Goal: Task Accomplishment & Management: Use online tool/utility

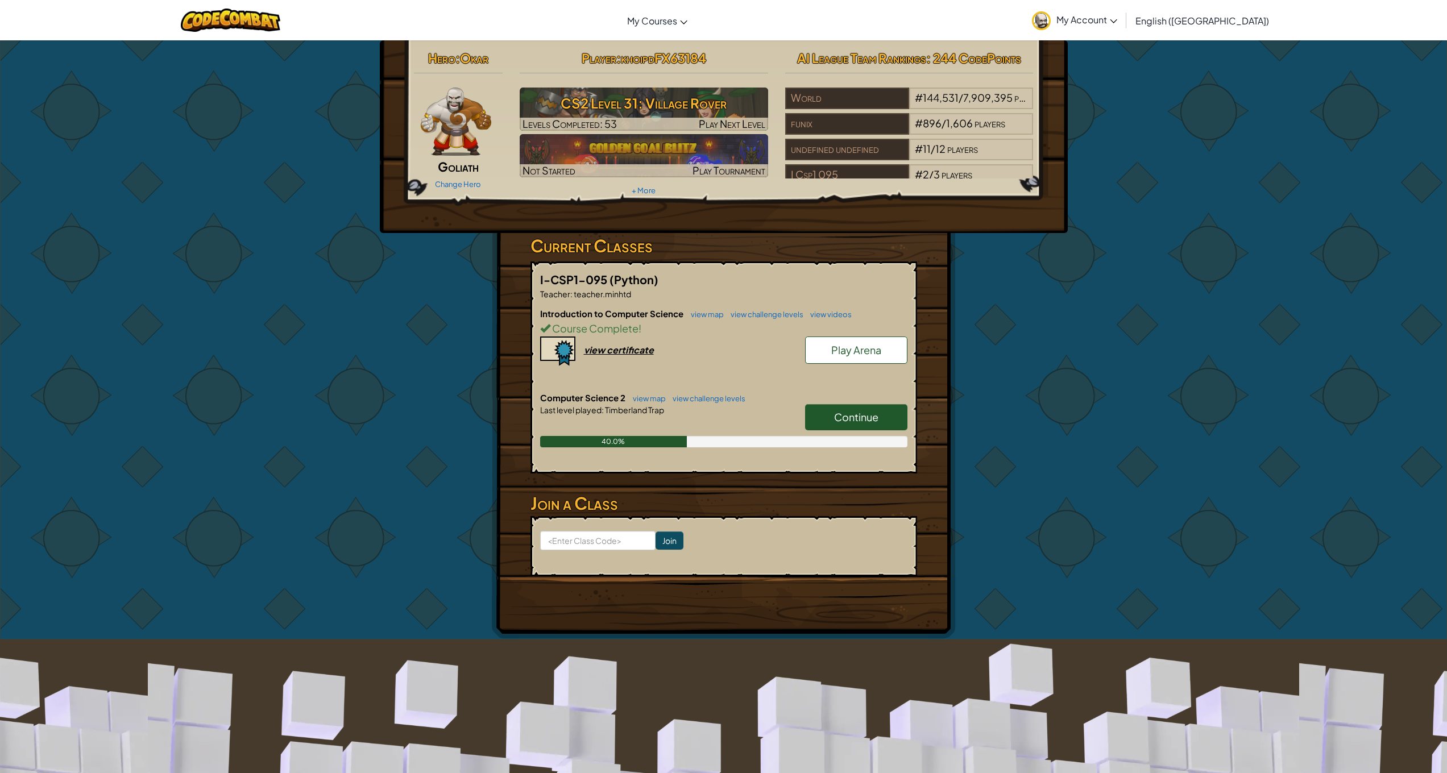
click at [836, 419] on span "Continue" at bounding box center [856, 417] width 44 height 13
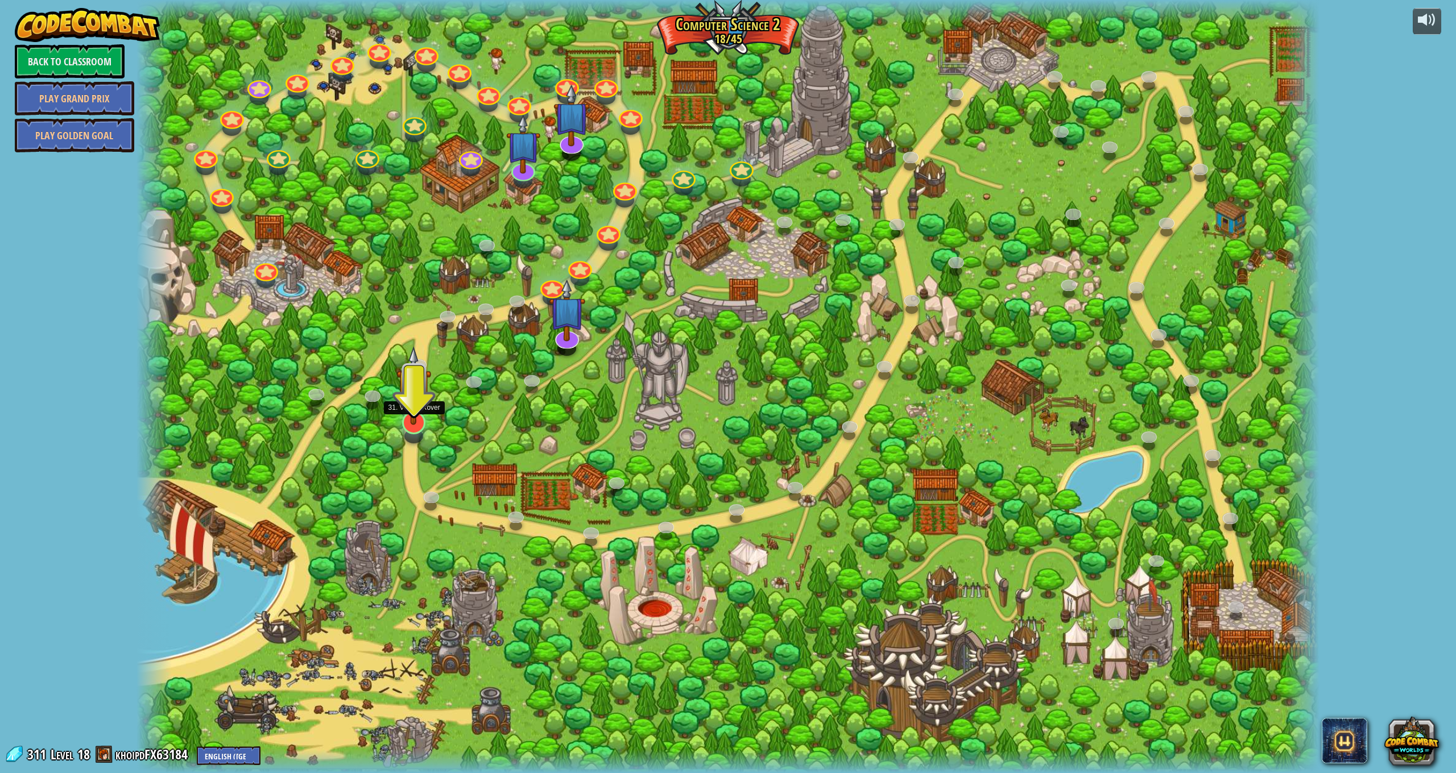
click at [419, 432] on div "8. Picnic Buster Protect the picnickers from patrolling ogres. Play 9. If-strav…" at bounding box center [727, 386] width 1183 height 773
click at [519, 304] on link at bounding box center [515, 299] width 23 height 23
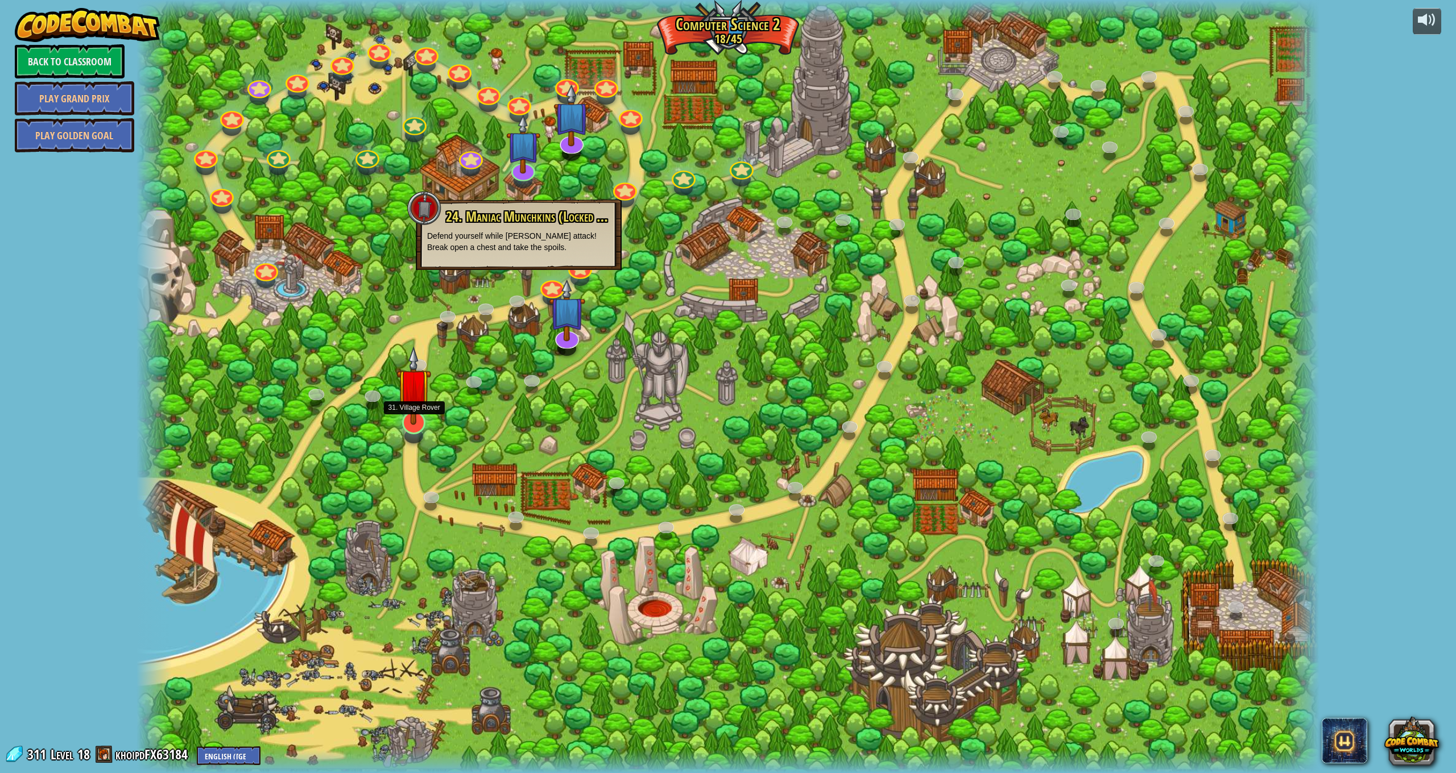
click at [404, 425] on div at bounding box center [414, 423] width 24 height 24
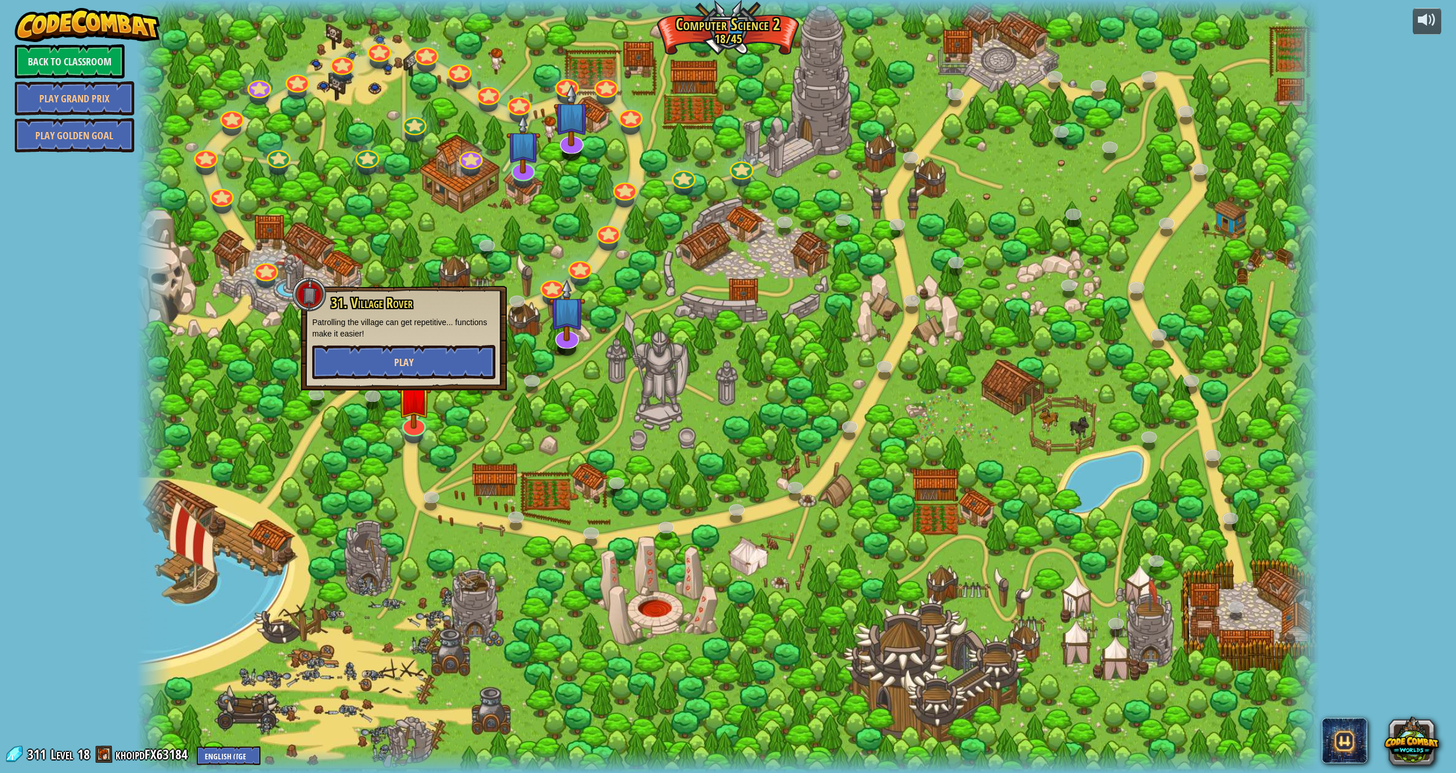
click at [474, 367] on button "Play" at bounding box center [403, 362] width 183 height 34
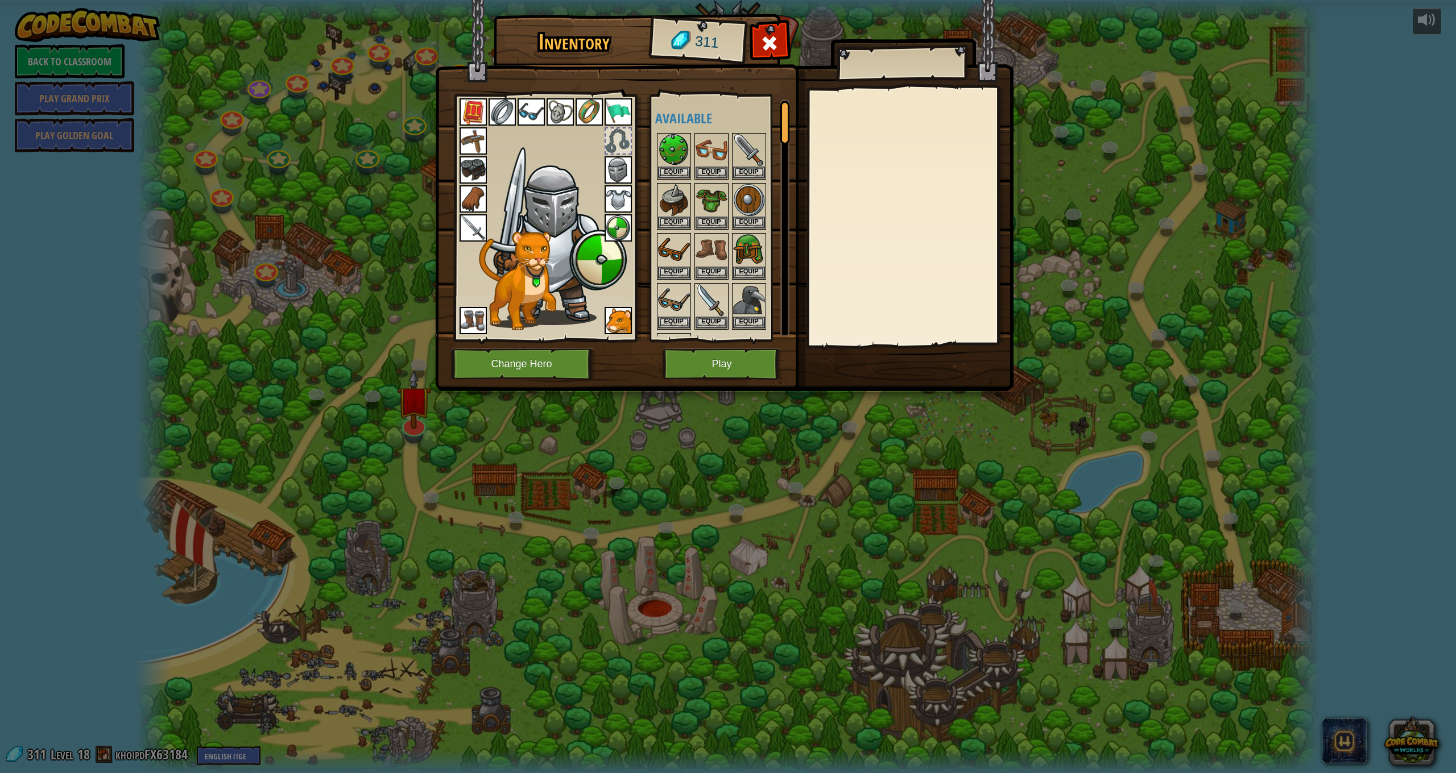
click at [673, 369] on button "Play" at bounding box center [721, 364] width 119 height 31
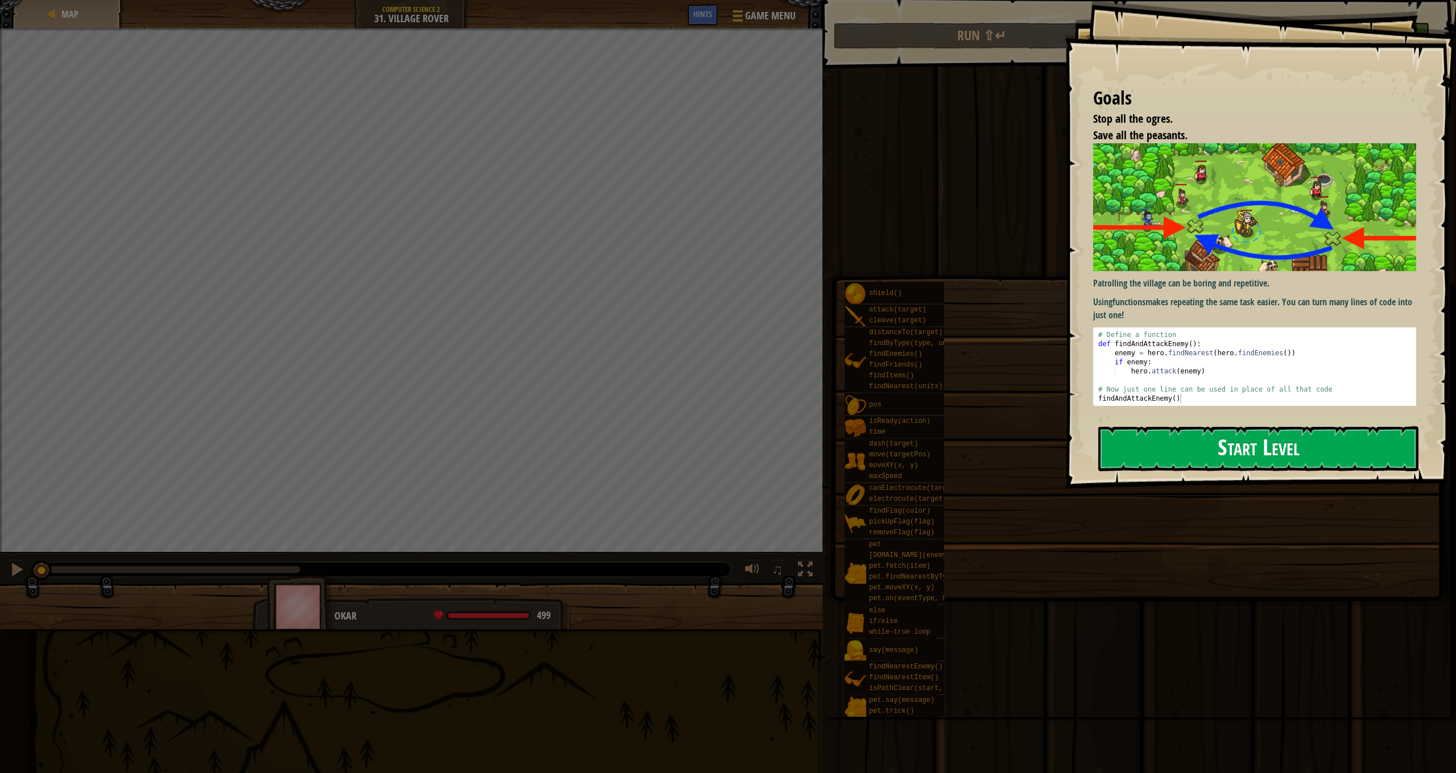
click at [1202, 437] on button "Start Level" at bounding box center [1258, 448] width 320 height 45
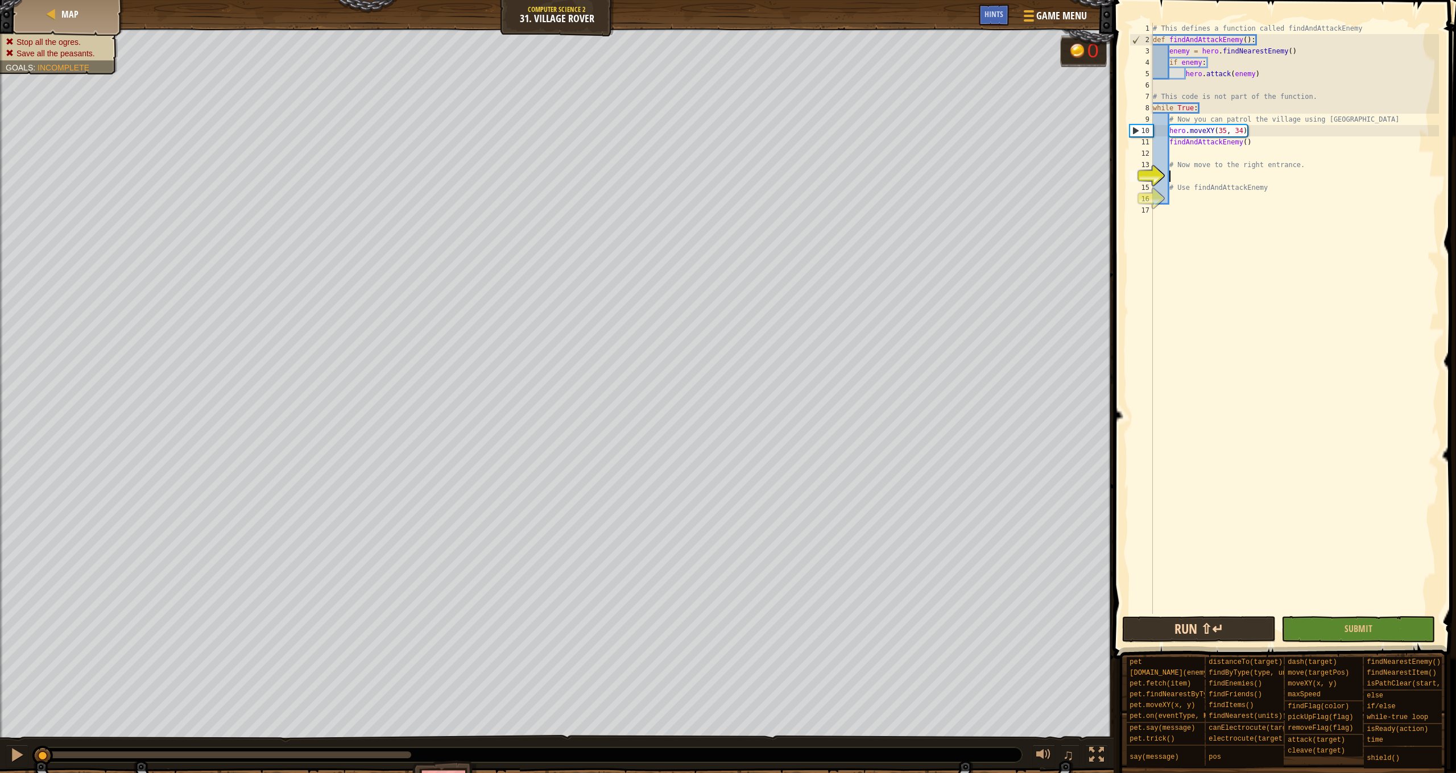
click at [1244, 630] on button "Run ⇧↵" at bounding box center [1199, 629] width 154 height 26
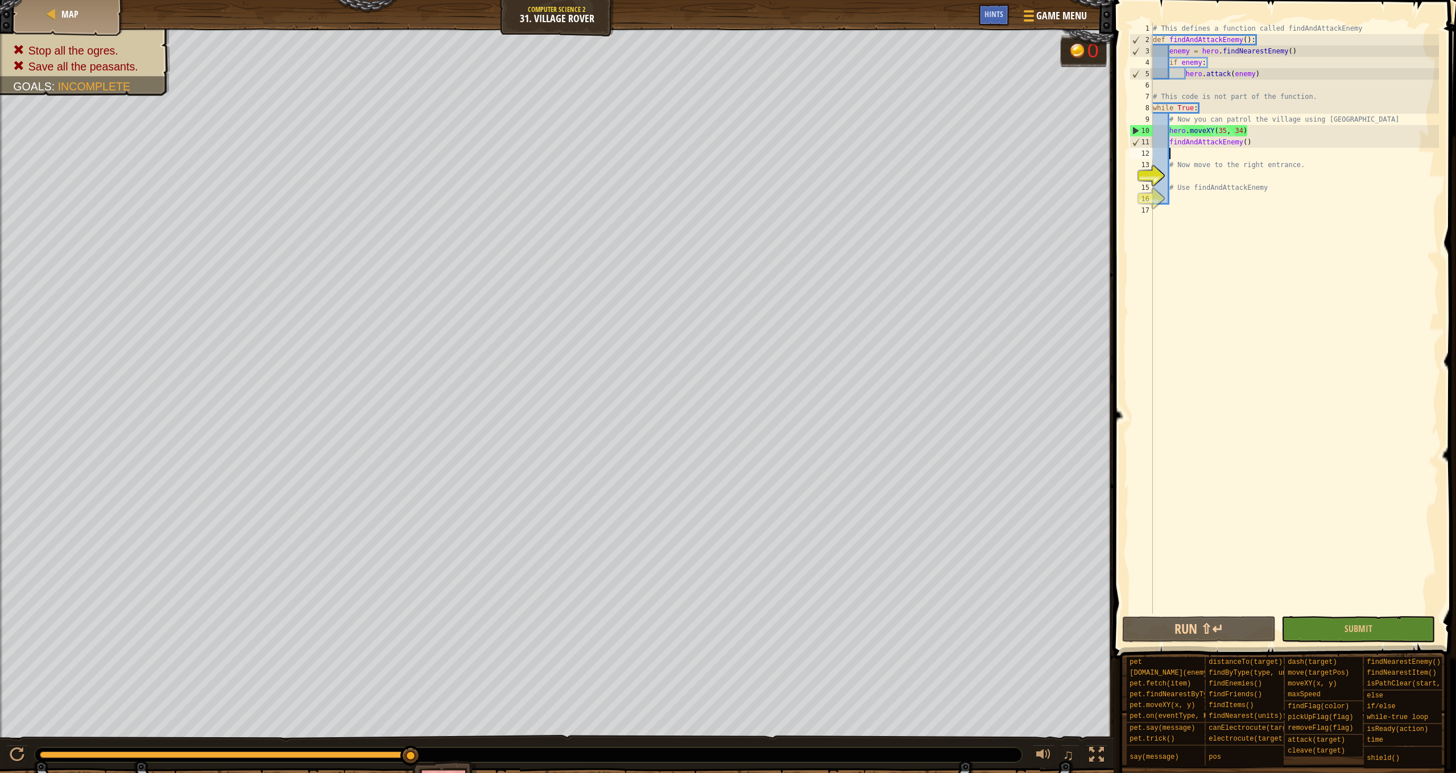
click at [1196, 156] on div "# This defines a function called findAndAttackEnemy def findAndAttackEnemy ( ) …" at bounding box center [1294, 330] width 288 height 614
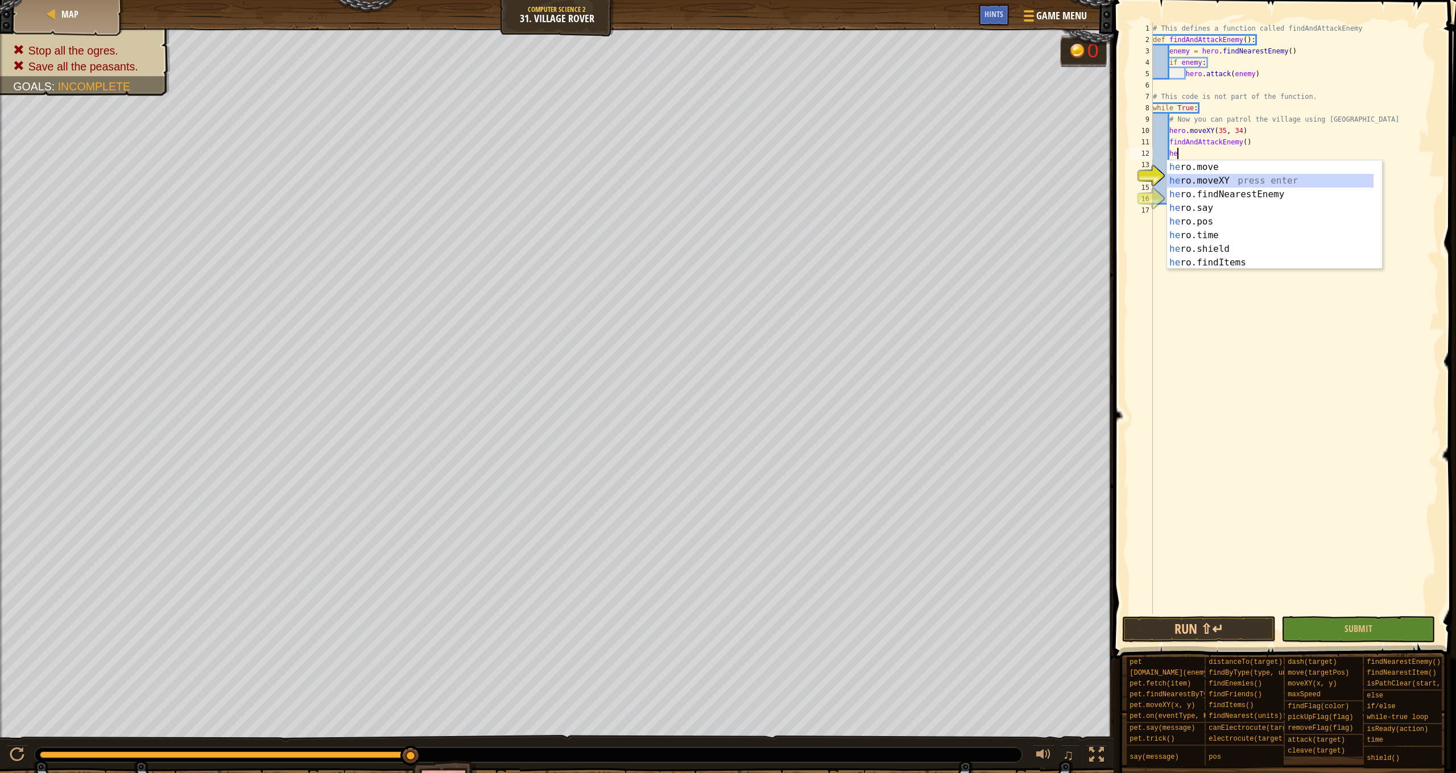
click at [1252, 183] on div "he ro.move press enter he ro.moveXY press enter he ro.findNearestEnemy press en…" at bounding box center [1270, 228] width 206 height 136
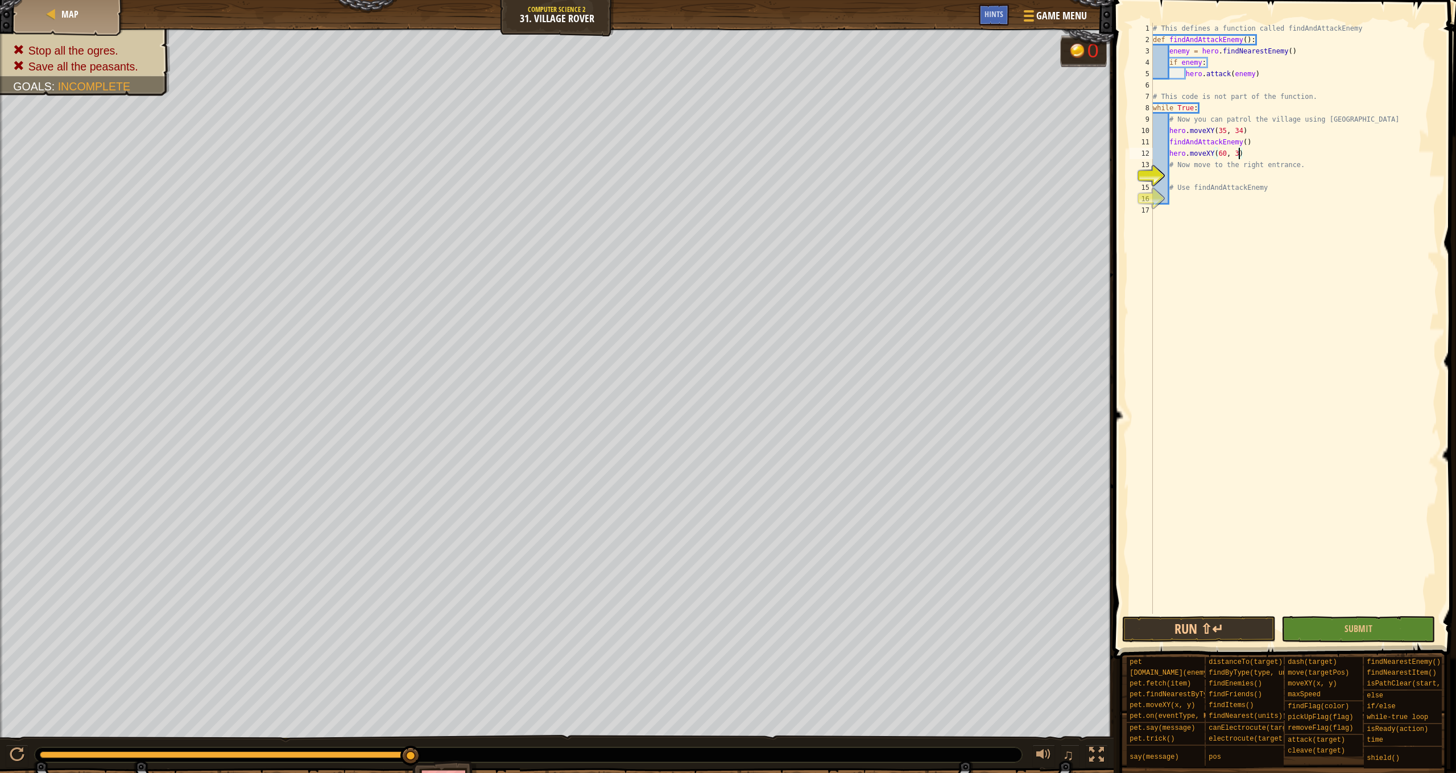
scroll to position [5, 7]
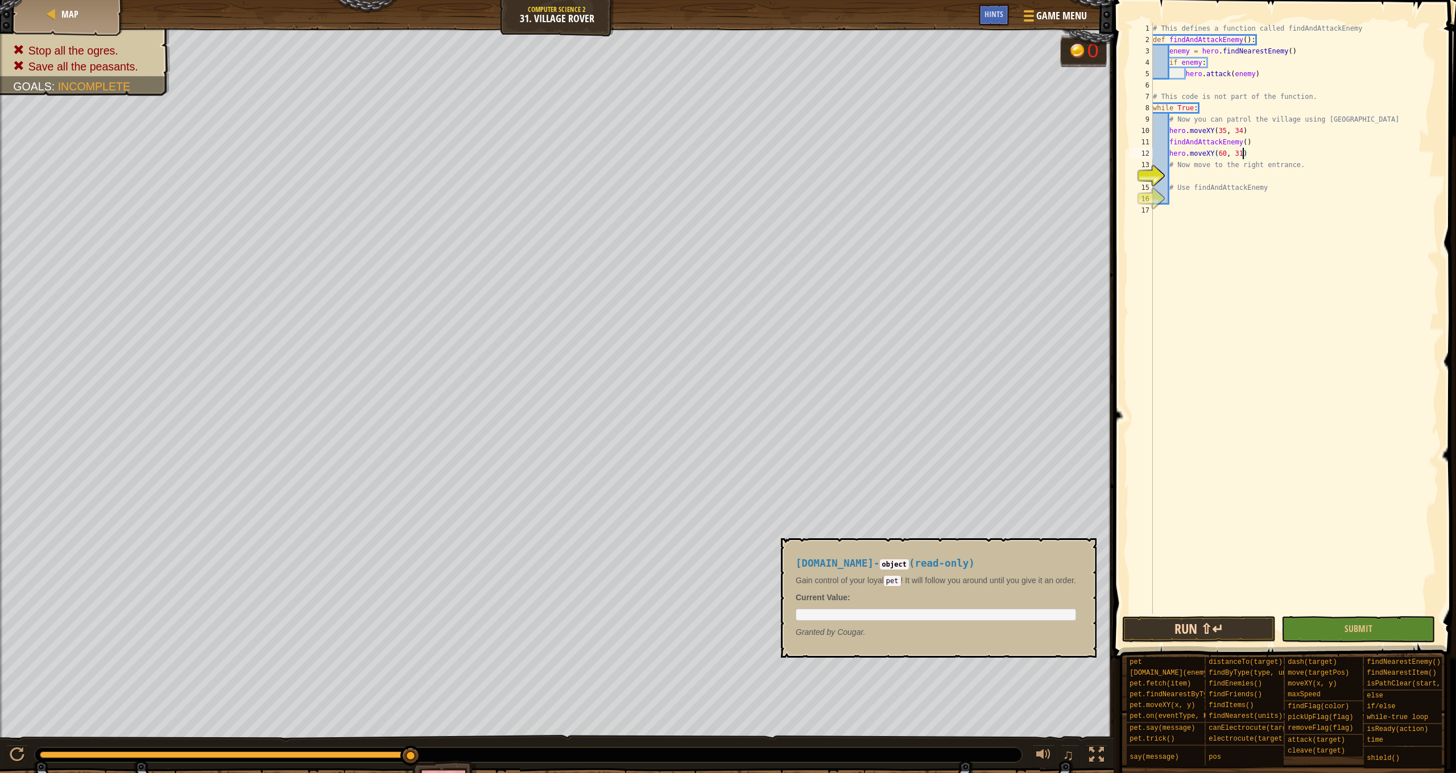
click at [1223, 632] on button "Run ⇧↵" at bounding box center [1199, 629] width 154 height 26
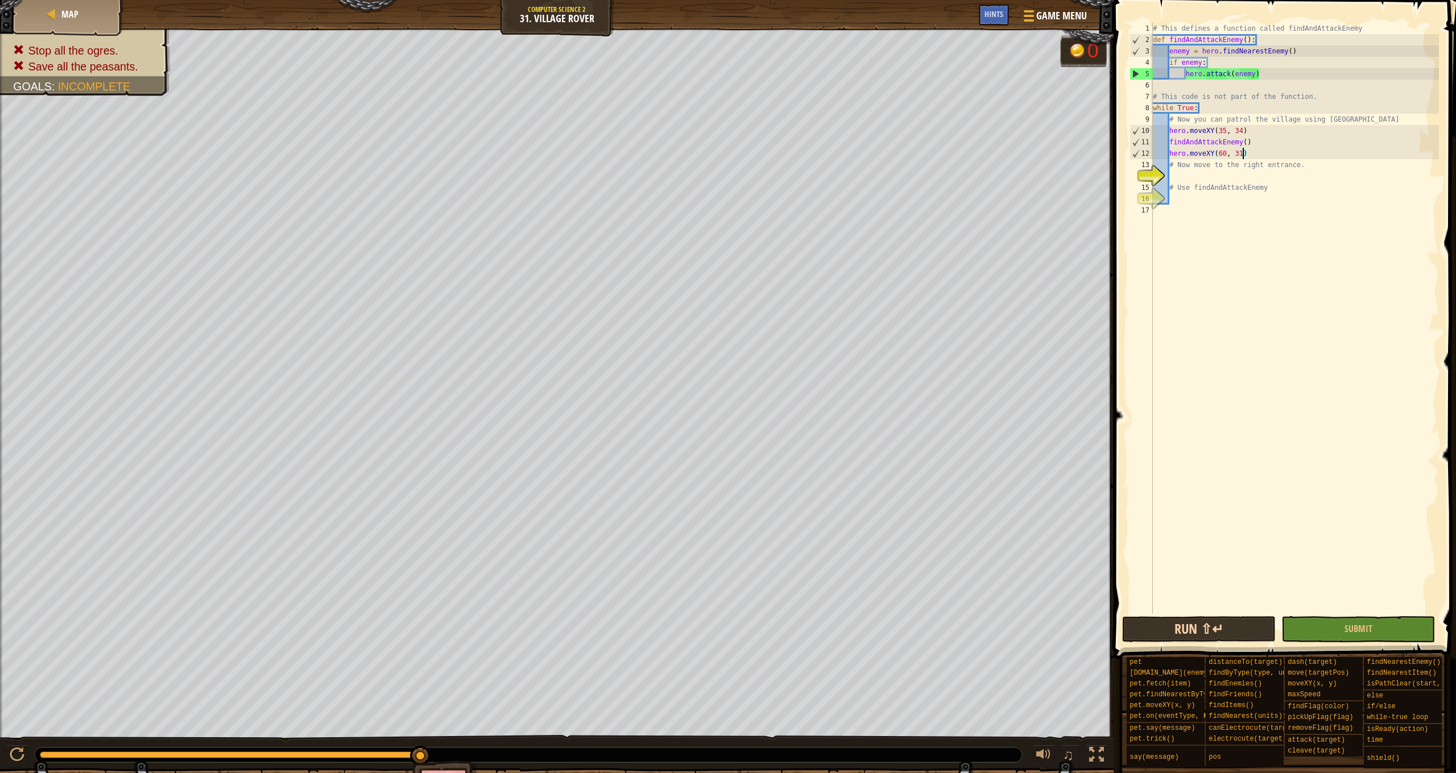
click at [1228, 635] on button "Run ⇧↵" at bounding box center [1199, 629] width 154 height 26
click at [1194, 184] on div "# This defines a function called findAndAttackEnemy def findAndAttackEnemy ( ) …" at bounding box center [1294, 330] width 288 height 614
type textarea "# Use findAndAttackEnemy"
click at [1194, 175] on div "# This defines a function called findAndAttackEnemy def findAndAttackEnemy ( ) …" at bounding box center [1294, 330] width 288 height 614
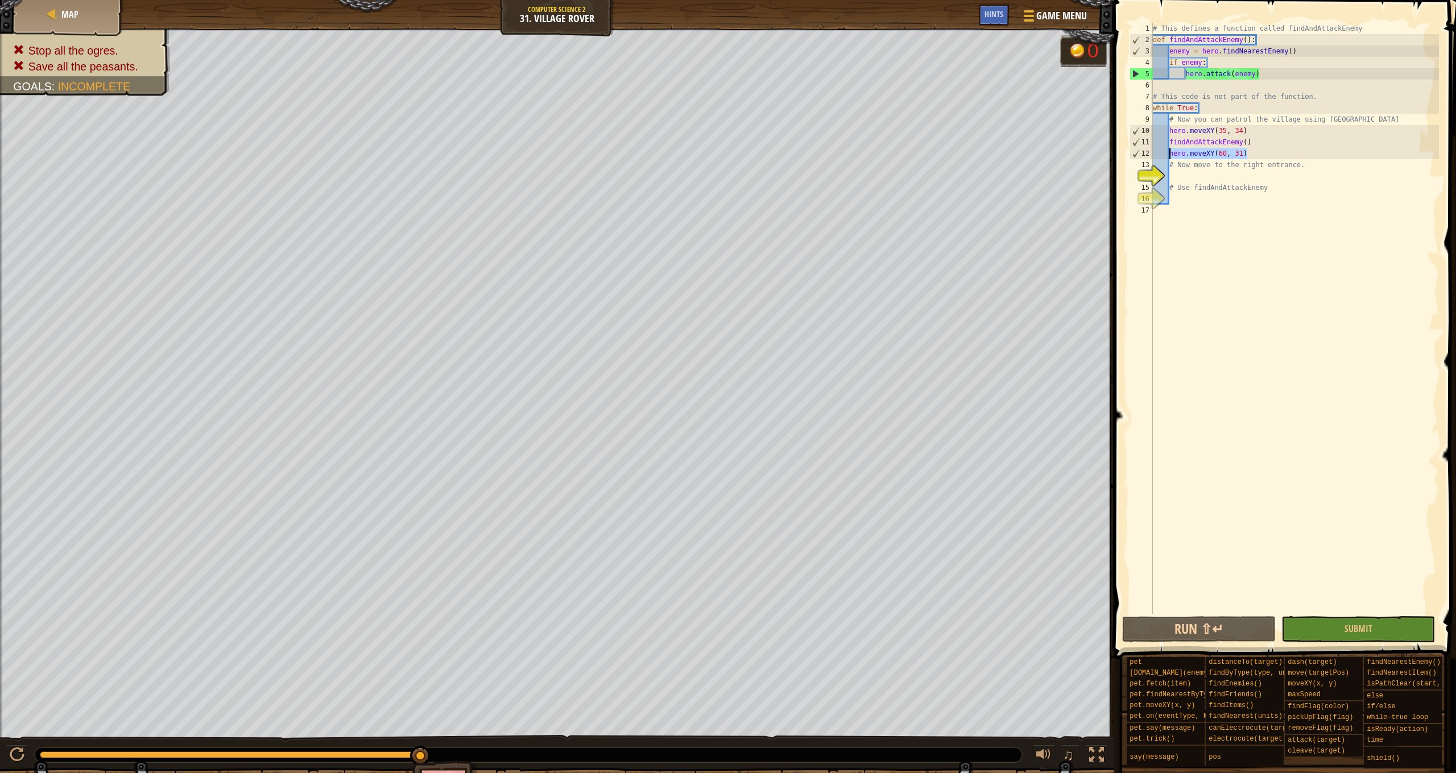
drag, startPoint x: 1253, startPoint y: 156, endPoint x: 1170, endPoint y: 157, distance: 82.5
click at [1170, 157] on div "# This defines a function called findAndAttackEnemy def findAndAttackEnemy ( ) …" at bounding box center [1294, 330] width 288 height 614
type textarea "hero.moveXY(60, 31)"
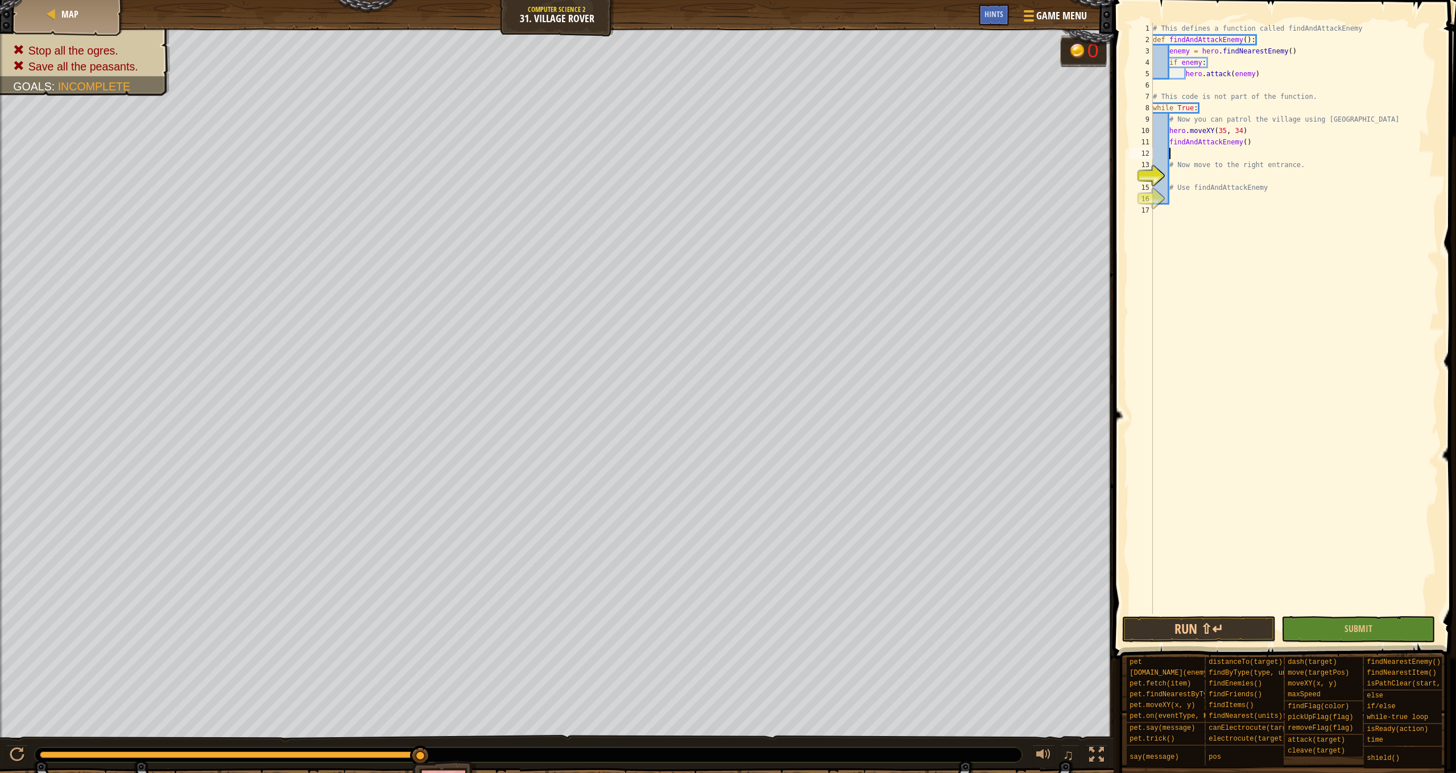
click at [1196, 179] on div "# This defines a function called findAndAttackEnemy def findAndAttackEnemy ( ) …" at bounding box center [1294, 330] width 288 height 614
type textarea "Use findAndAttackEnemy"
drag, startPoint x: 1271, startPoint y: 188, endPoint x: 1175, endPoint y: 185, distance: 96.7
click at [1175, 185] on div "# This defines a function called findAndAttackEnemy def findAndAttackEnemy ( ) …" at bounding box center [1294, 330] width 288 height 614
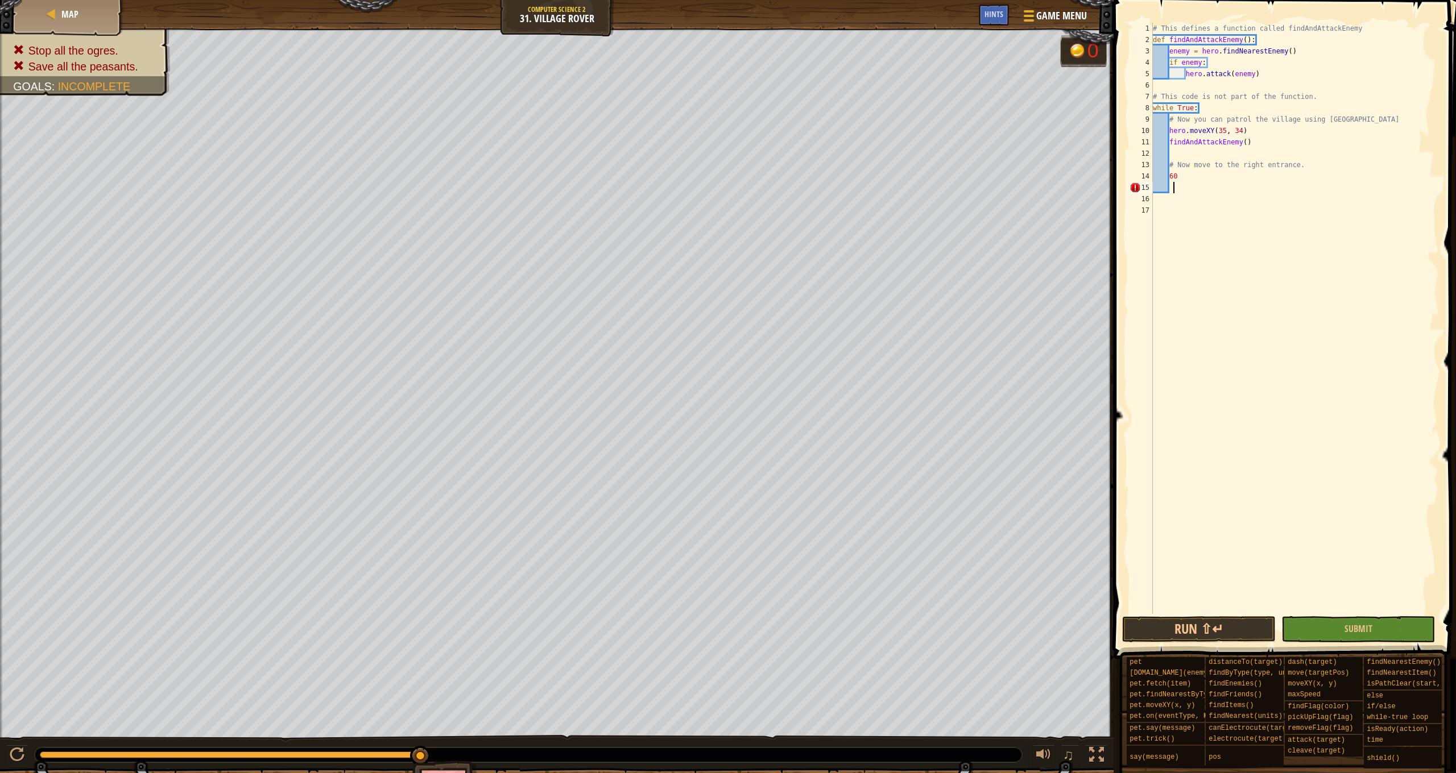
scroll to position [5, 1]
drag, startPoint x: 1178, startPoint y: 173, endPoint x: 1169, endPoint y: 176, distance: 9.0
click at [1169, 176] on div "# This defines a function called findAndAttackEnemy def findAndAttackEnemy ( ) …" at bounding box center [1294, 330] width 288 height 614
type textarea "60"
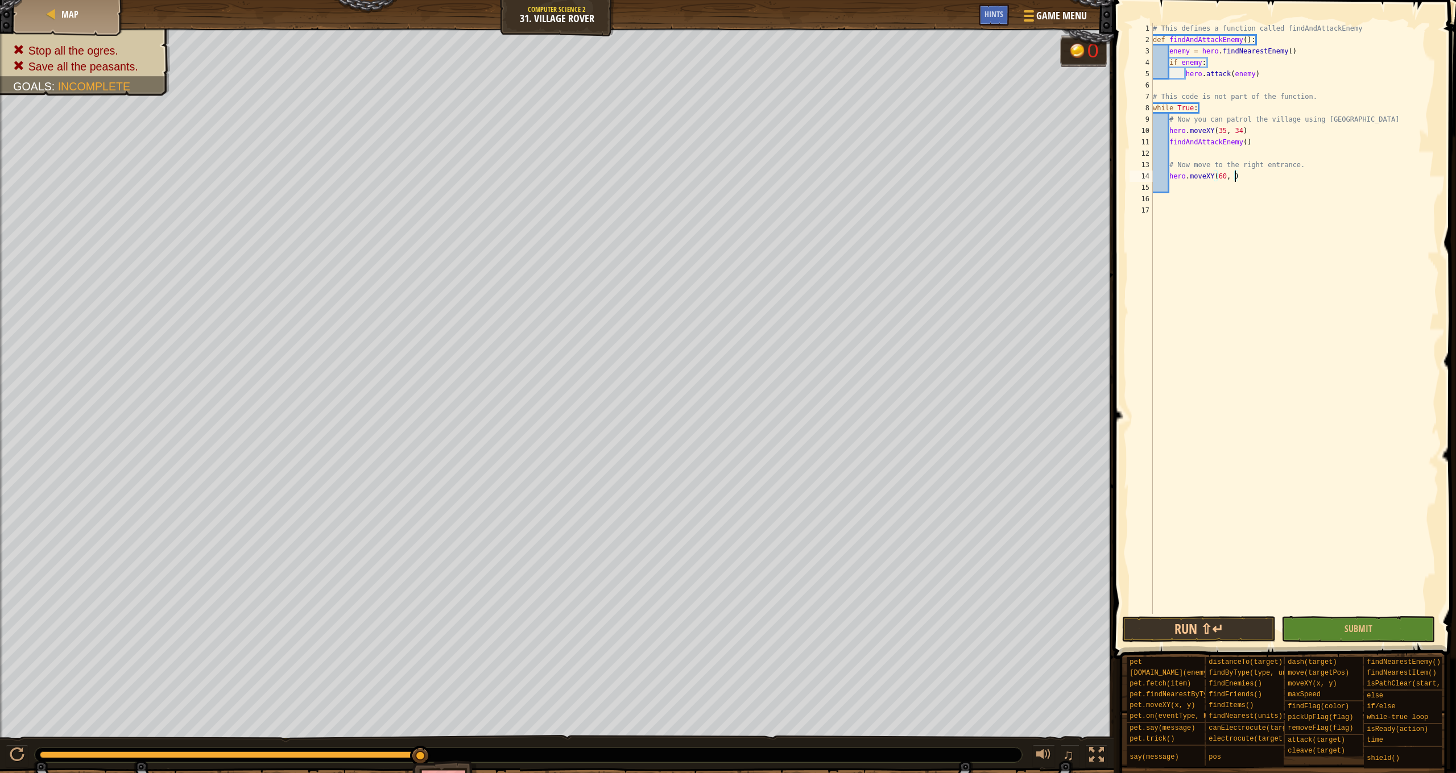
type textarea "hero.moveXY(60, 31)"
click at [1194, 200] on div "# This defines a function called findAndAttackEnemy def findAndAttackEnemy ( ) …" at bounding box center [1294, 330] width 288 height 614
click at [1198, 189] on div "# This defines a function called findAndAttackEnemy def findAndAttackEnemy ( ) …" at bounding box center [1294, 330] width 288 height 614
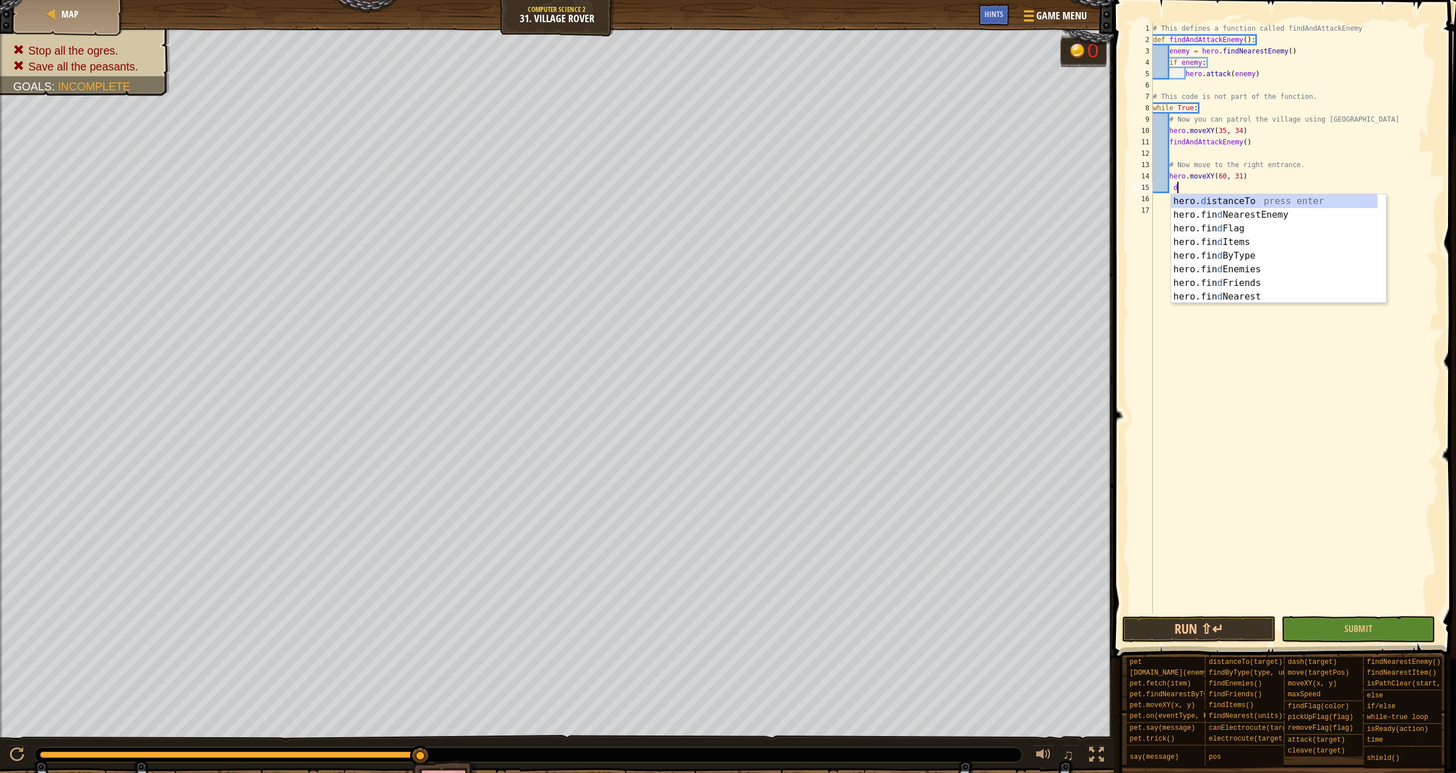
scroll to position [5, 2]
type textarea "d"
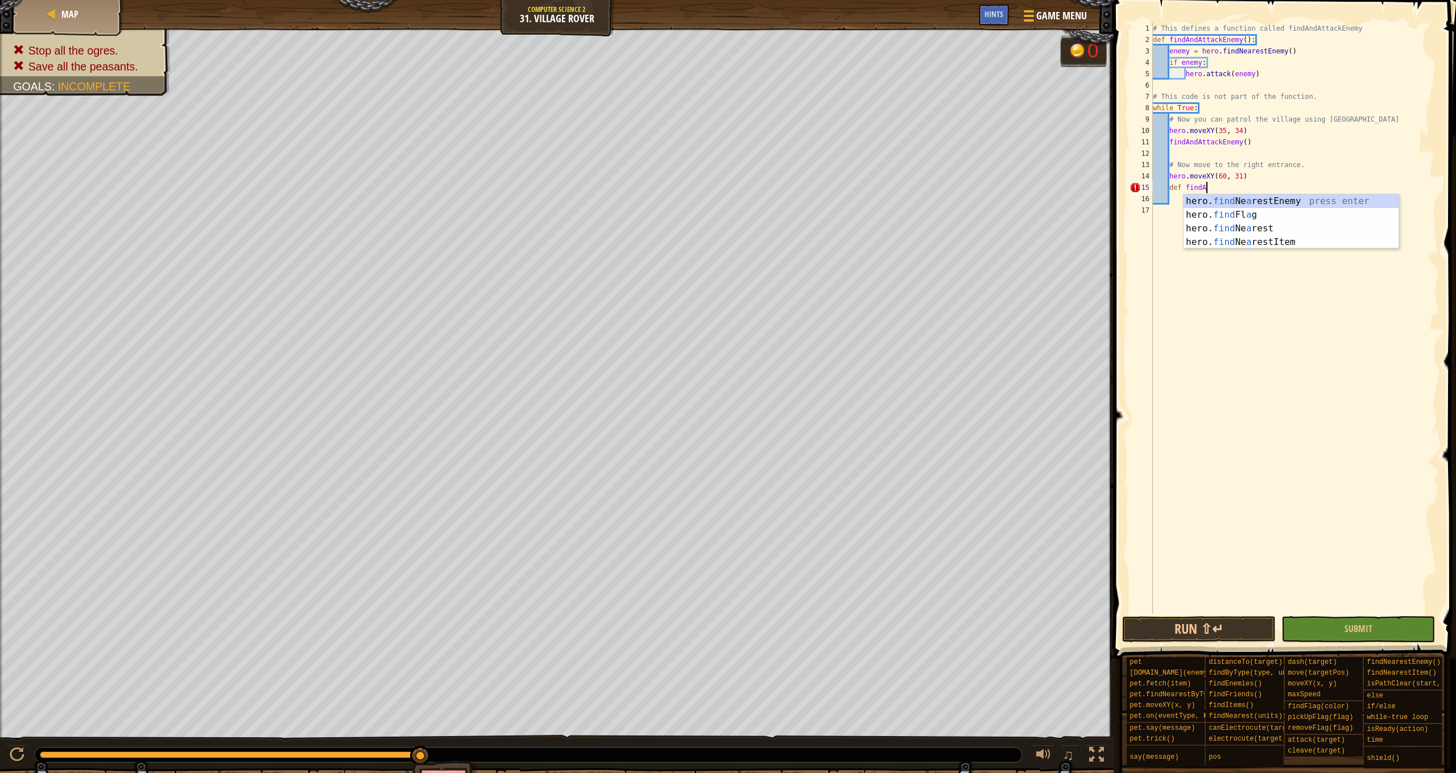
click at [1190, 188] on div "# This defines a function called findAndAttackEnemy def findAndAttackEnemy ( ) …" at bounding box center [1294, 330] width 288 height 614
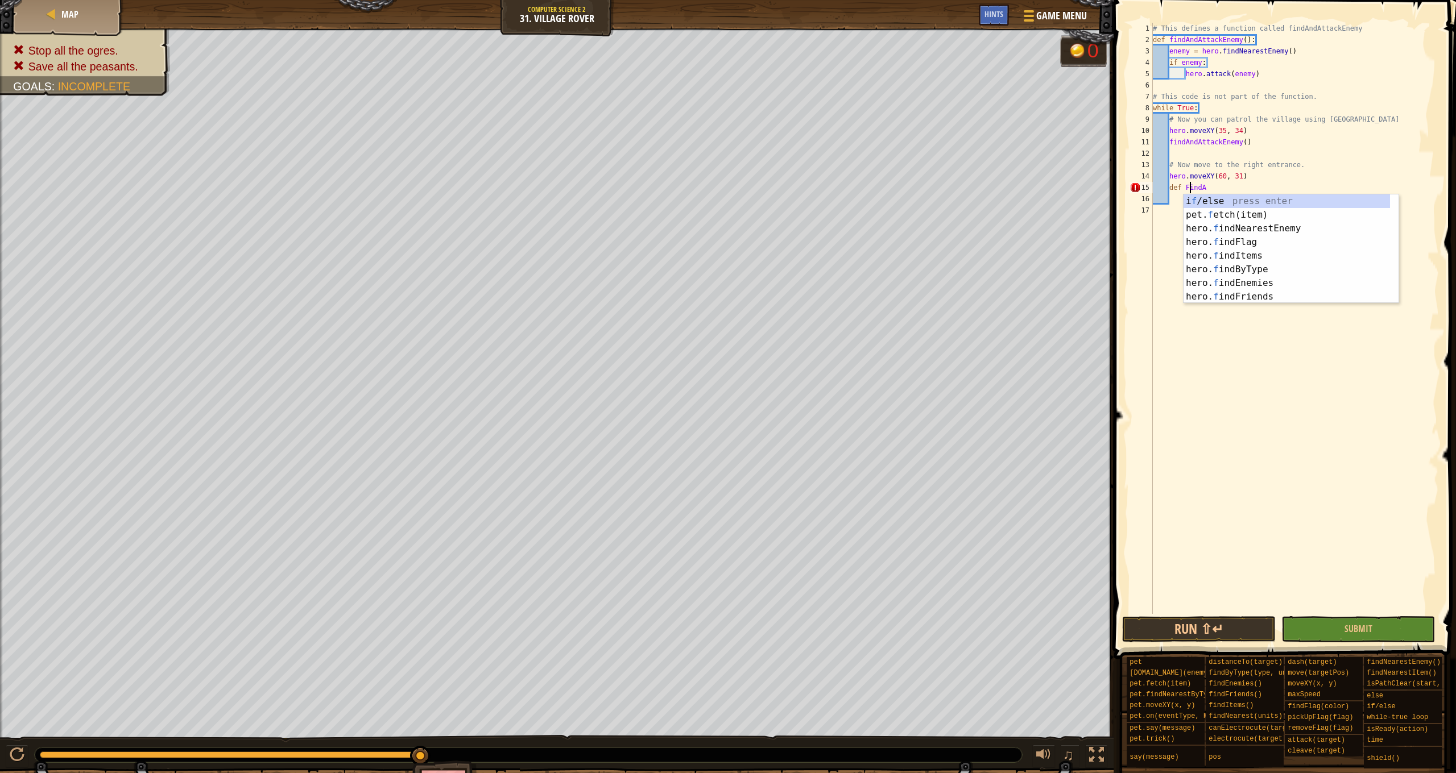
click at [1223, 188] on div "# This defines a function called findAndAttackEnemy def findAndAttackEnemy ( ) …" at bounding box center [1294, 330] width 288 height 614
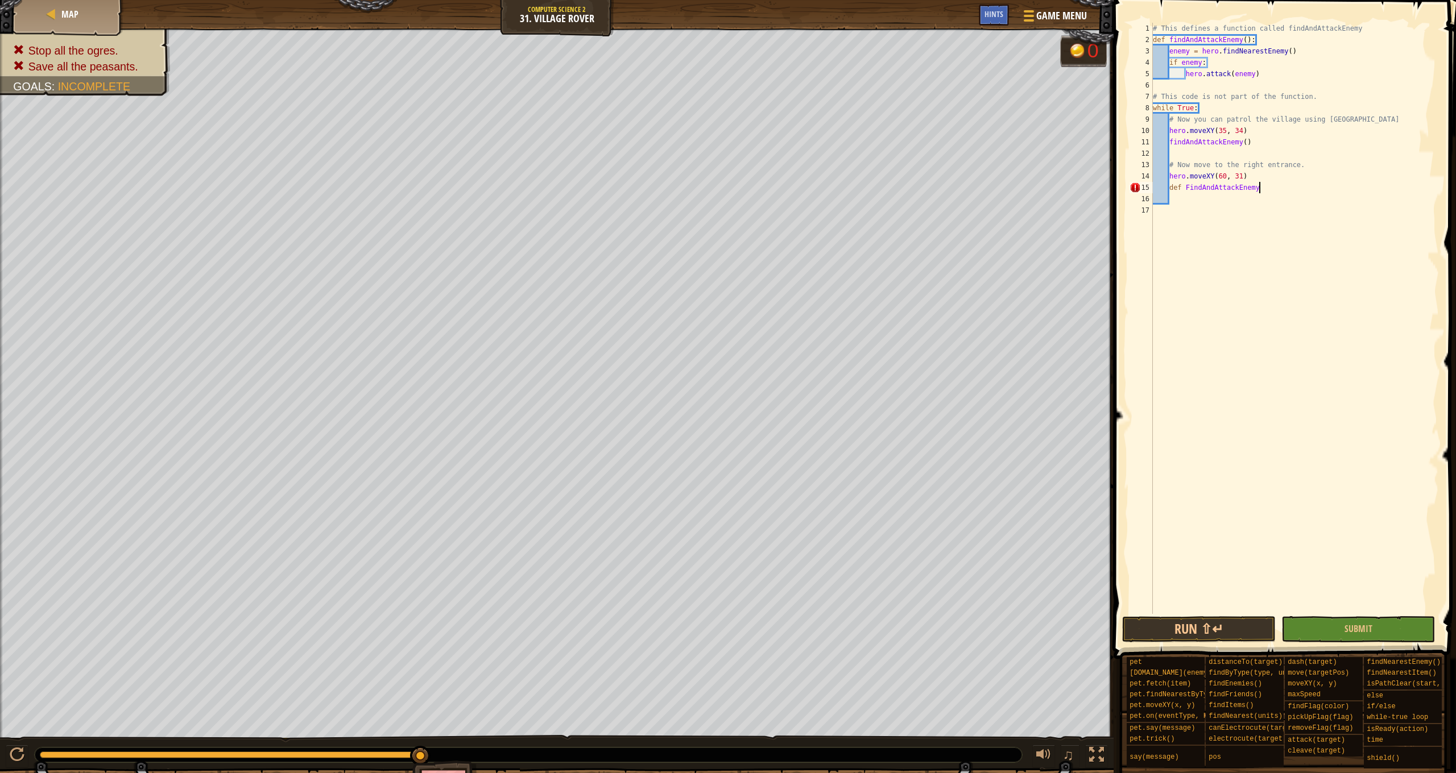
scroll to position [5, 9]
type textarea "def FindAndAttackEnemy():"
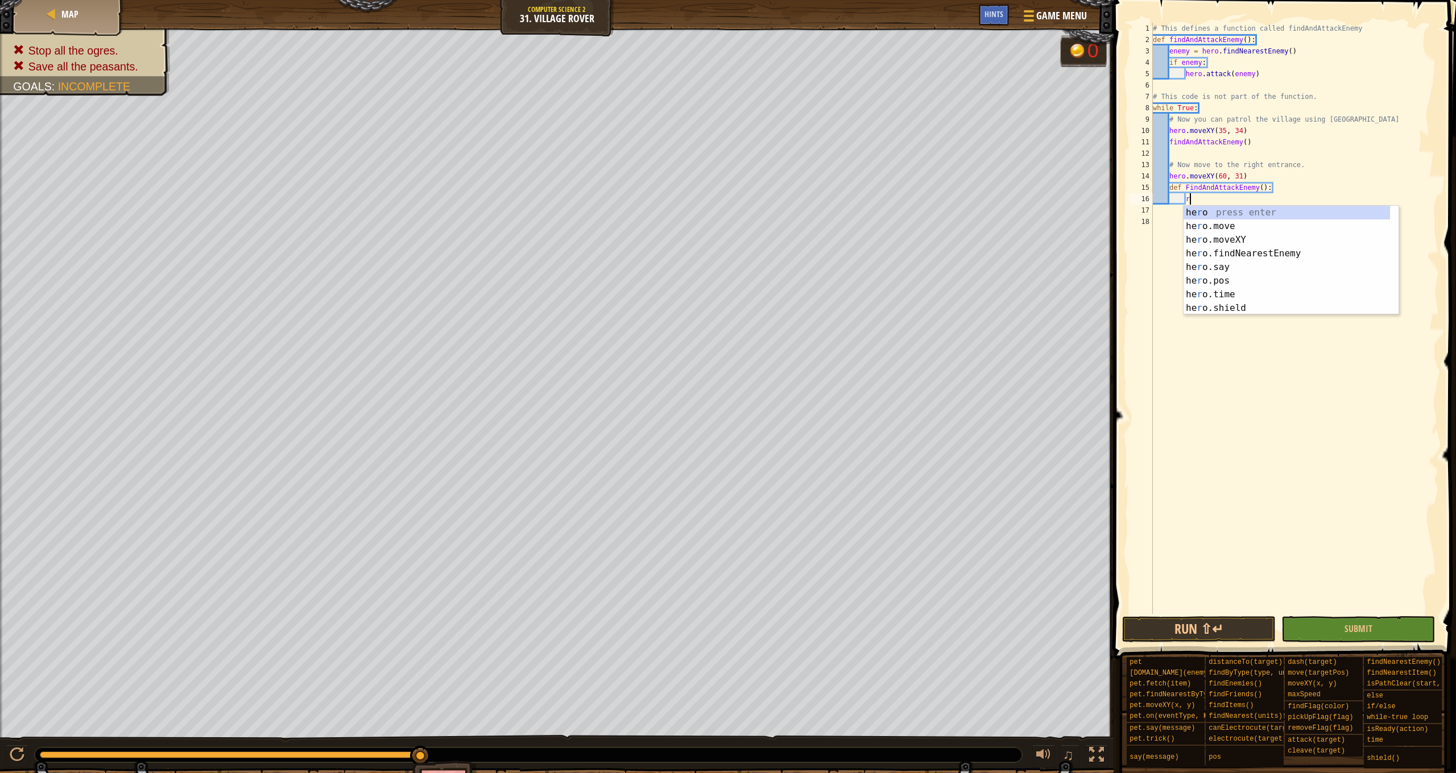
scroll to position [5, 3]
type textarea "r"
type textarea "e"
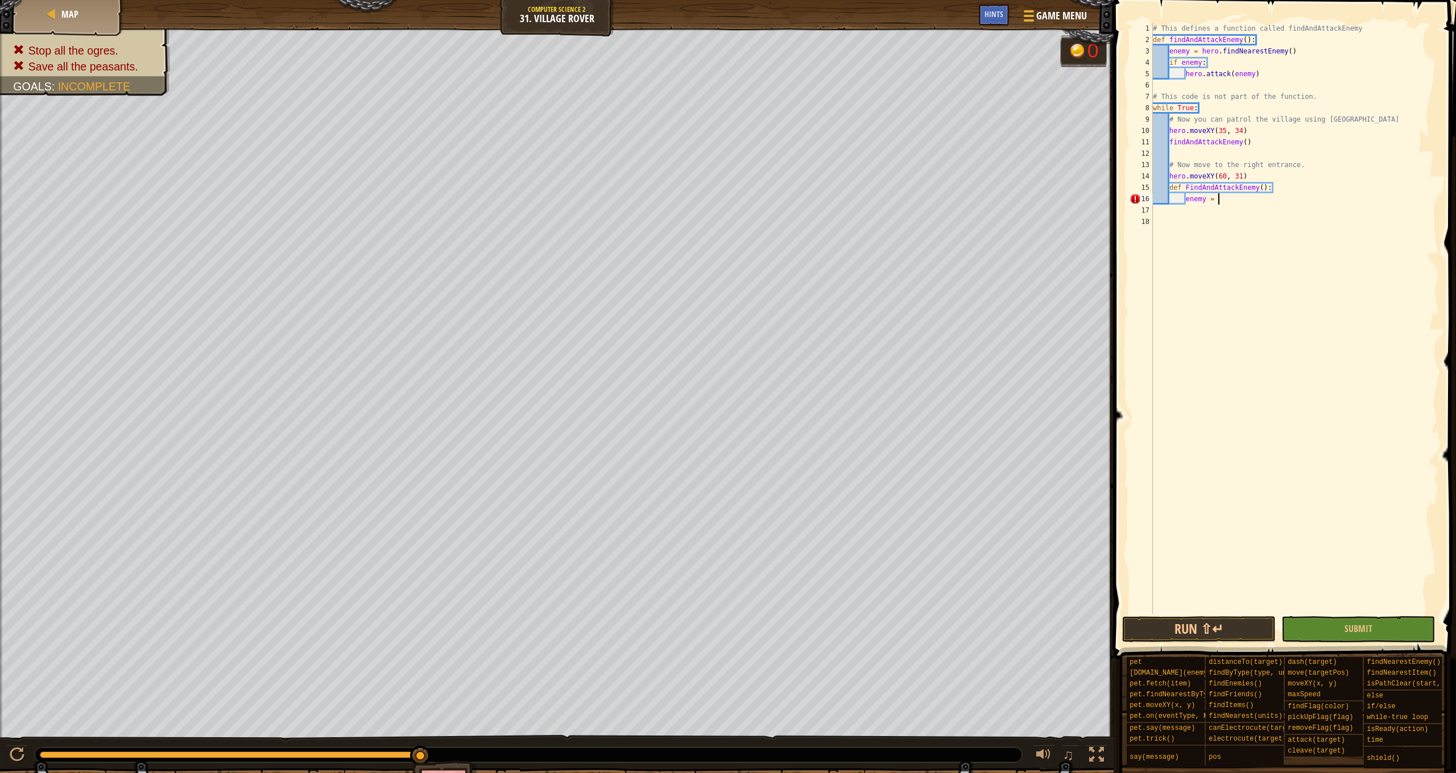
scroll to position [5, 5]
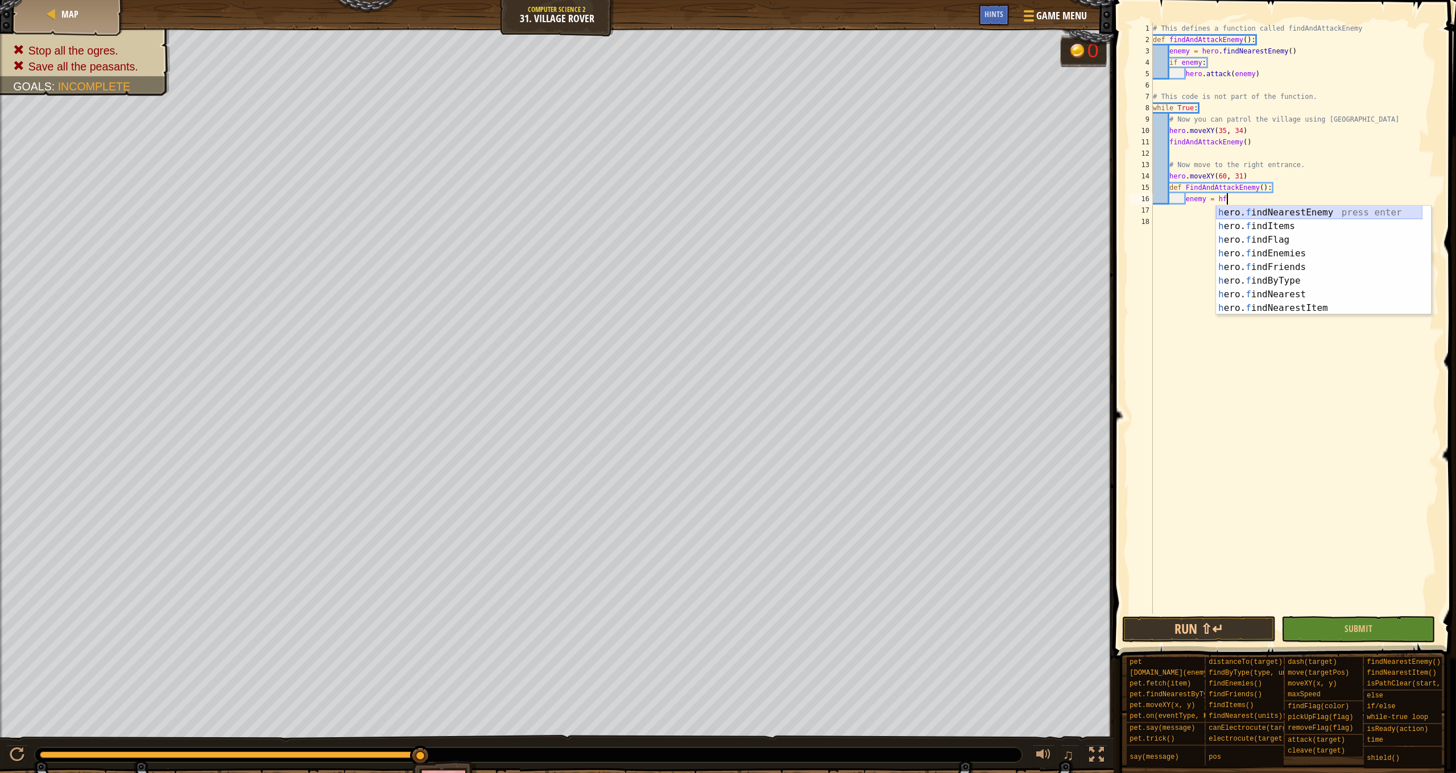
click at [1308, 214] on div "h ero. f indNearestEnemy press enter h ero. f indItems press enter h ero. f ind…" at bounding box center [1319, 274] width 206 height 136
type textarea "enemy = hero.findNearestEnemy()"
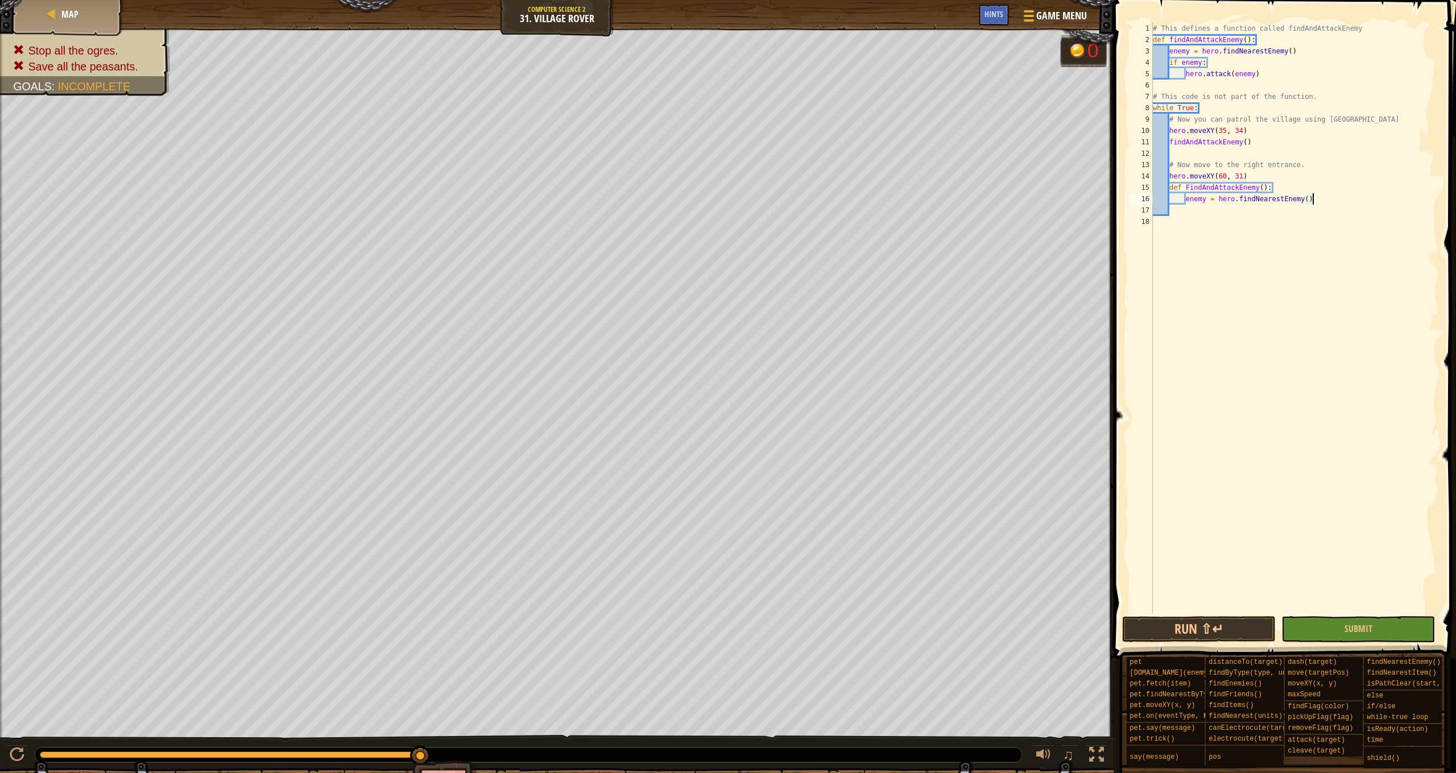
click at [1215, 221] on div "# This defines a function called findAndAttackEnemy def findAndAttackEnemy ( ) …" at bounding box center [1294, 330] width 288 height 614
click at [1192, 207] on div "# This defines a function called findAndAttackEnemy def findAndAttackEnemy ( ) …" at bounding box center [1294, 330] width 288 height 614
drag, startPoint x: 1196, startPoint y: 211, endPoint x: 1188, endPoint y: 210, distance: 8.0
click at [1188, 210] on div "# This defines a function called findAndAttackEnemy def findAndAttackEnemy ( ) …" at bounding box center [1294, 330] width 288 height 614
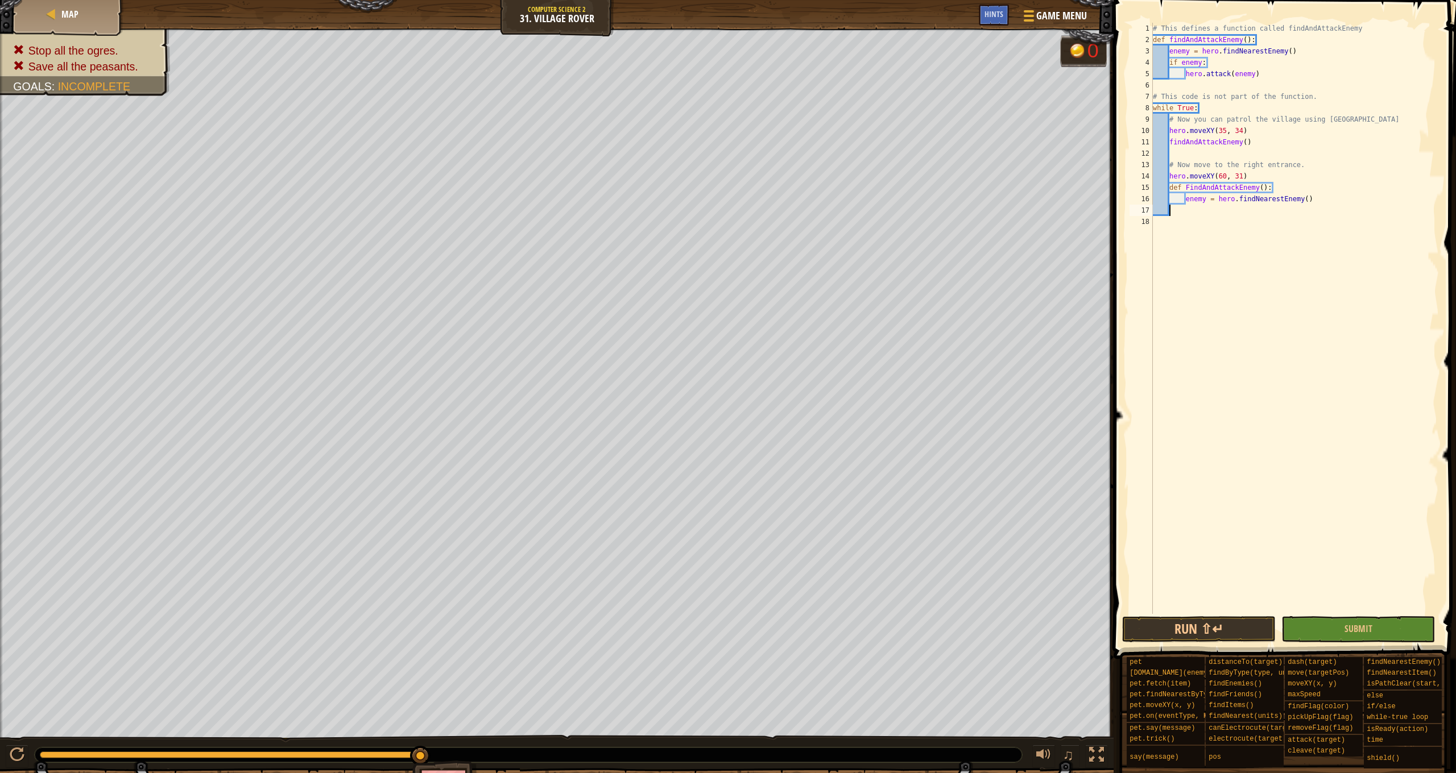
click at [1329, 205] on div "# This defines a function called findAndAttackEnemy def findAndAttackEnemy ( ) …" at bounding box center [1294, 330] width 288 height 614
click at [1320, 196] on div "# This defines a function called findAndAttackEnemy def findAndAttackEnemy ( ) …" at bounding box center [1294, 330] width 288 height 614
type textarea "enemy = hero.findNearestEnemy()"
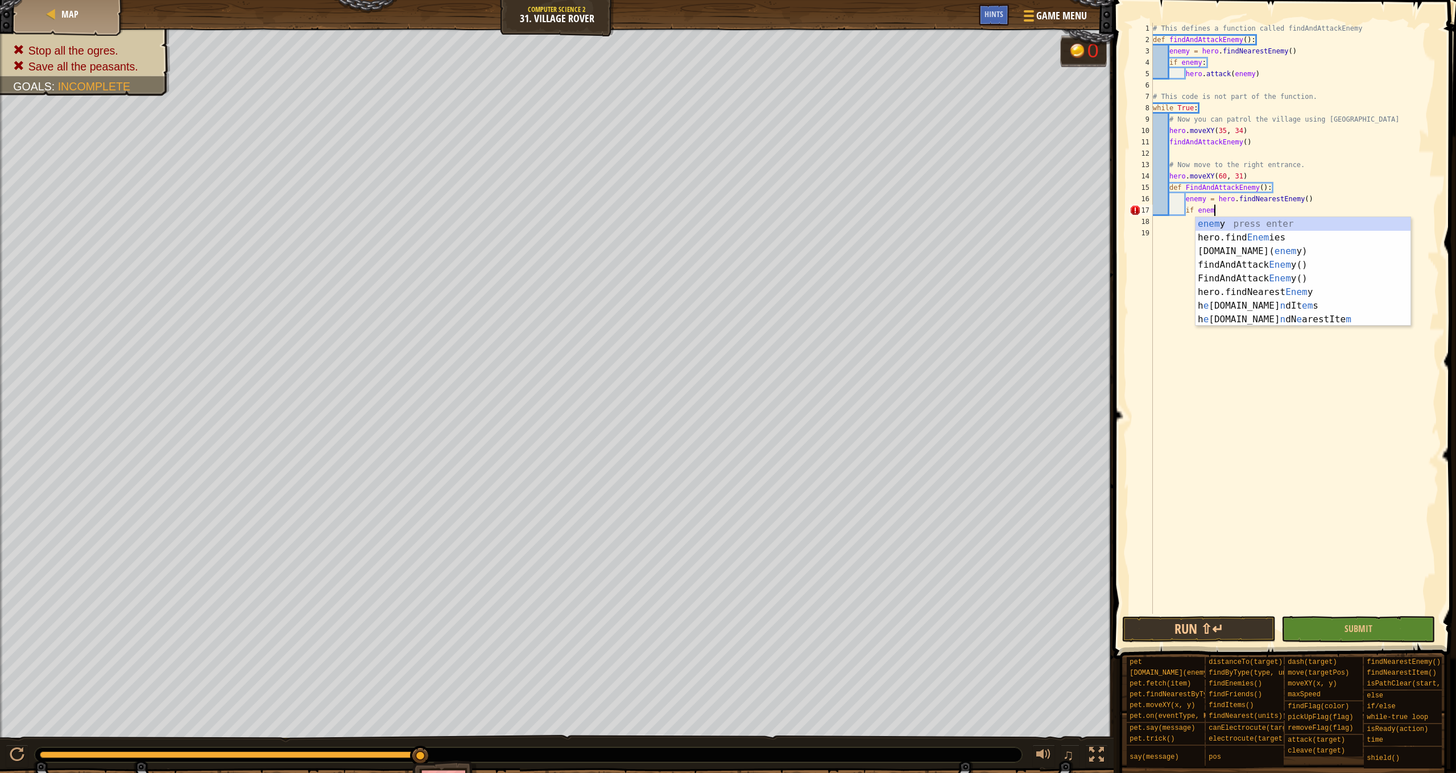
scroll to position [5, 5]
type textarea "if enemy"
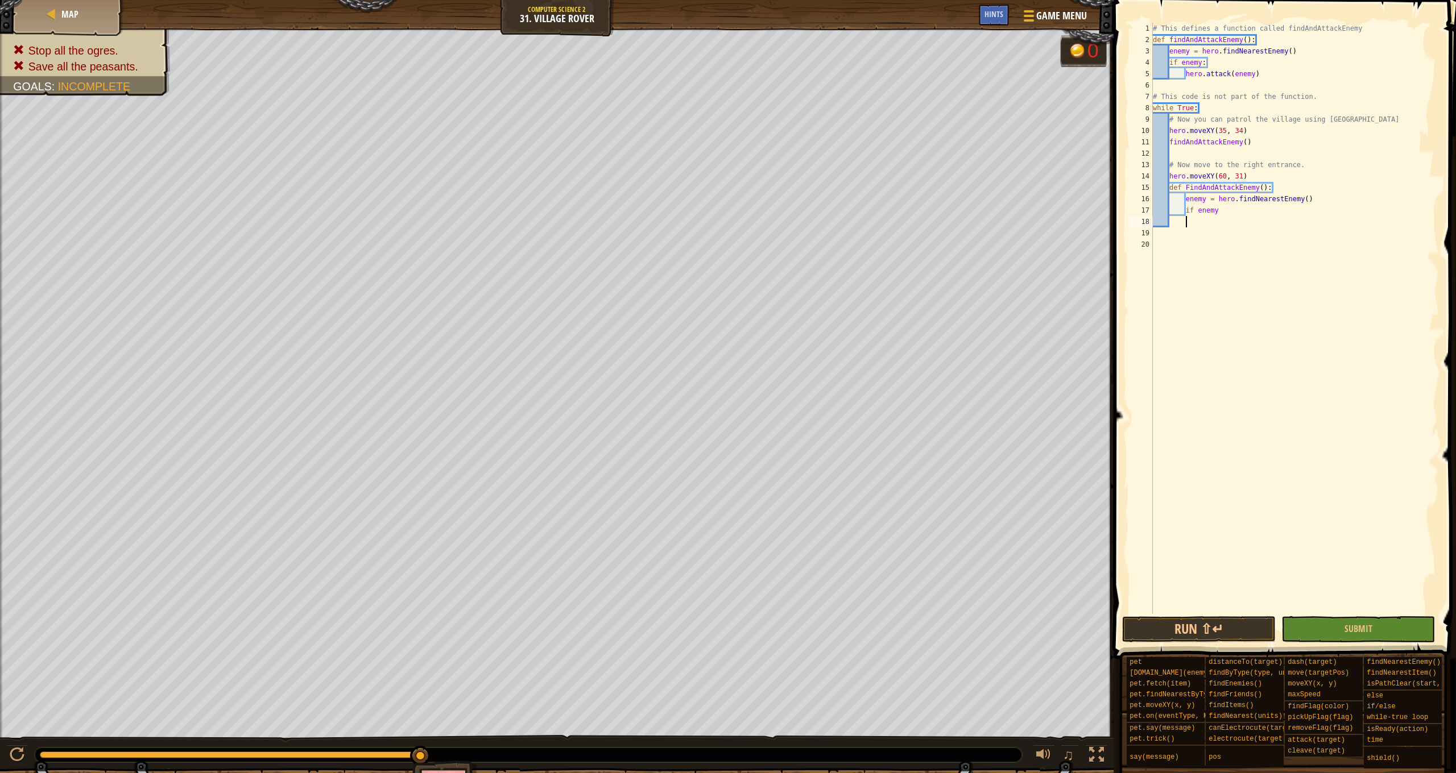
scroll to position [5, 2]
type textarea "if enemy:"
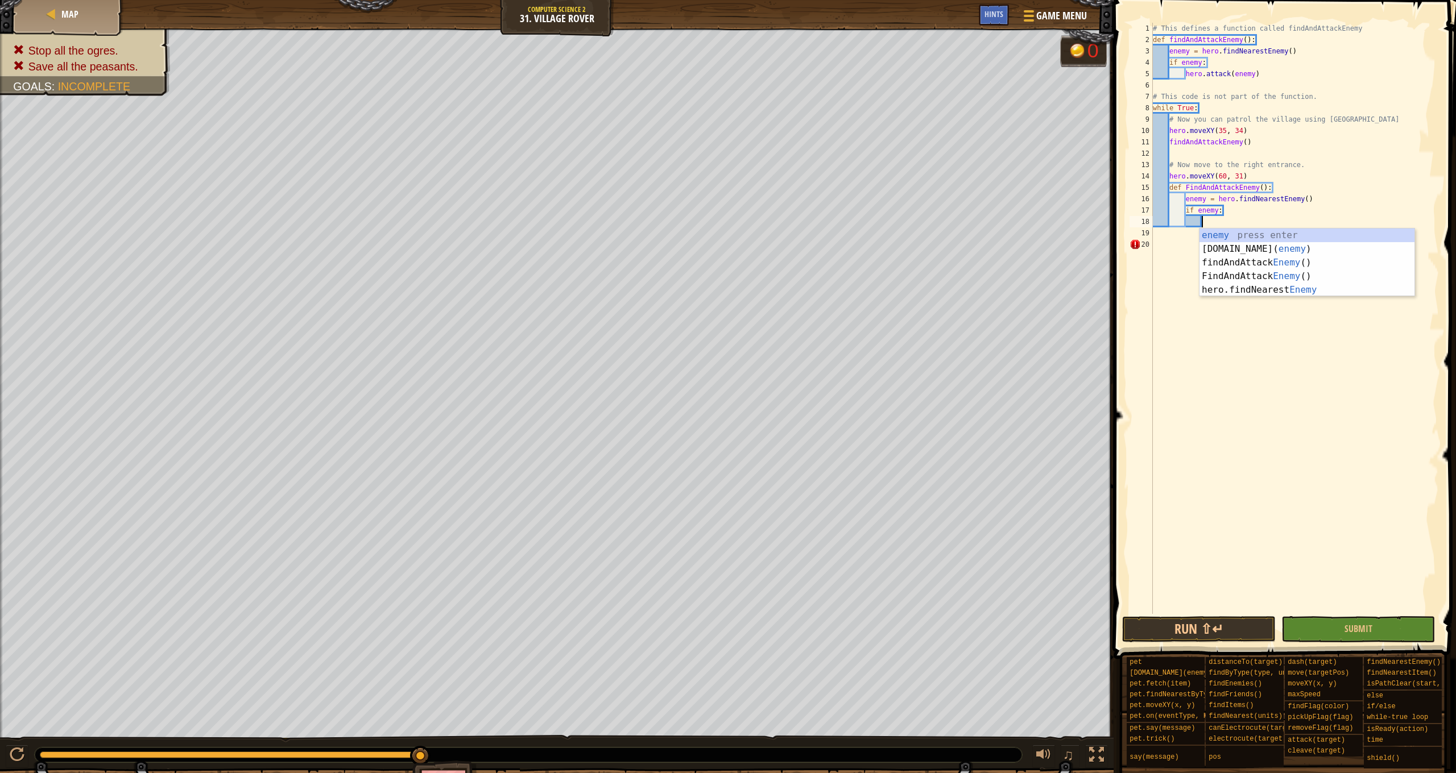
scroll to position [5, 5]
type textarea "hero.attack(enemy)"
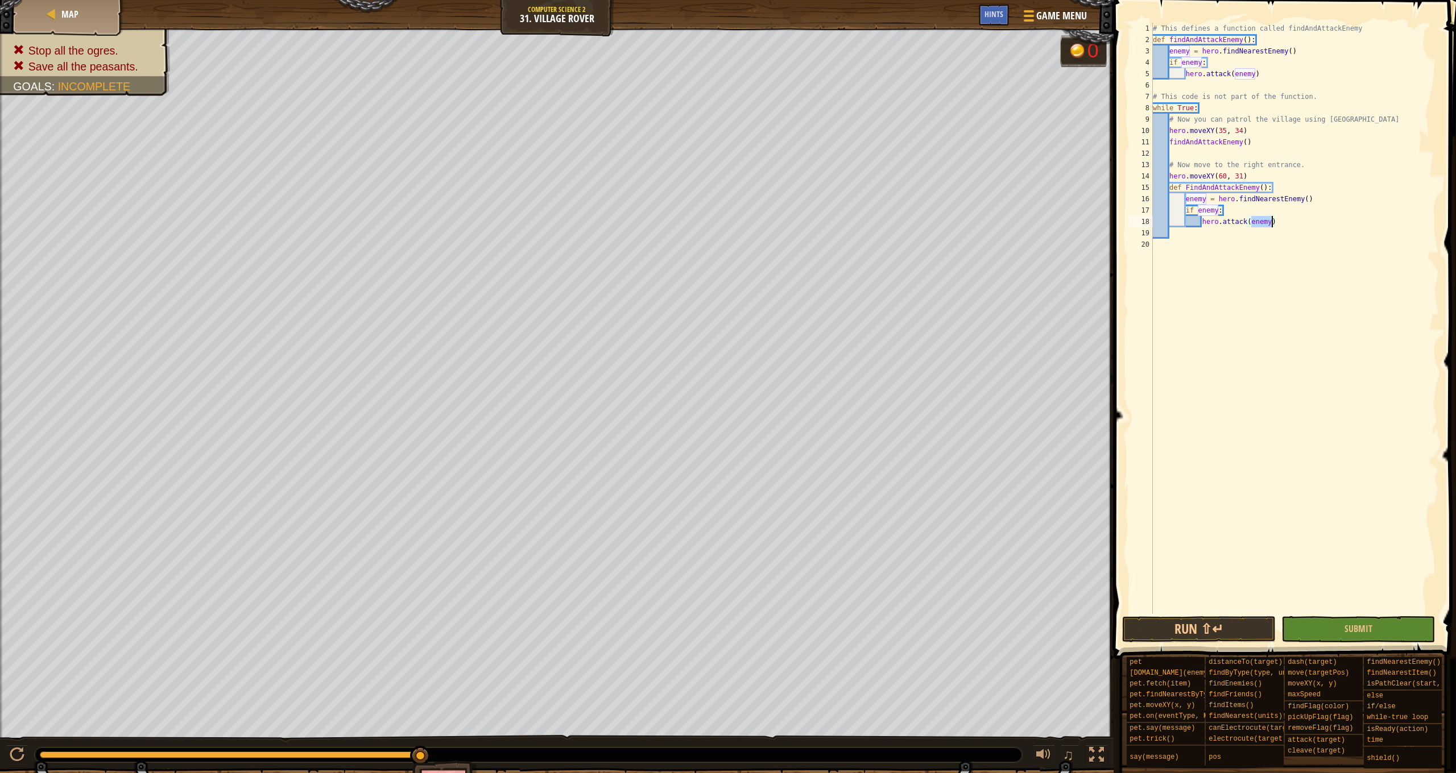
click at [1262, 255] on div "# This defines a function called findAndAttackEnemy def findAndAttackEnemy ( ) …" at bounding box center [1294, 330] width 288 height 614
click at [1237, 629] on button "Run ⇧↵" at bounding box center [1199, 629] width 154 height 26
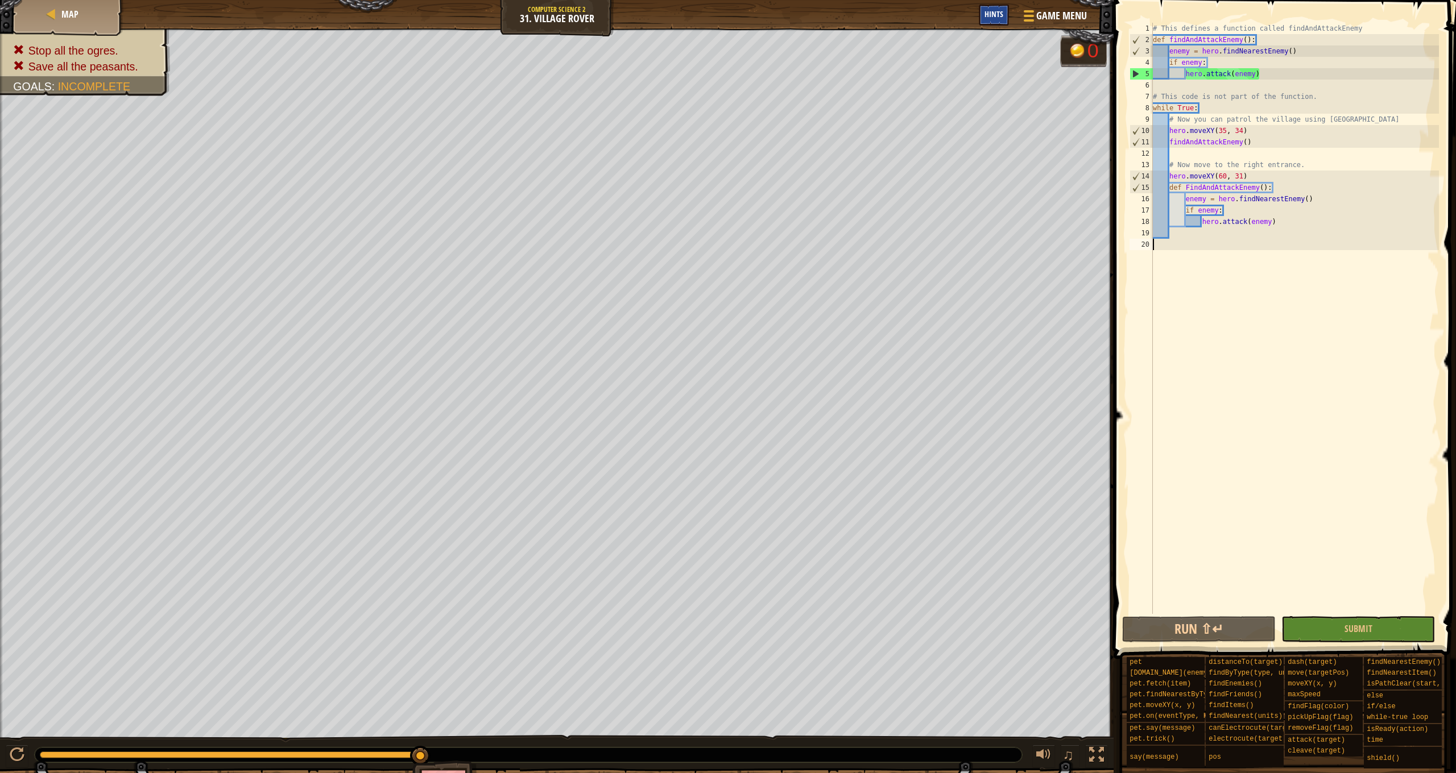
click at [989, 10] on span "Hints" at bounding box center [993, 14] width 19 height 11
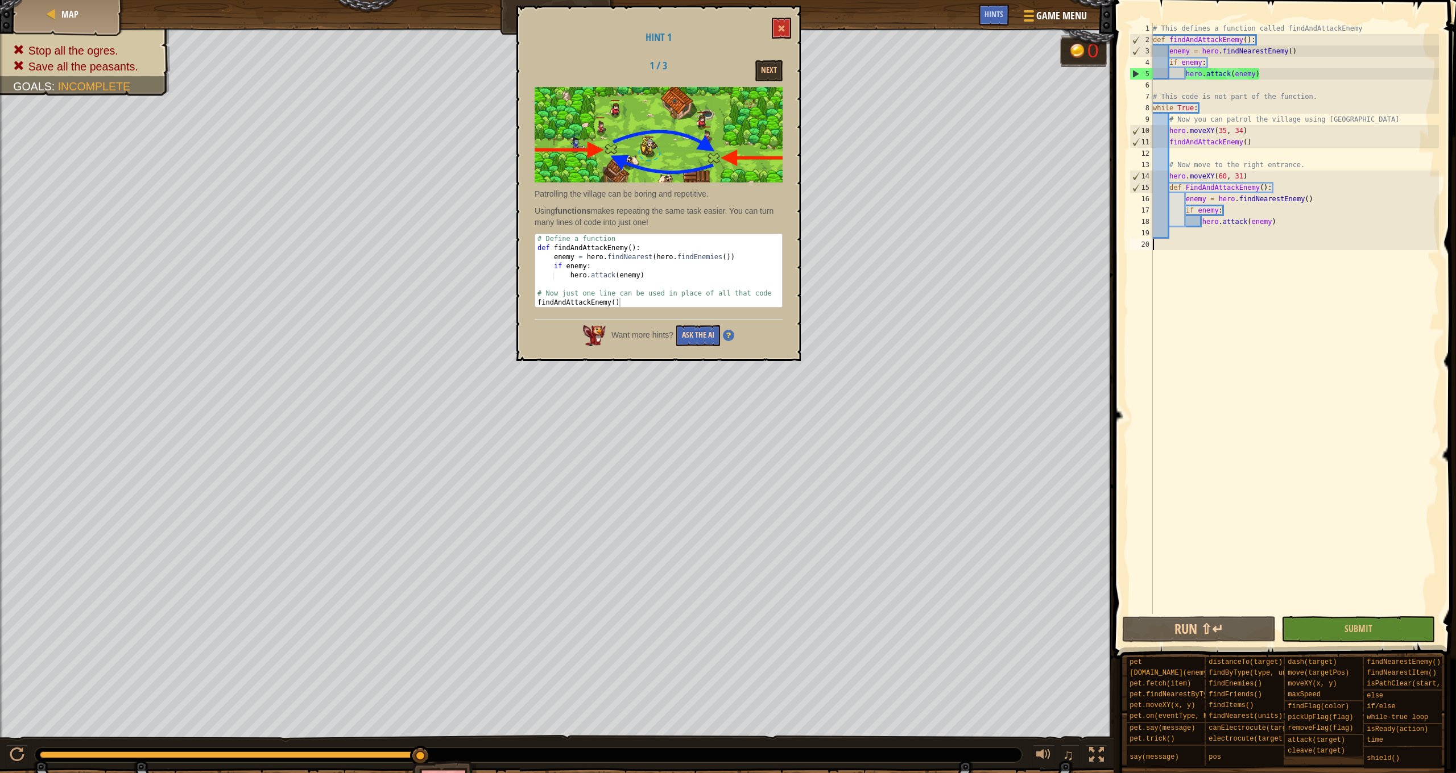
click at [704, 337] on button "Ask the AI" at bounding box center [698, 335] width 44 height 21
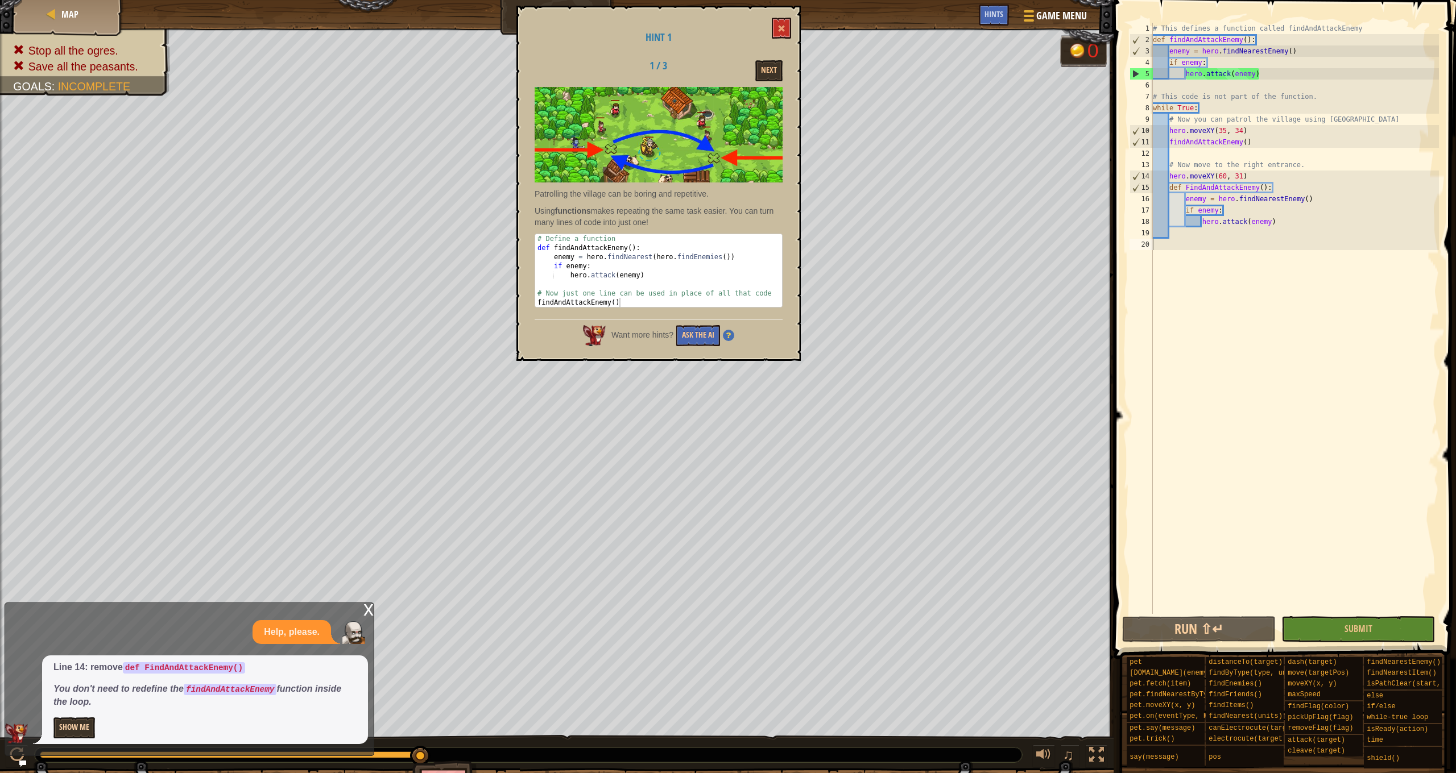
click at [77, 727] on button "Show Me" at bounding box center [74, 728] width 42 height 21
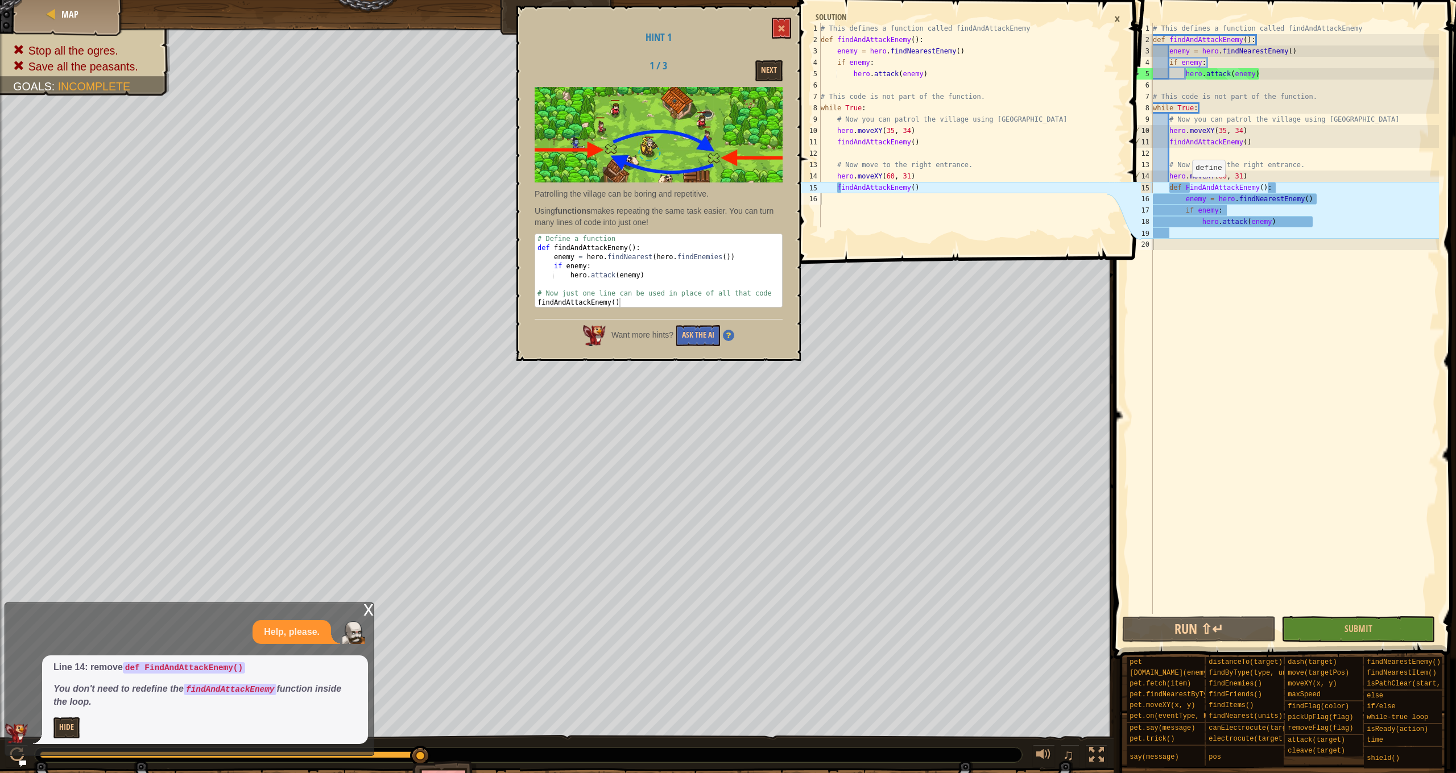
click at [1187, 188] on div "# This defines a function called findAndAttackEnemy def findAndAttackEnemy ( ) …" at bounding box center [1294, 330] width 288 height 614
click at [1192, 185] on div "# This defines a function called findAndAttackEnemy def findAndAttackEnemy ( ) …" at bounding box center [1294, 330] width 288 height 614
click at [1188, 185] on div "# This defines a function called findAndAttackEnemy def findAndAttackEnemy ( ) …" at bounding box center [1294, 330] width 288 height 614
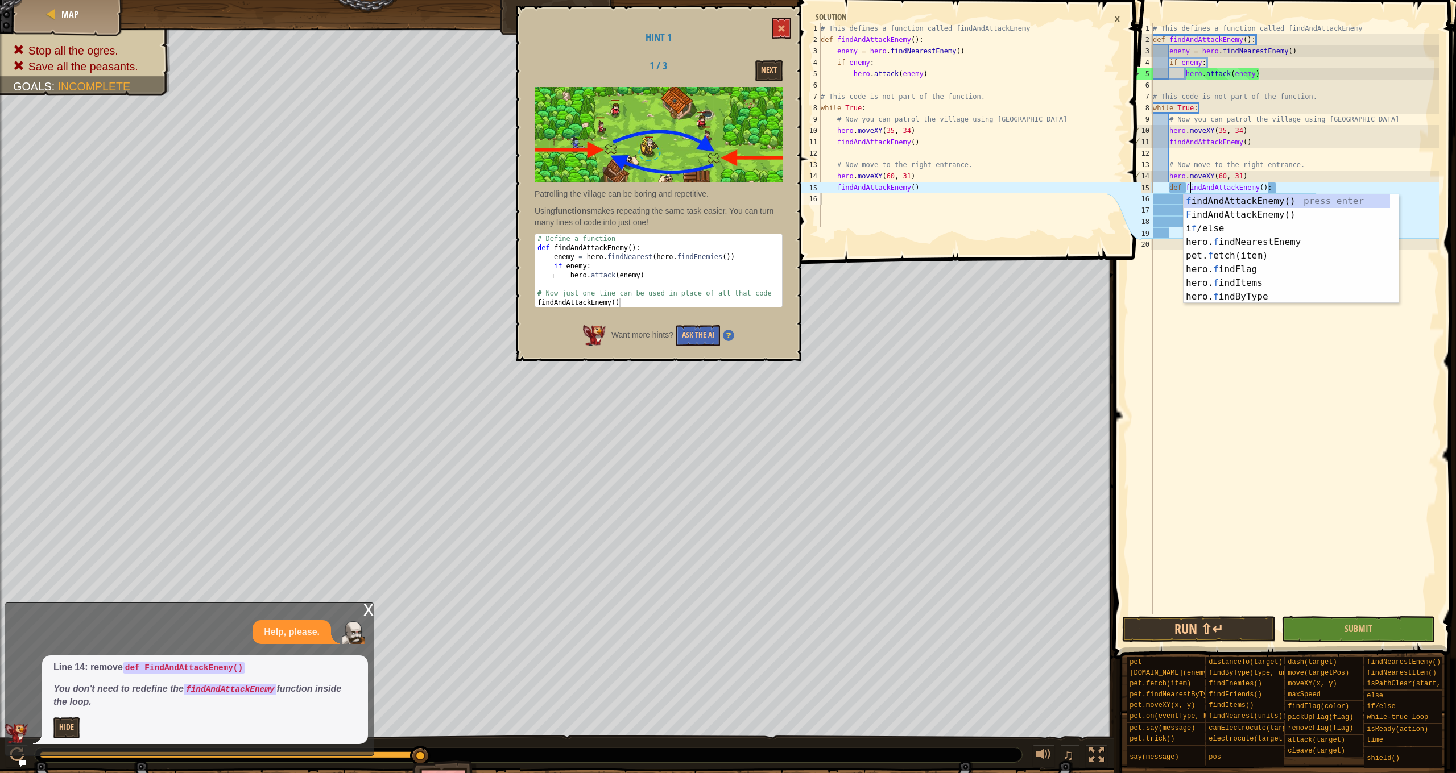
scroll to position [5, 3]
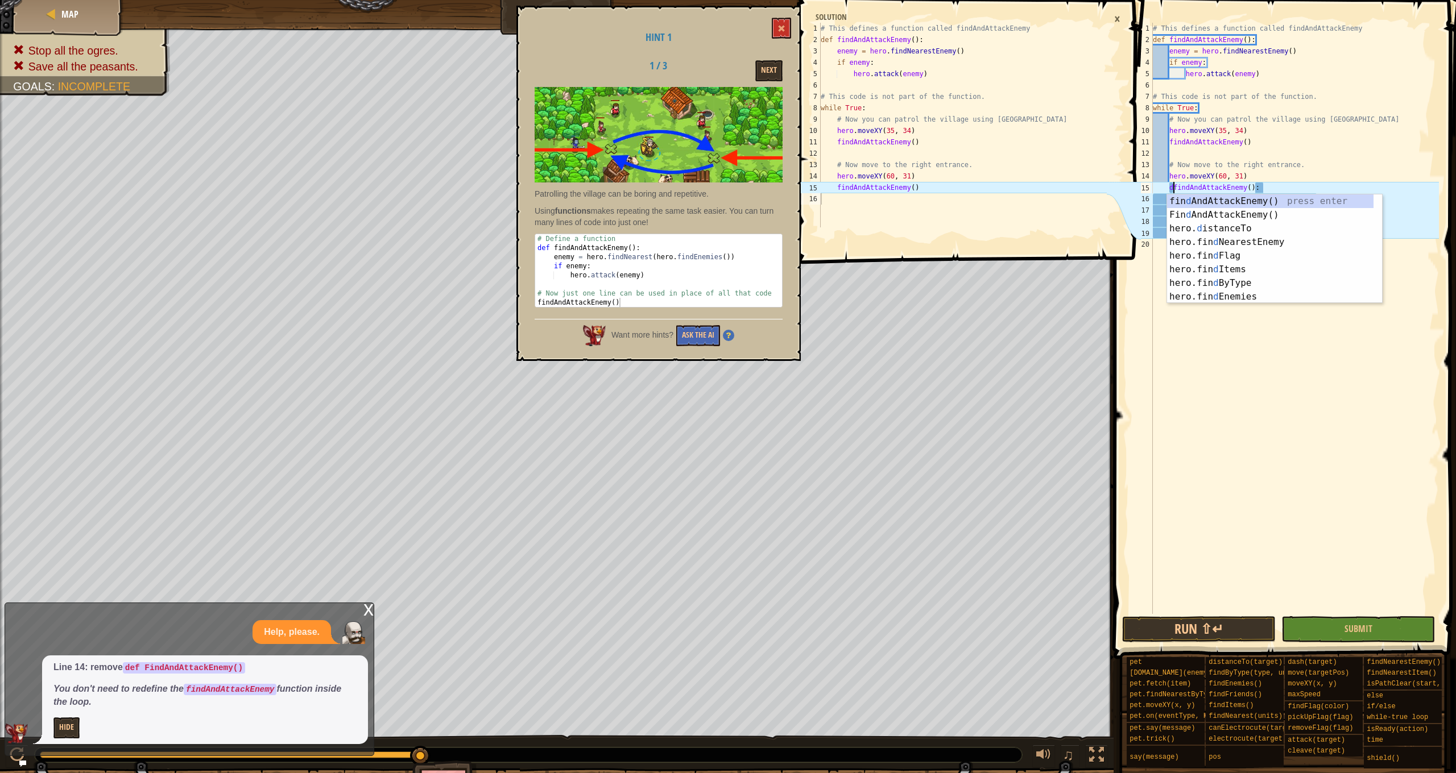
type textarea "findAndAttackEnemy():"
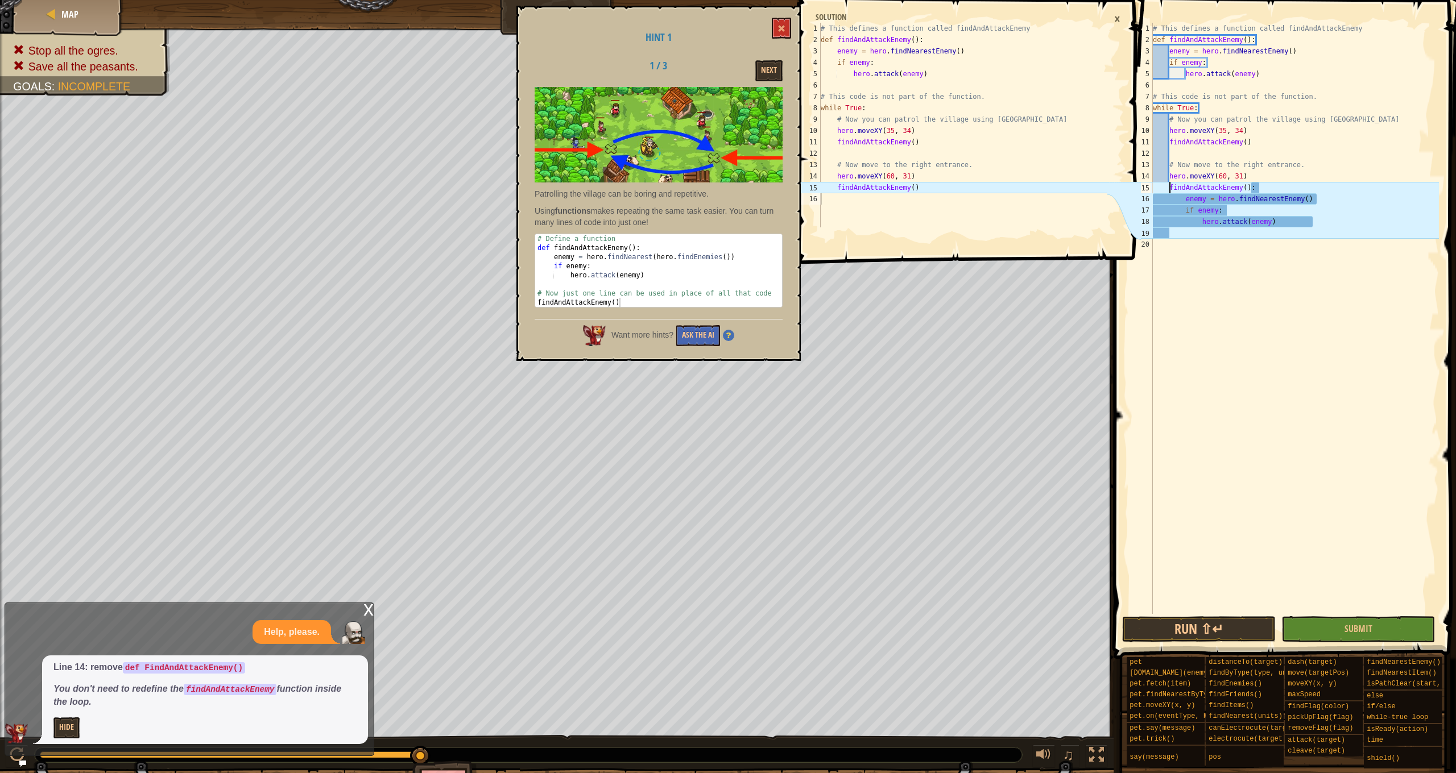
click at [1292, 251] on div "# This defines a function called findAndAttackEnemy def findAndAttackEnemy ( ) …" at bounding box center [1294, 330] width 288 height 614
click at [1214, 628] on button "Run ⇧↵" at bounding box center [1199, 629] width 154 height 26
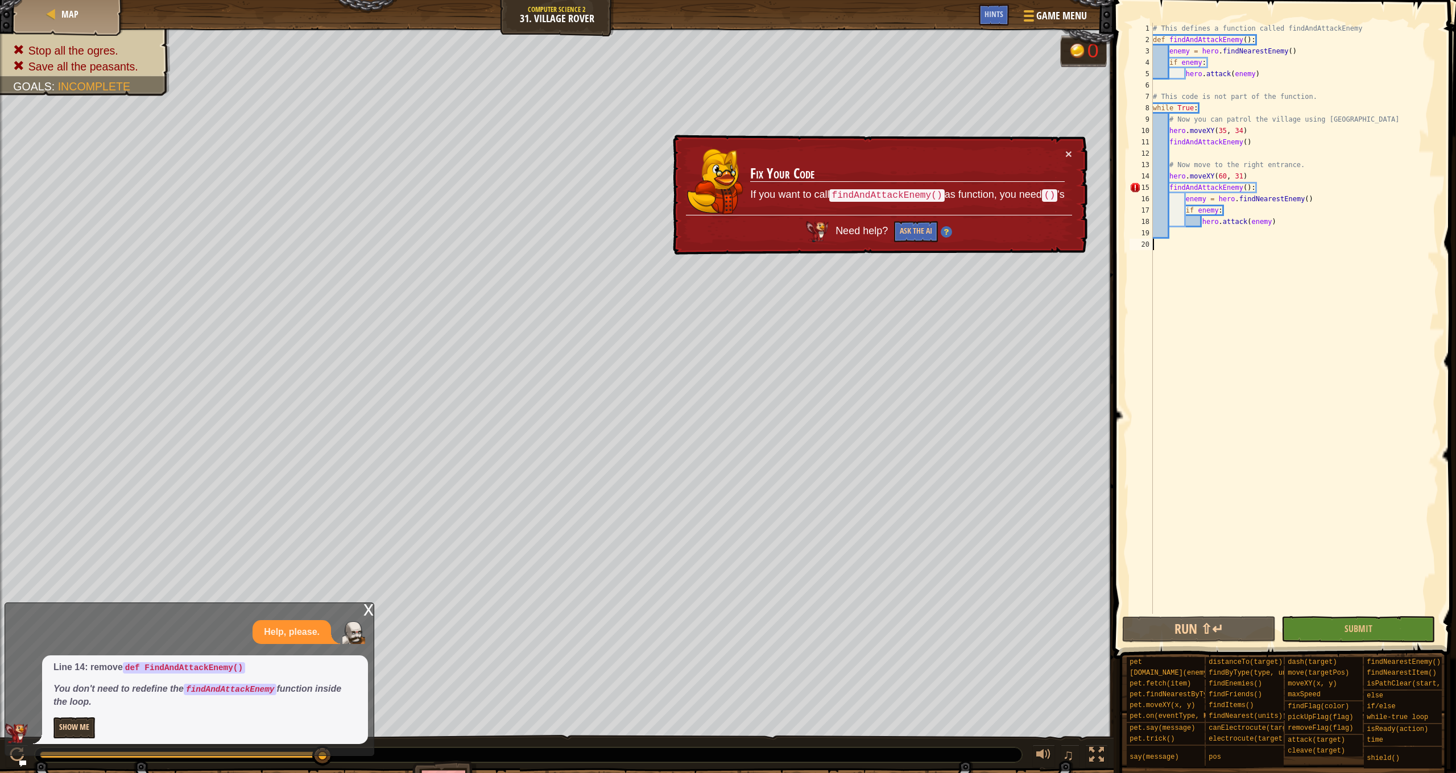
click at [63, 730] on button "Show Me" at bounding box center [74, 728] width 42 height 21
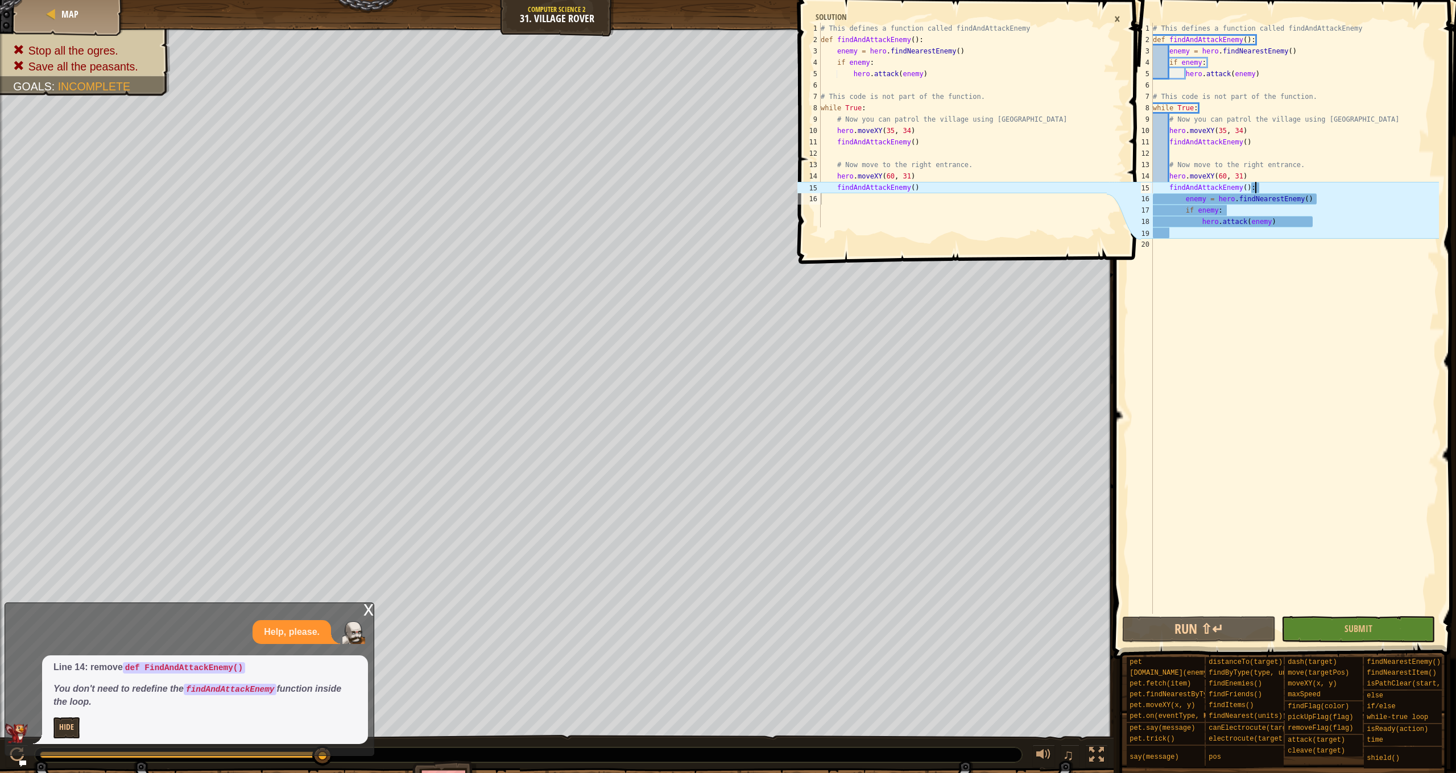
click at [1260, 185] on div "# This defines a function called findAndAttackEnemy def findAndAttackEnemy ( ) …" at bounding box center [1294, 330] width 288 height 614
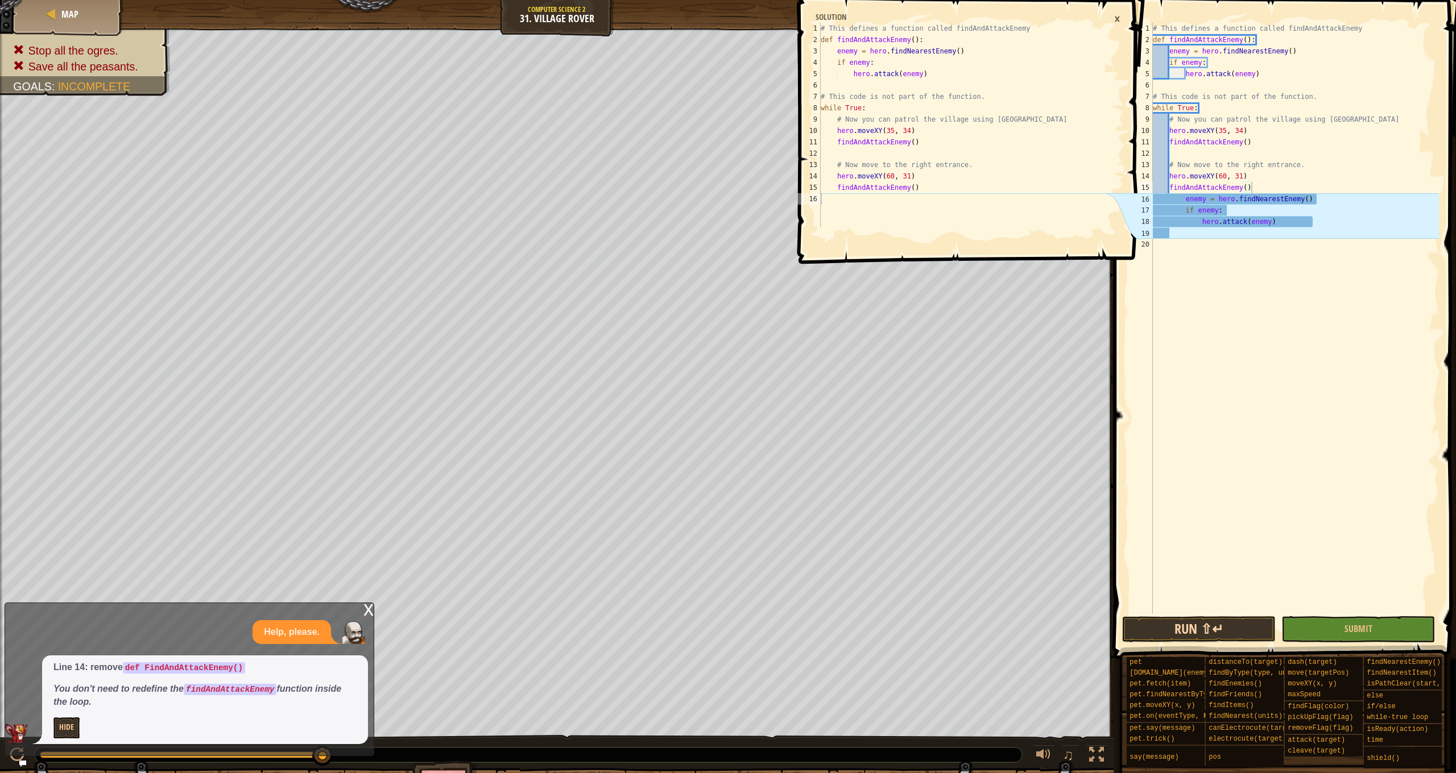
click at [1260, 624] on button "Run ⇧↵" at bounding box center [1199, 629] width 154 height 26
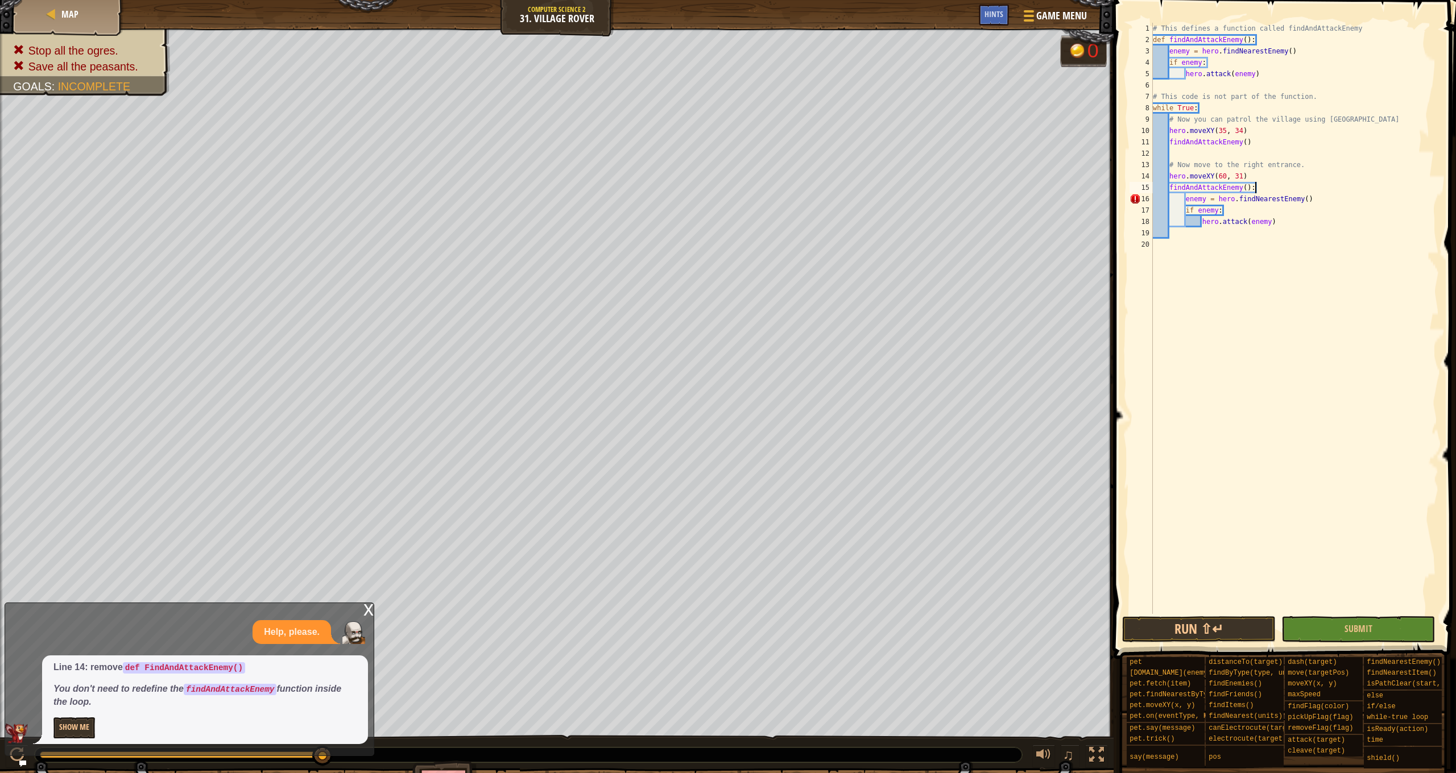
scroll to position [5, 8]
click at [1220, 633] on button "Run ⇧↵" at bounding box center [1199, 629] width 154 height 26
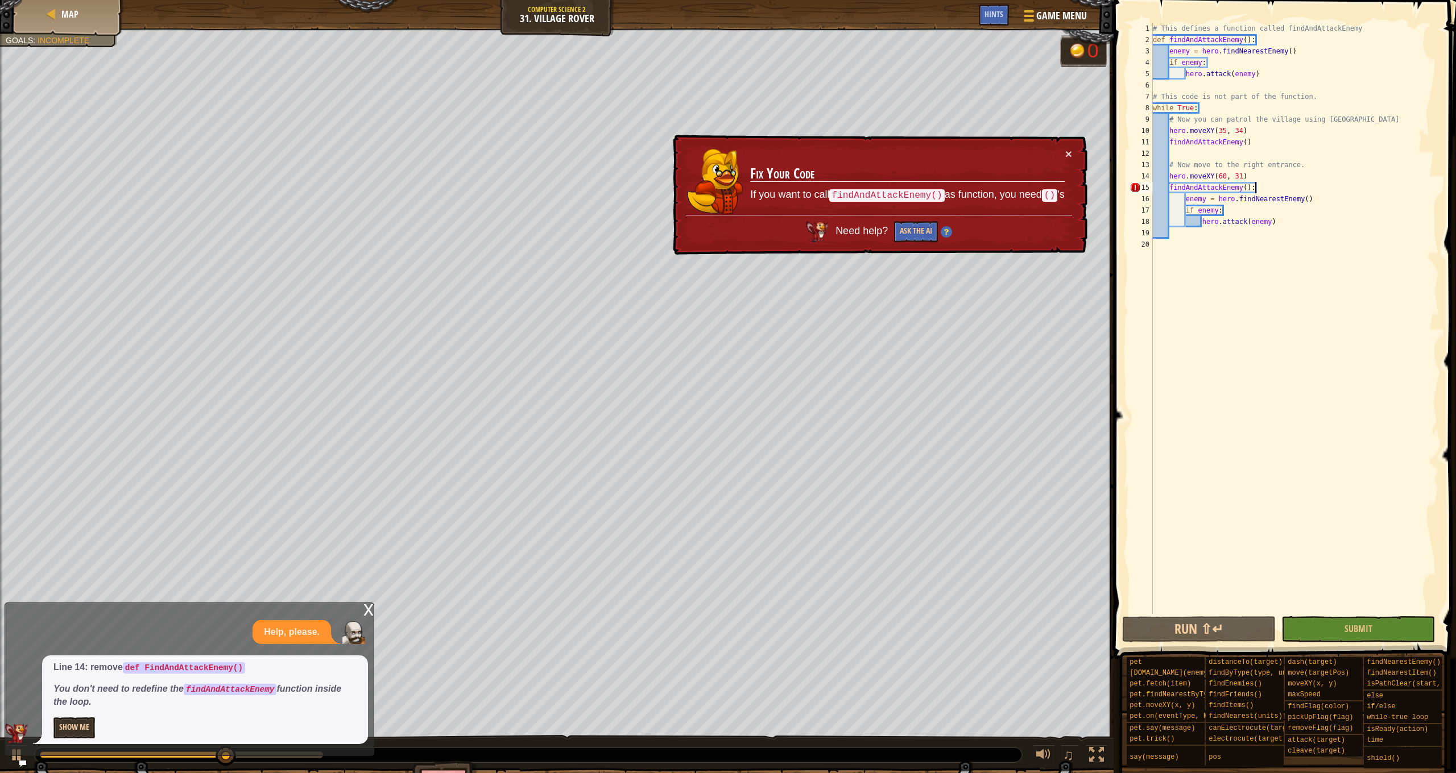
click at [64, 728] on button "Show Me" at bounding box center [74, 728] width 42 height 21
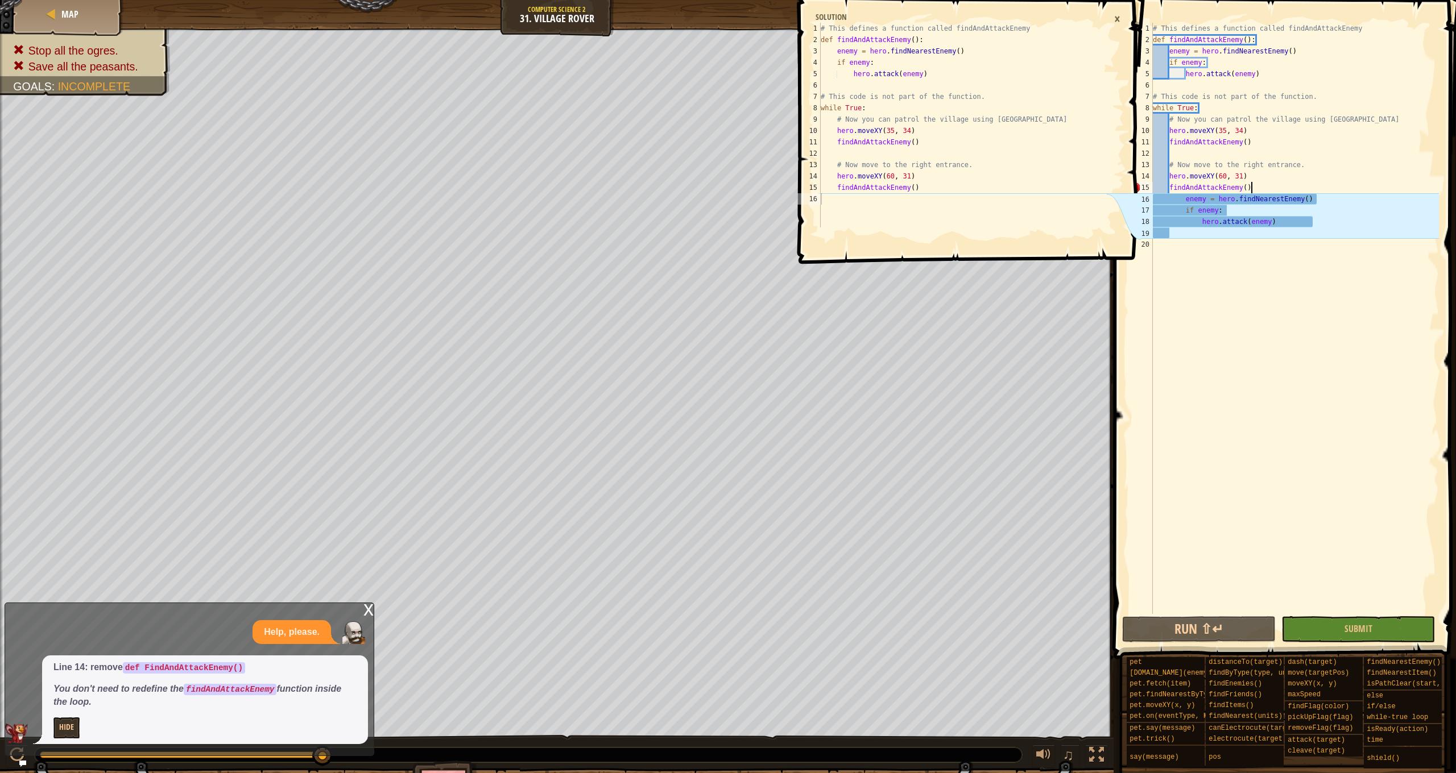
scroll to position [5, 7]
click at [1287, 226] on div "# This defines a function called findAndAttackEnemy def findAndAttackEnemy ( ) …" at bounding box center [1294, 330] width 288 height 614
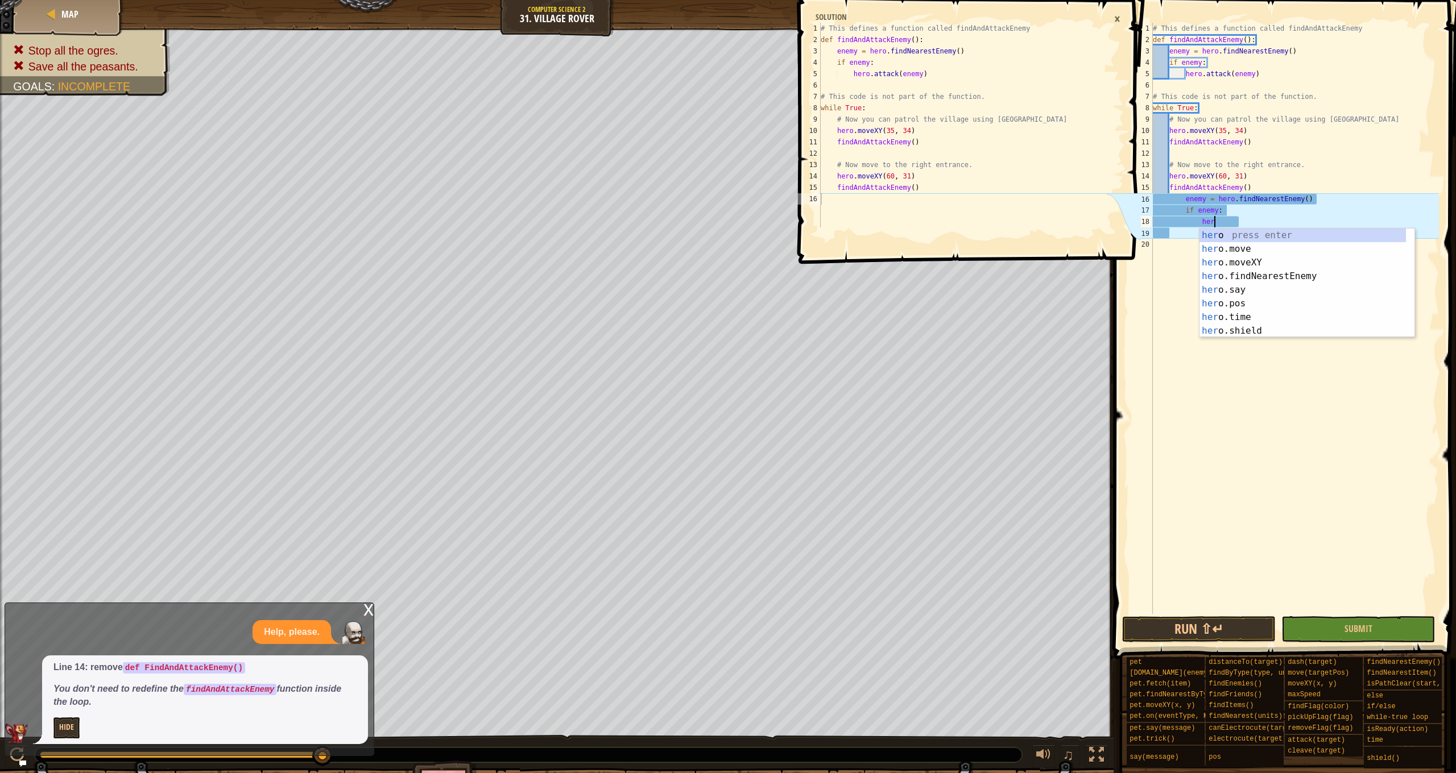
type textarea "h"
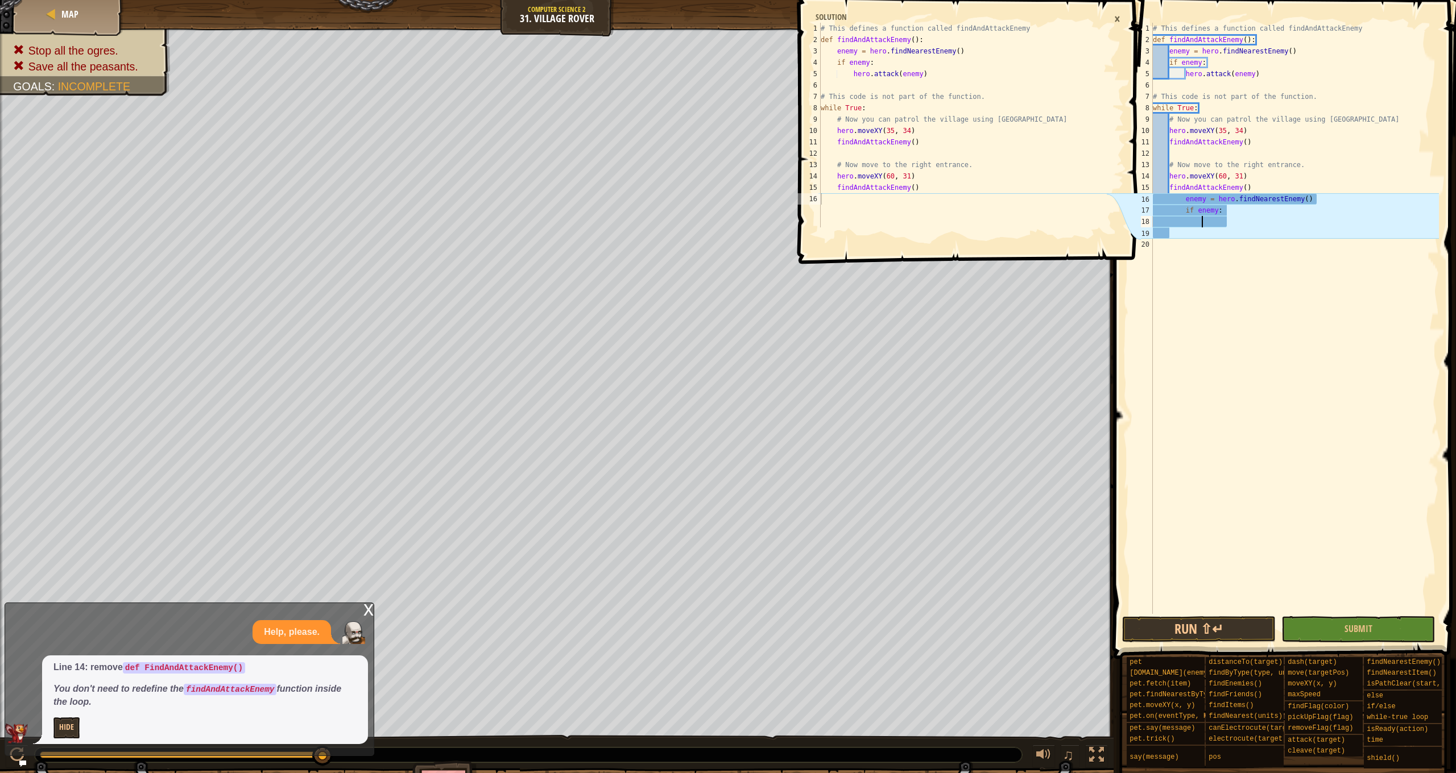
scroll to position [5, 2]
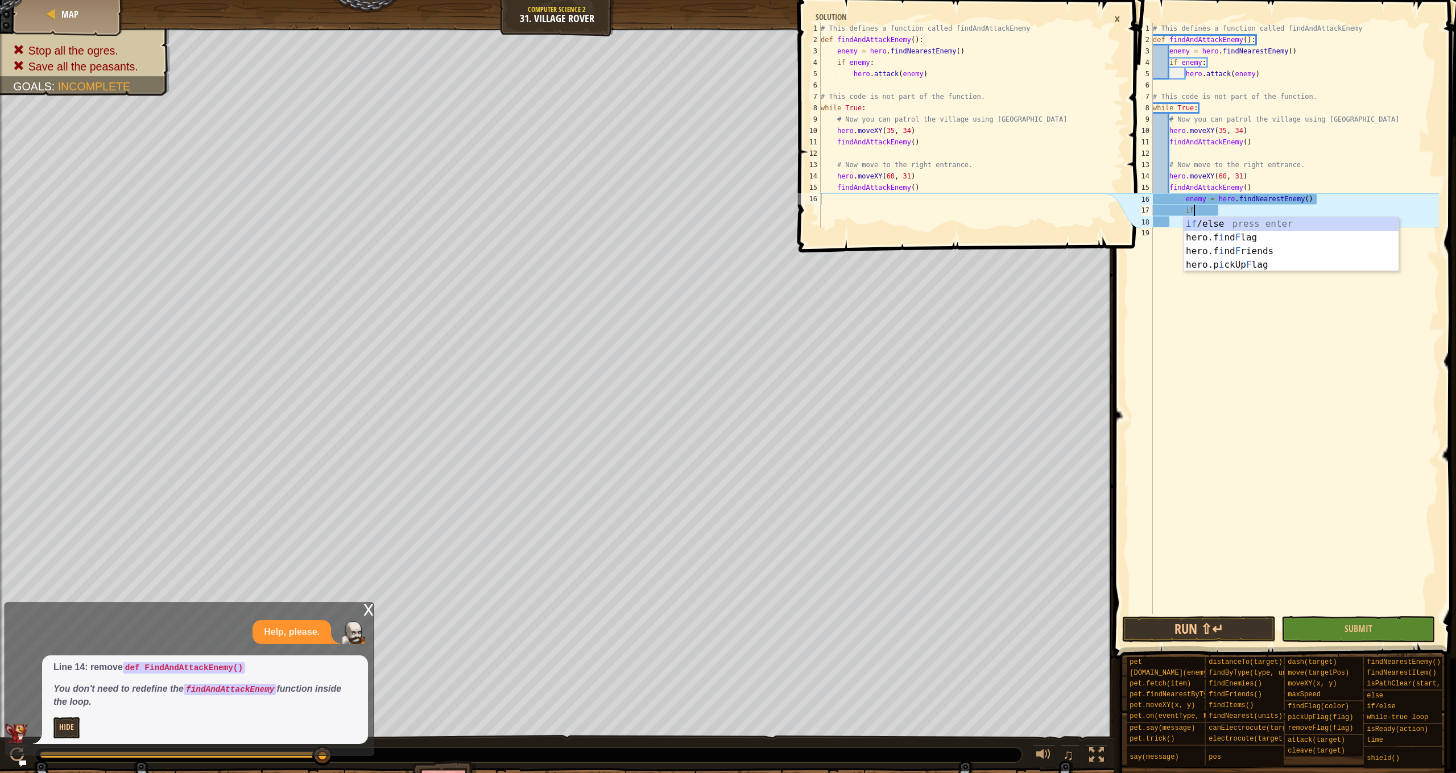
type textarea "i"
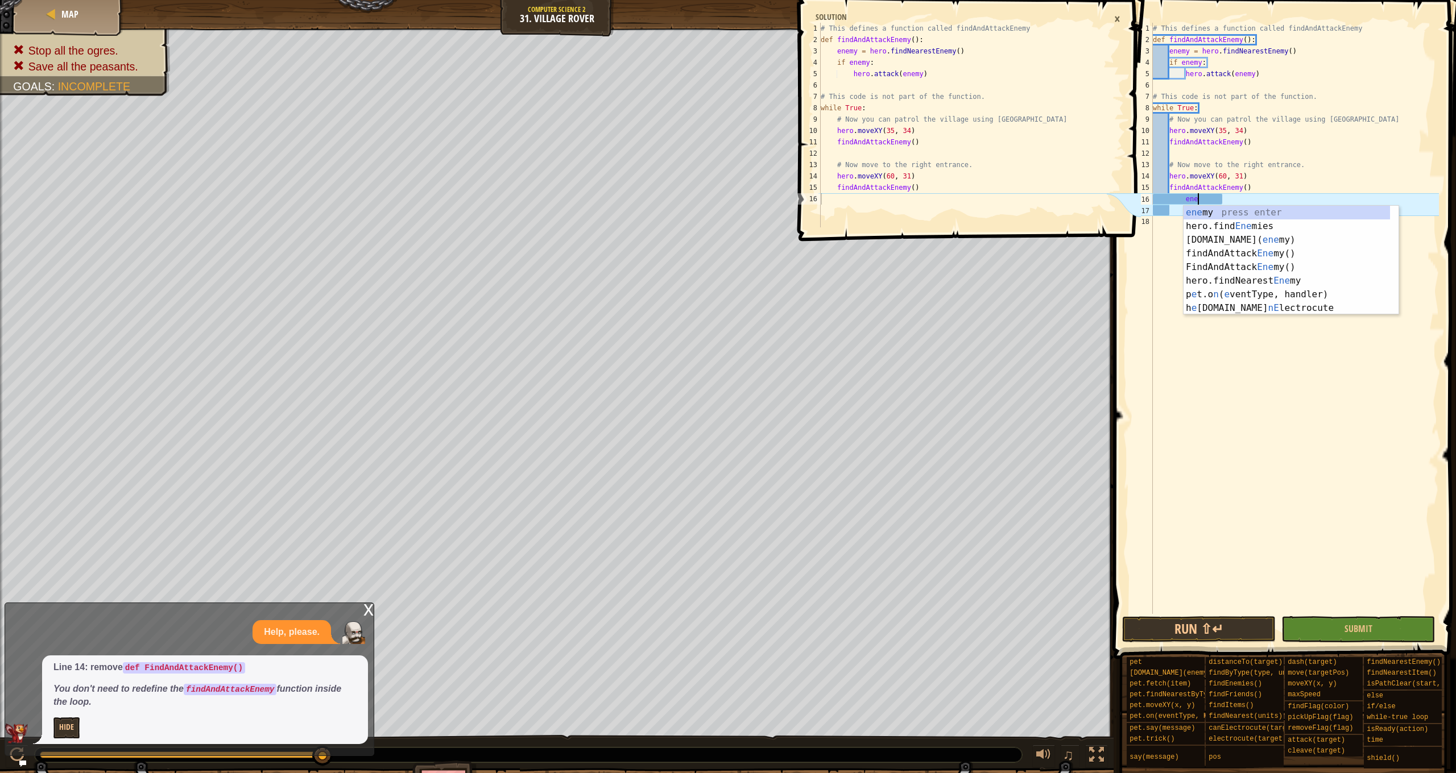
type textarea "e"
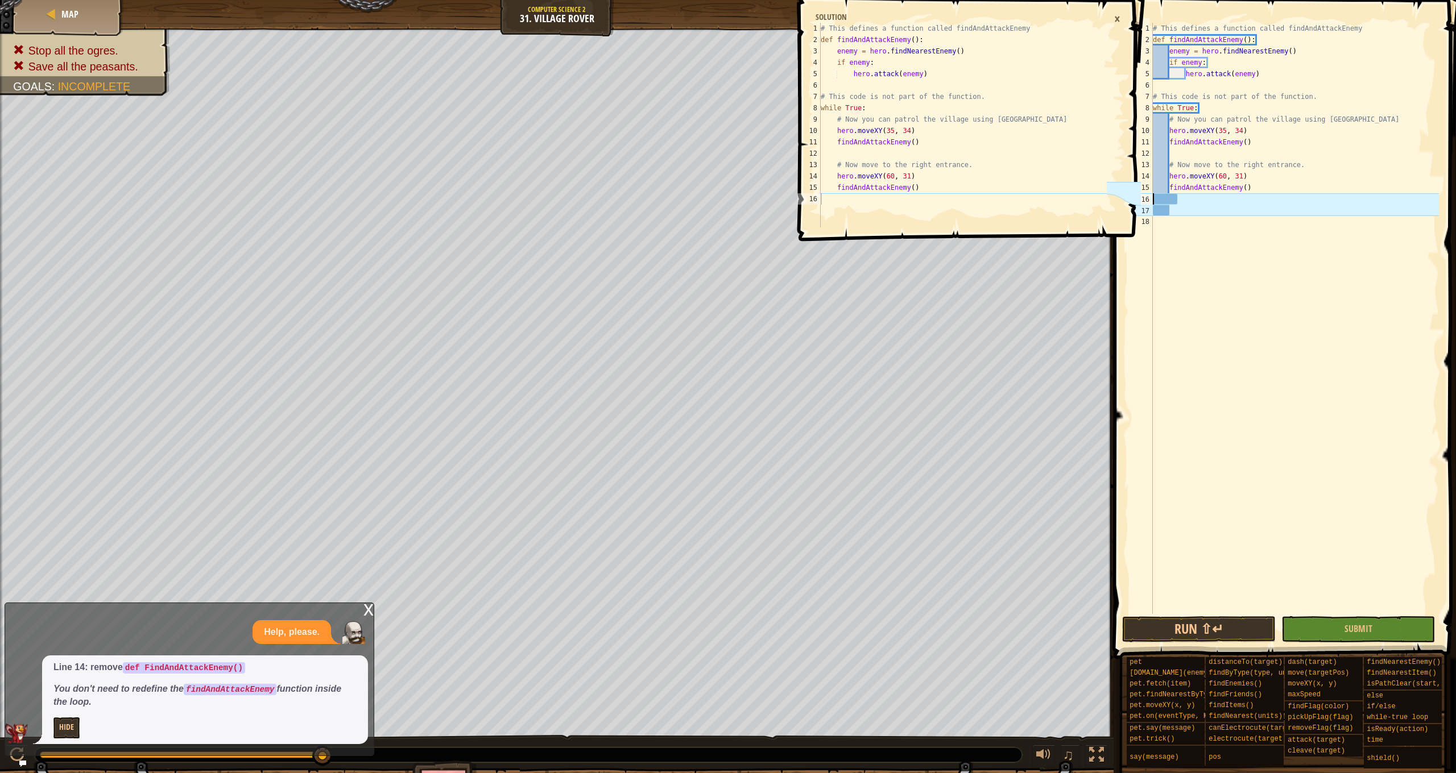
type textarea "findAndAttackEnemy()"
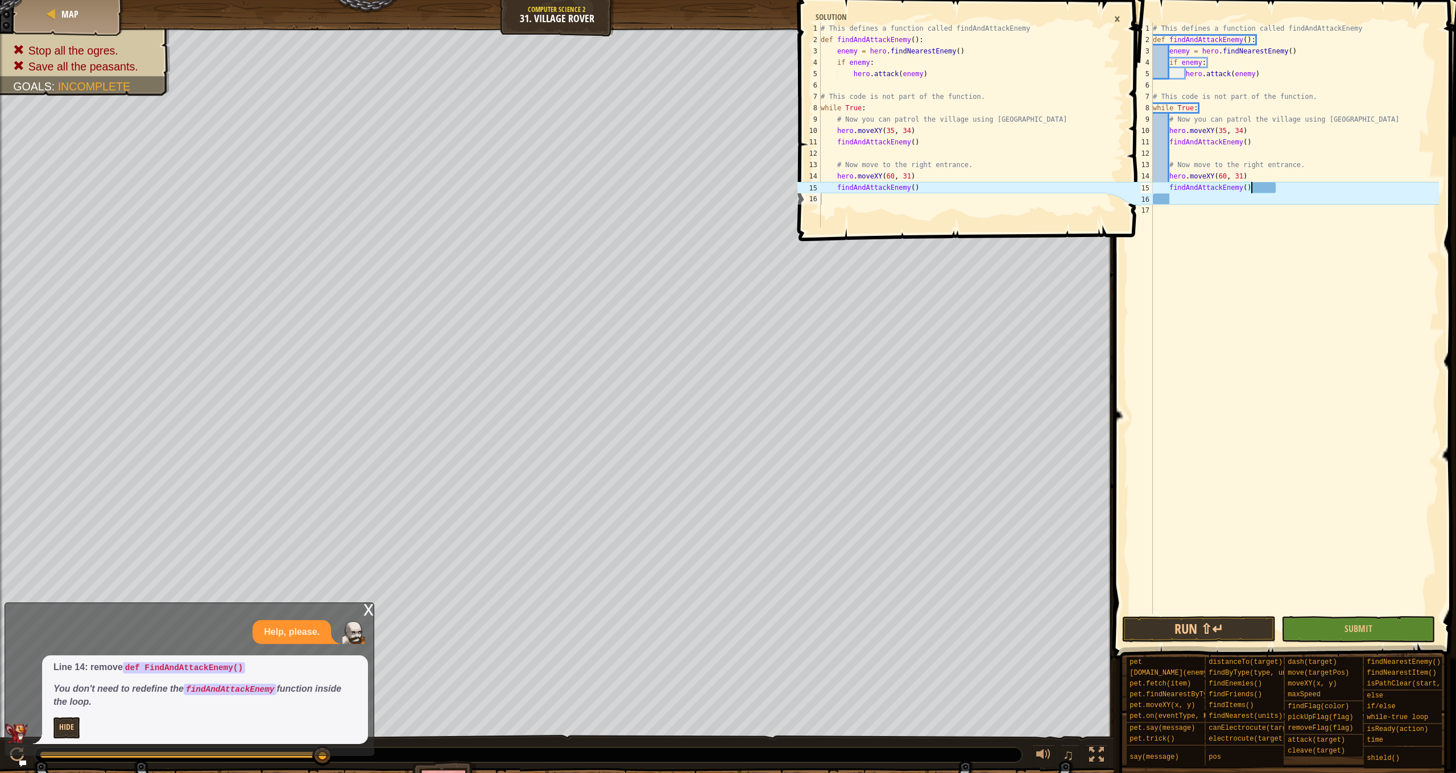
click at [1333, 202] on div "# This defines a function called findAndAttackEnemy def findAndAttackEnemy ( ) …" at bounding box center [1294, 330] width 288 height 614
click at [1221, 627] on button "Run ⇧↵" at bounding box center [1199, 629] width 154 height 26
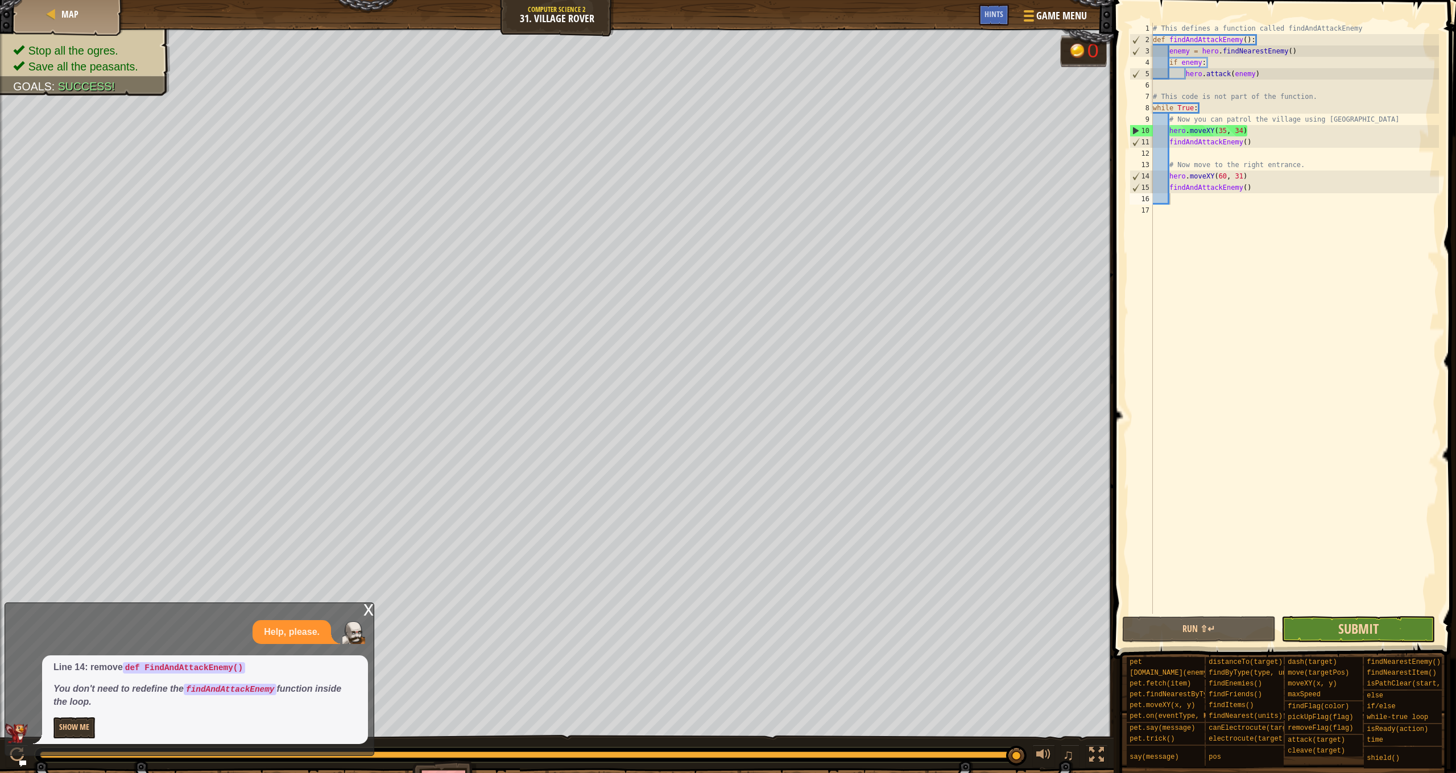
click at [1376, 624] on span "Submit" at bounding box center [1358, 629] width 40 height 18
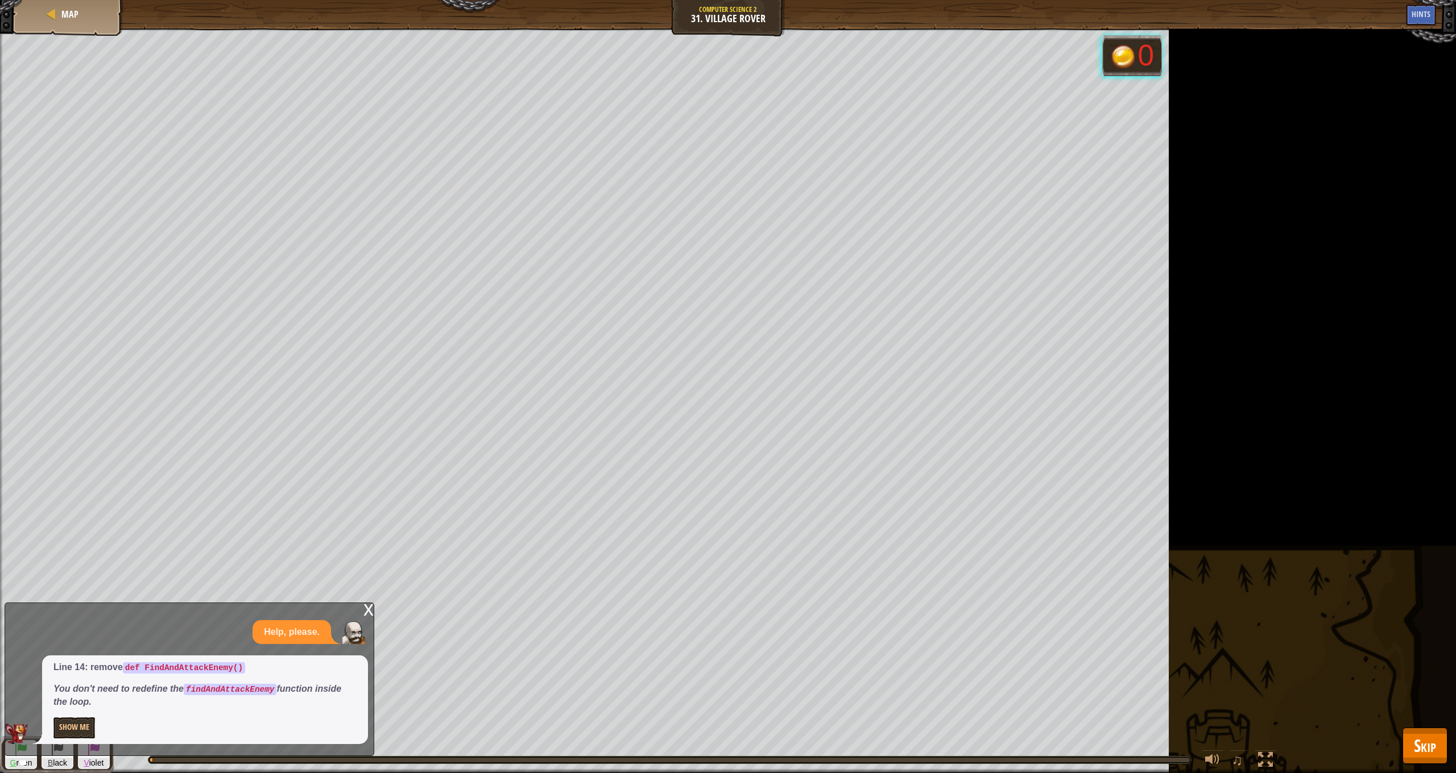
click at [1416, 730] on button "Skip" at bounding box center [1424, 746] width 45 height 36
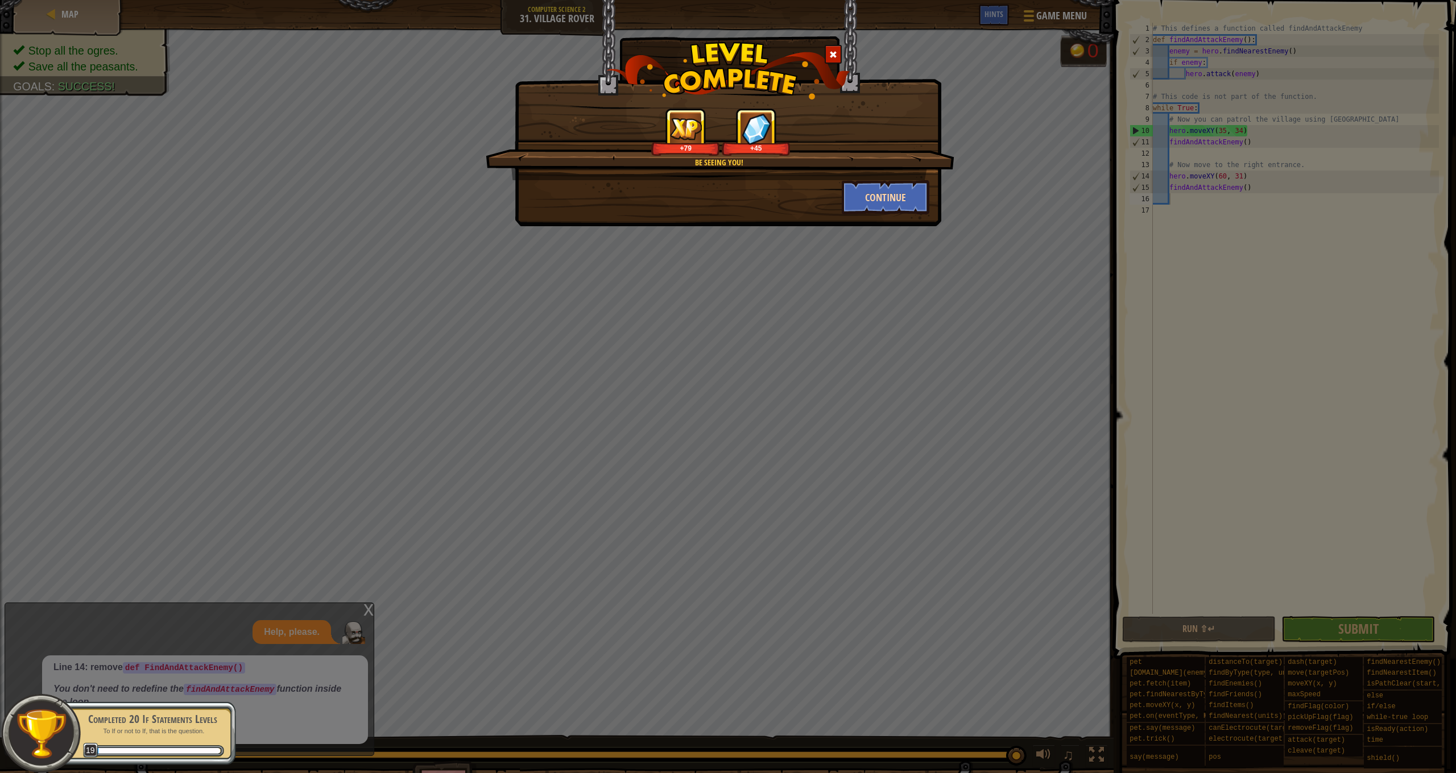
click at [908, 190] on button "Continue" at bounding box center [886, 197] width 88 height 34
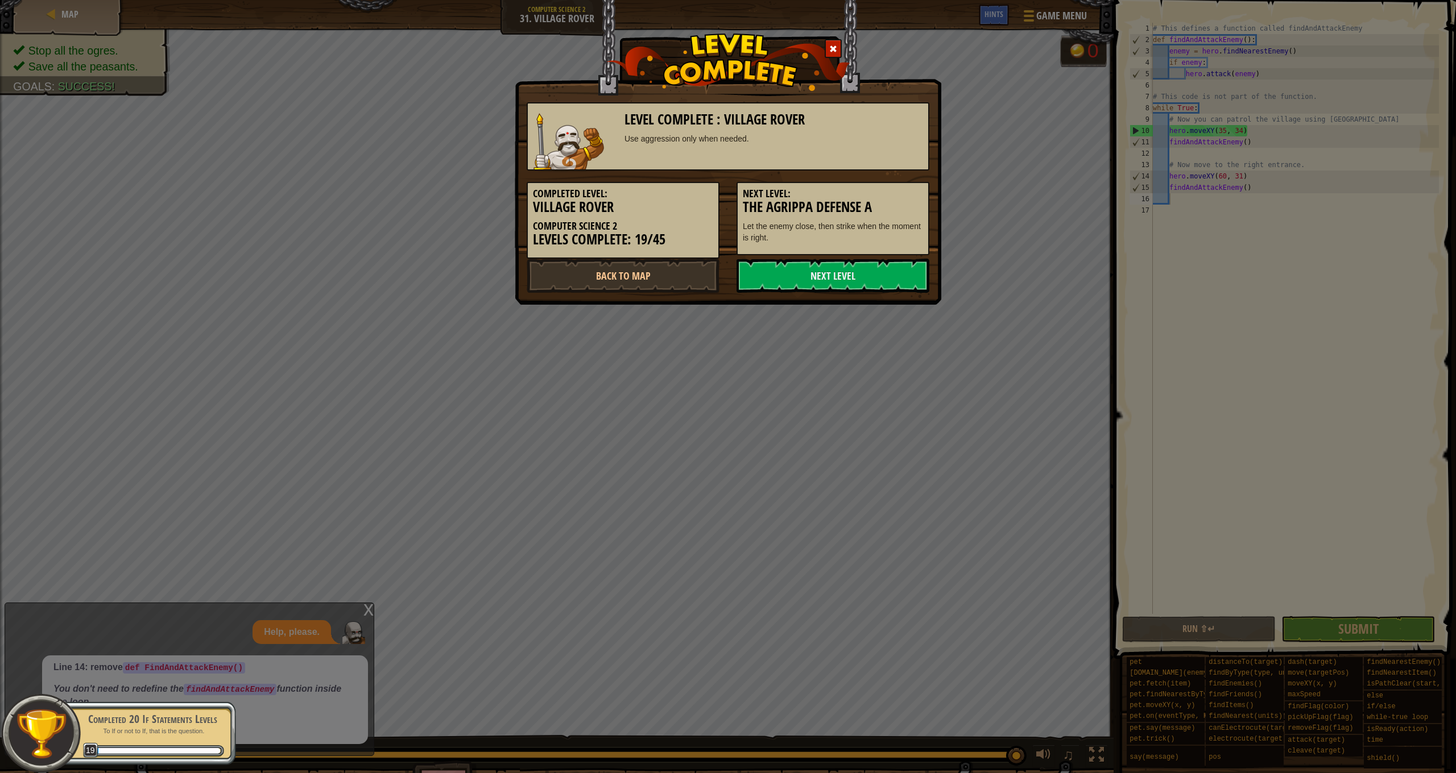
click at [908, 190] on h5 "Next Level:" at bounding box center [833, 193] width 180 height 11
click at [909, 206] on h3 "The Agrippa Defense A" at bounding box center [833, 207] width 180 height 15
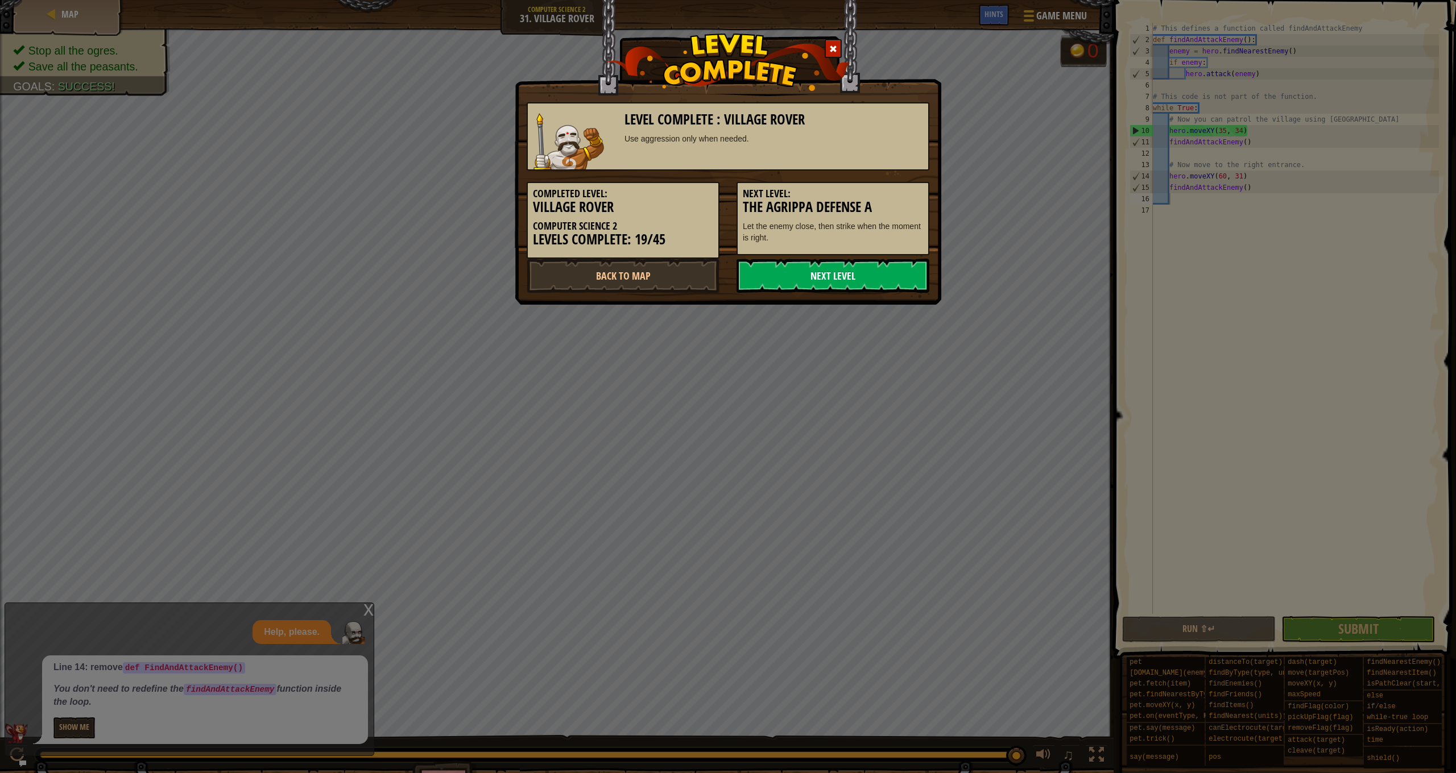
click at [822, 276] on link "Next Level" at bounding box center [832, 276] width 193 height 34
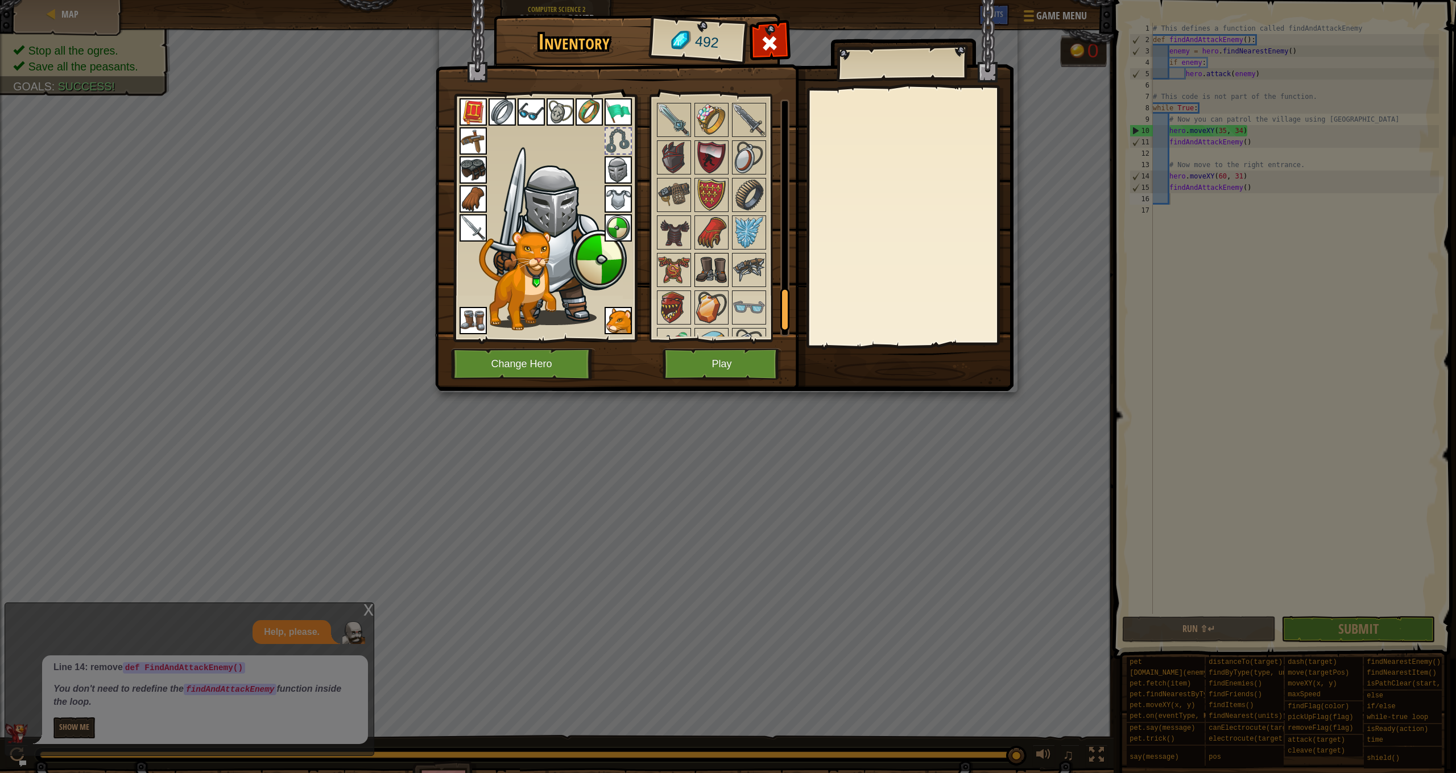
scroll to position [1162, 0]
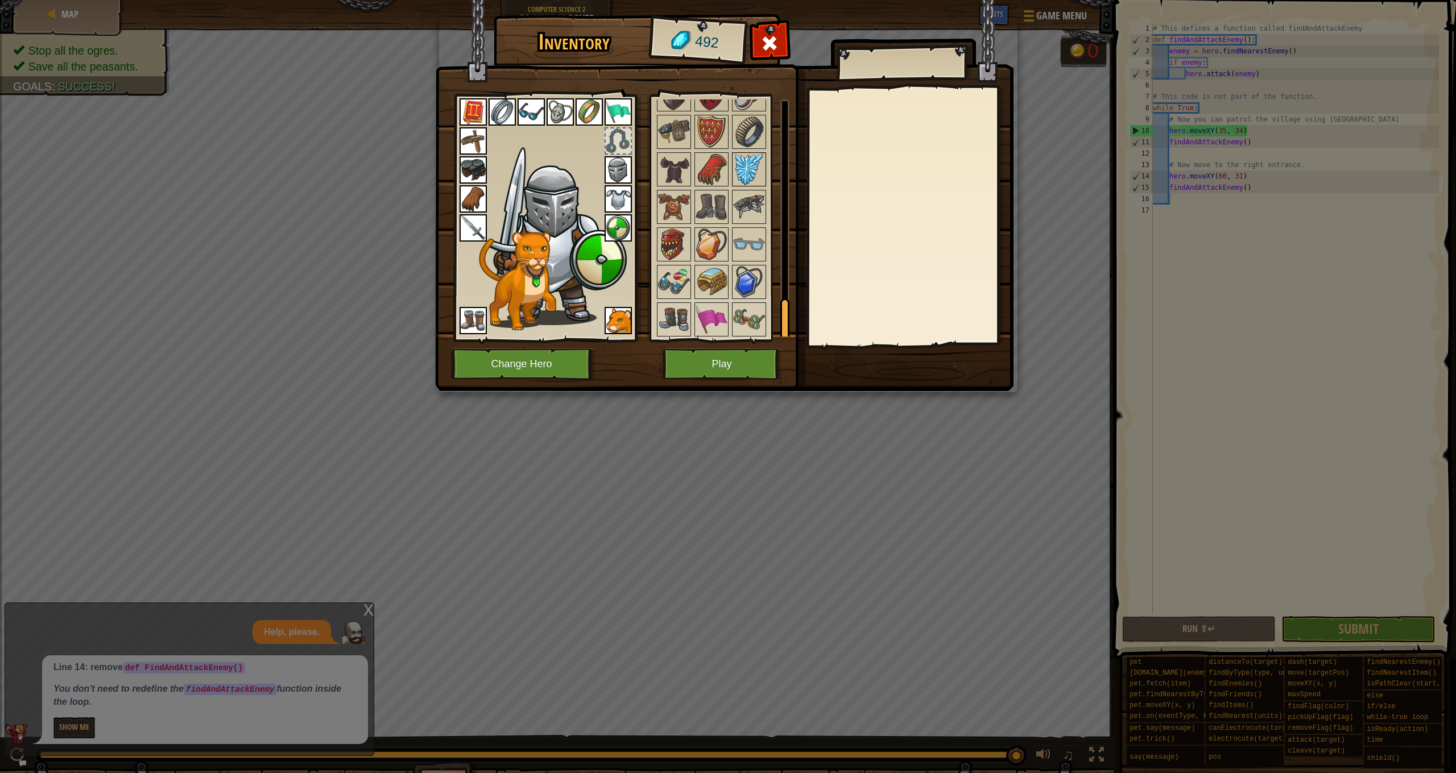
click at [756, 172] on img at bounding box center [749, 170] width 32 height 32
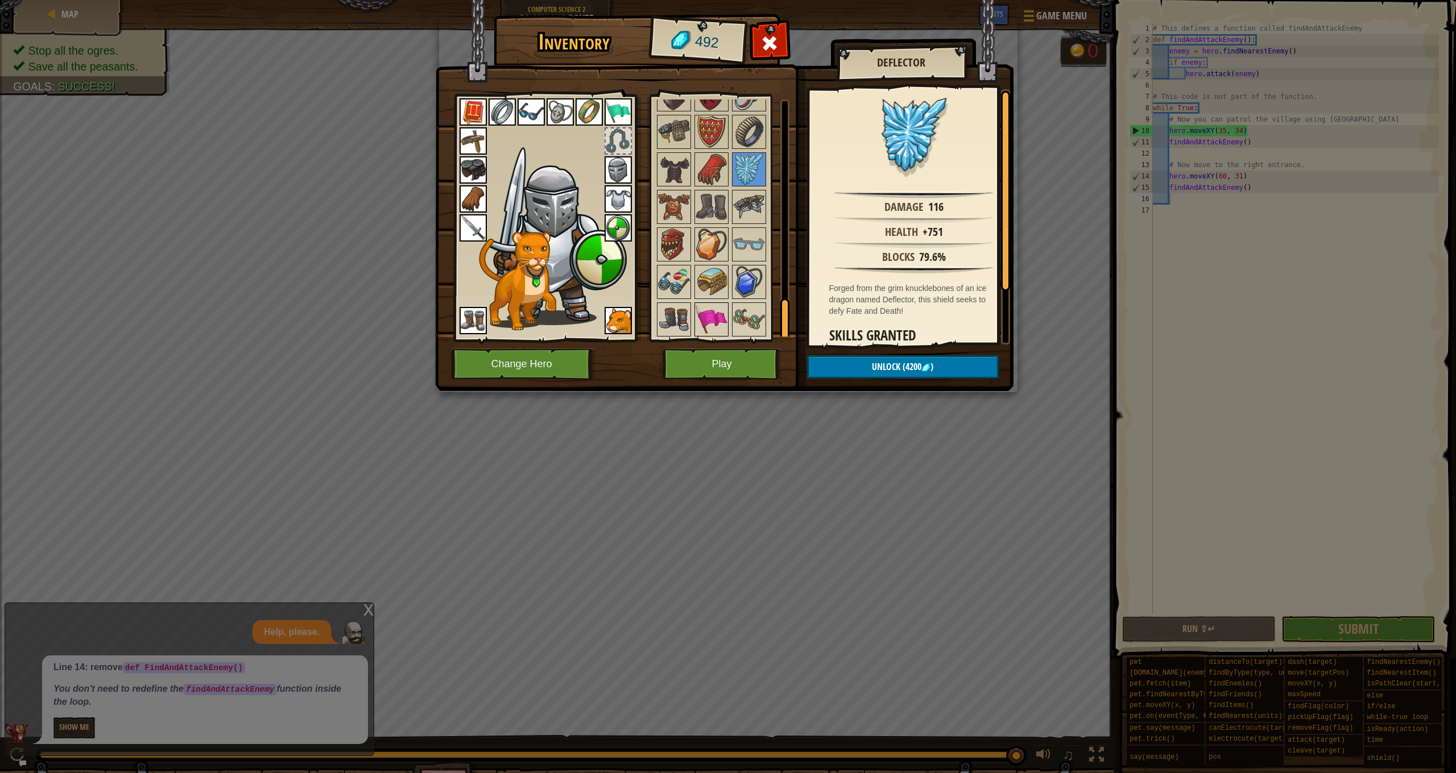
click at [722, 304] on img at bounding box center [711, 320] width 32 height 32
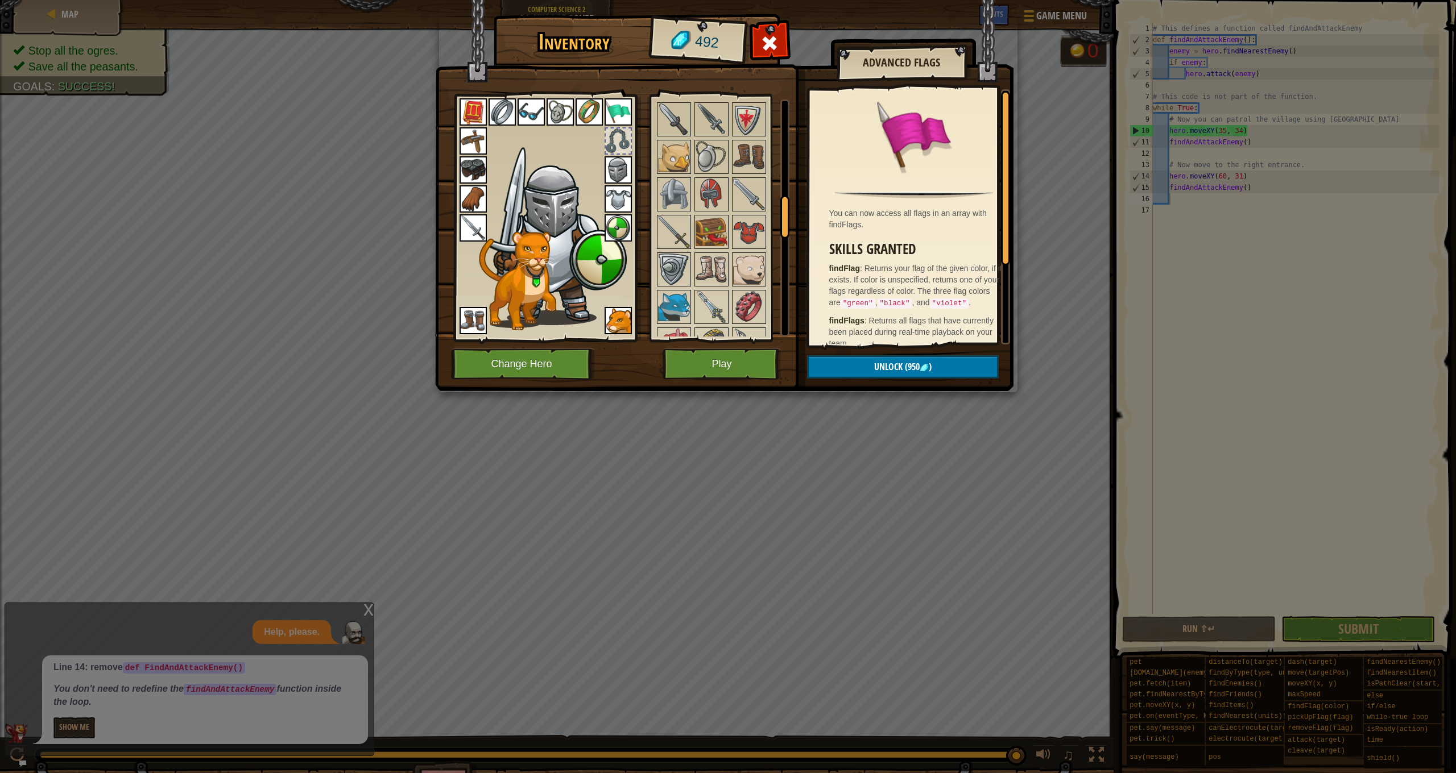
scroll to position [556, 0]
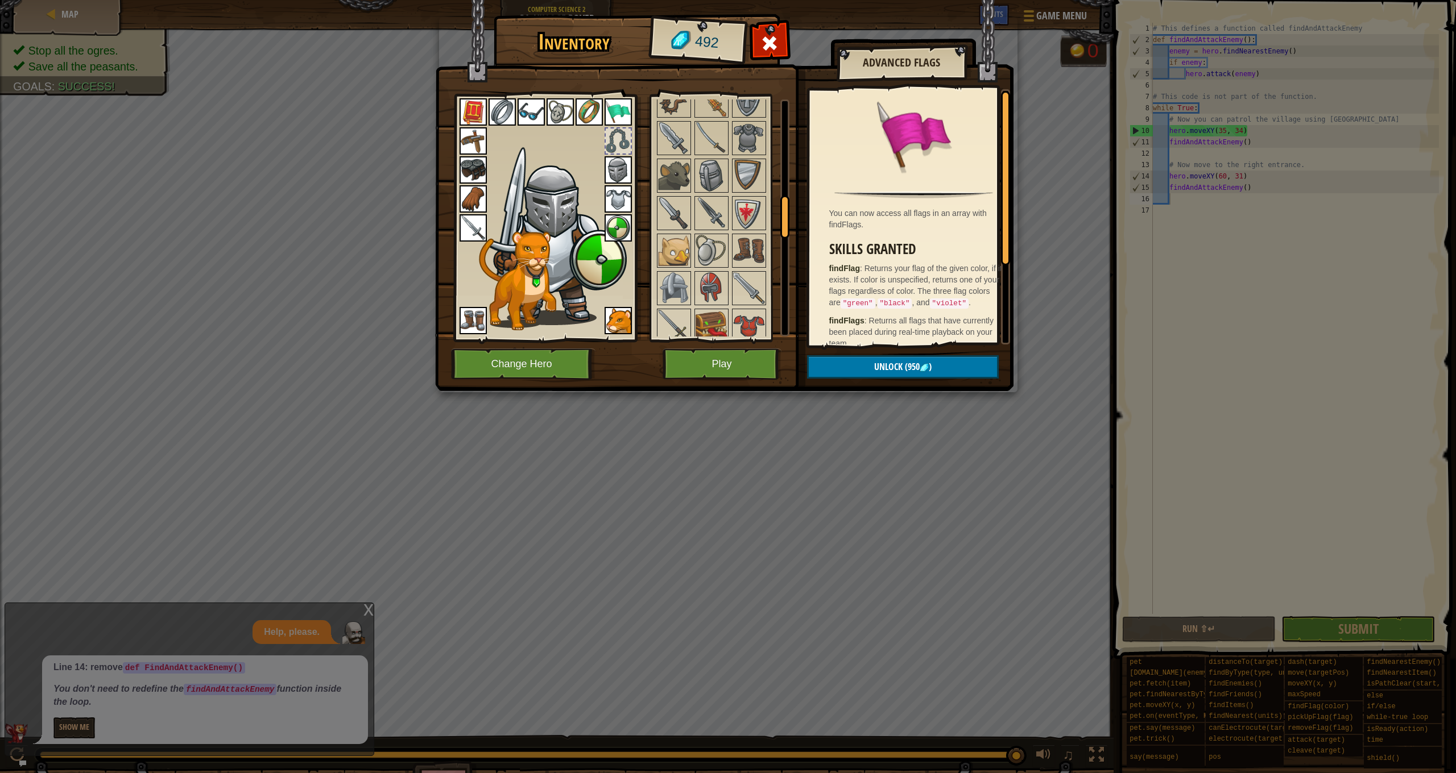
click at [619, 143] on div at bounding box center [618, 141] width 25 height 25
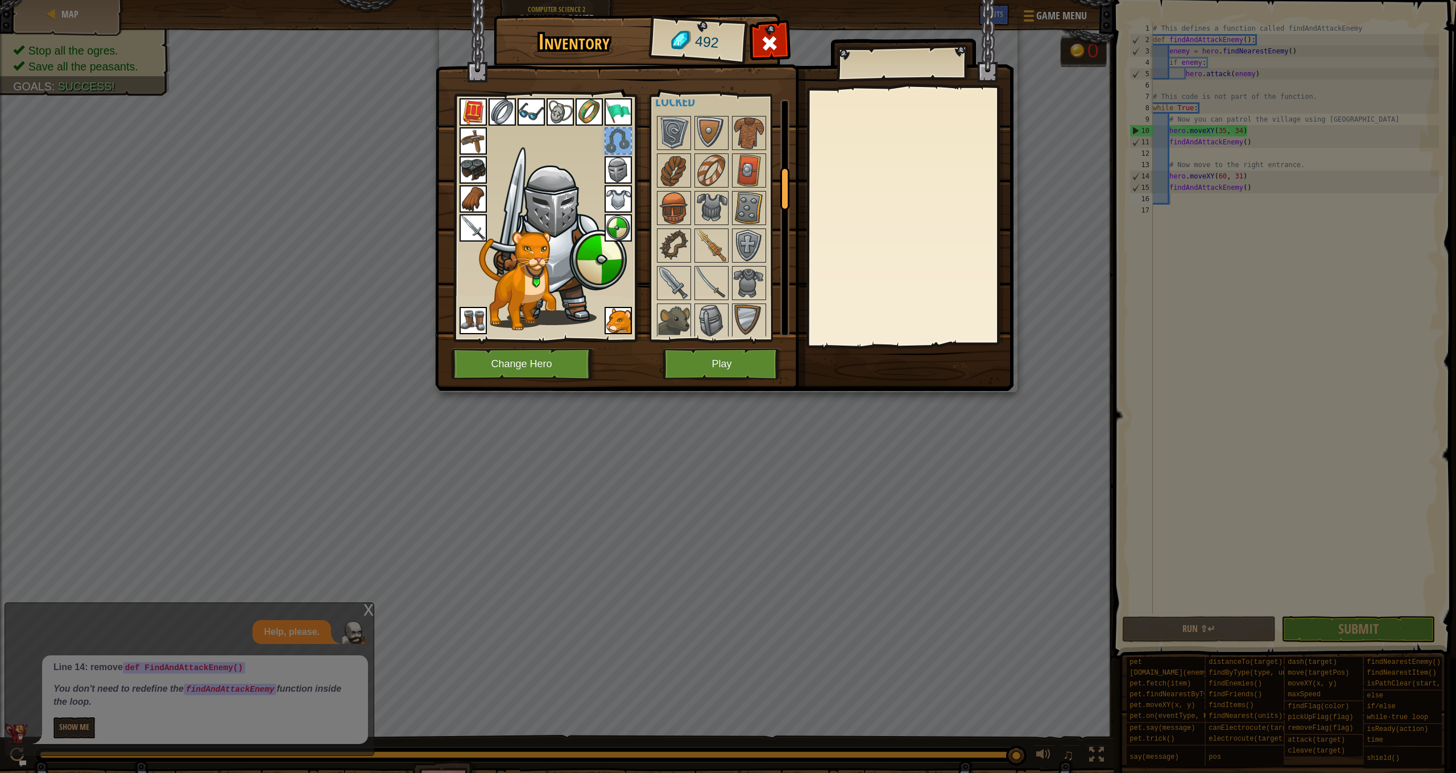
scroll to position [390, 0]
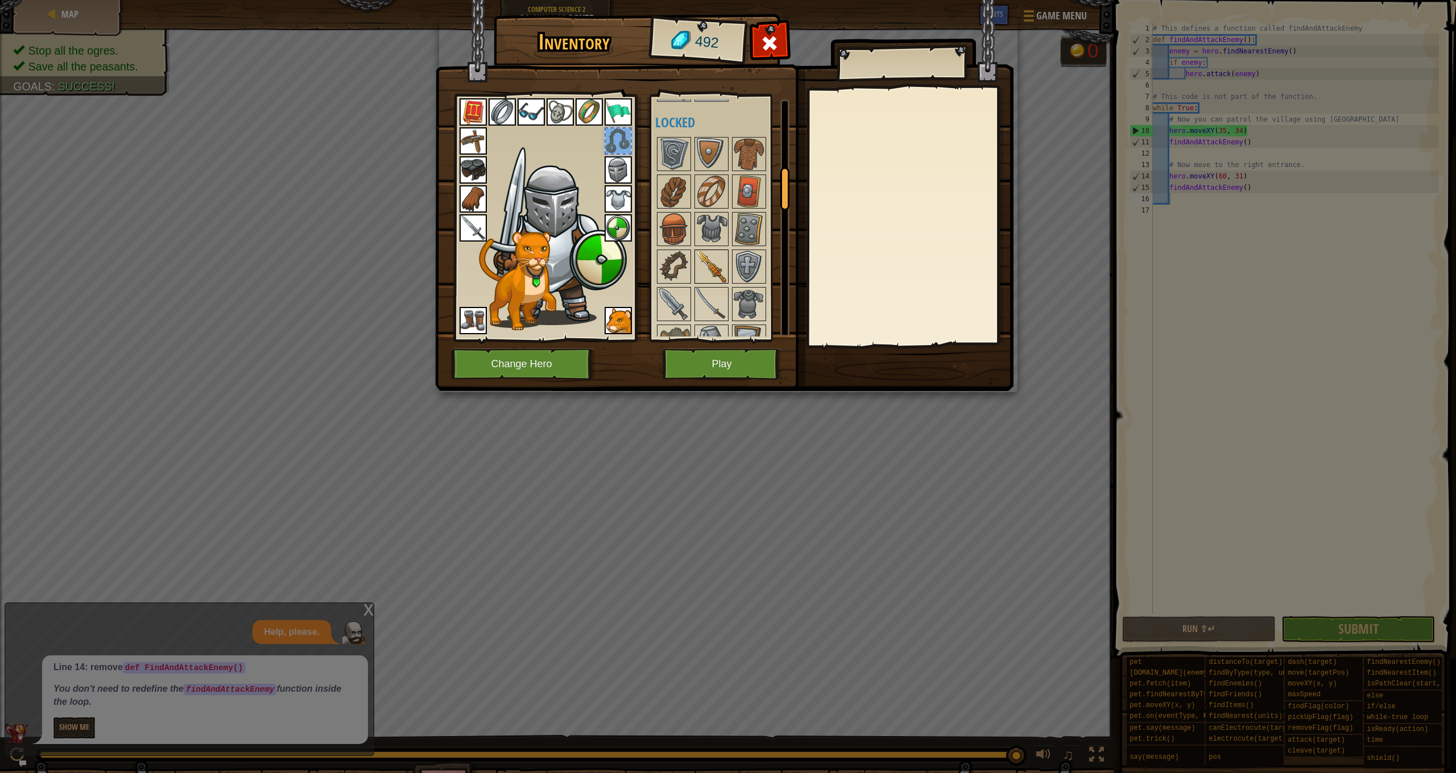
click at [709, 277] on img at bounding box center [711, 267] width 32 height 32
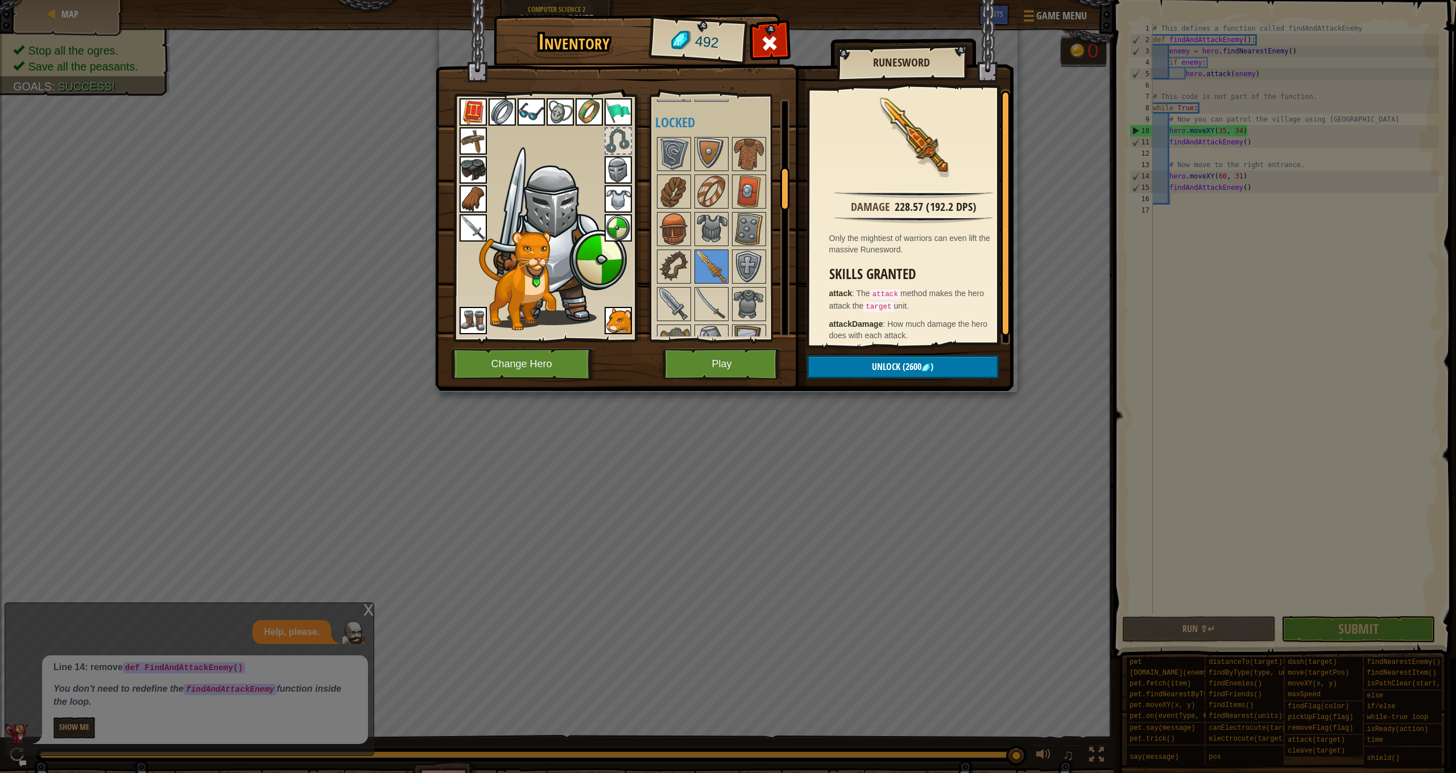
click at [730, 365] on button "Play" at bounding box center [721, 364] width 119 height 31
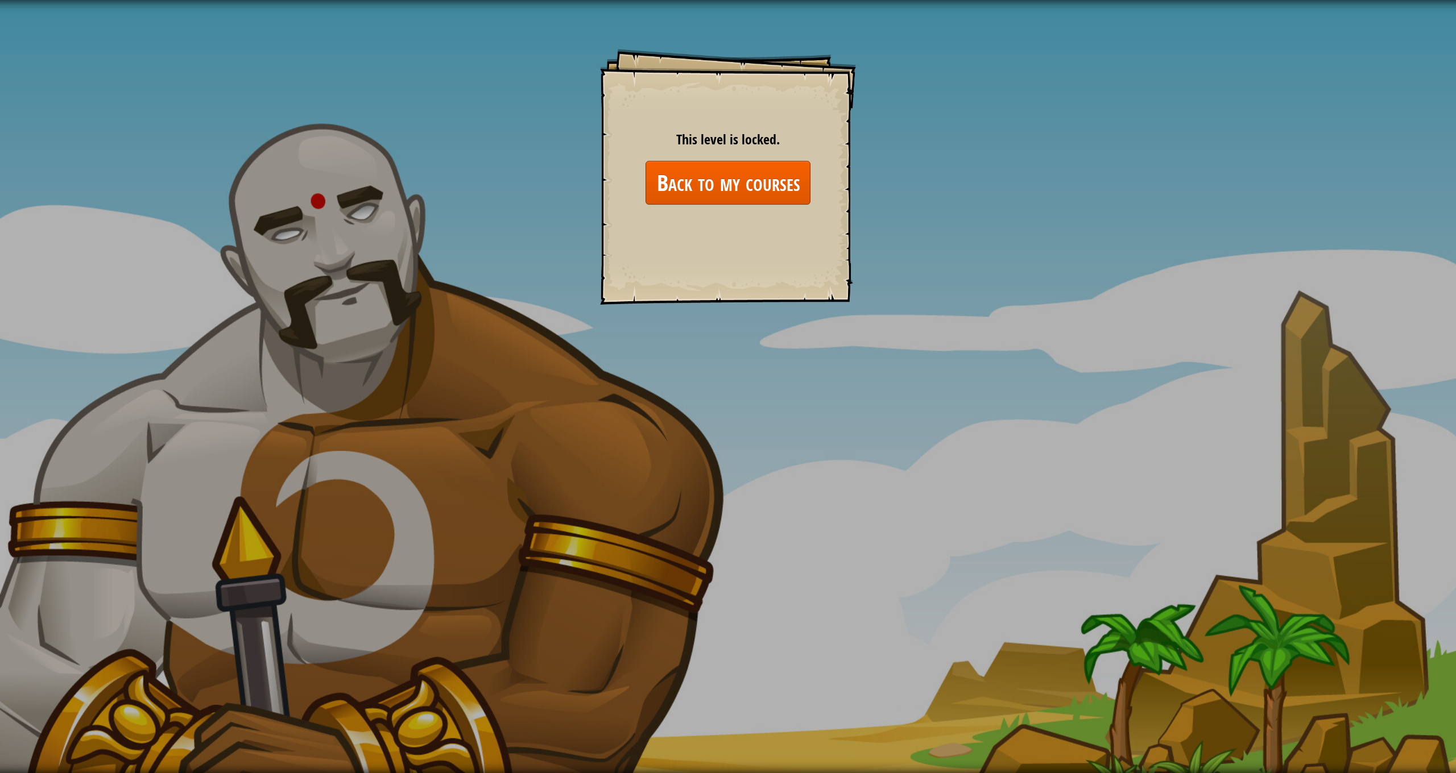
click at [778, 173] on link "Back to my courses" at bounding box center [727, 183] width 165 height 44
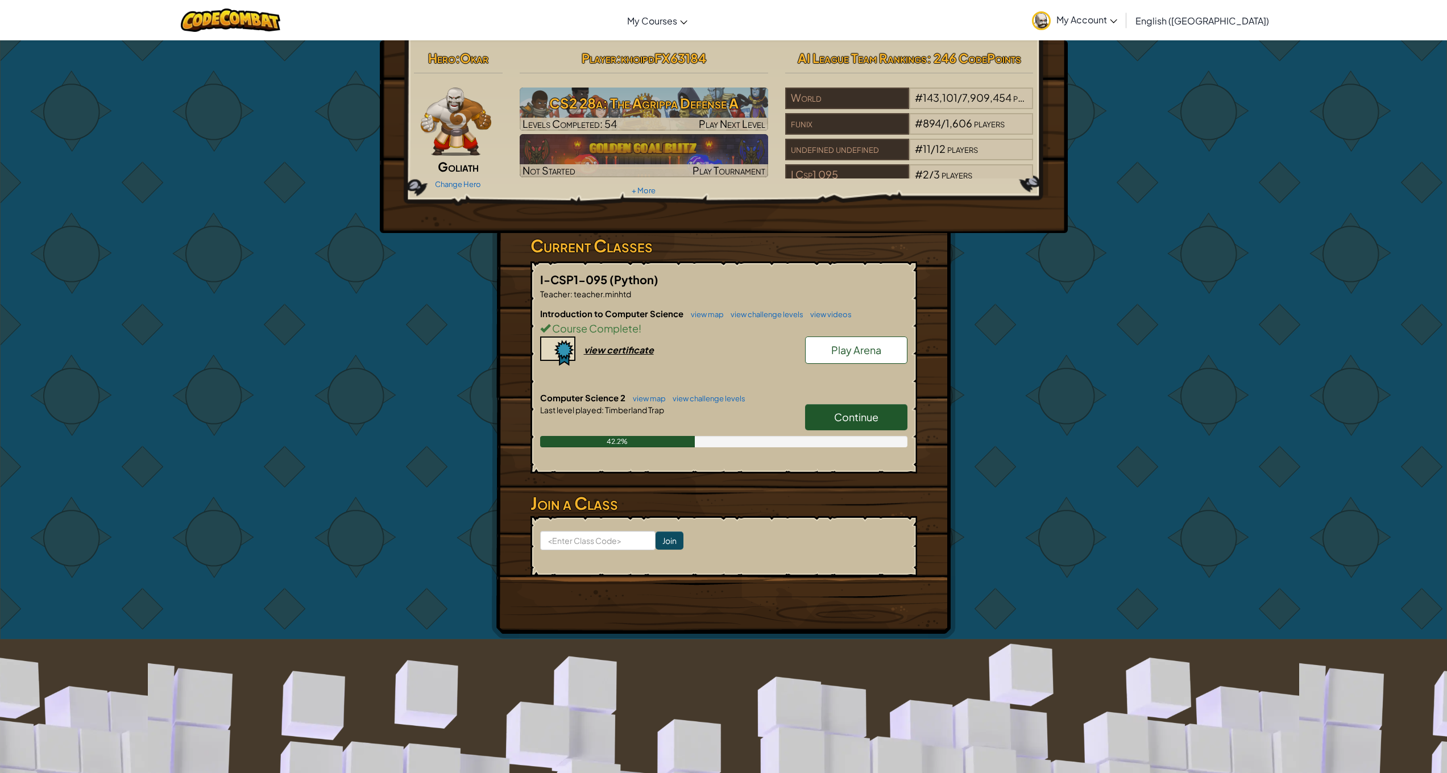
click at [855, 408] on link "Continue" at bounding box center [856, 417] width 102 height 26
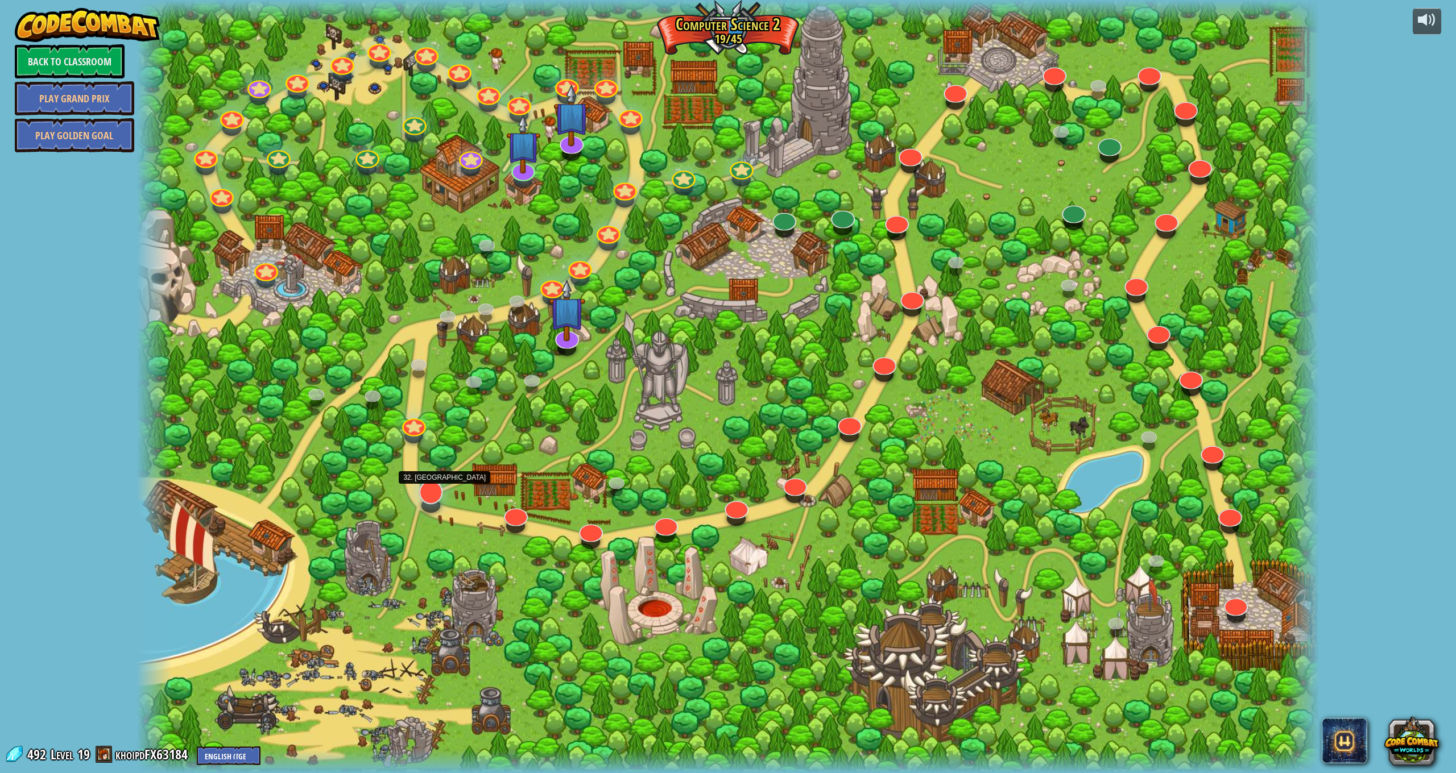
click at [427, 498] on div at bounding box center [431, 493] width 24 height 24
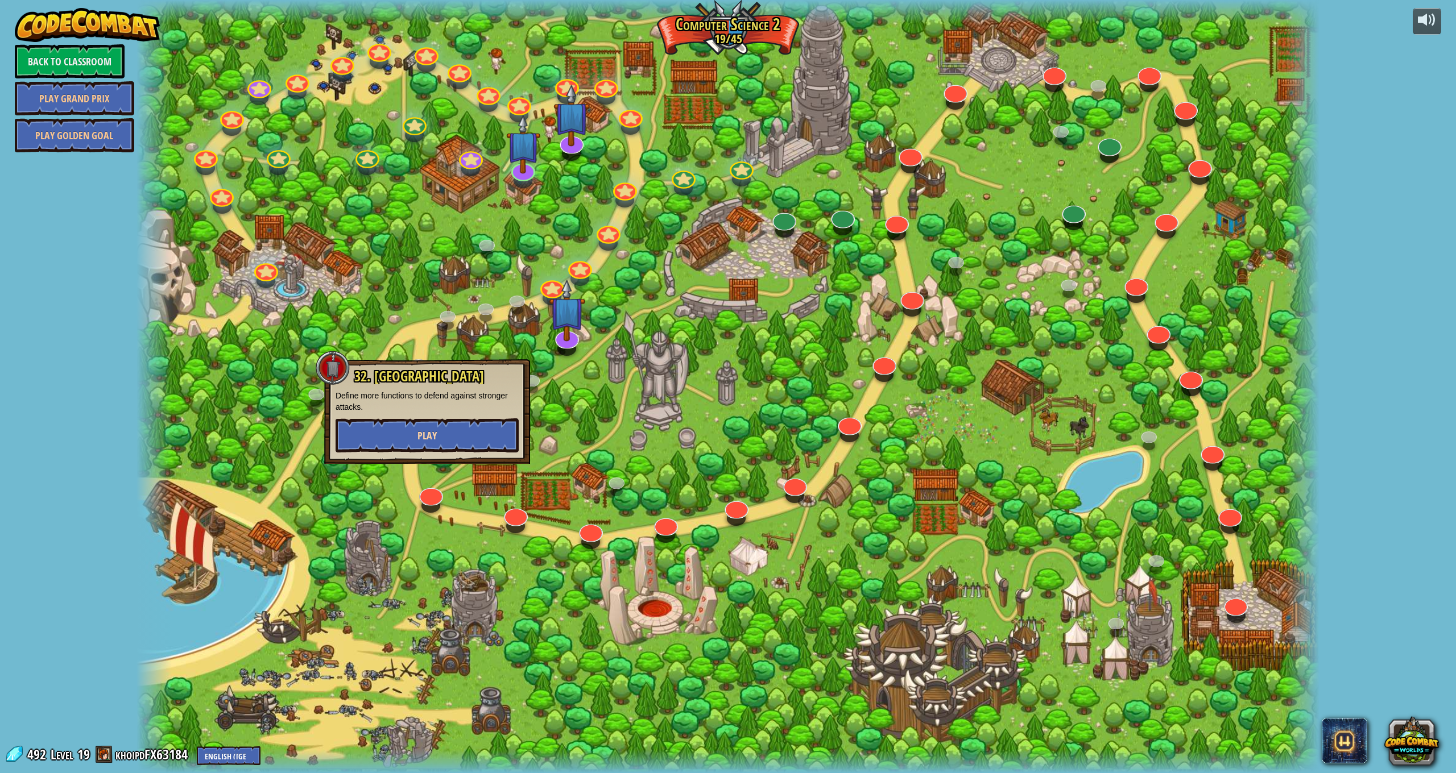
click at [474, 446] on button "Play" at bounding box center [427, 436] width 183 height 34
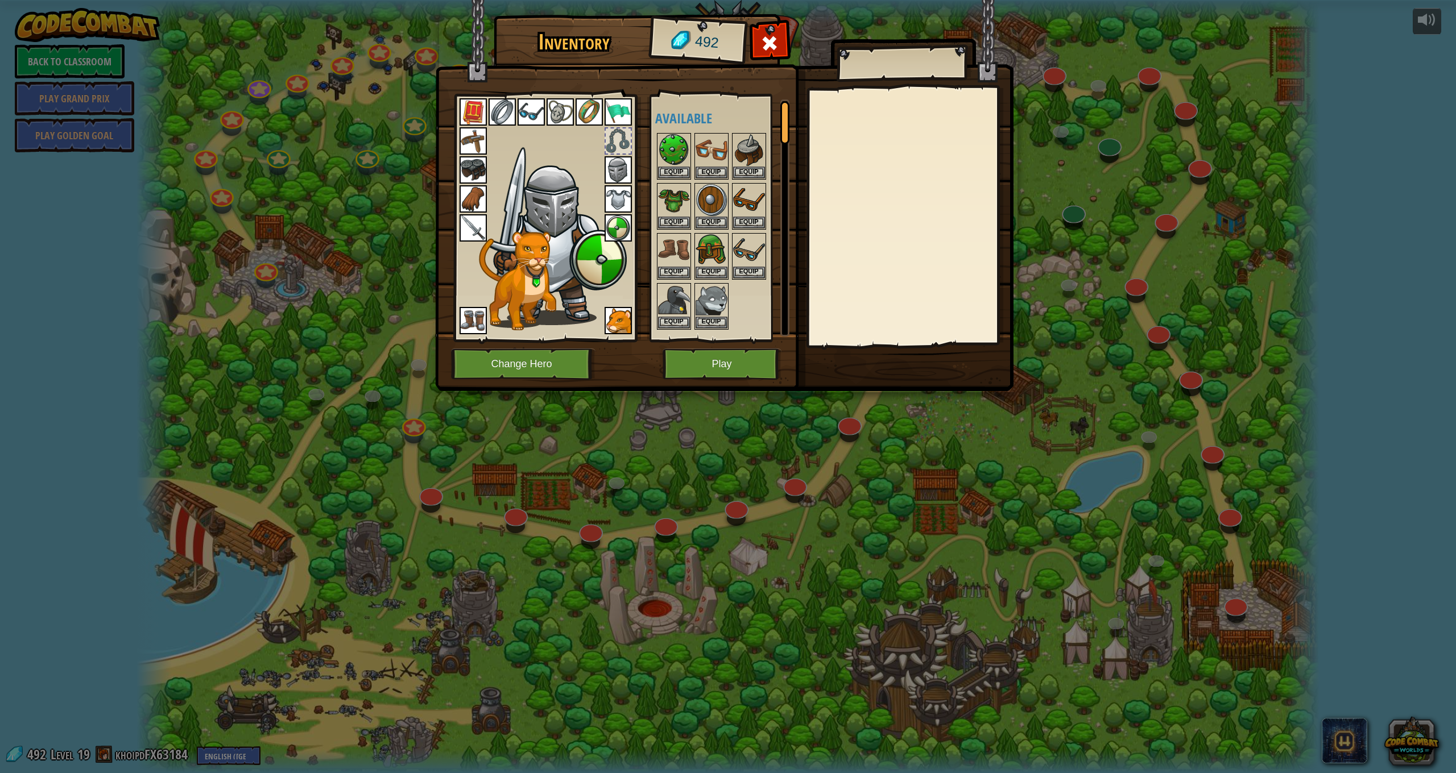
click at [677, 351] on button "Play" at bounding box center [721, 364] width 119 height 31
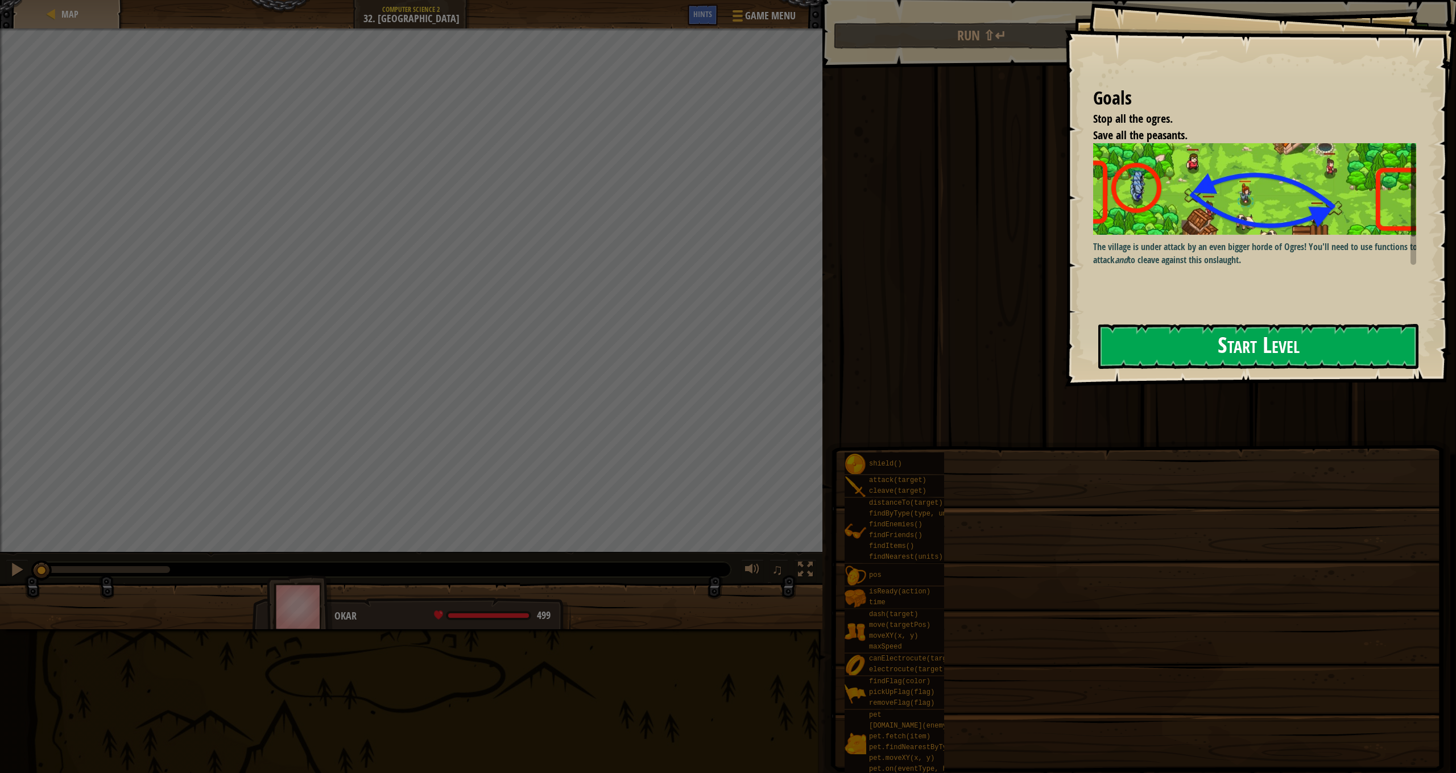
click at [1244, 355] on button "Start Level" at bounding box center [1258, 346] width 320 height 45
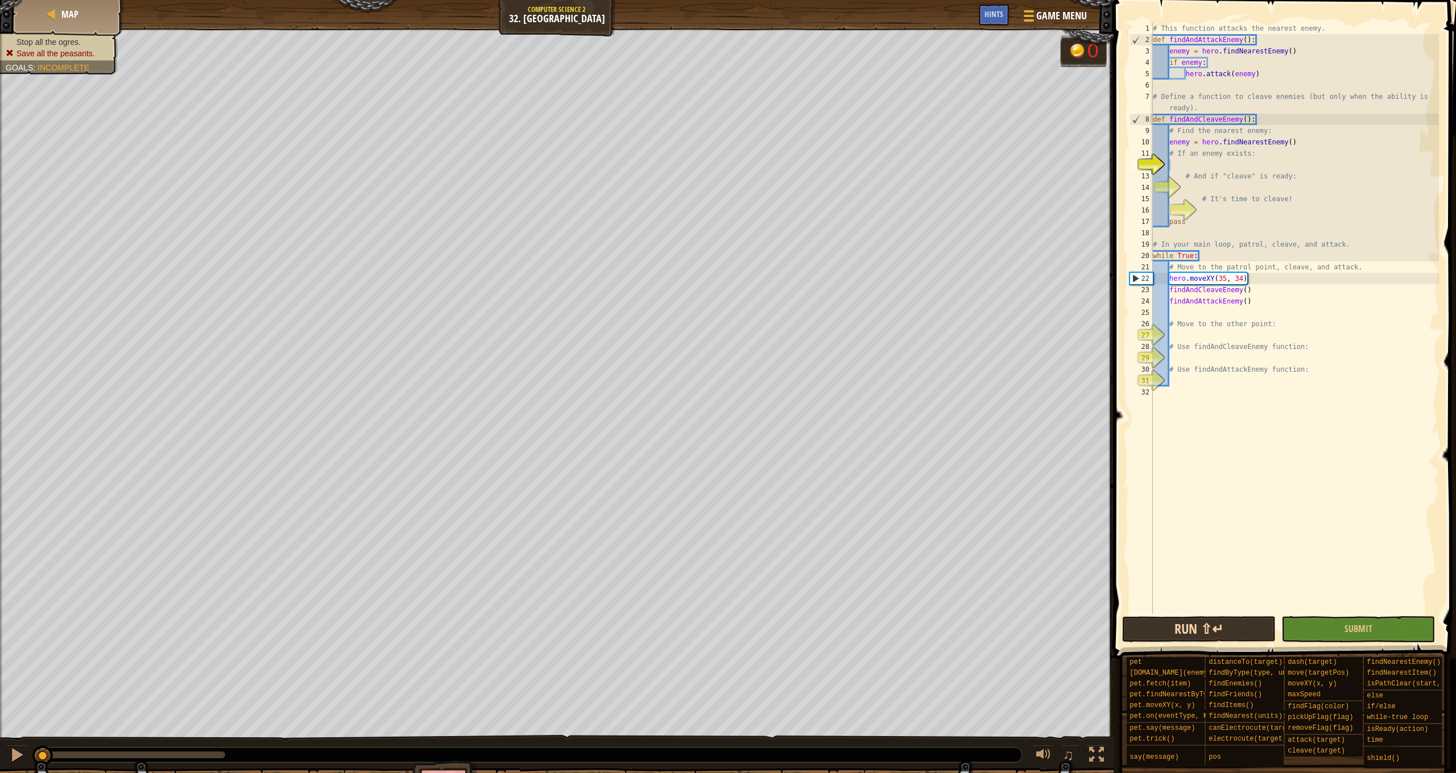
click at [1244, 642] on button "Run ⇧↵" at bounding box center [1199, 629] width 154 height 26
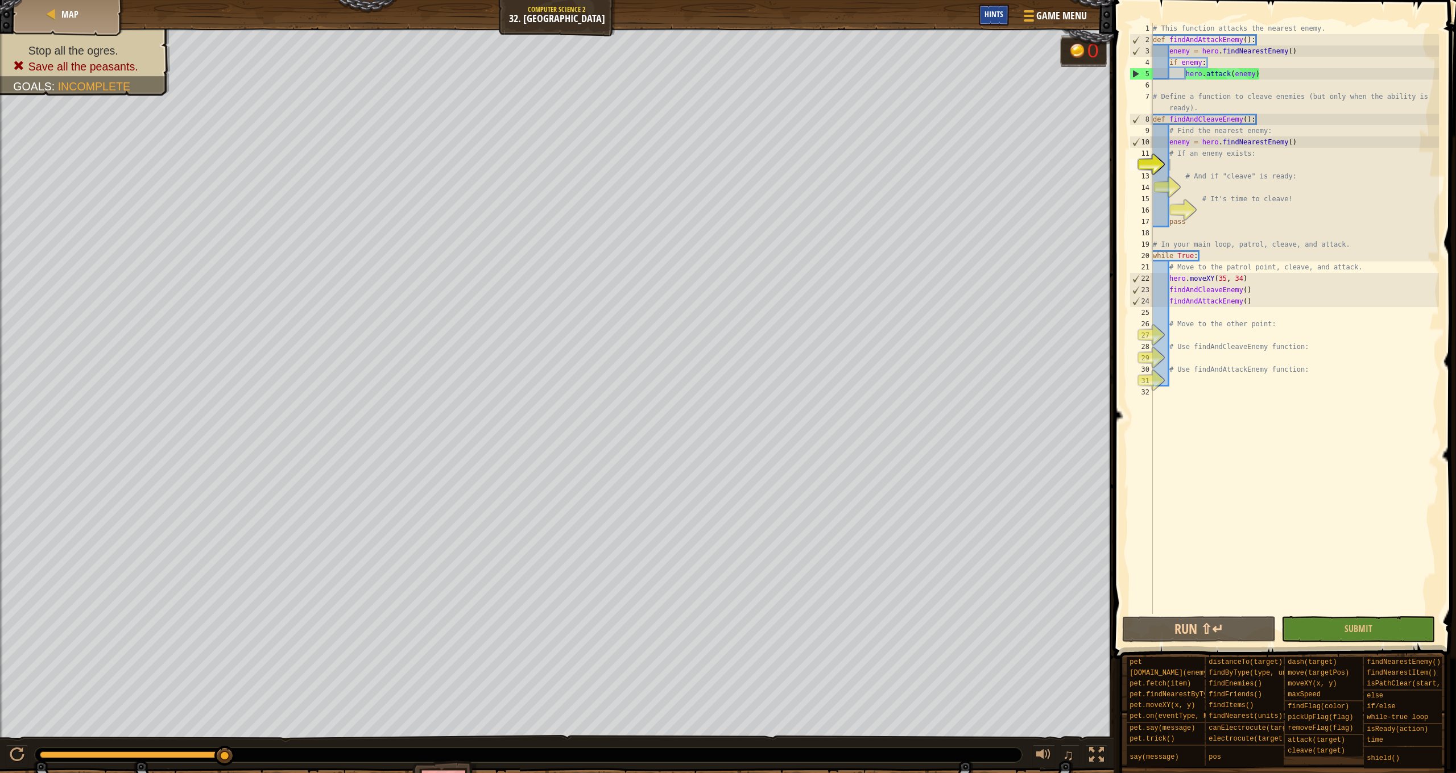
click at [985, 19] on div "Hints" at bounding box center [994, 15] width 30 height 21
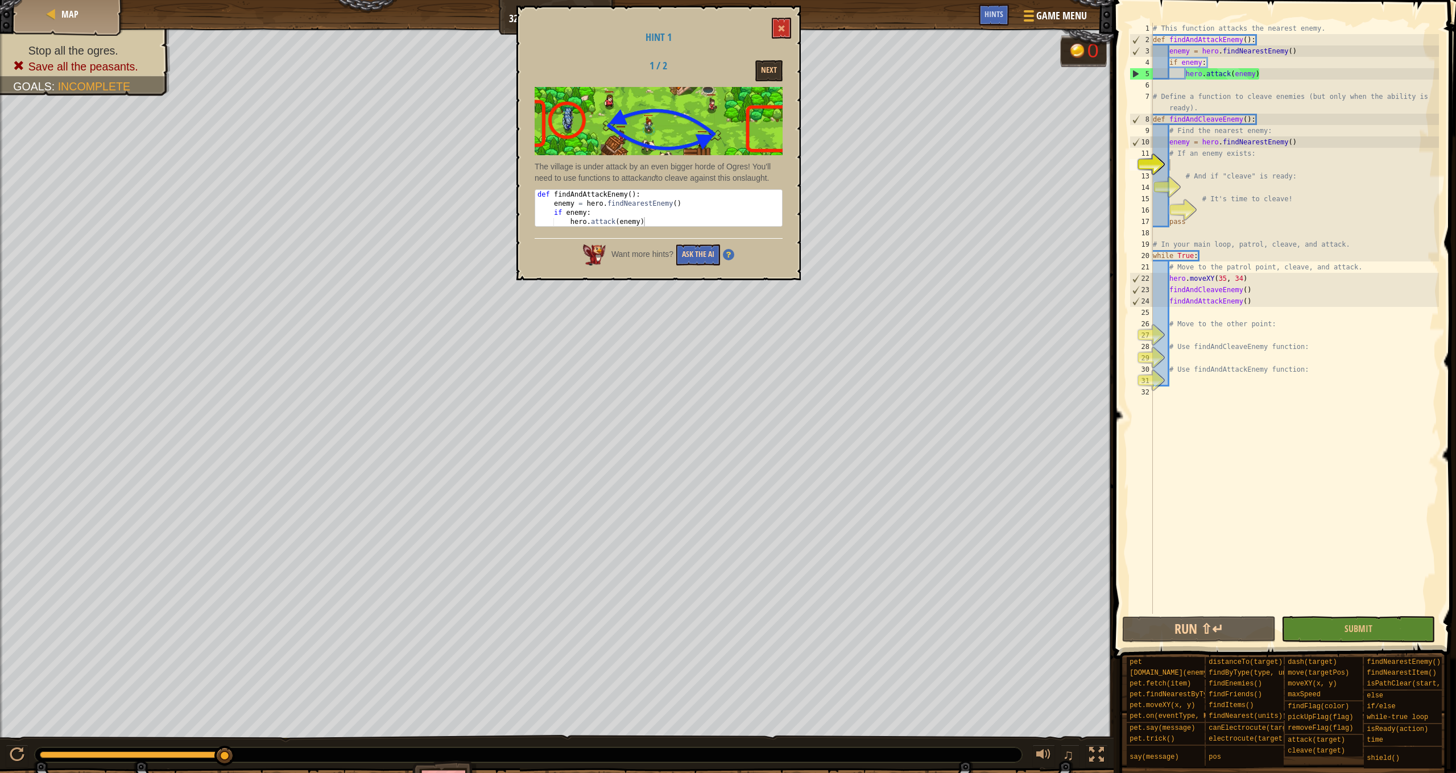
click at [705, 255] on button "Ask the AI" at bounding box center [698, 255] width 44 height 21
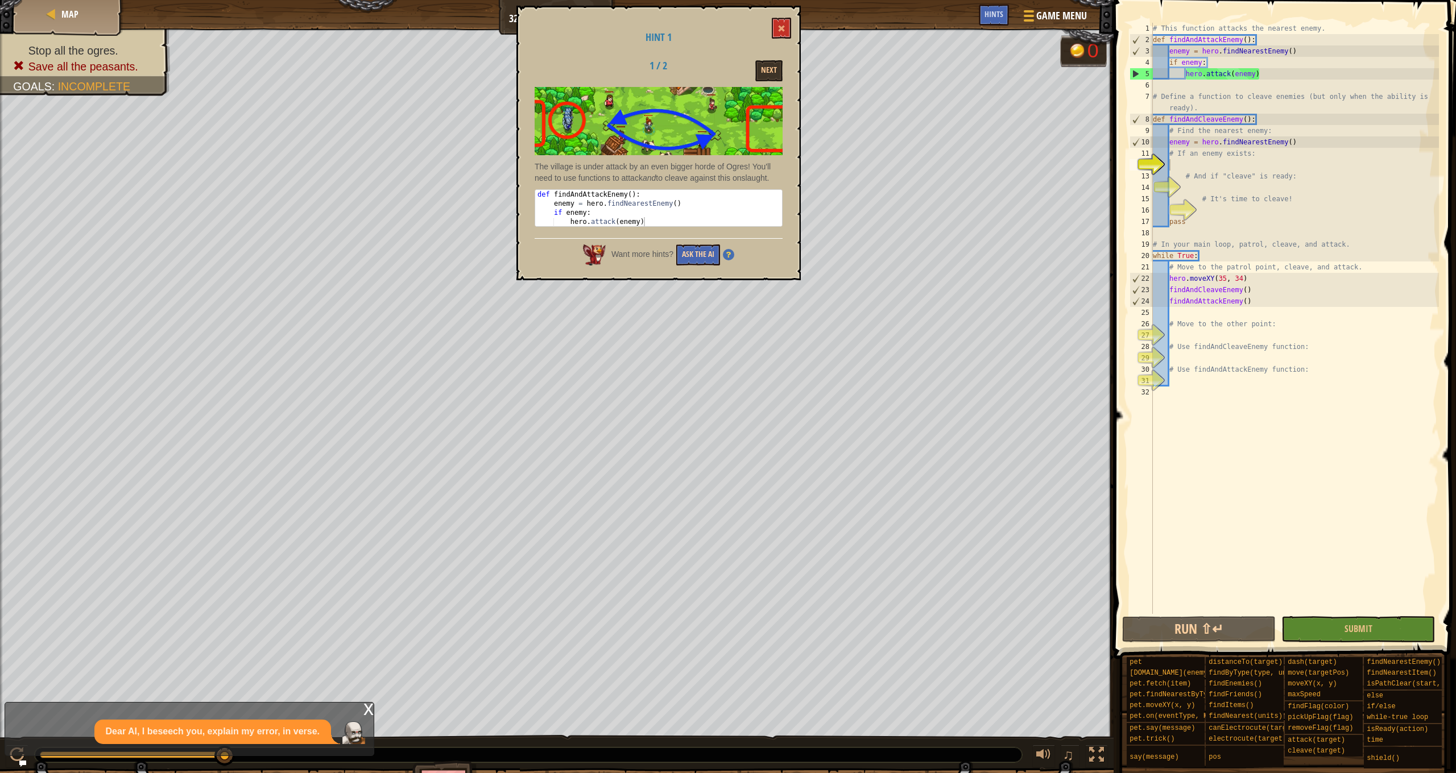
click at [696, 248] on button "Ask the AI" at bounding box center [698, 255] width 44 height 21
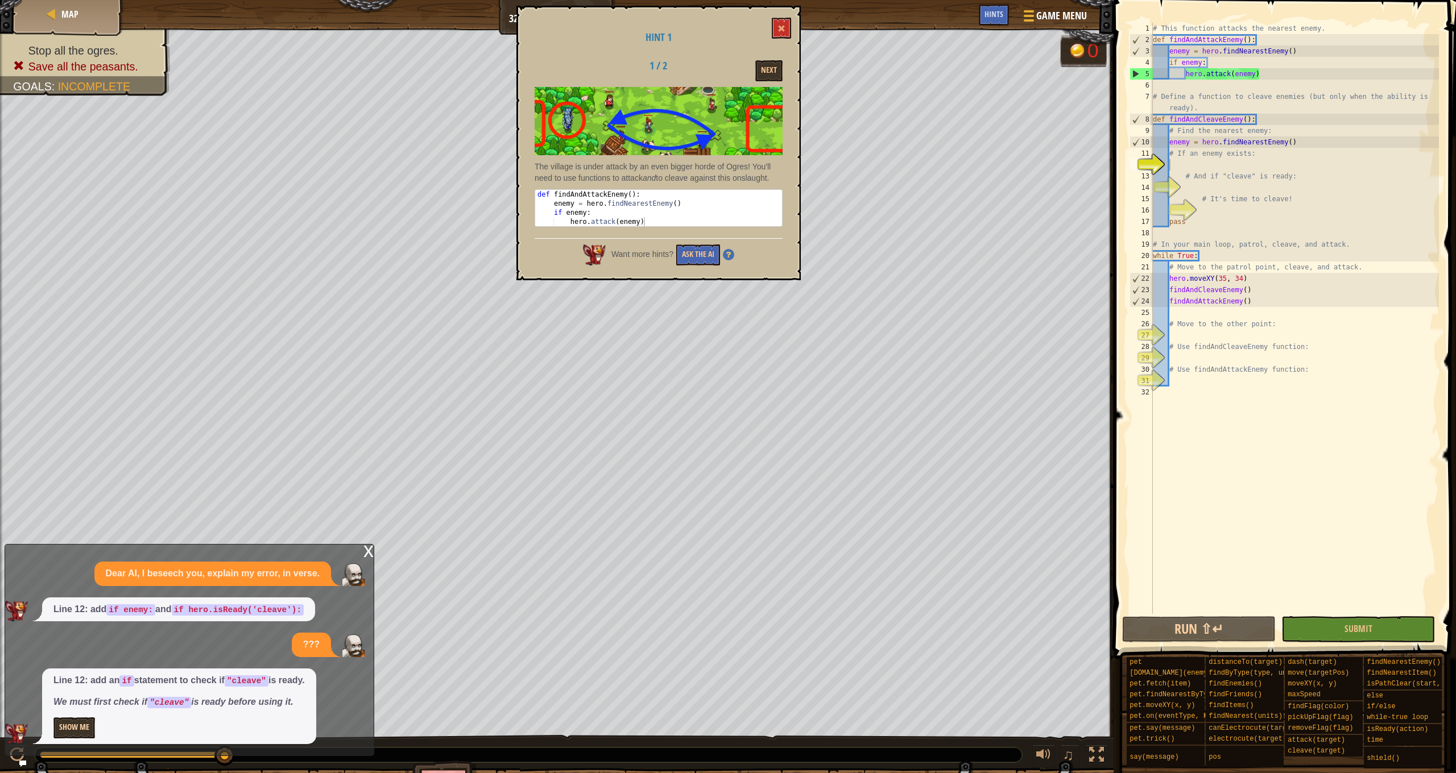
click at [76, 724] on button "Show Me" at bounding box center [74, 728] width 42 height 21
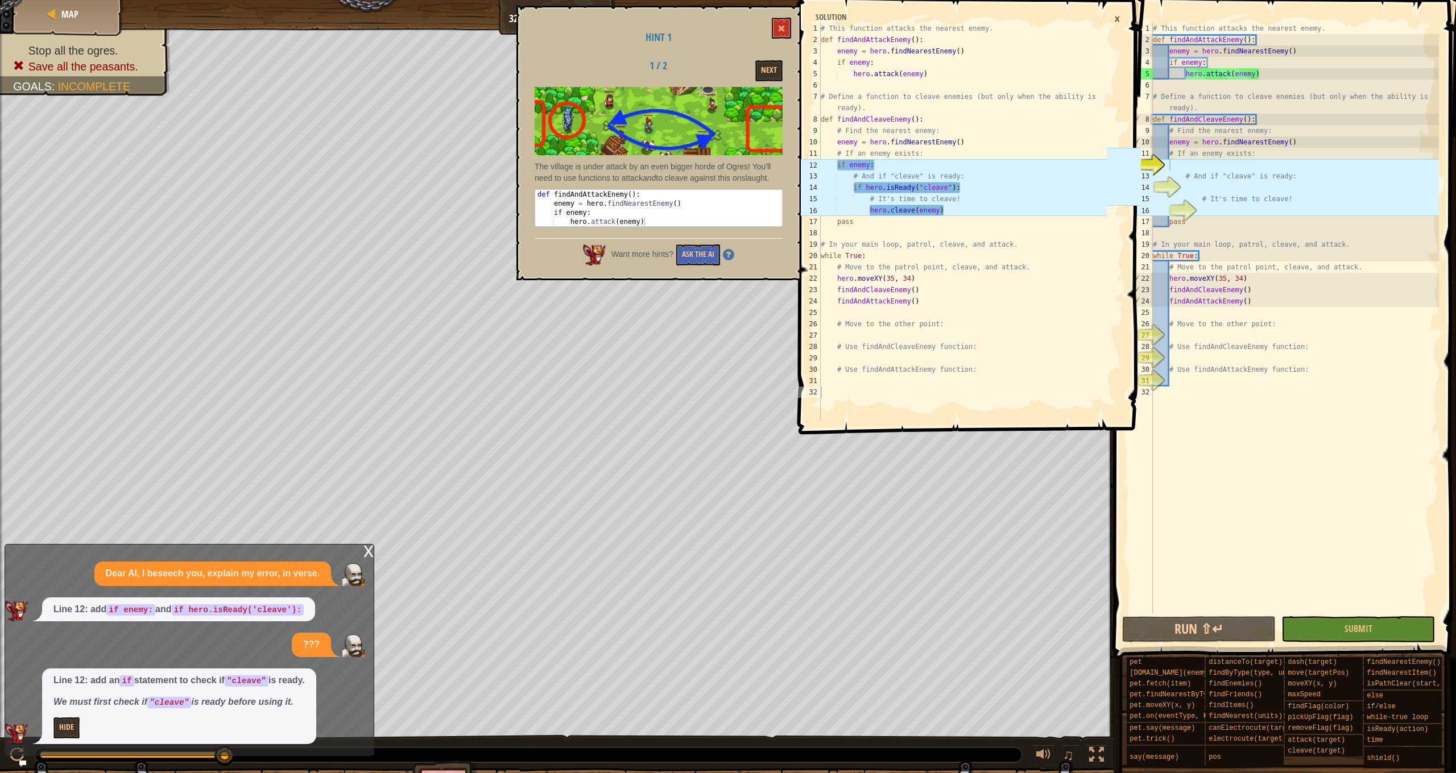
click at [1178, 169] on div "# This function attacks the nearest enemy. def findAndAttackEnemy ( ) : enemy =…" at bounding box center [1294, 330] width 288 height 614
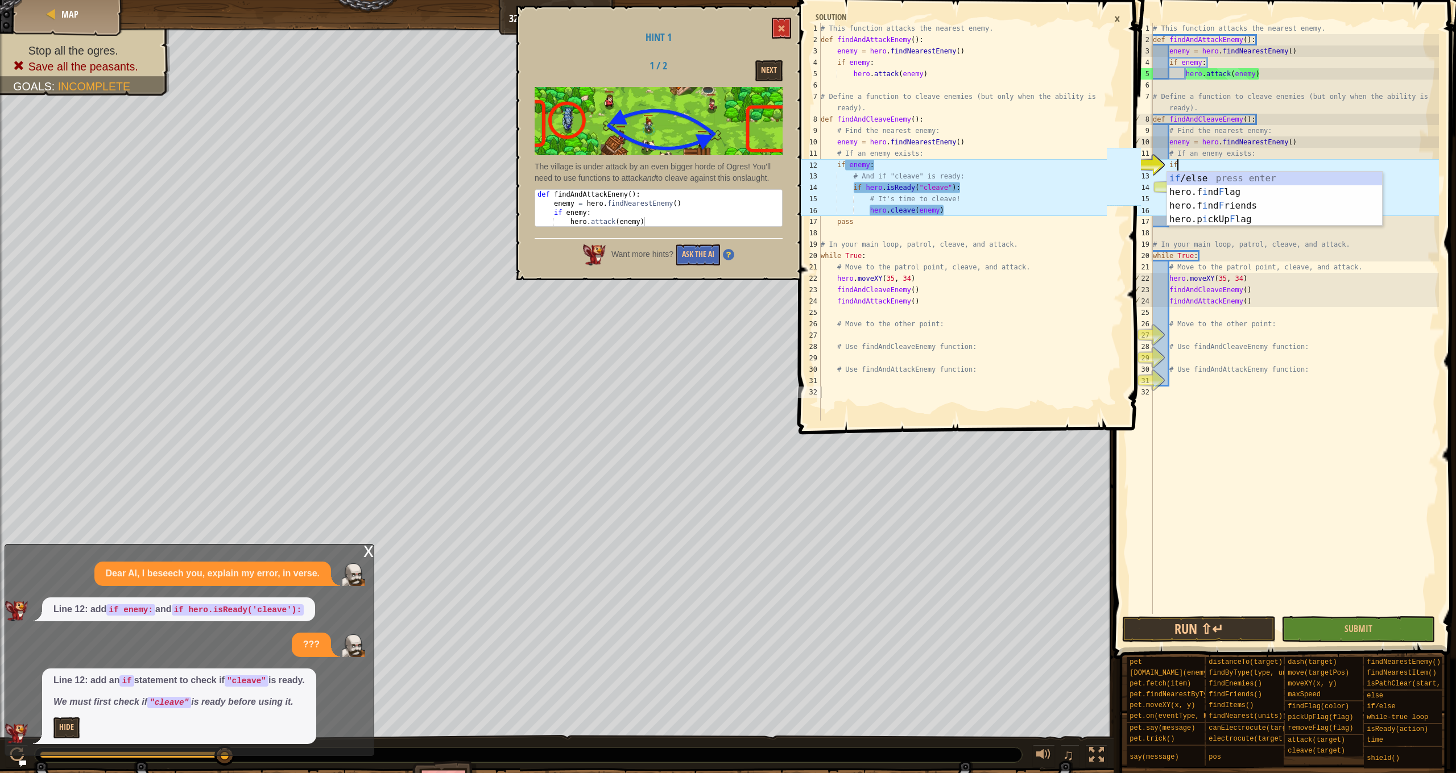
scroll to position [5, 1]
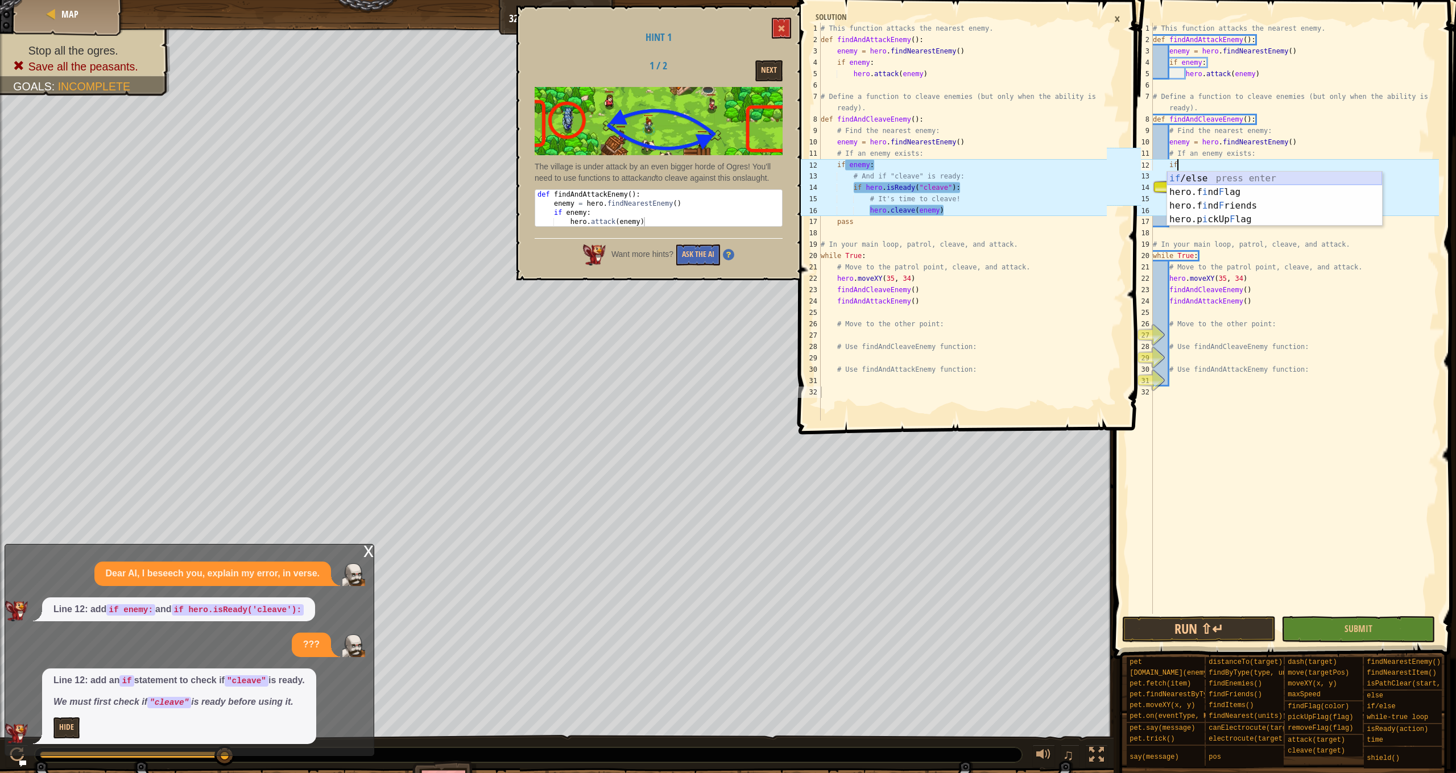
click at [1225, 175] on div "if /else press enter hero.f i nd F lag press enter hero.f i nd F riends press e…" at bounding box center [1274, 213] width 215 height 82
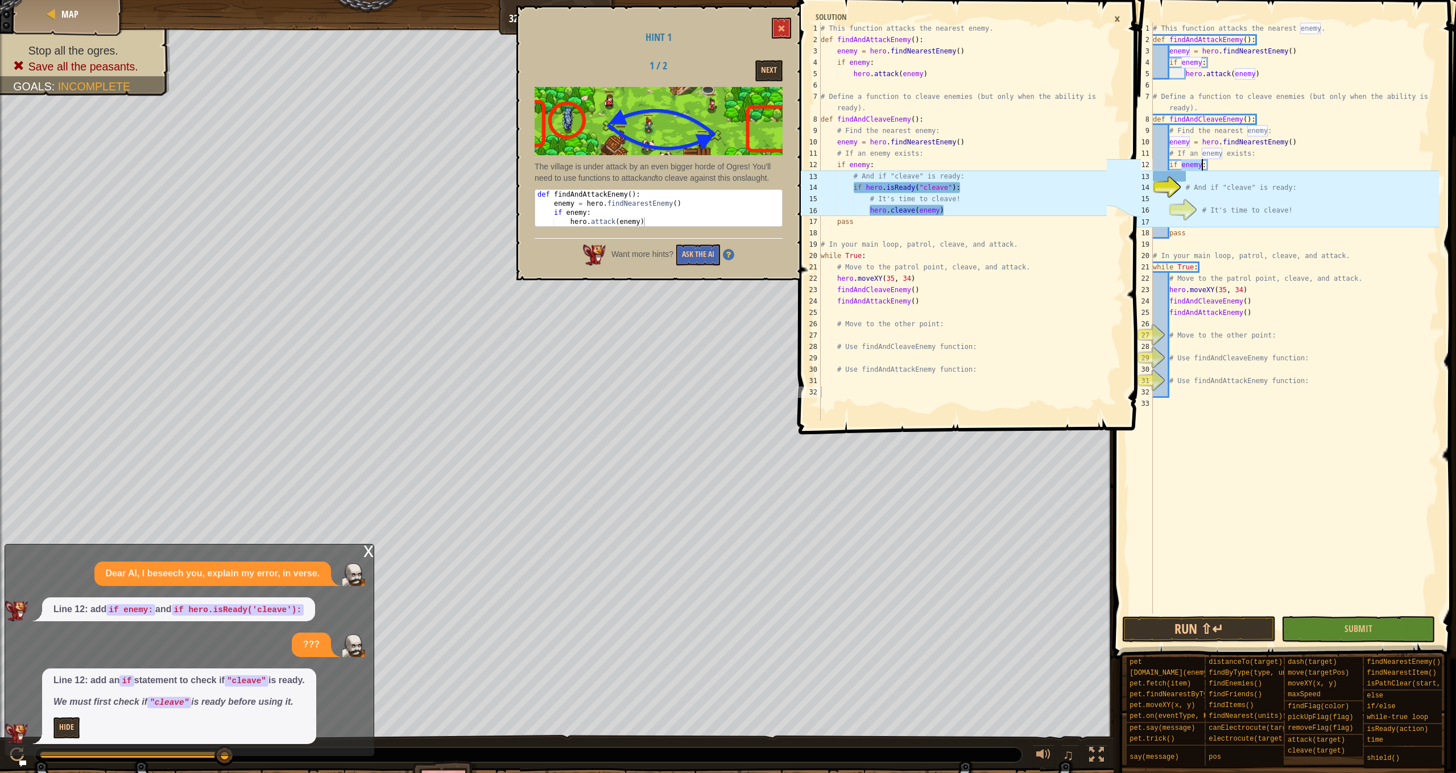
type textarea "if enemy:"
click at [1185, 181] on div "# This function attacks the nearest enemy. def findAndAttackEnemy ( ) : enemy =…" at bounding box center [1294, 330] width 288 height 614
click at [1249, 631] on button "Run ⇧↵" at bounding box center [1199, 629] width 154 height 26
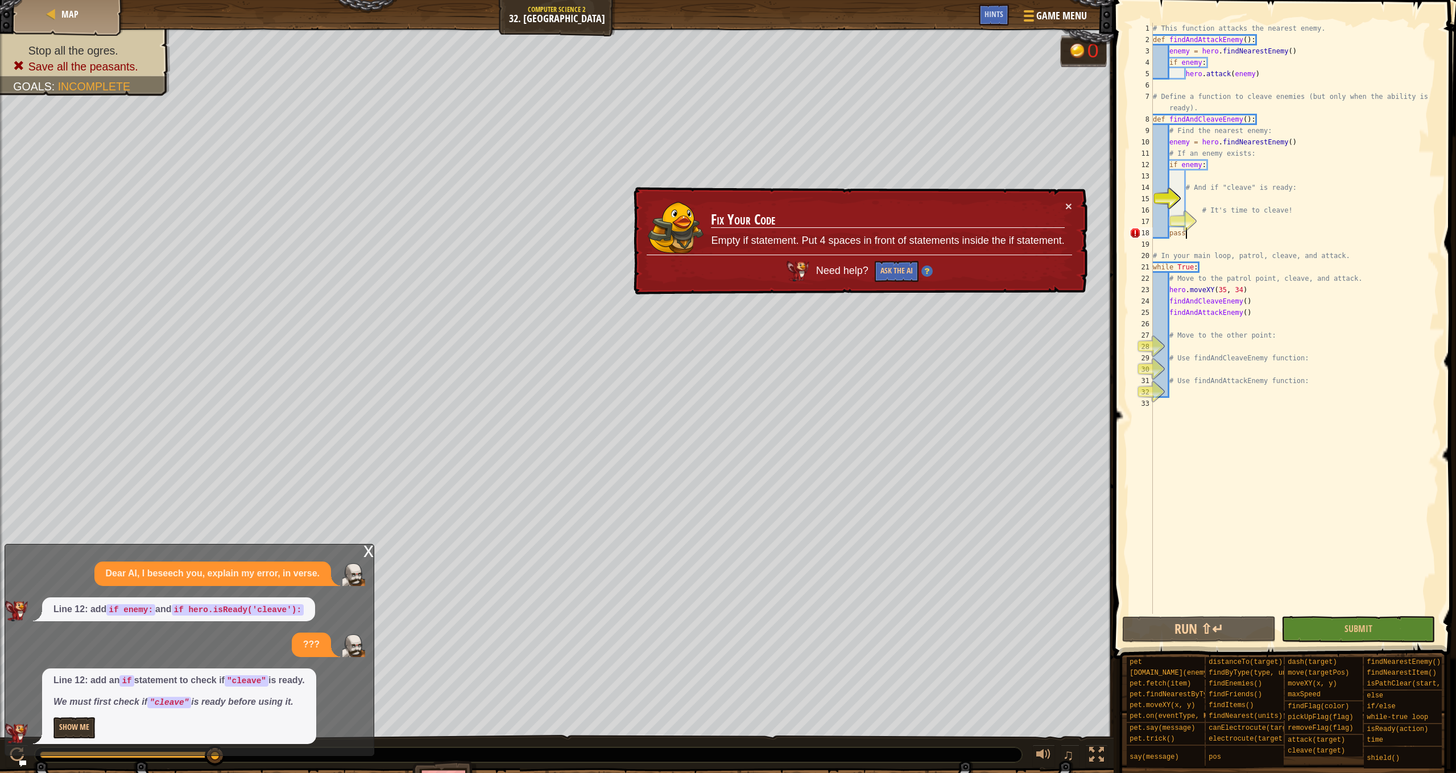
click at [1191, 232] on div "# This function attacks the nearest enemy. def findAndAttackEnemy ( ) : enemy =…" at bounding box center [1294, 330] width 288 height 614
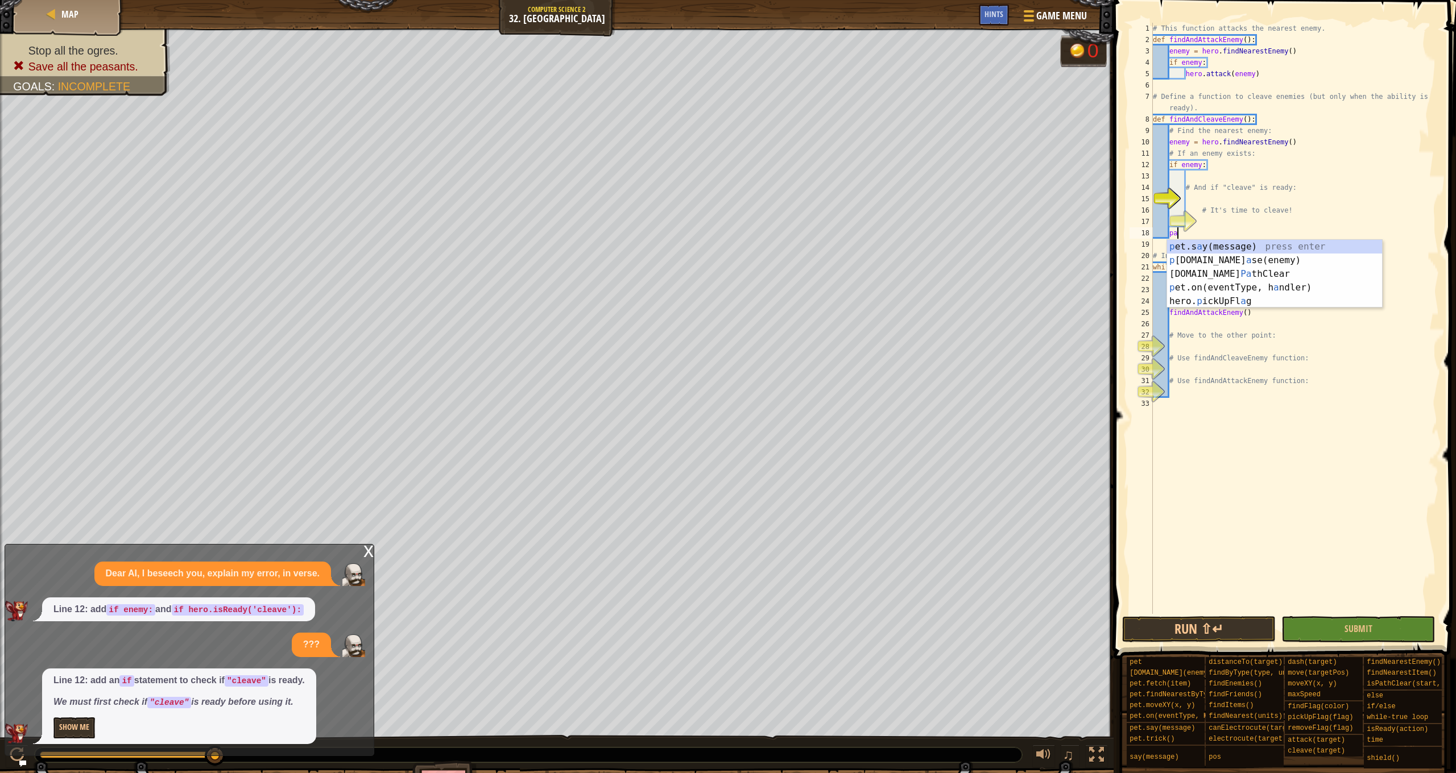
type textarea "p"
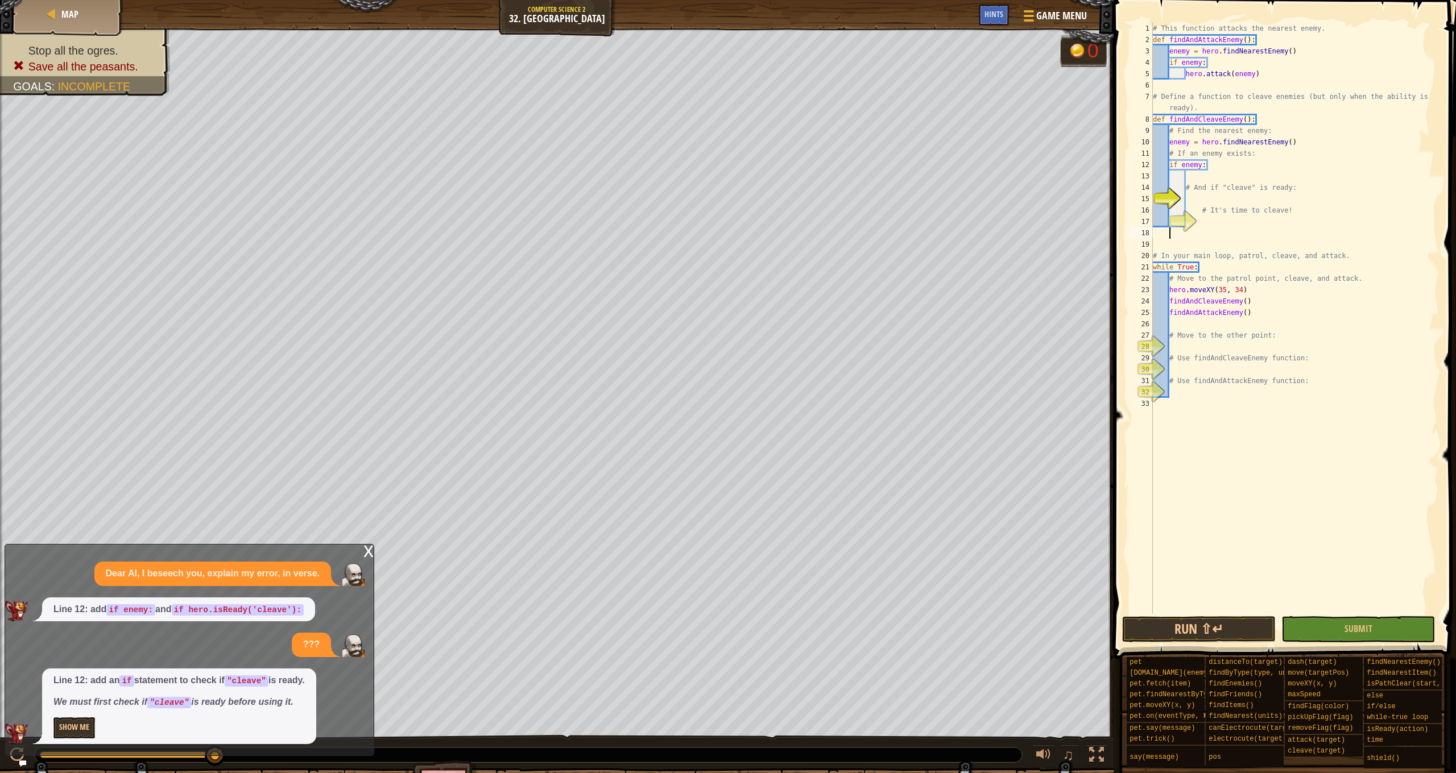
scroll to position [5, 1]
click at [1153, 224] on div "17" at bounding box center [1140, 221] width 23 height 11
click at [1198, 198] on div "# This function attacks the nearest enemy. def findAndAttackEnemy ( ) : enemy =…" at bounding box center [1294, 330] width 288 height 614
click at [93, 727] on button "Show Me" at bounding box center [74, 728] width 42 height 21
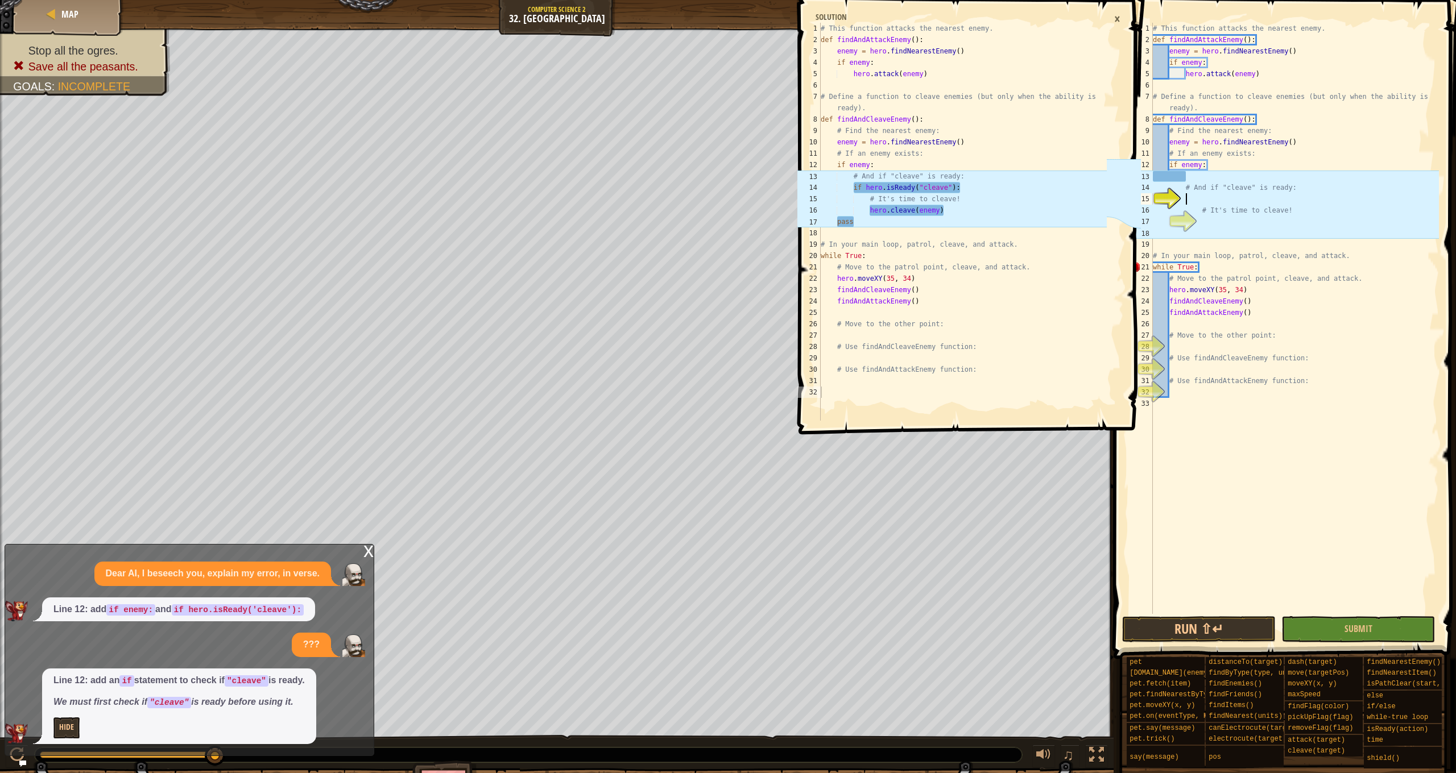
click at [1210, 202] on div "# This function attacks the nearest enemy. def findAndAttackEnemy ( ) : enemy =…" at bounding box center [1294, 330] width 288 height 614
drag, startPoint x: 1192, startPoint y: 197, endPoint x: 1217, endPoint y: 181, distance: 30.1
click at [1192, 198] on div "# This function attacks the nearest enemy. def findAndAttackEnemy ( ) : enemy =…" at bounding box center [1294, 330] width 288 height 614
click at [1215, 199] on div "# This function attacks the nearest enemy. def findAndAttackEnemy ( ) : enemy =…" at bounding box center [1294, 330] width 288 height 614
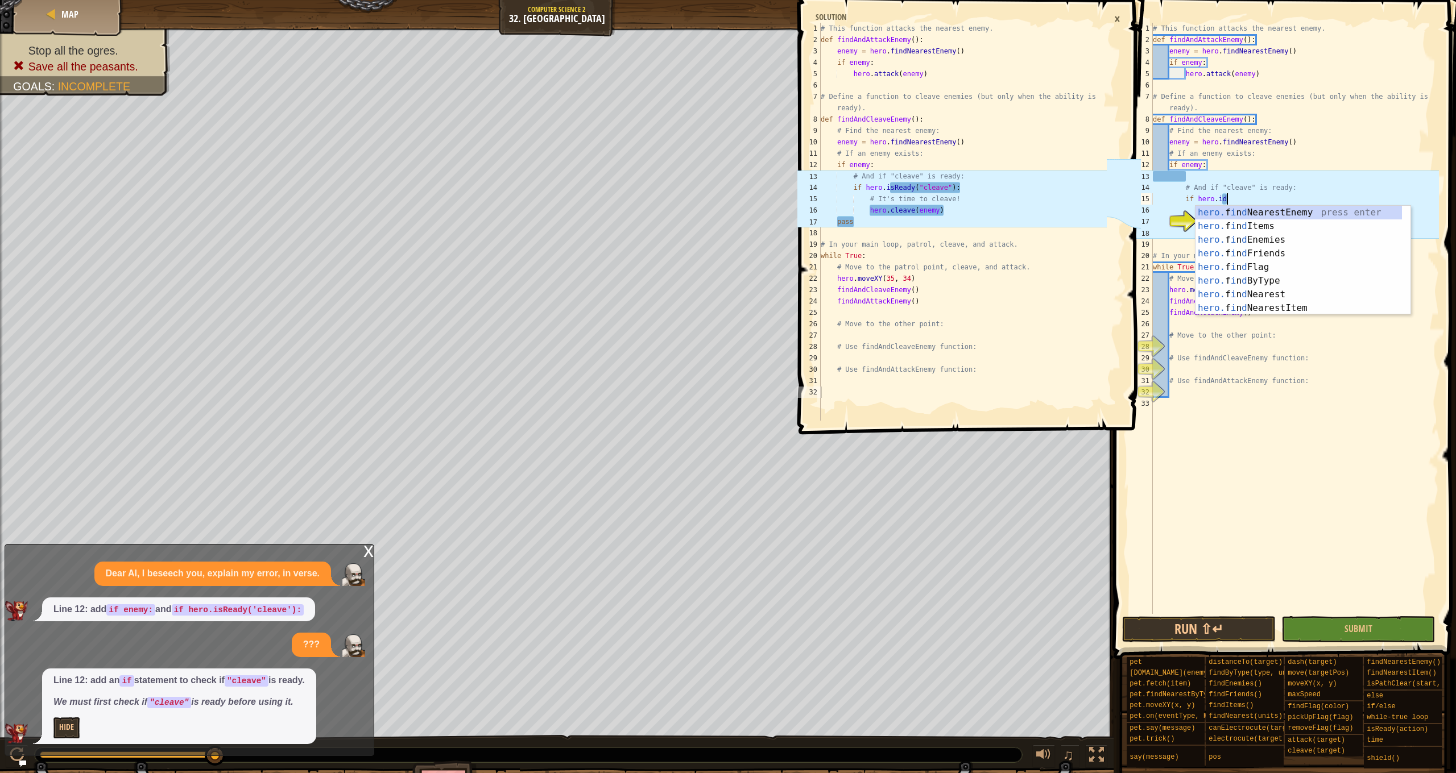
scroll to position [5, 5]
type textarea "if hero.isReady("cleave")"
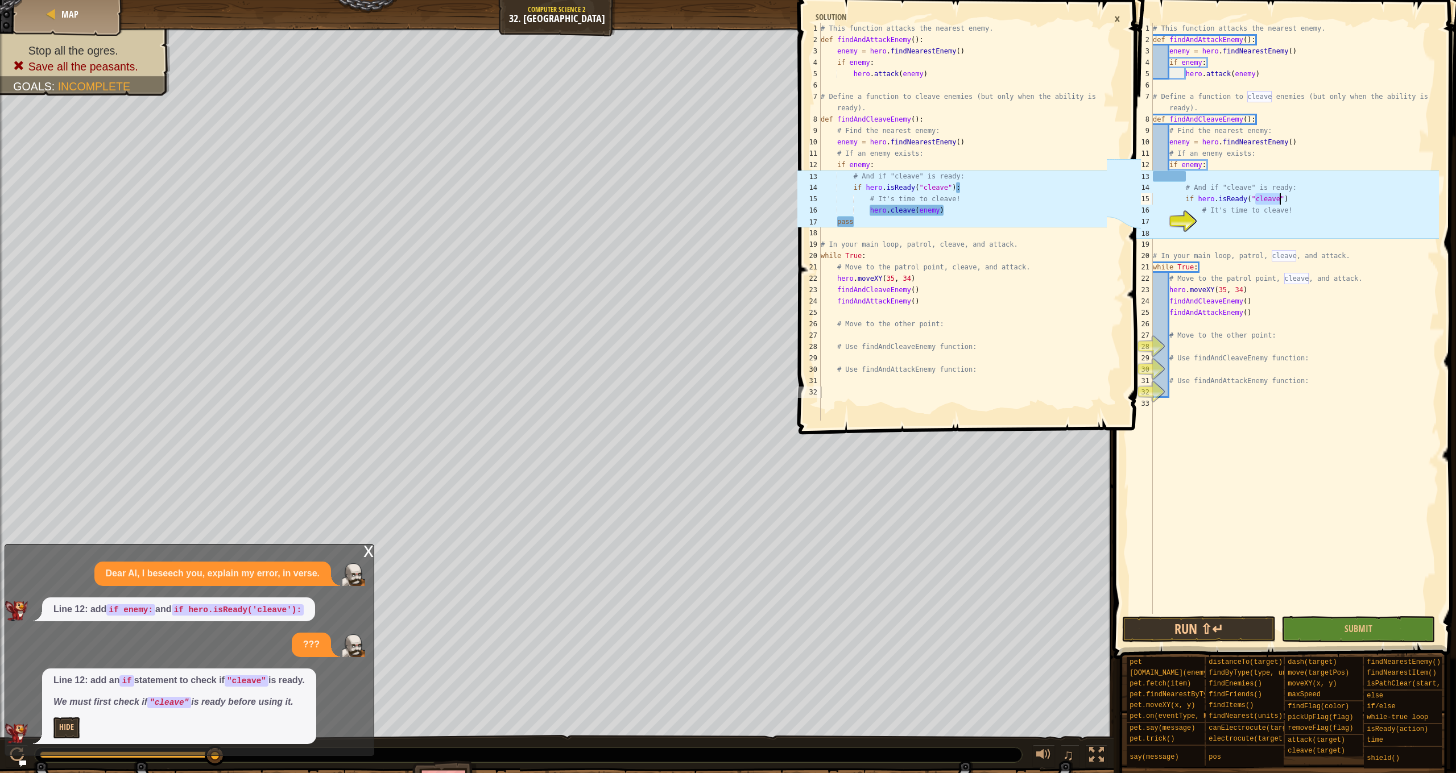
click at [1258, 217] on div "# This function attacks the nearest enemy. def findAndAttackEnemy ( ) : enemy =…" at bounding box center [1294, 330] width 288 height 614
click at [1278, 236] on div "hero. cl eave press enter hero.isPath Cl ear press enter hero. c anE l ectrocut…" at bounding box center [1306, 270] width 215 height 82
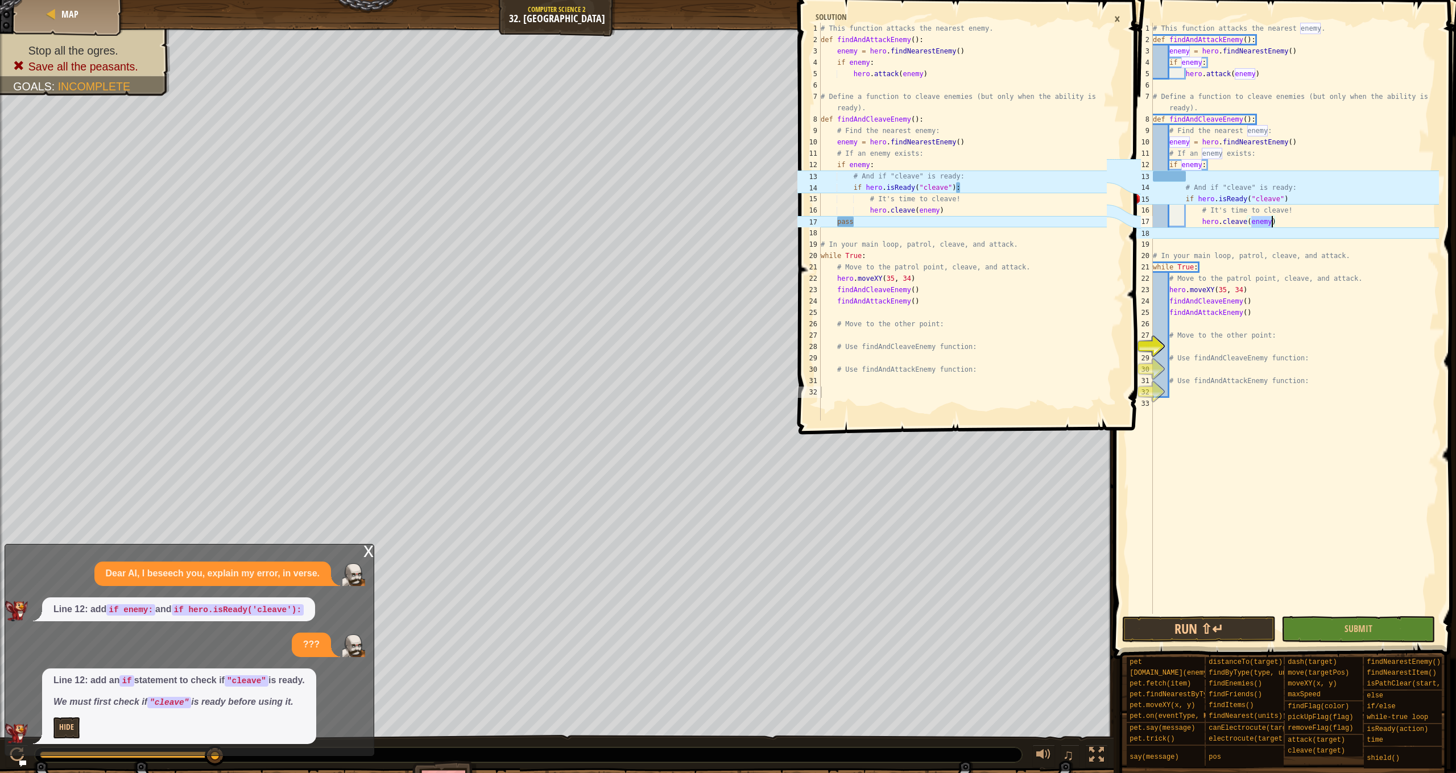
click at [1295, 200] on div "# This function attacks the nearest enemy. def findAndAttackEnemy ( ) : enemy =…" at bounding box center [1294, 330] width 288 height 614
type textarea "if hero.isReady("cleave"):"
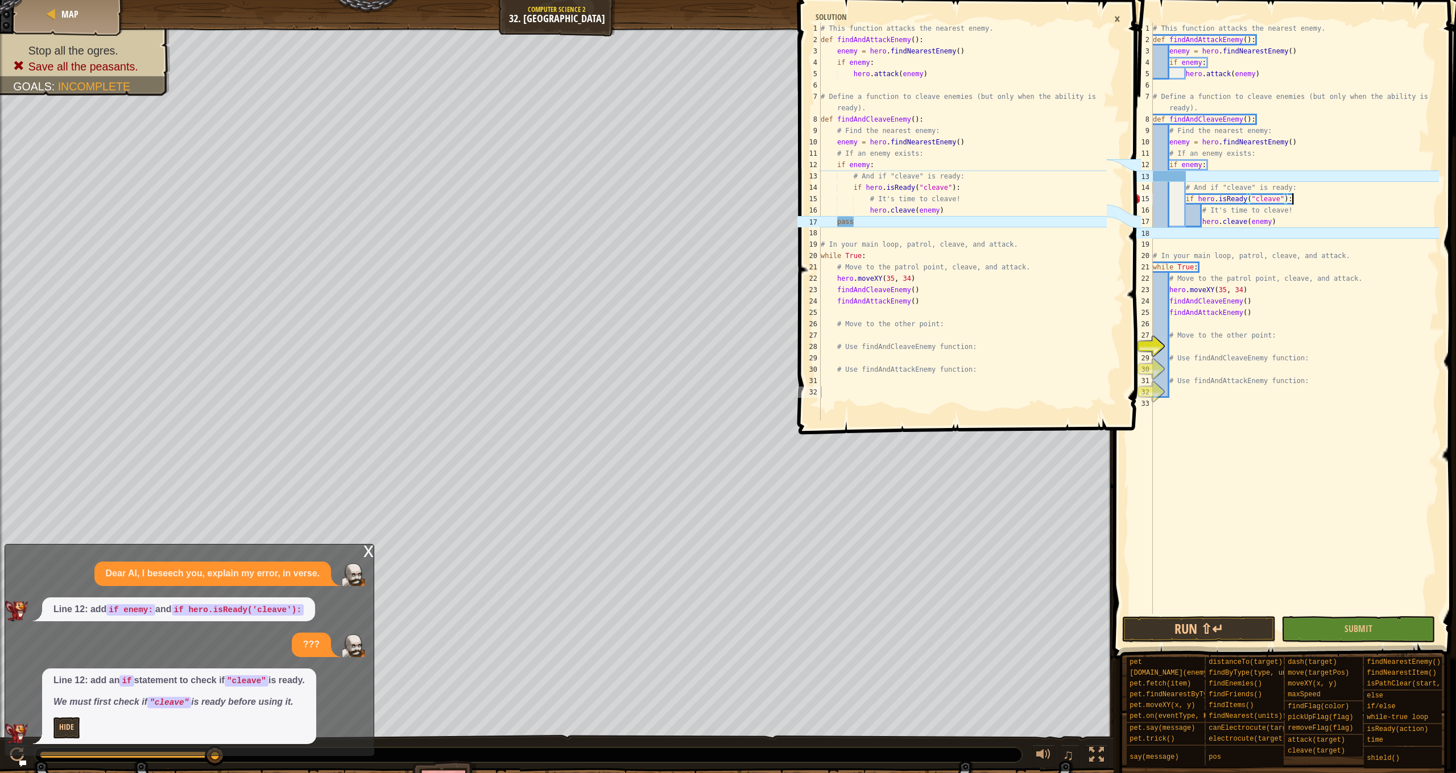
scroll to position [5, 11]
click at [1239, 229] on div "# This function attacks the nearest enemy. def findAndAttackEnemy ( ) : enemy =…" at bounding box center [1294, 330] width 288 height 614
click at [1220, 272] on div "# This function attacks the nearest enemy. def findAndAttackEnemy ( ) : enemy =…" at bounding box center [1294, 330] width 288 height 614
type textarea "while True:"
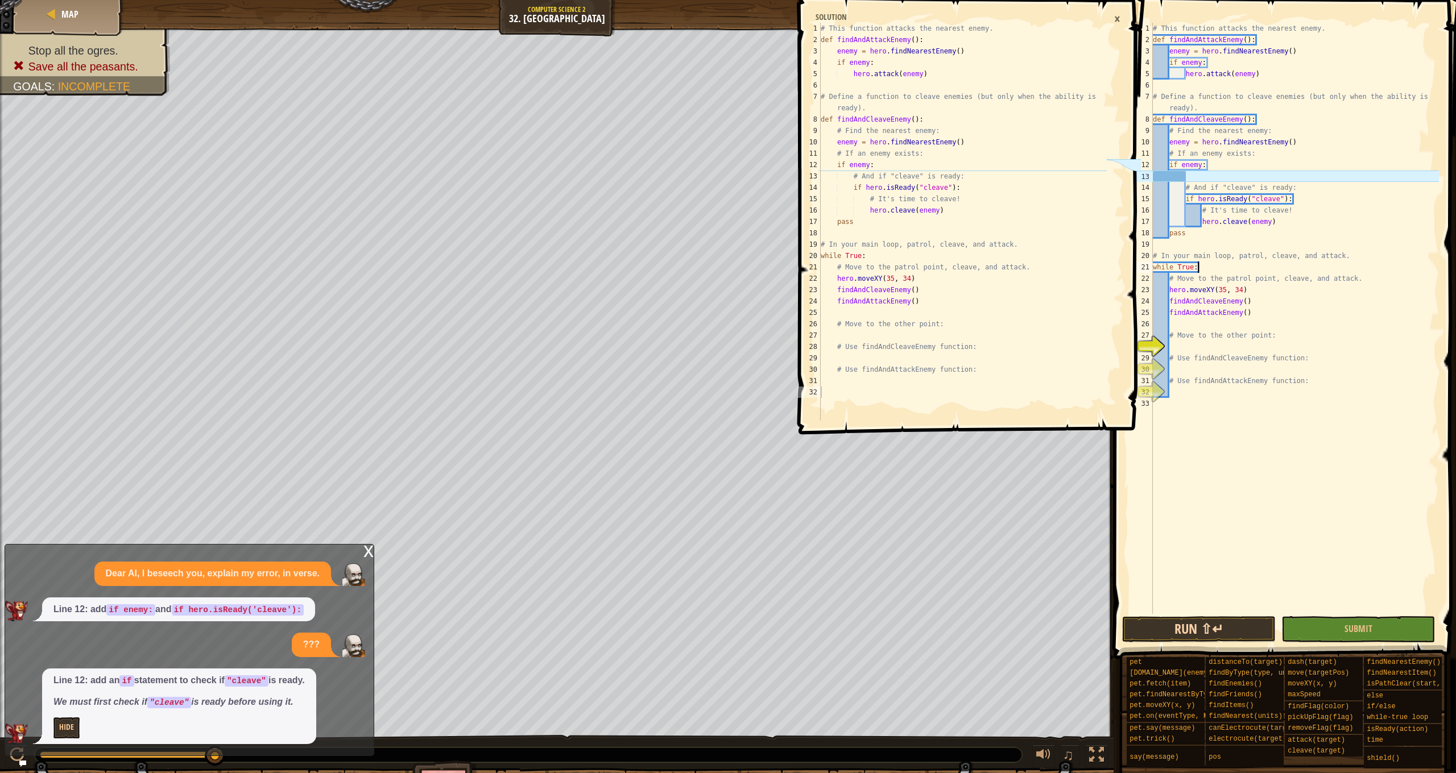
click at [1207, 622] on button "Run ⇧↵" at bounding box center [1199, 629] width 154 height 26
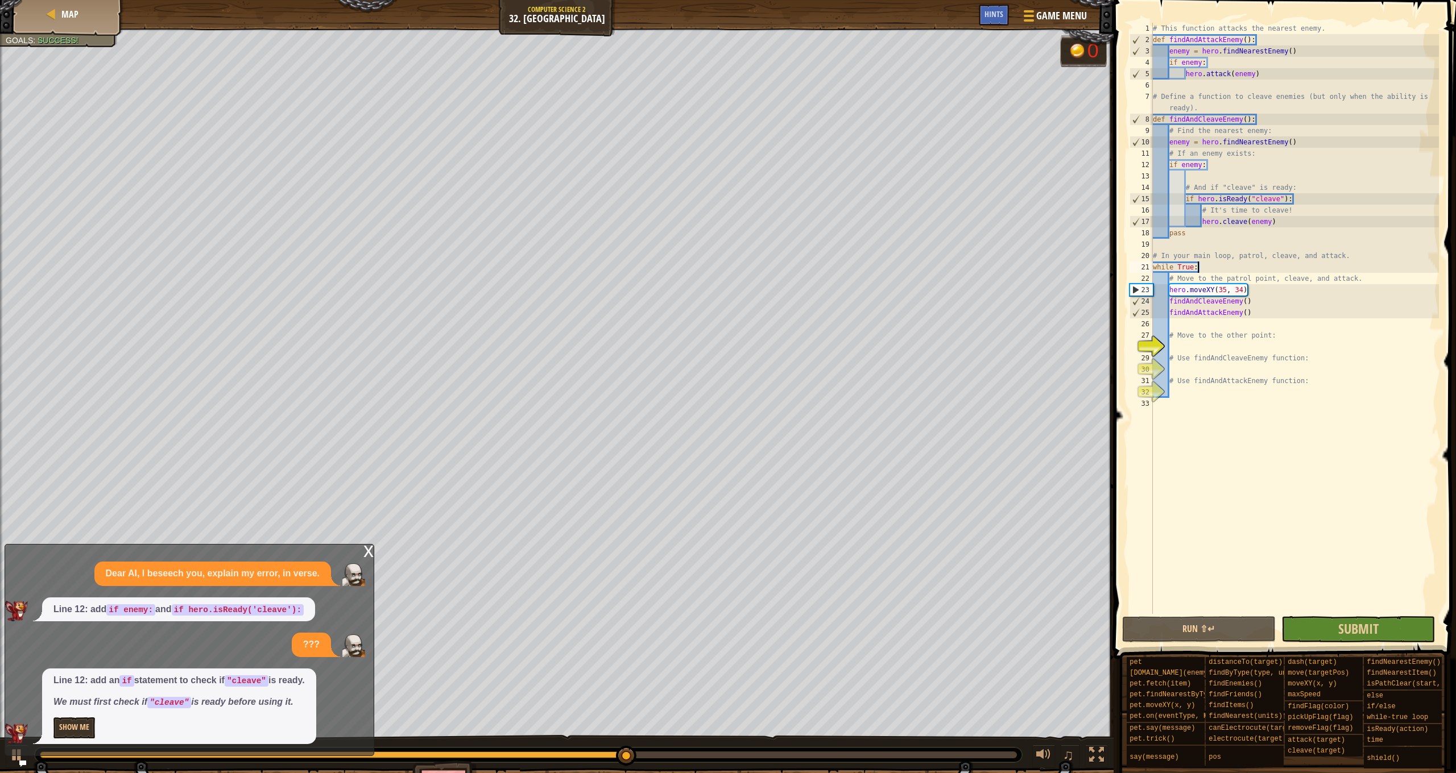
click at [1393, 628] on button "Submit" at bounding box center [1358, 629] width 154 height 26
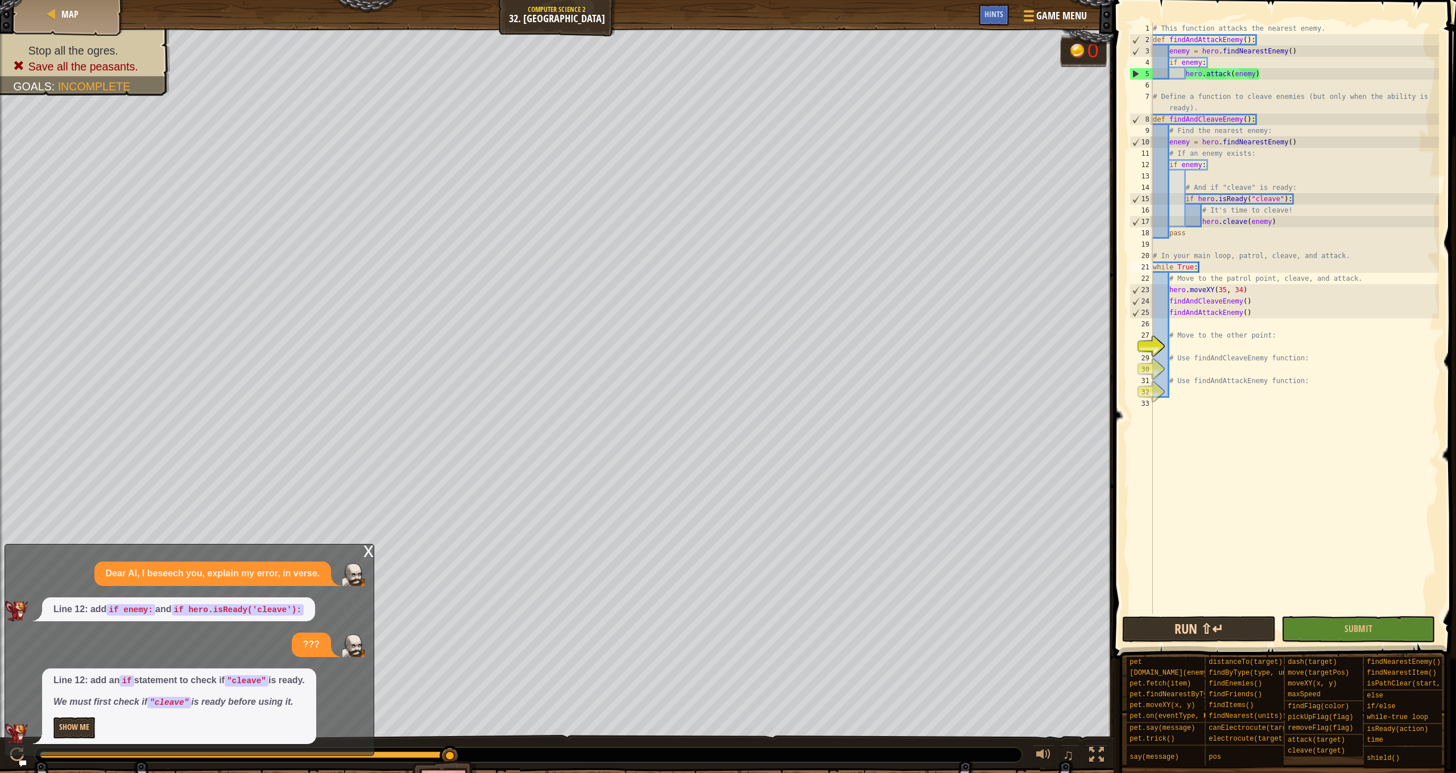
click at [1220, 633] on button "Run ⇧↵" at bounding box center [1199, 629] width 154 height 26
click at [87, 730] on button "Show Me" at bounding box center [74, 728] width 42 height 21
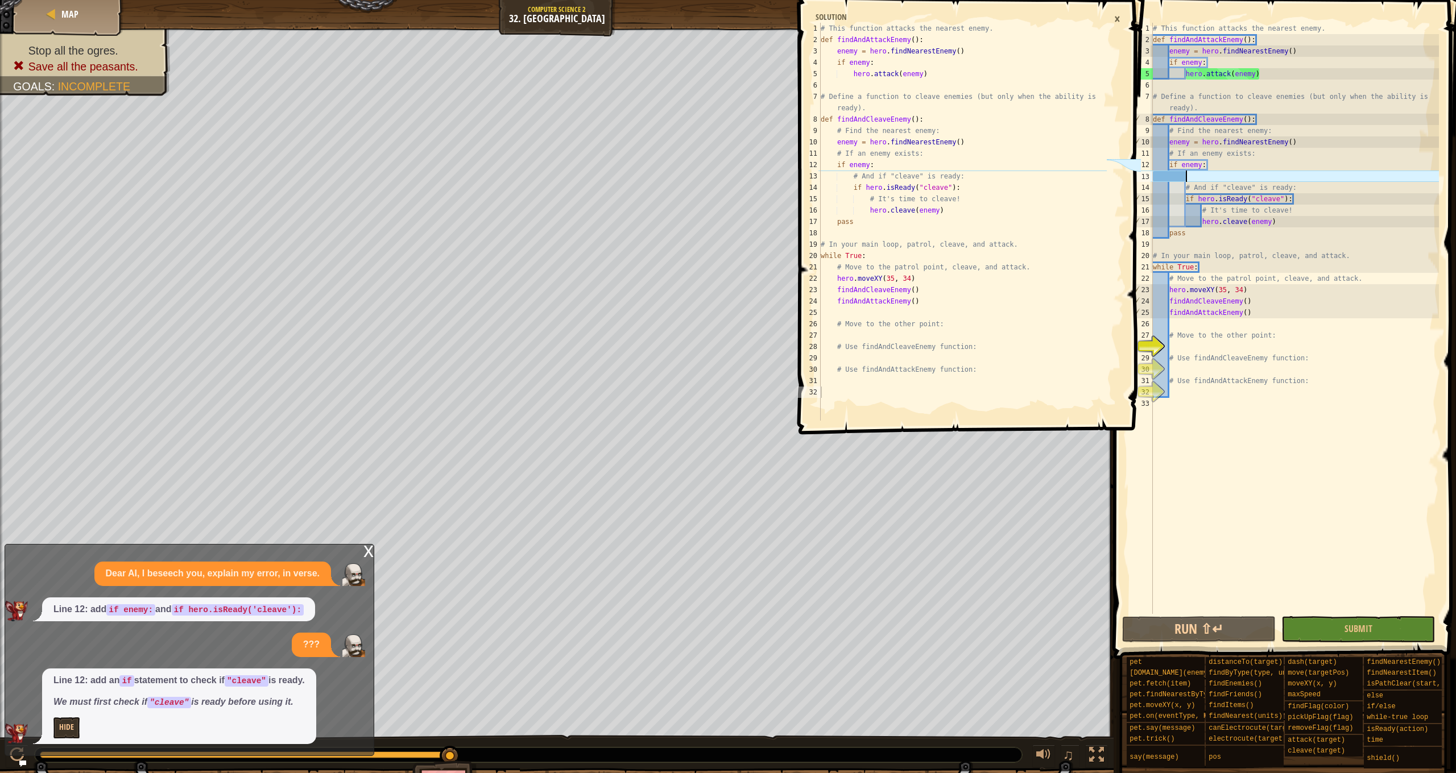
click at [1199, 175] on div "# This function attacks the nearest enemy. def findAndAttackEnemy ( ) : enemy =…" at bounding box center [1294, 330] width 288 height 614
click at [1197, 637] on button "Run ⇧↵" at bounding box center [1199, 629] width 154 height 26
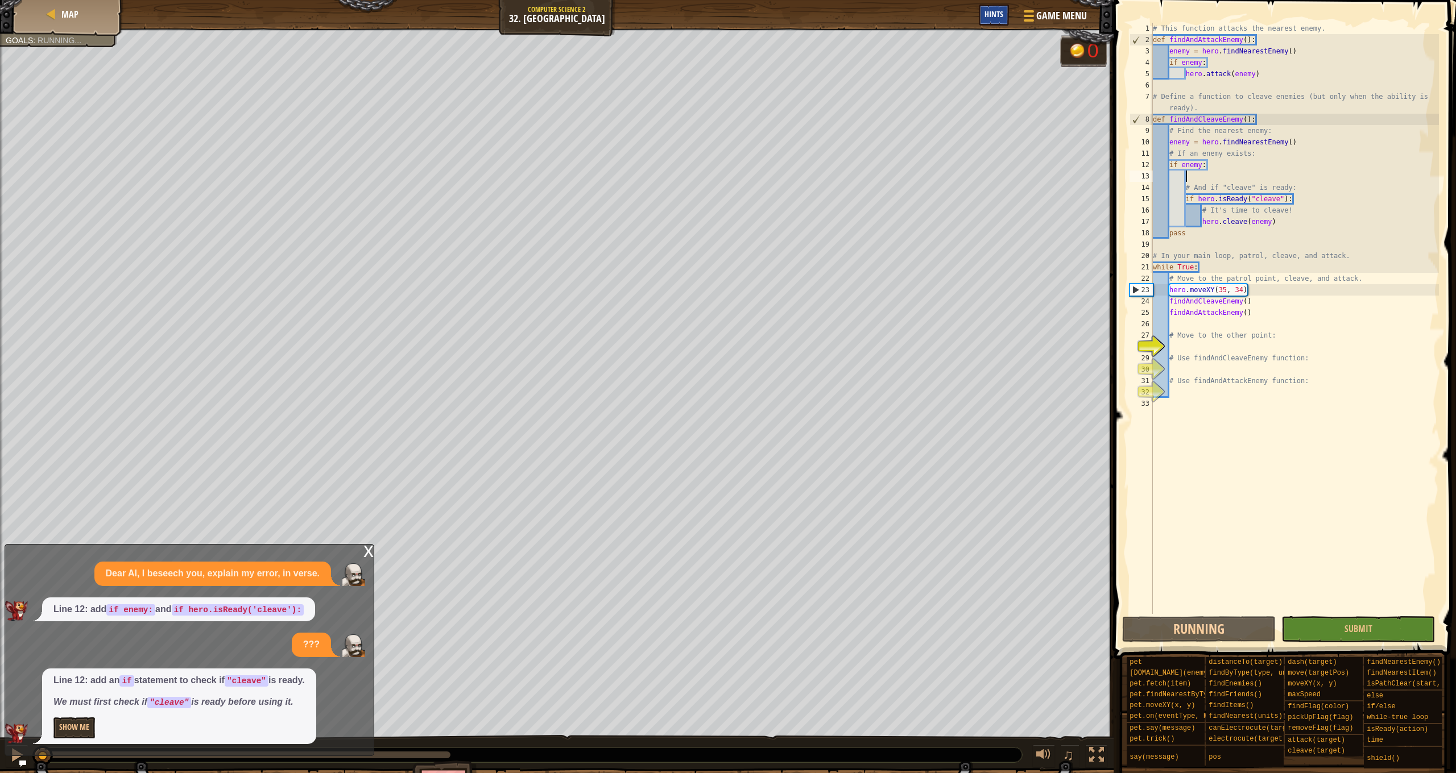
click at [996, 18] on span "Hints" at bounding box center [993, 14] width 19 height 11
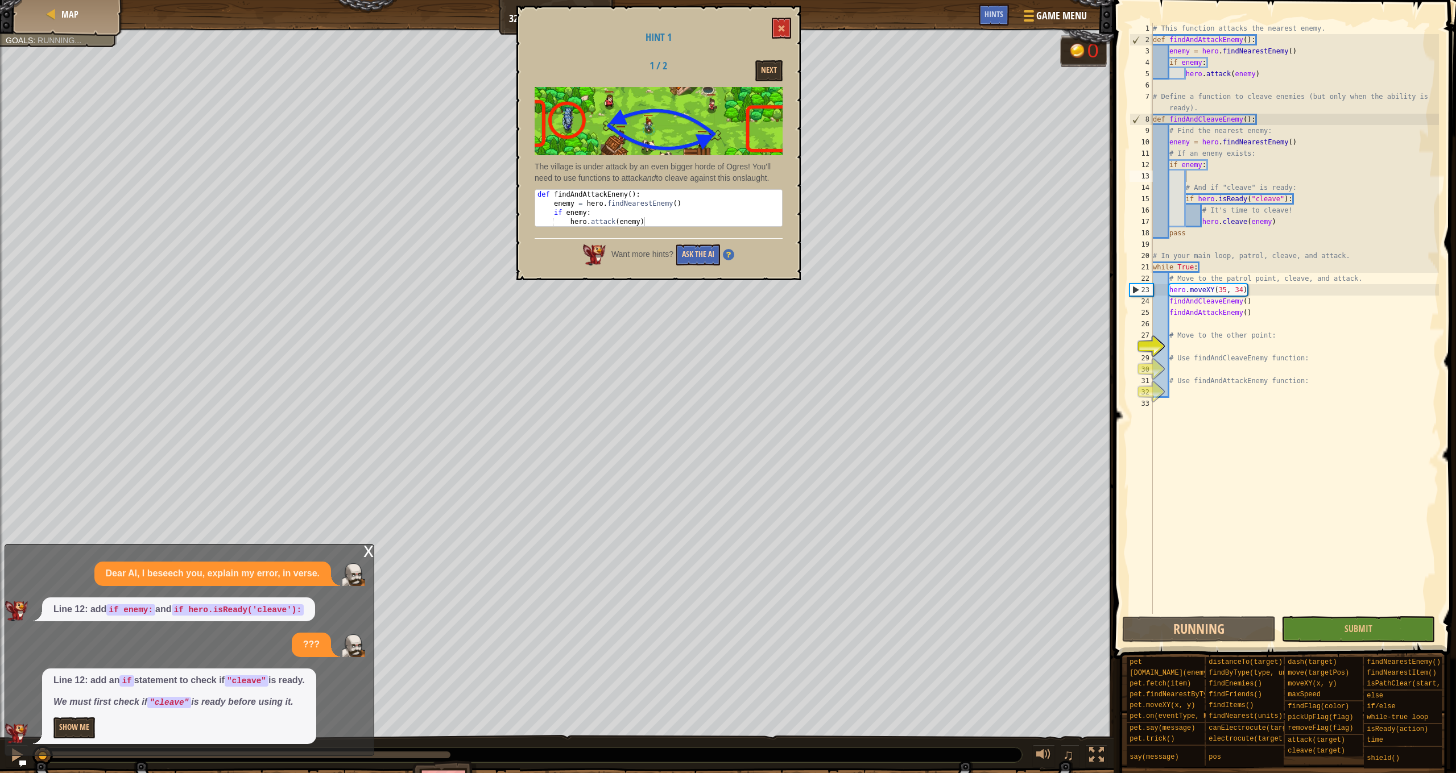
click at [699, 245] on button "Ask the AI" at bounding box center [698, 255] width 44 height 21
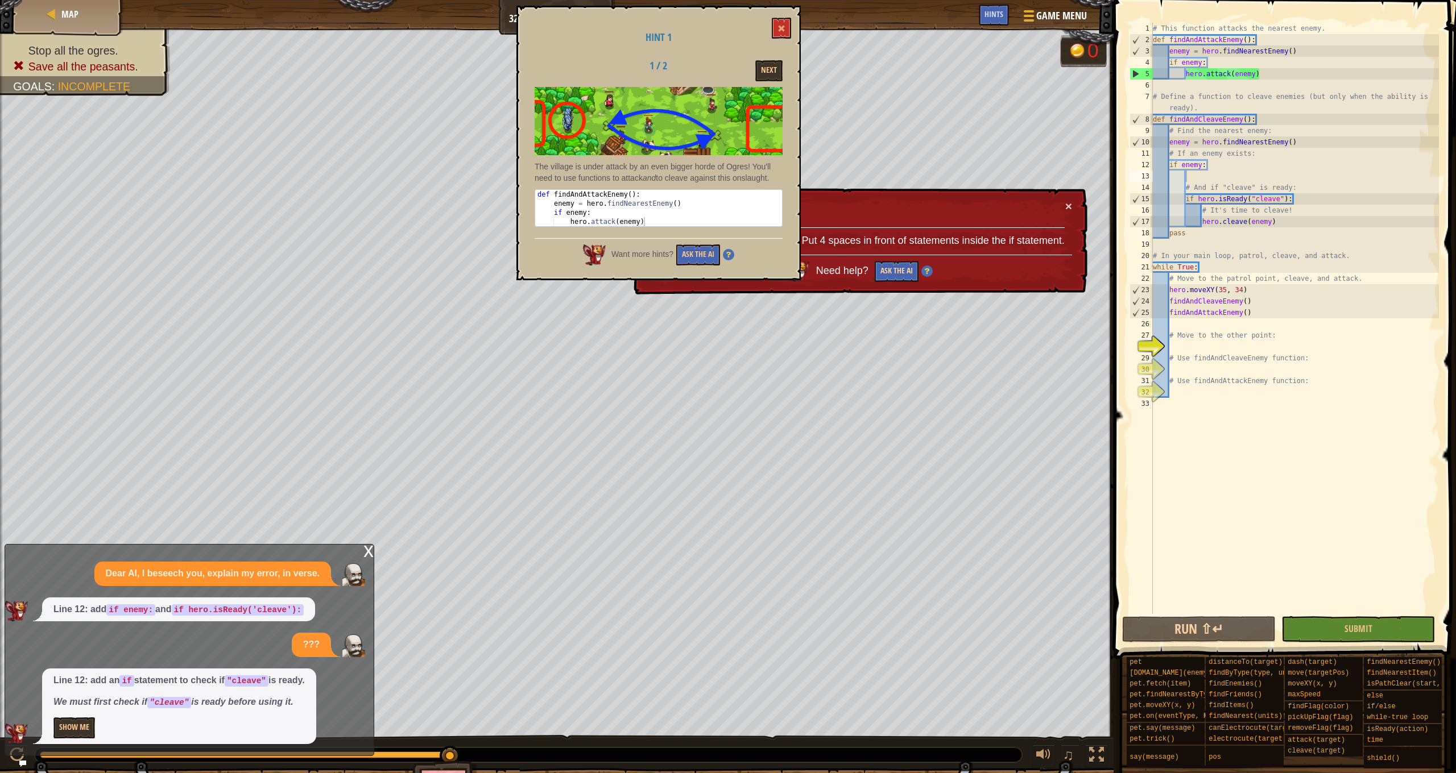
click at [902, 269] on button "Ask the AI" at bounding box center [897, 271] width 44 height 21
click at [780, 29] on span at bounding box center [781, 28] width 8 height 8
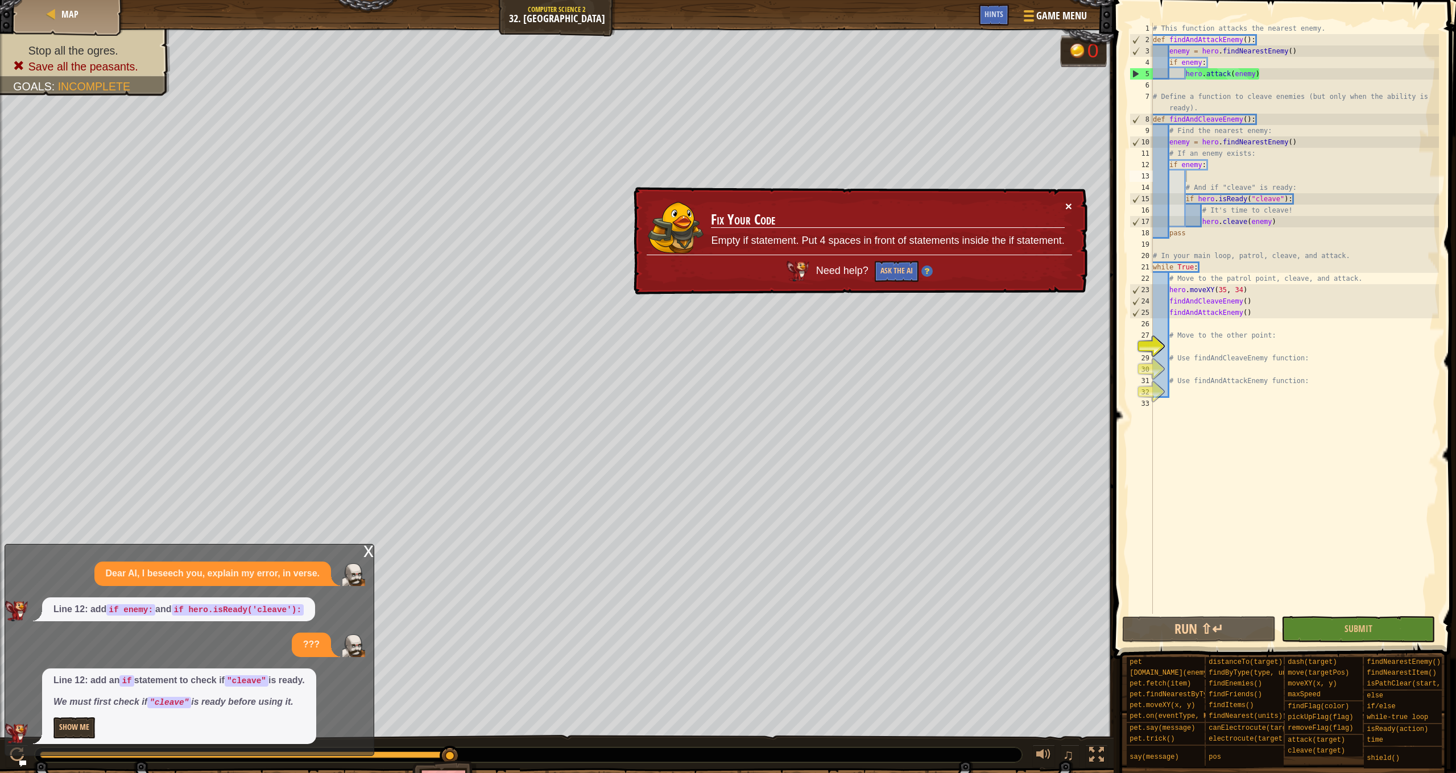
click at [1071, 211] on button "×" at bounding box center [1068, 206] width 7 height 12
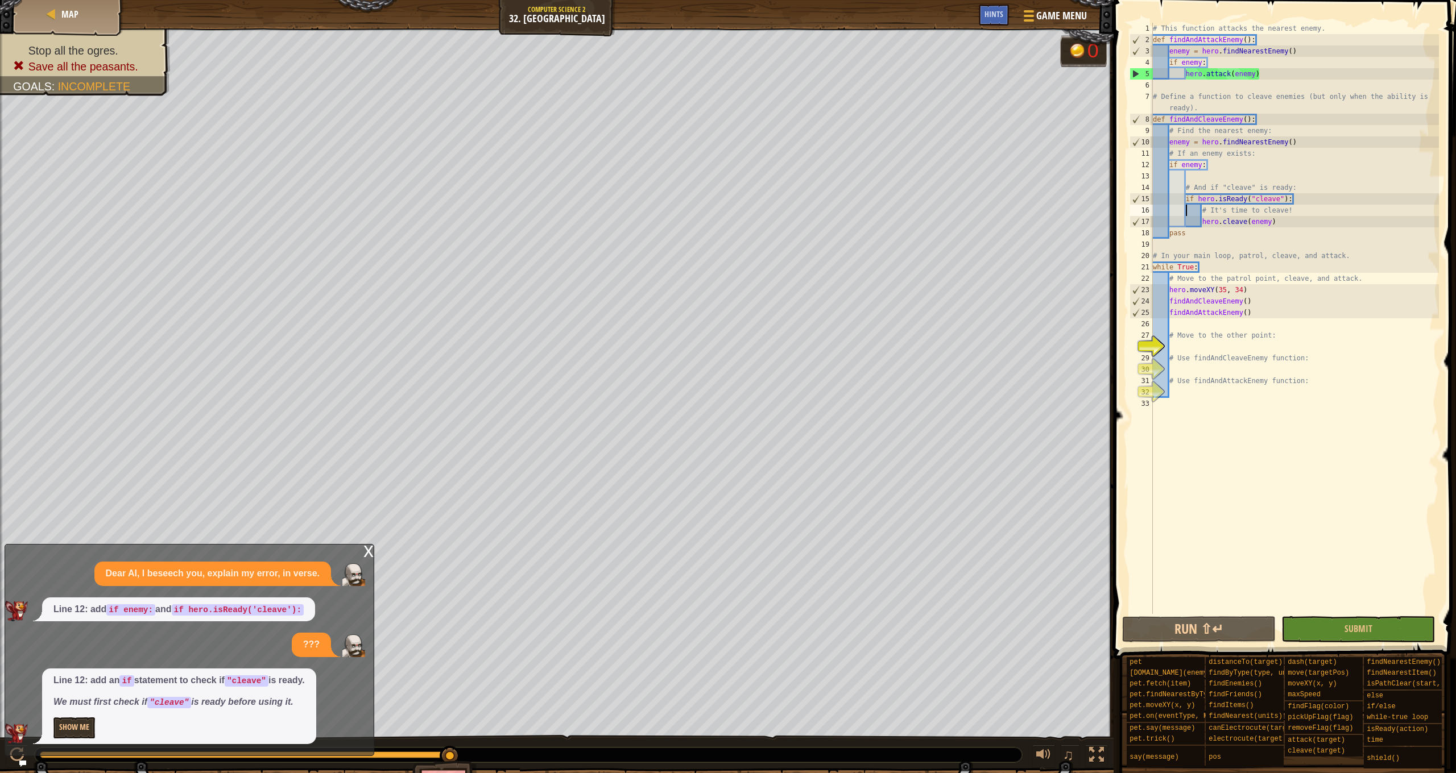
type textarea "pass"
type textarea "findAndAttackEnemy()"
type textarea "# Move to the other point:"
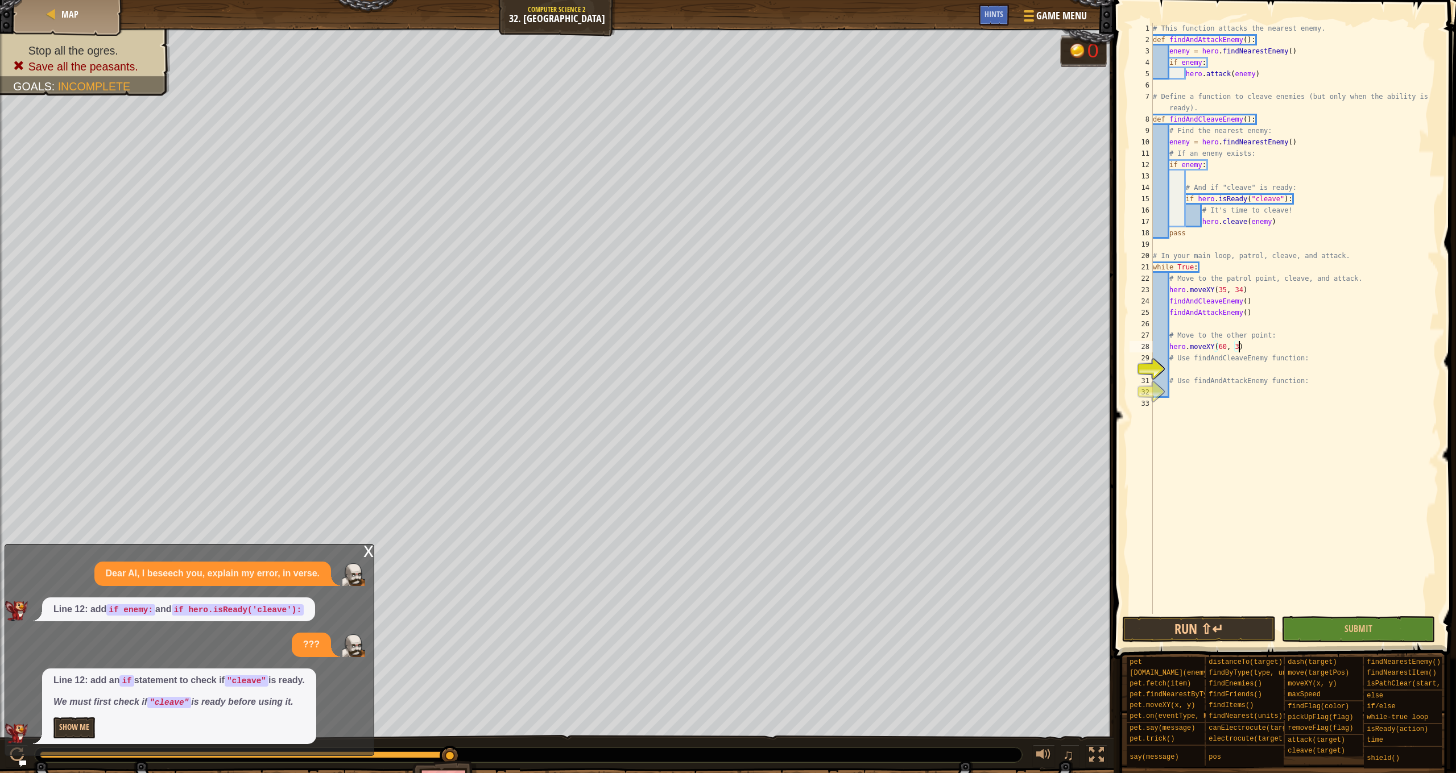
scroll to position [5, 7]
type textarea "hero.moveXY(60, 31)"
click at [1200, 371] on div "# This function attacks the nearest enemy. def findAndAttackEnemy ( ) : enemy =…" at bounding box center [1294, 330] width 288 height 614
click at [74, 730] on button "Show Me" at bounding box center [74, 728] width 42 height 21
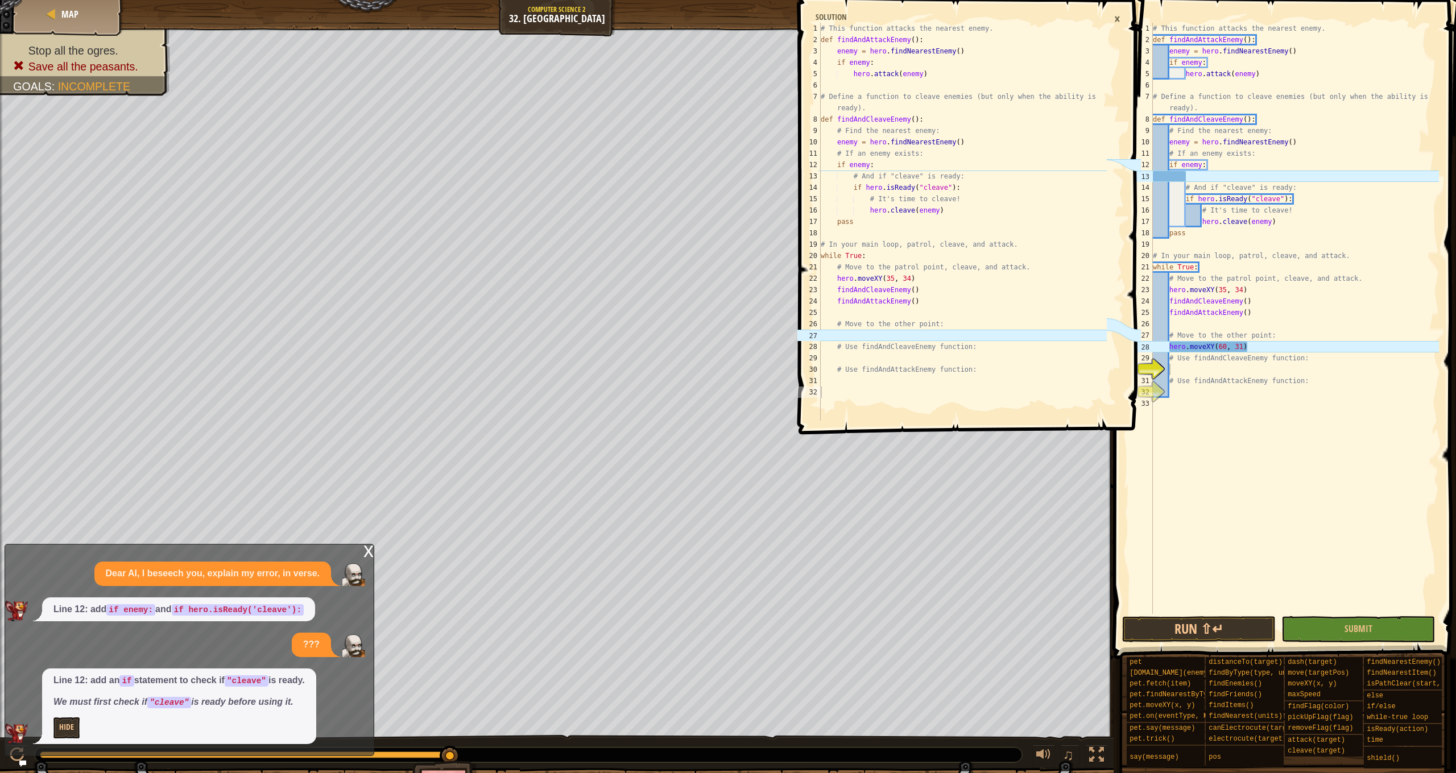
click at [1109, 23] on div "×" at bounding box center [1117, 18] width 18 height 19
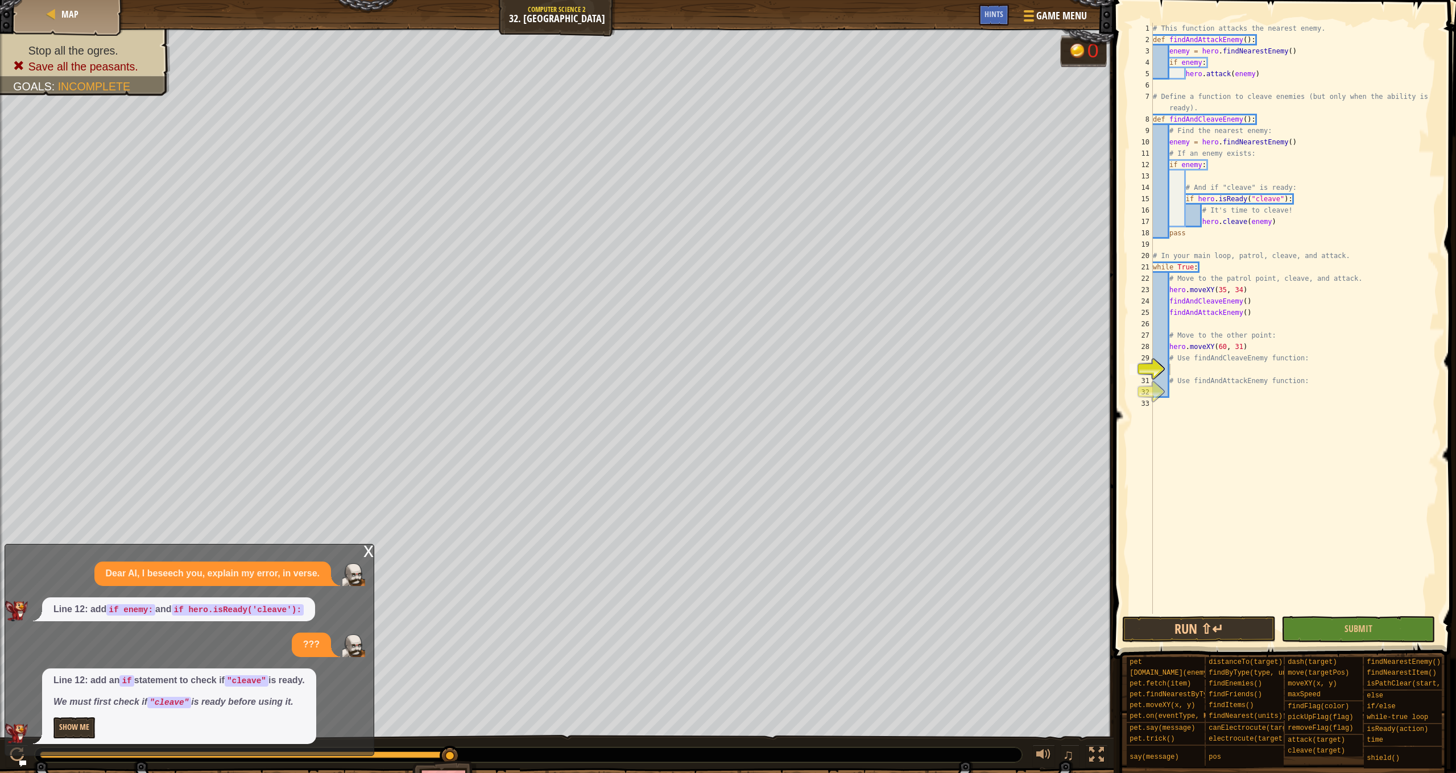
click at [1191, 375] on div "# This function attacks the nearest enemy. def findAndAttackEnemy ( ) : enemy =…" at bounding box center [1294, 330] width 288 height 614
type textarea "# Use findAndAttackEnemy function:"
click at [1198, 370] on div "# This function attacks the nearest enemy. def findAndAttackEnemy ( ) : enemy =…" at bounding box center [1294, 330] width 288 height 614
type textarea "findAndCleaveEnemy()"
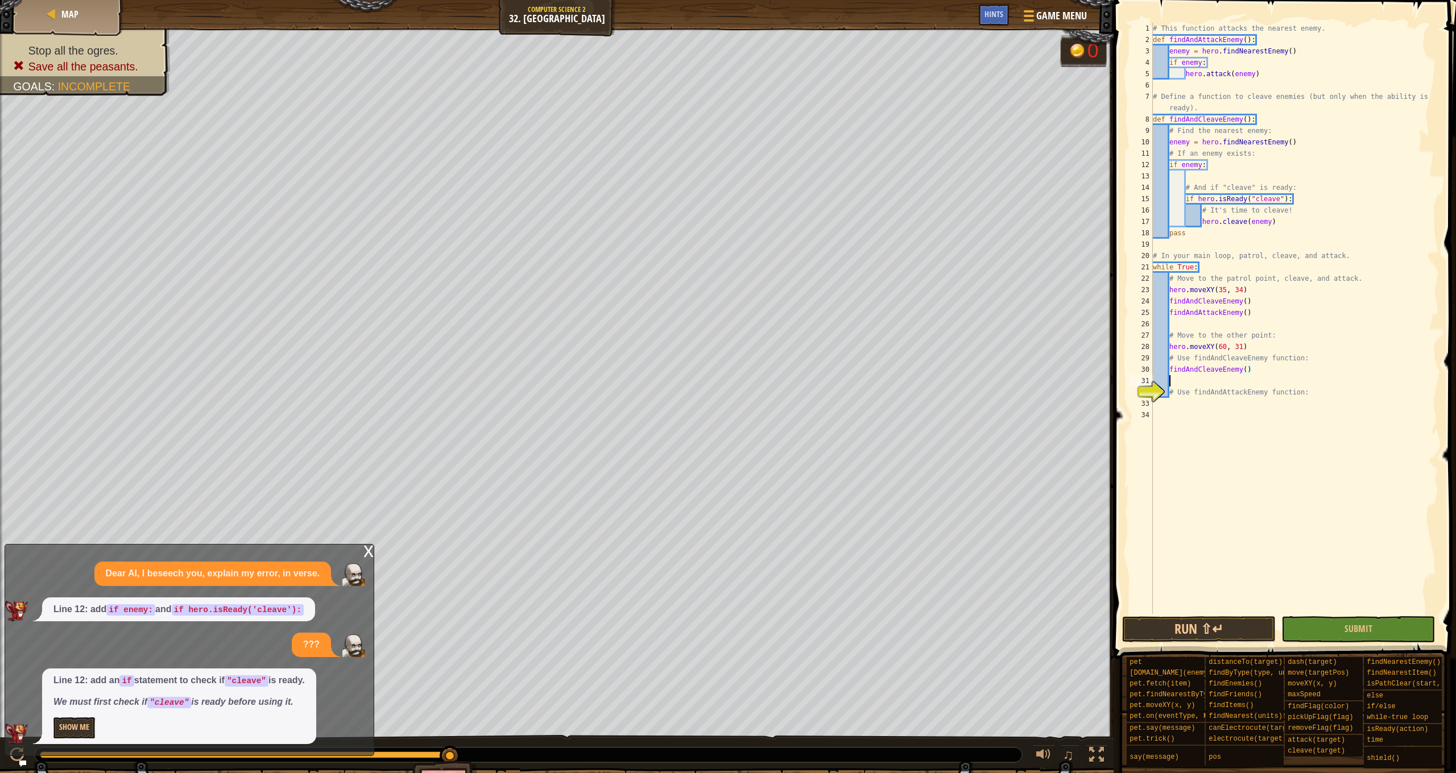
scroll to position [5, 1]
type textarea "# Use findAndAttackEnemy function:"
type textarea "findAndAttackEnemy"
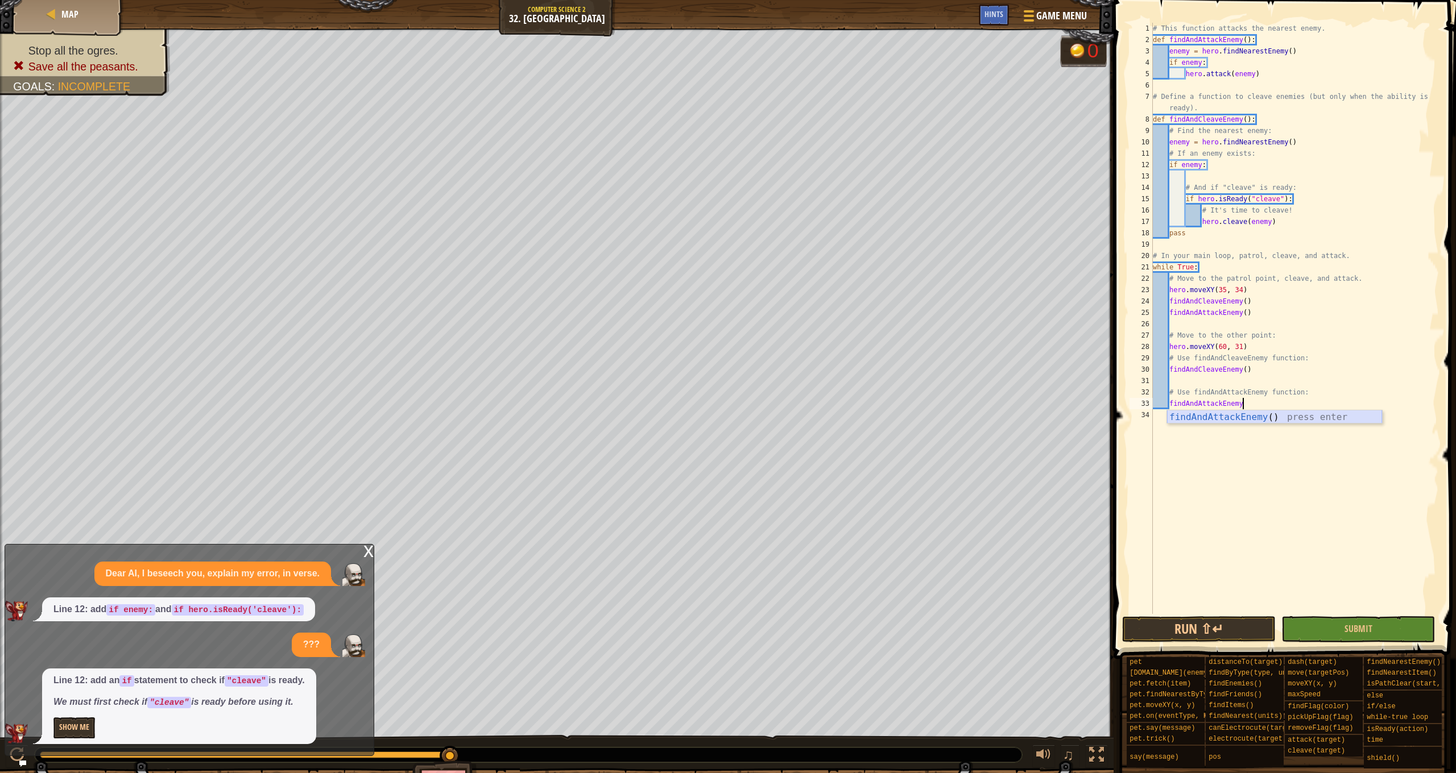
click at [1299, 420] on div "findAndAttackEnemy () press enter" at bounding box center [1274, 431] width 215 height 41
click at [1260, 410] on div "# This function attacks the nearest enemy. def findAndAttackEnemy ( ) : enemy =…" at bounding box center [1294, 330] width 288 height 614
click at [1266, 404] on div "# This function attacks the nearest enemy. def findAndAttackEnemy ( ) : enemy =…" at bounding box center [1294, 330] width 288 height 614
type textarea "findAndAttackEnemy():"
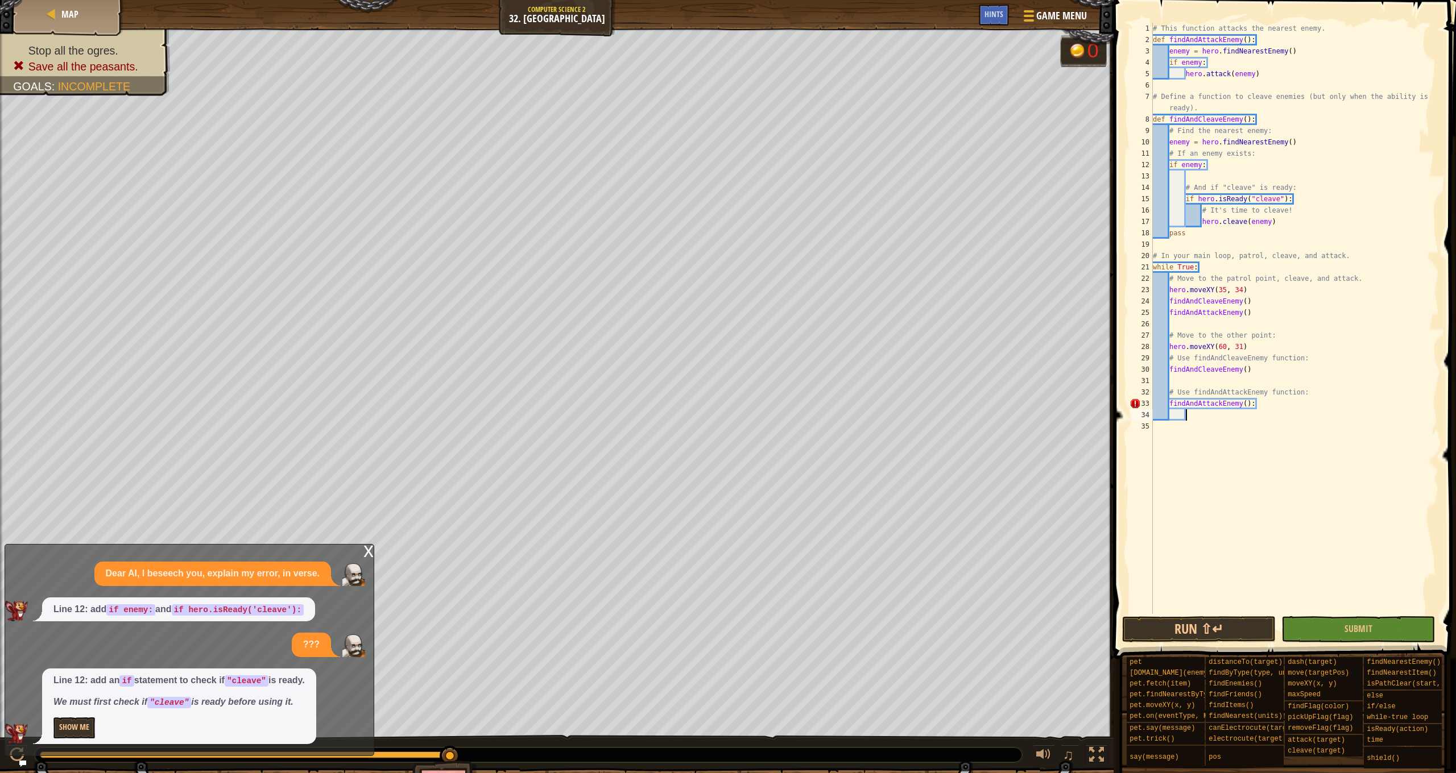
click at [1262, 404] on div "# This function attacks the nearest enemy. def findAndAttackEnemy ( ) : enemy =…" at bounding box center [1294, 330] width 288 height 614
type textarea "findAndAttackEnemy()"
click at [1179, 633] on button "Run ⇧↵" at bounding box center [1199, 629] width 154 height 26
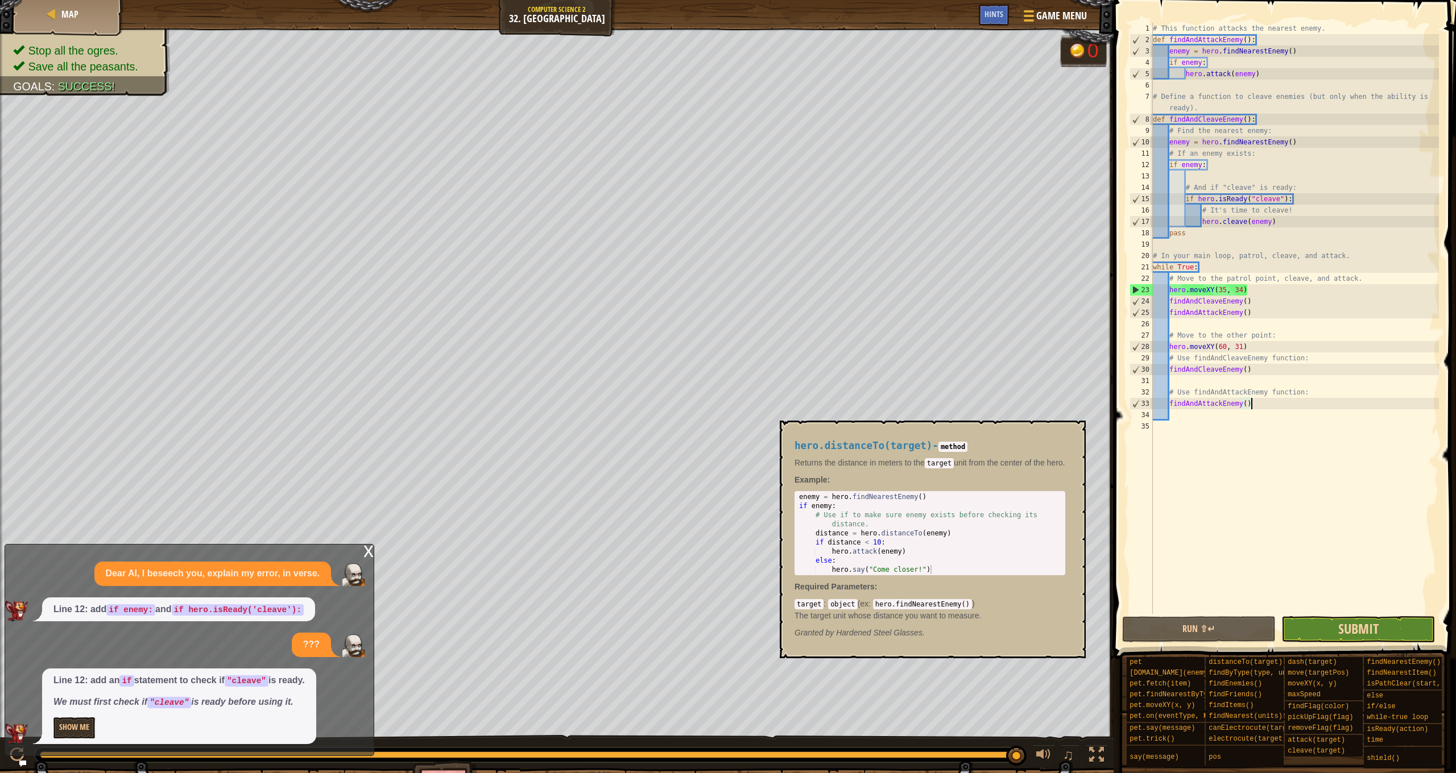
click at [1348, 635] on span "Submit" at bounding box center [1358, 629] width 40 height 18
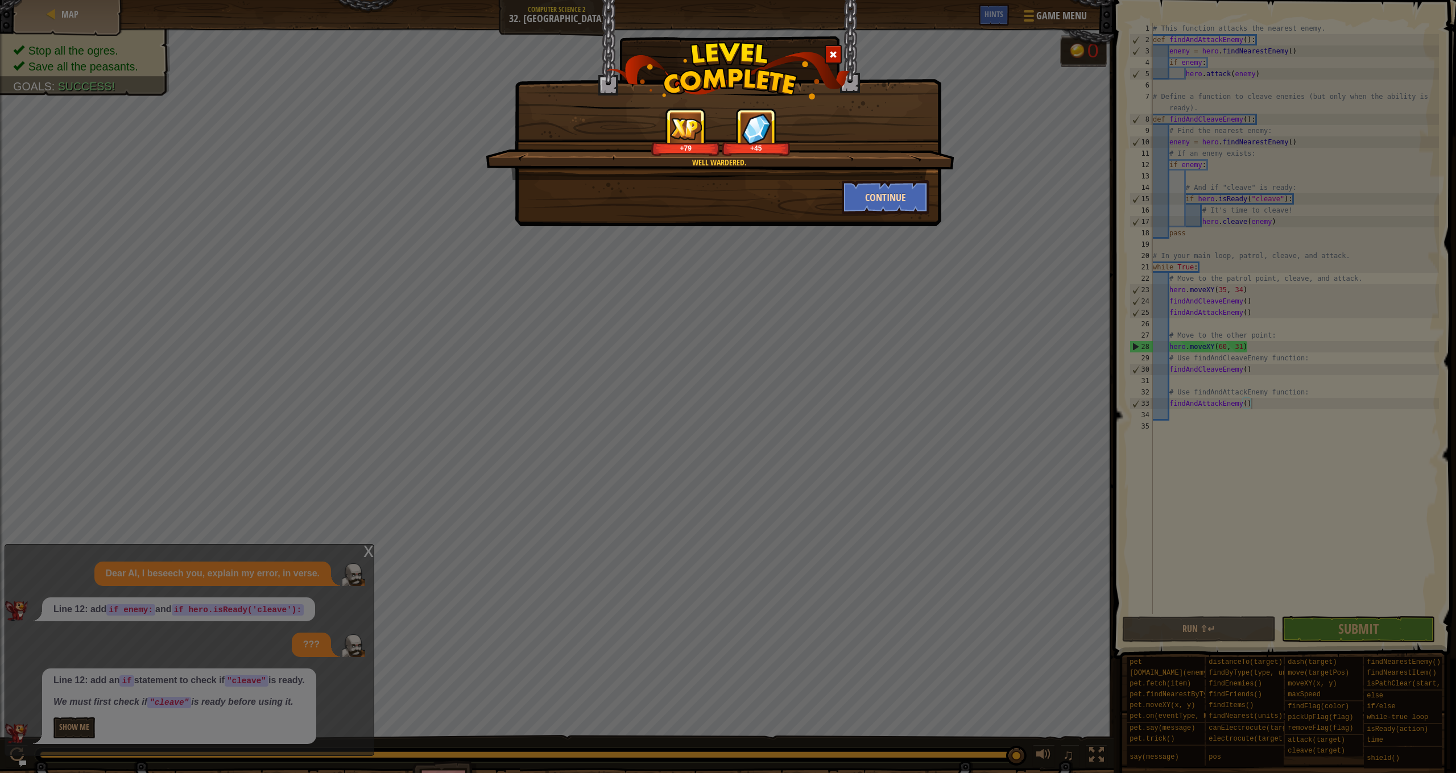
click at [880, 194] on button "Continue" at bounding box center [886, 197] width 88 height 34
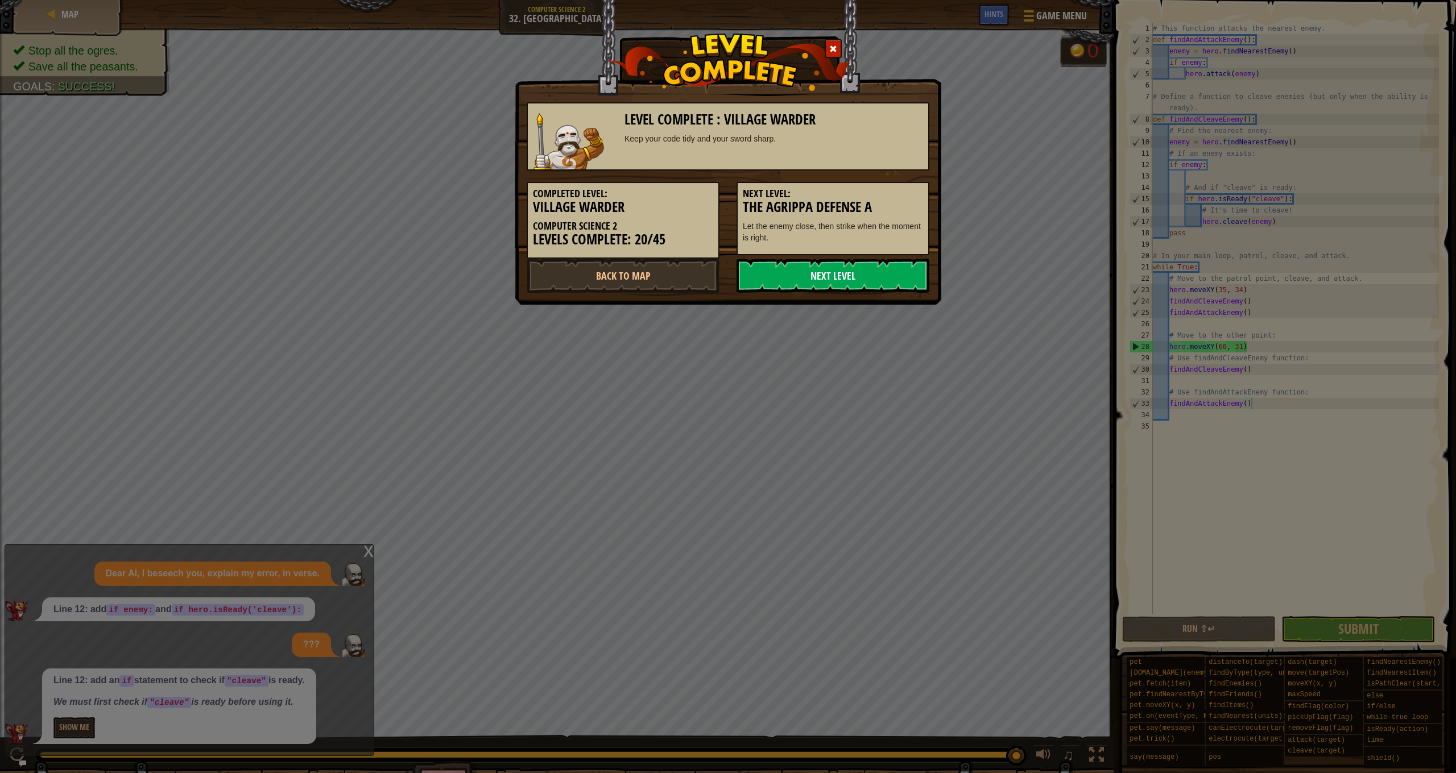
click at [846, 281] on link "Next Level" at bounding box center [832, 276] width 193 height 34
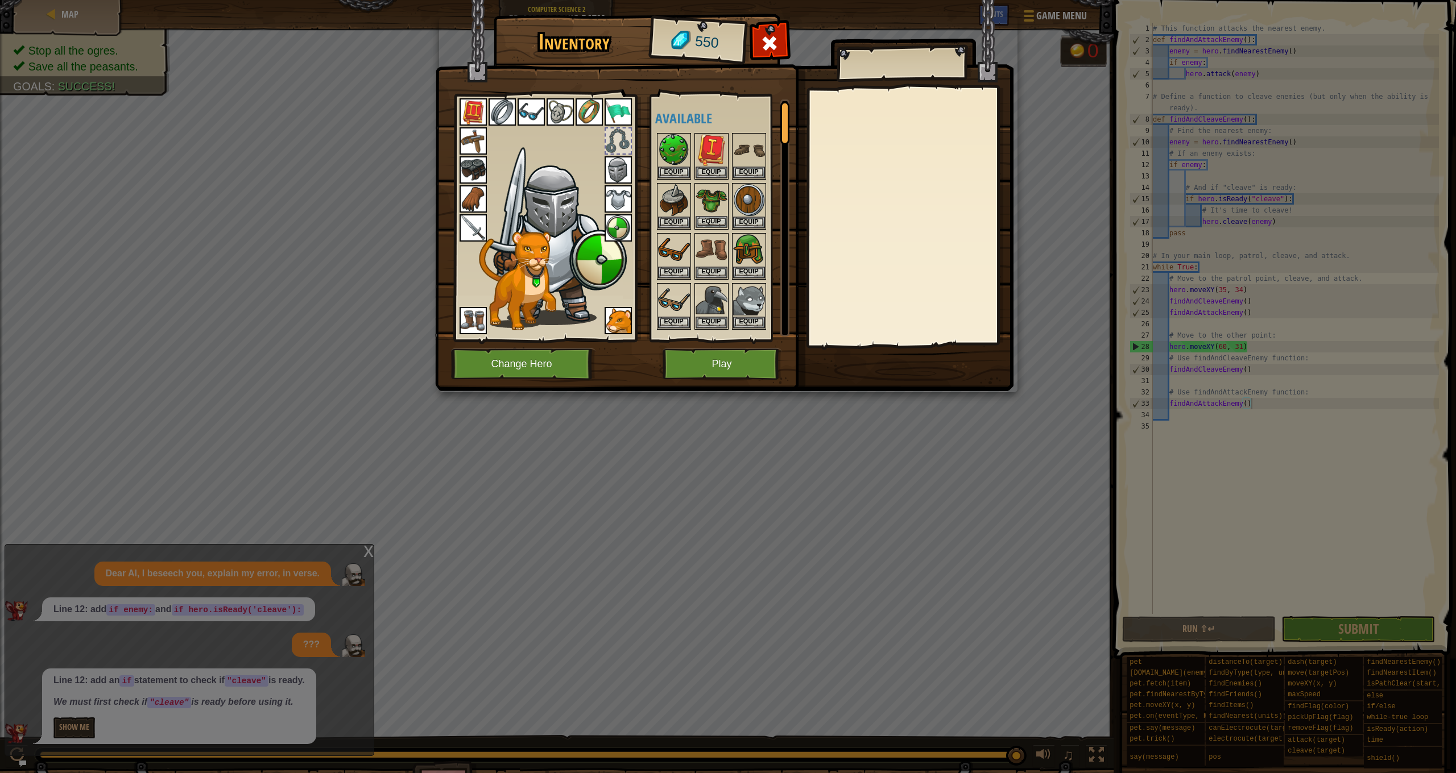
scroll to position [2, 0]
click at [719, 172] on button "Equip" at bounding box center [711, 170] width 32 height 12
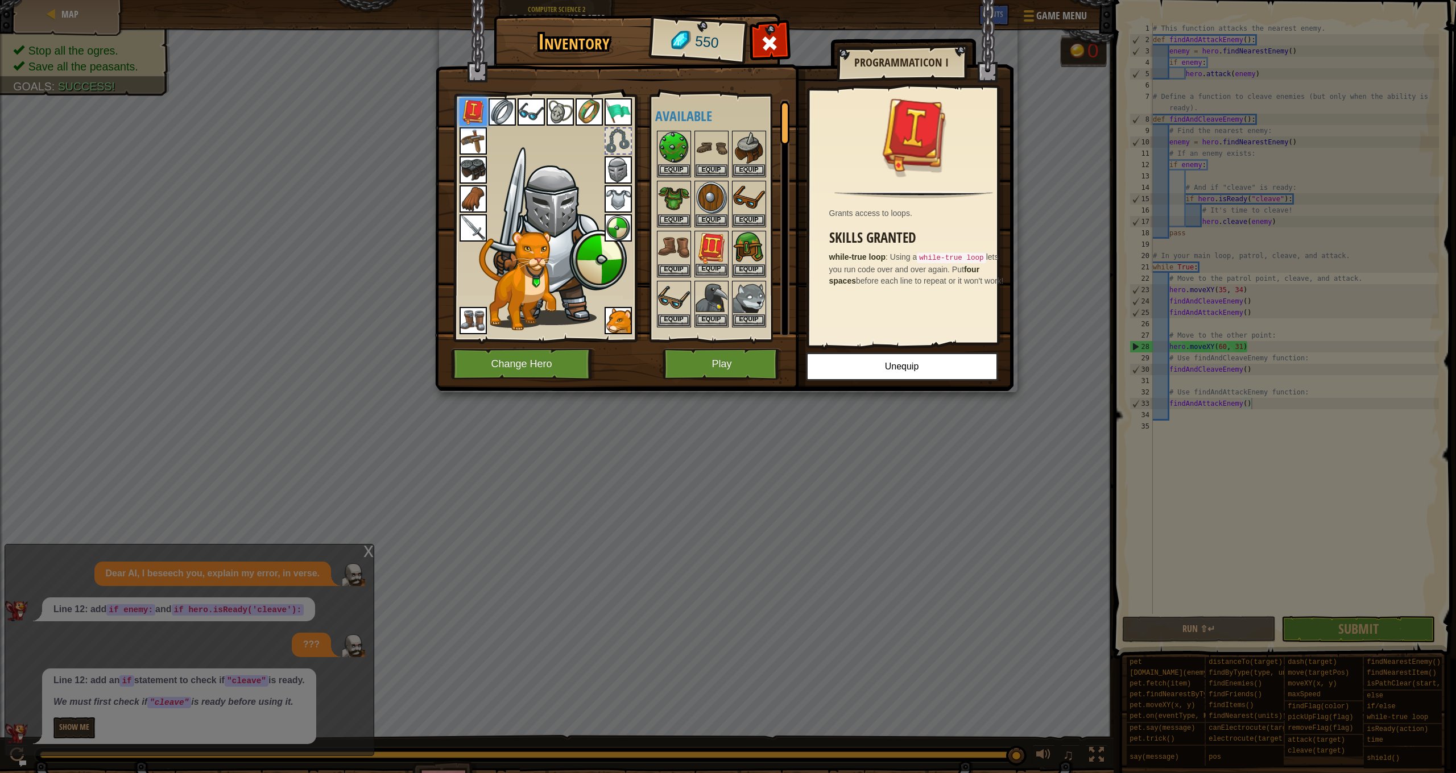
click at [716, 266] on button "Equip" at bounding box center [711, 270] width 32 height 12
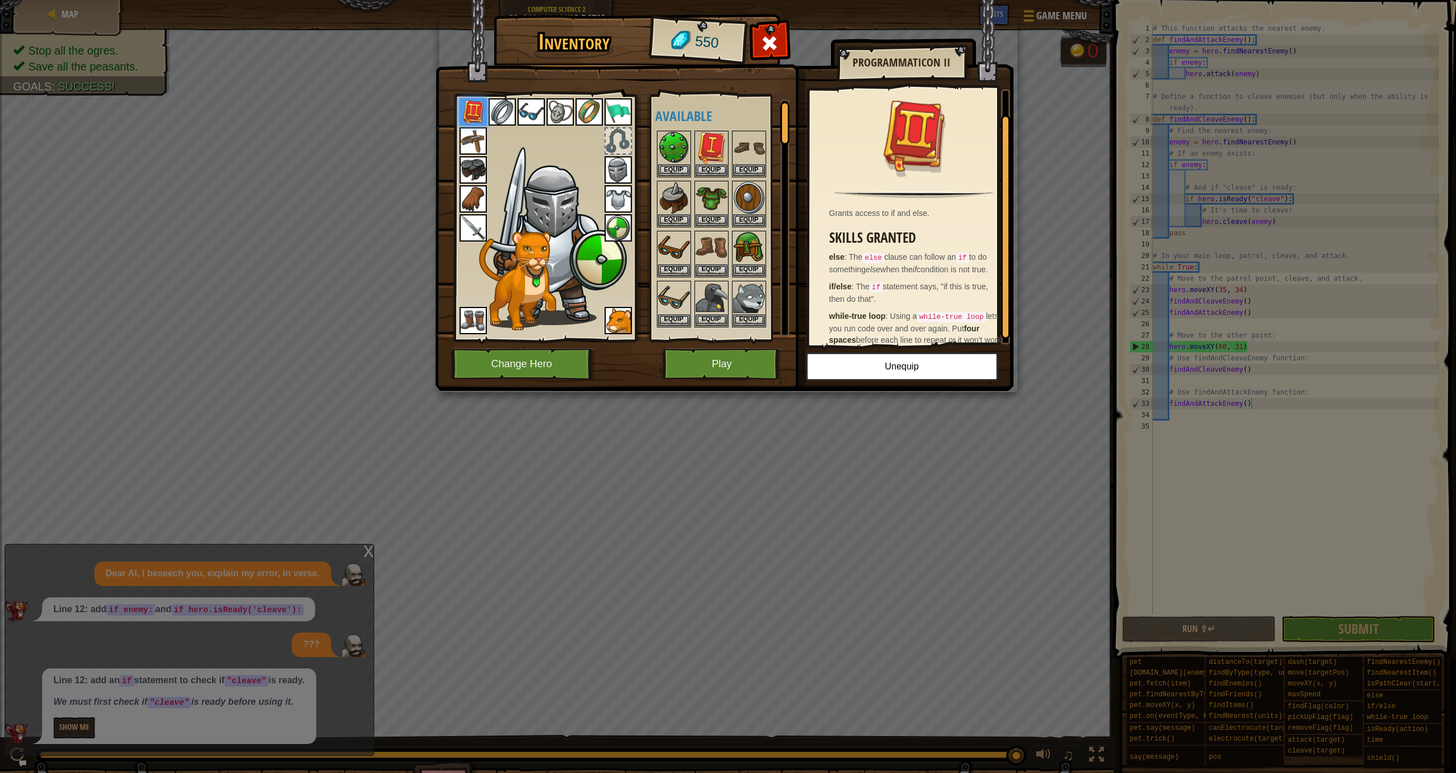
scroll to position [22, 0]
click at [716, 169] on button "Equip" at bounding box center [711, 170] width 32 height 12
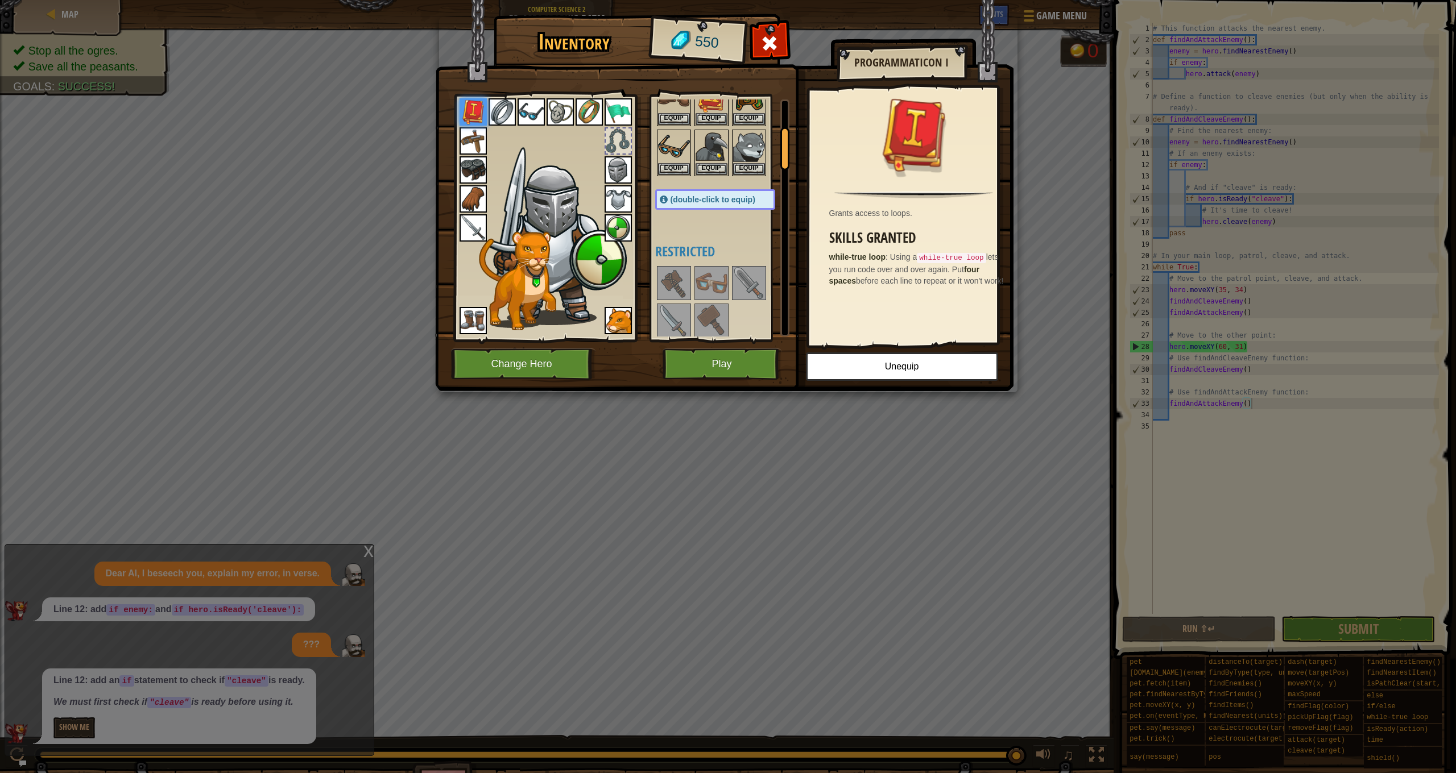
scroll to position [181, 0]
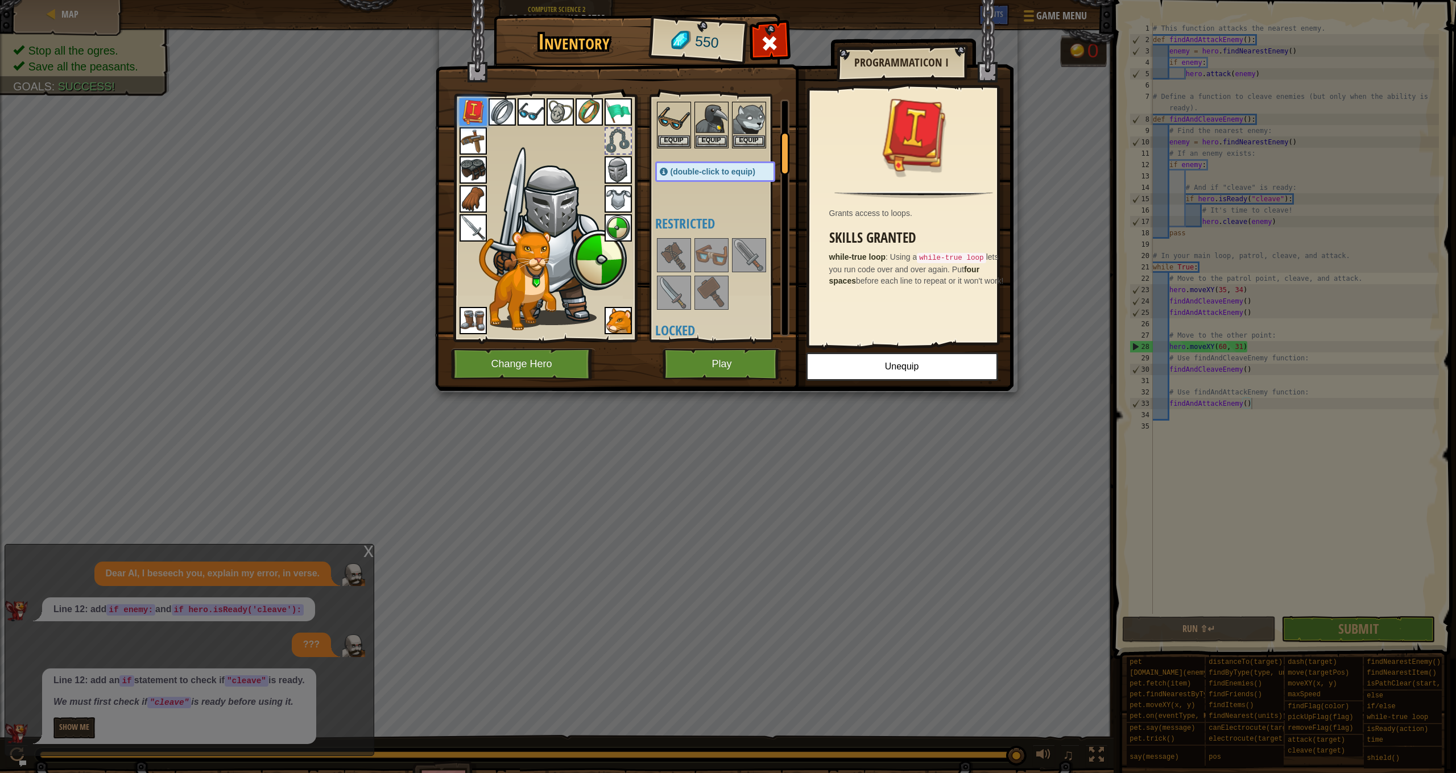
click at [733, 357] on button "Play" at bounding box center [721, 364] width 119 height 31
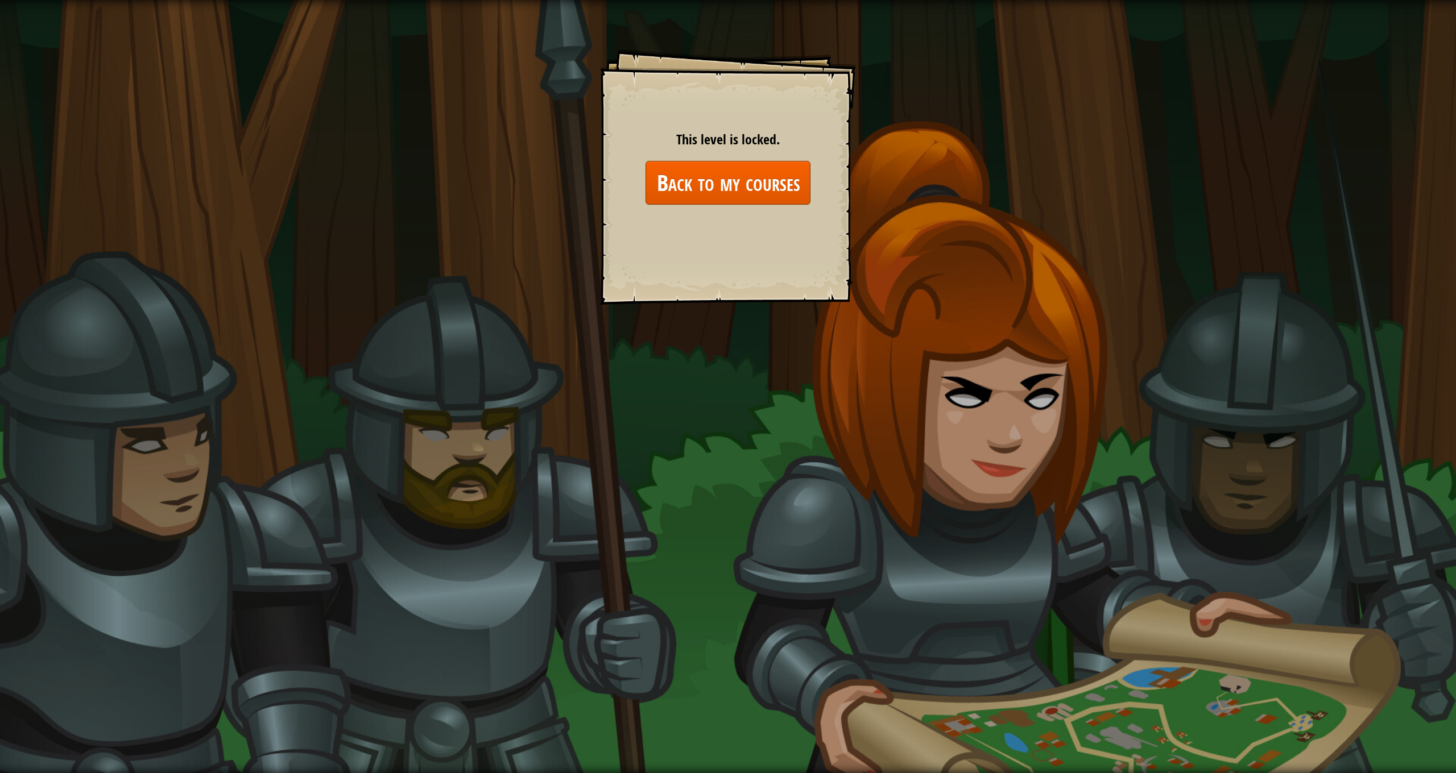
click at [740, 171] on link "Back to my courses" at bounding box center [727, 183] width 165 height 44
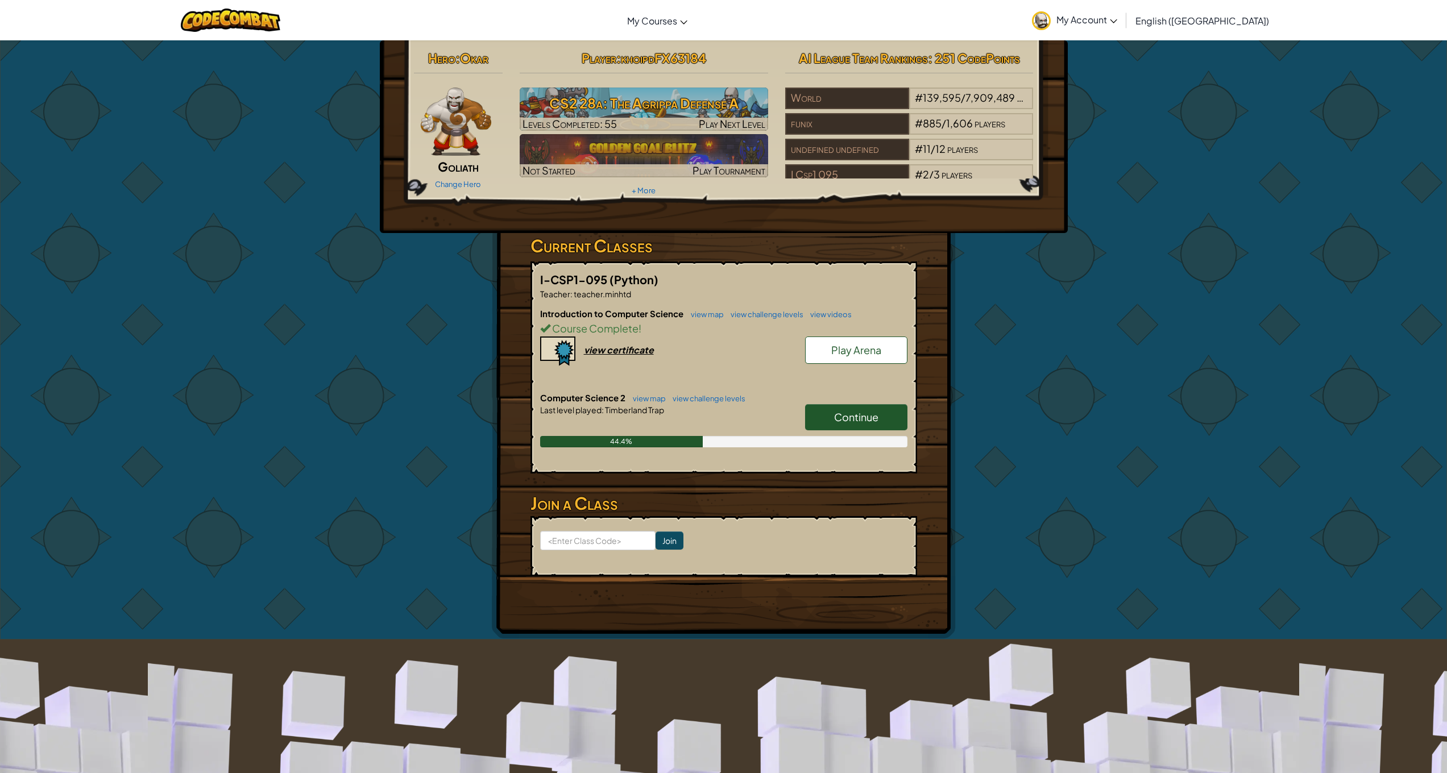
click at [850, 433] on div "Continue" at bounding box center [851, 420] width 114 height 32
click at [851, 424] on link "Continue" at bounding box center [856, 417] width 102 height 26
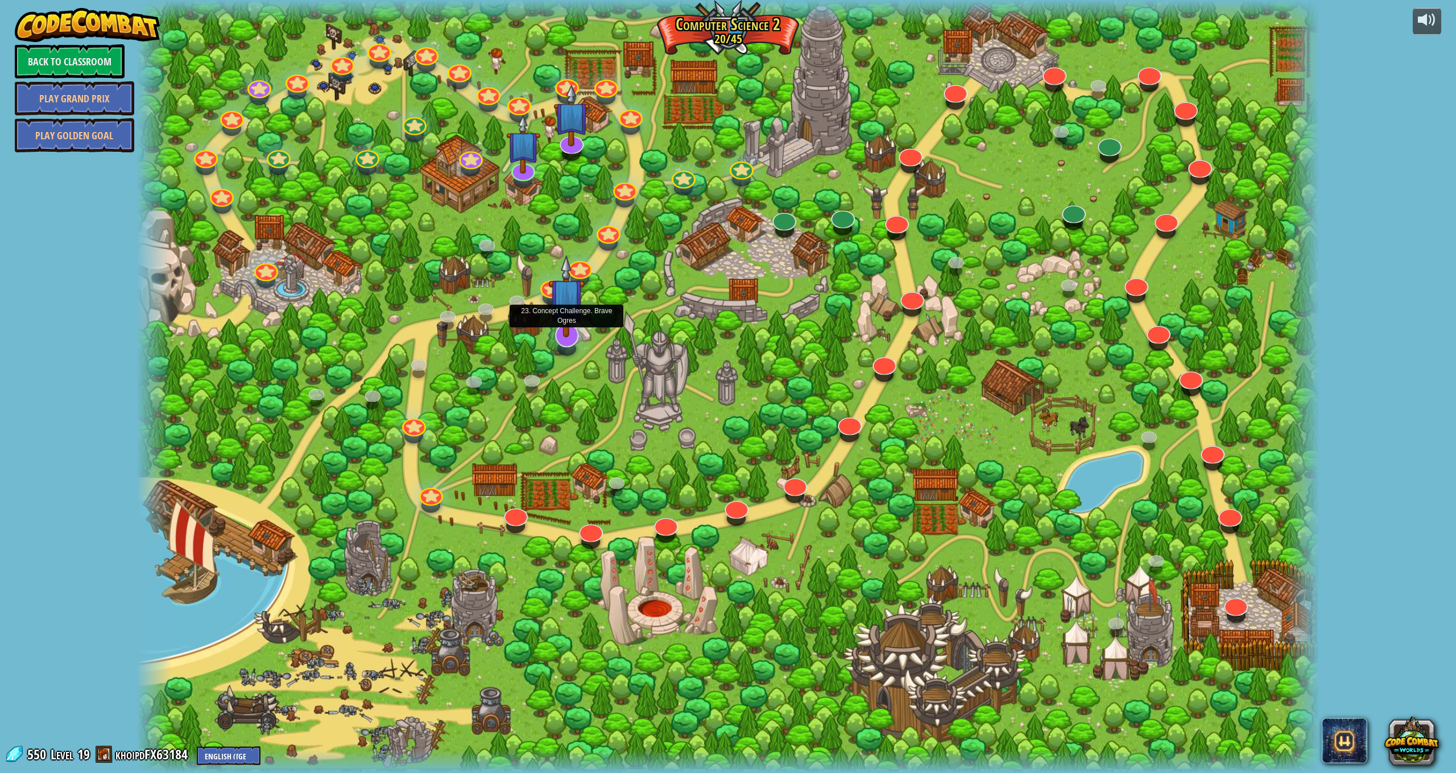
click at [571, 341] on div at bounding box center [567, 336] width 24 height 24
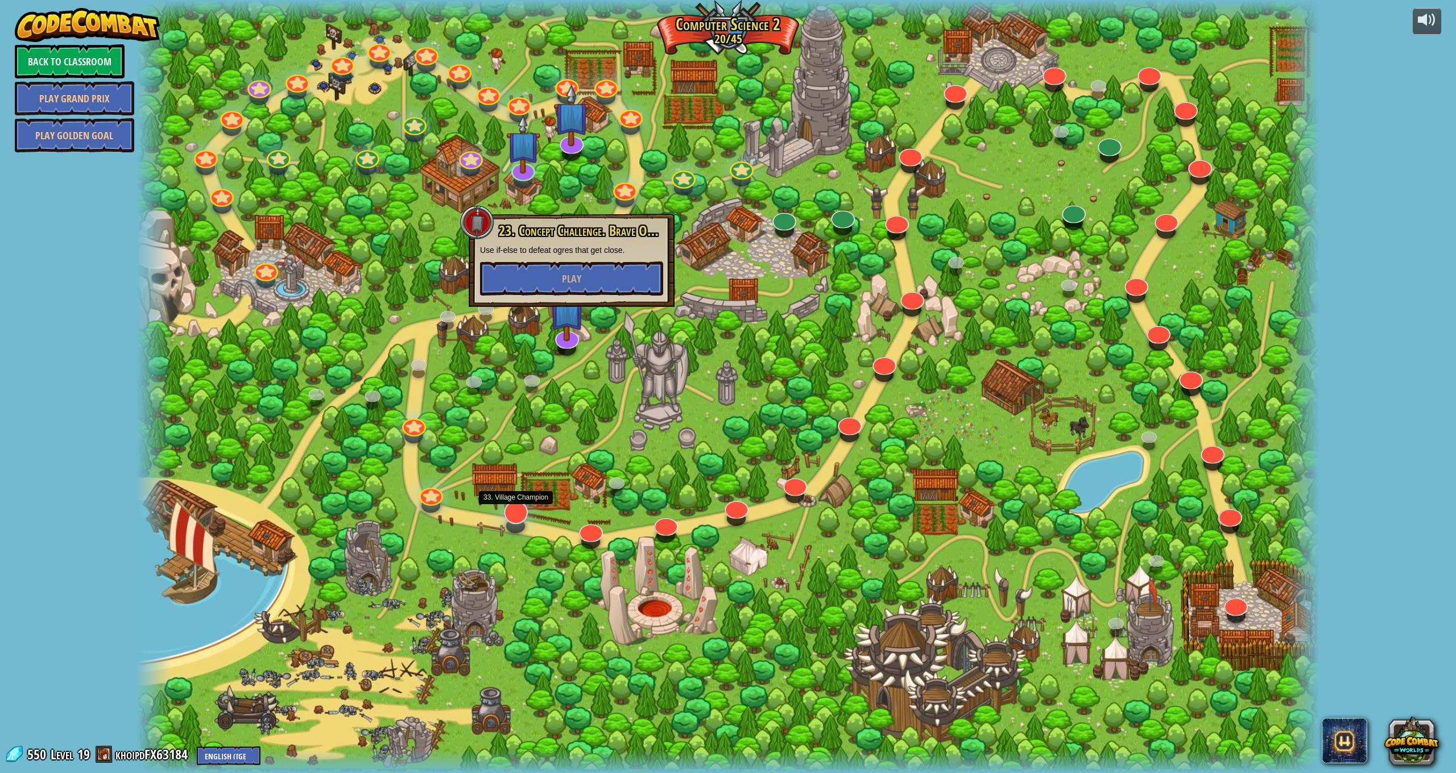
click at [525, 511] on link at bounding box center [512, 507] width 27 height 23
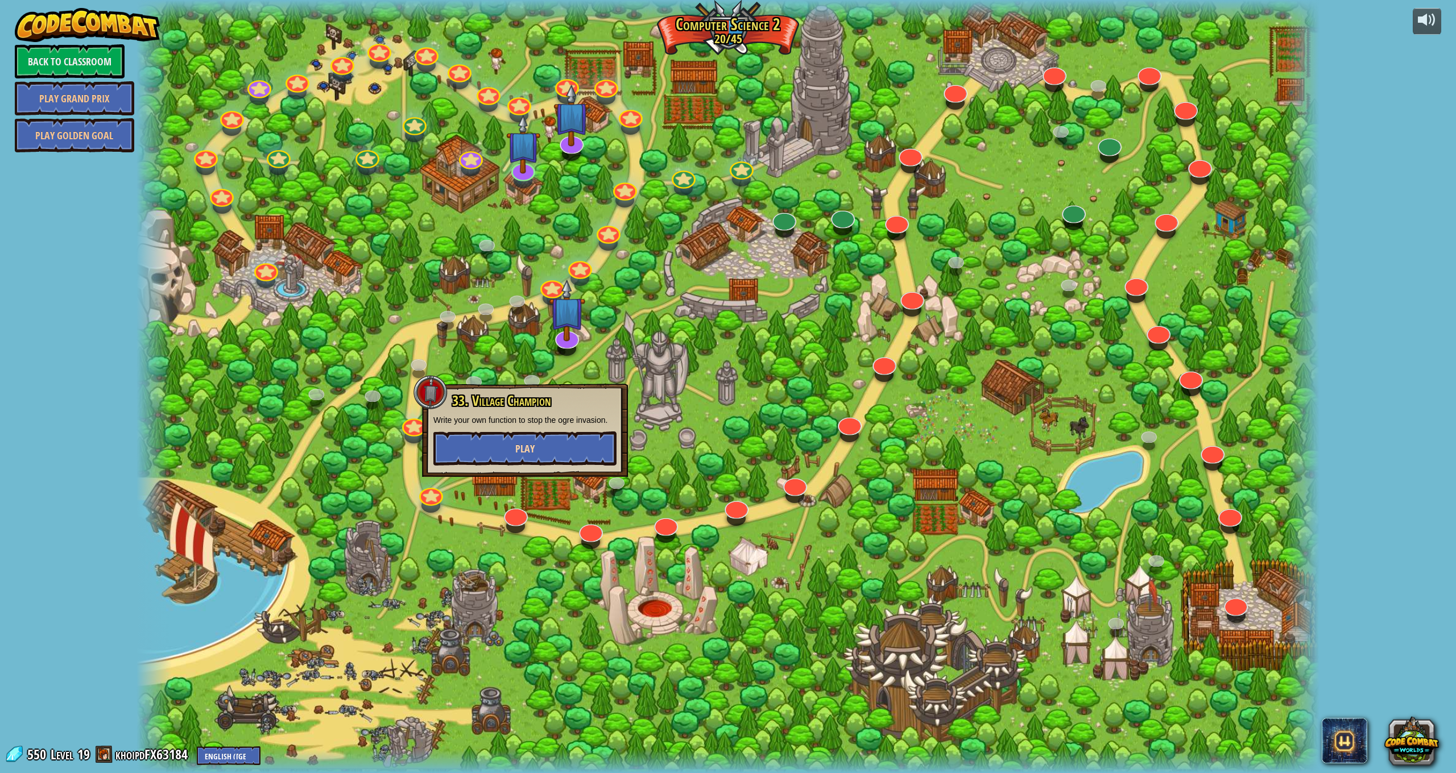
click at [575, 444] on button "Play" at bounding box center [524, 449] width 183 height 34
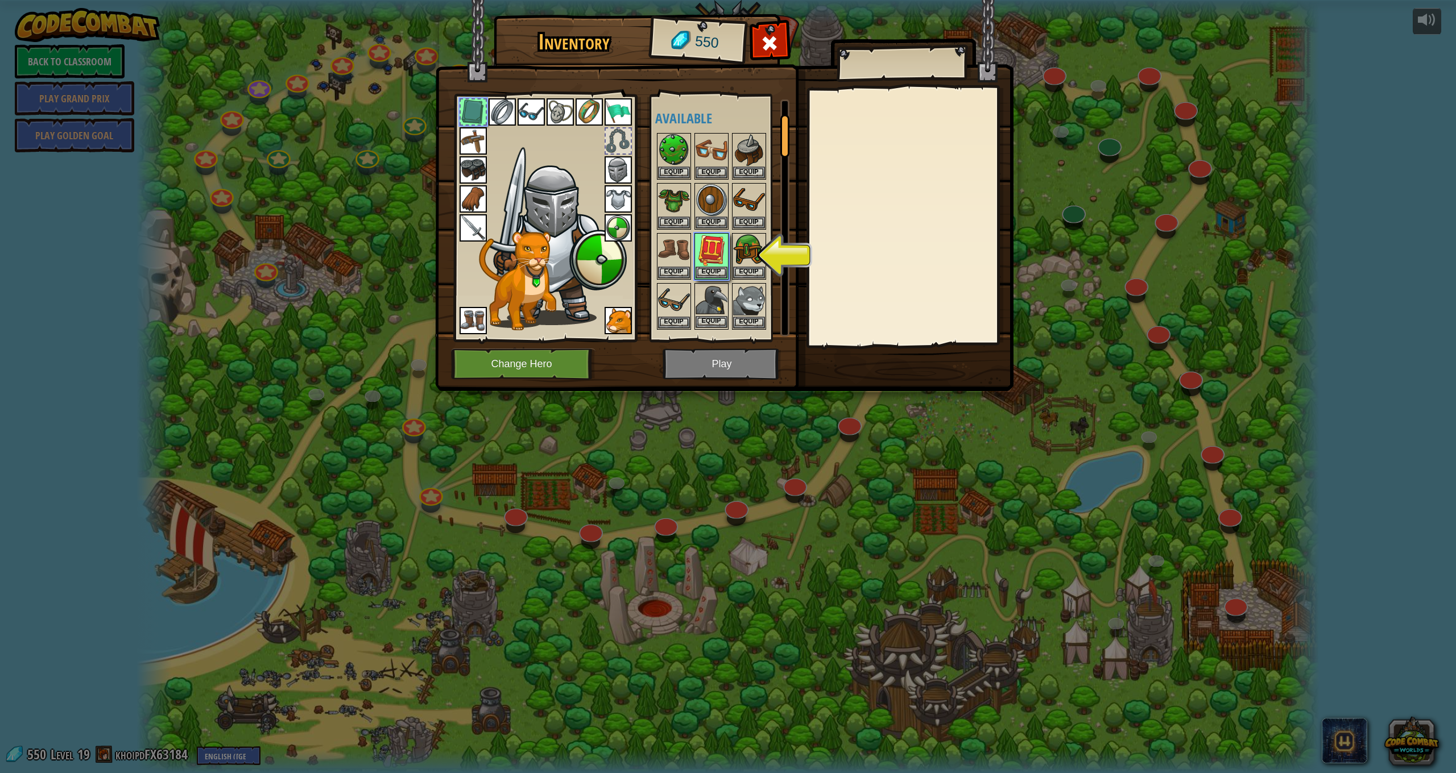
scroll to position [78, 0]
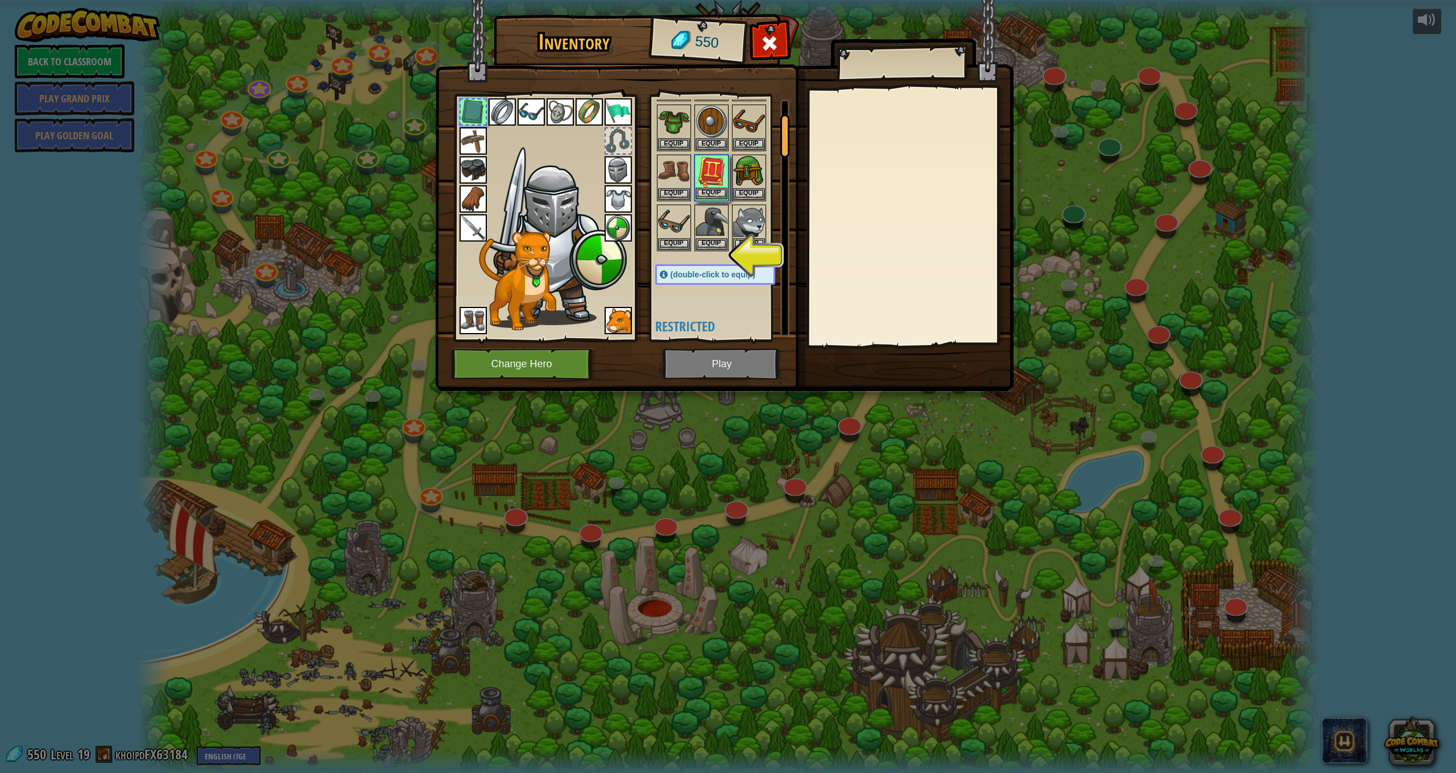
click at [720, 196] on button "Equip" at bounding box center [711, 194] width 32 height 12
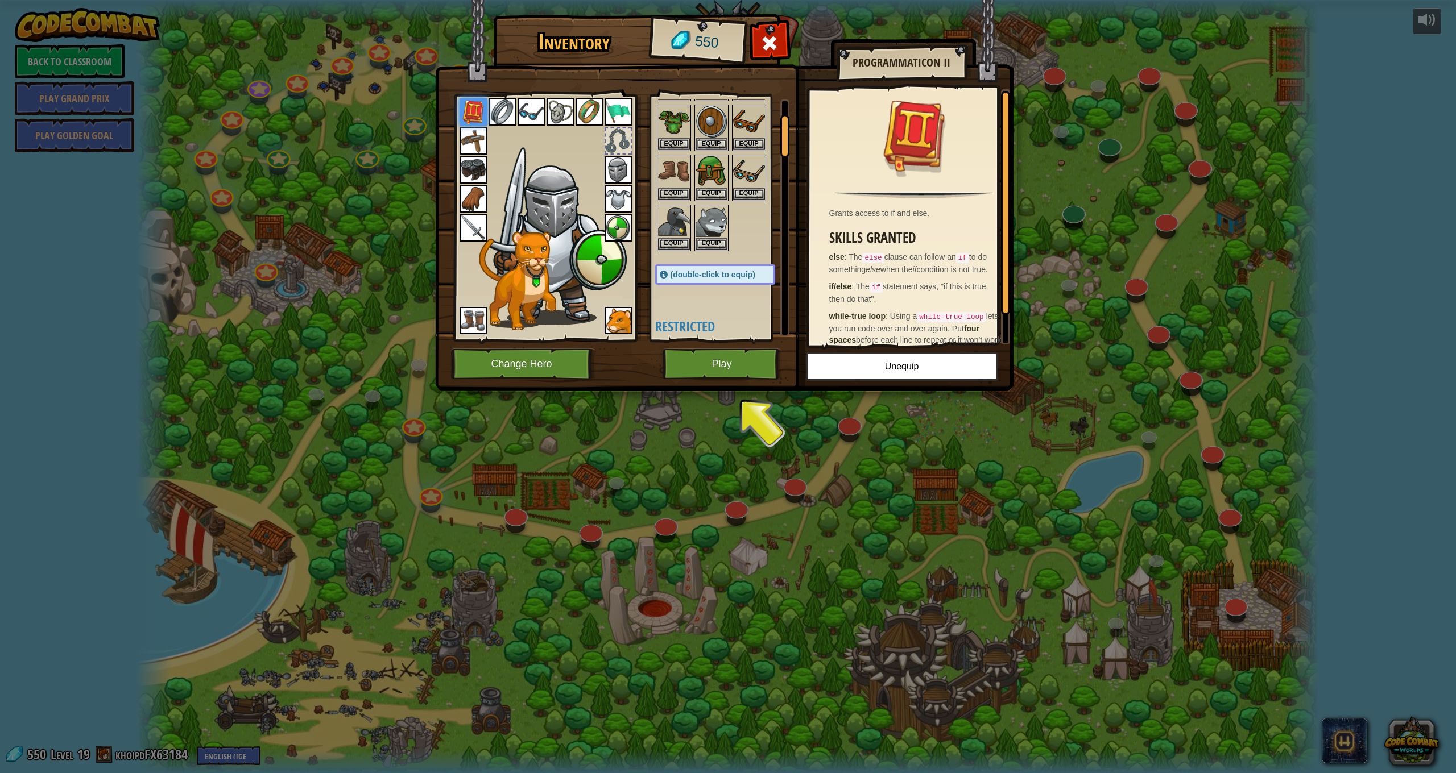
click at [755, 371] on button "Play" at bounding box center [721, 364] width 119 height 31
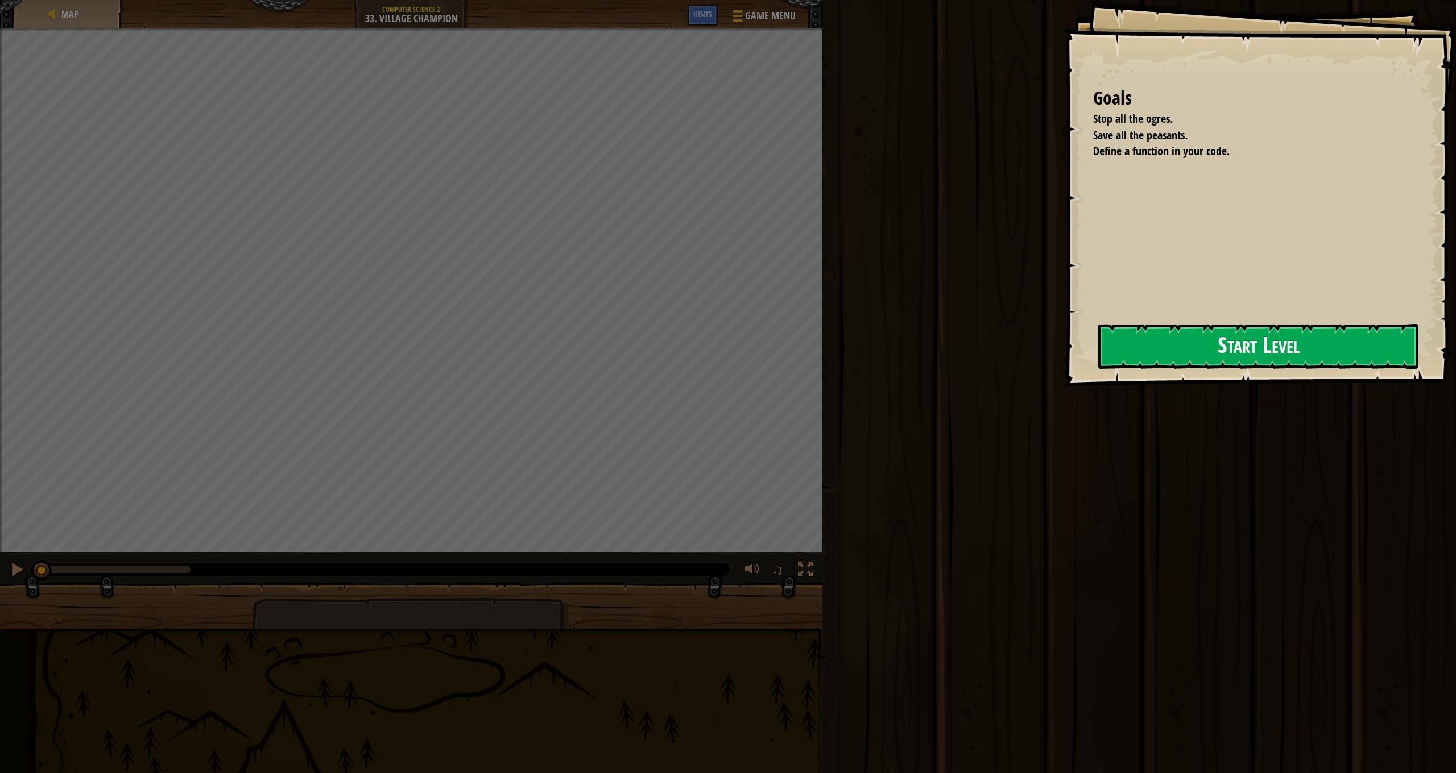
click at [1256, 362] on div "Goals Stop all the ogres. Save all the peasants. Define a function in your code…" at bounding box center [1260, 193] width 391 height 387
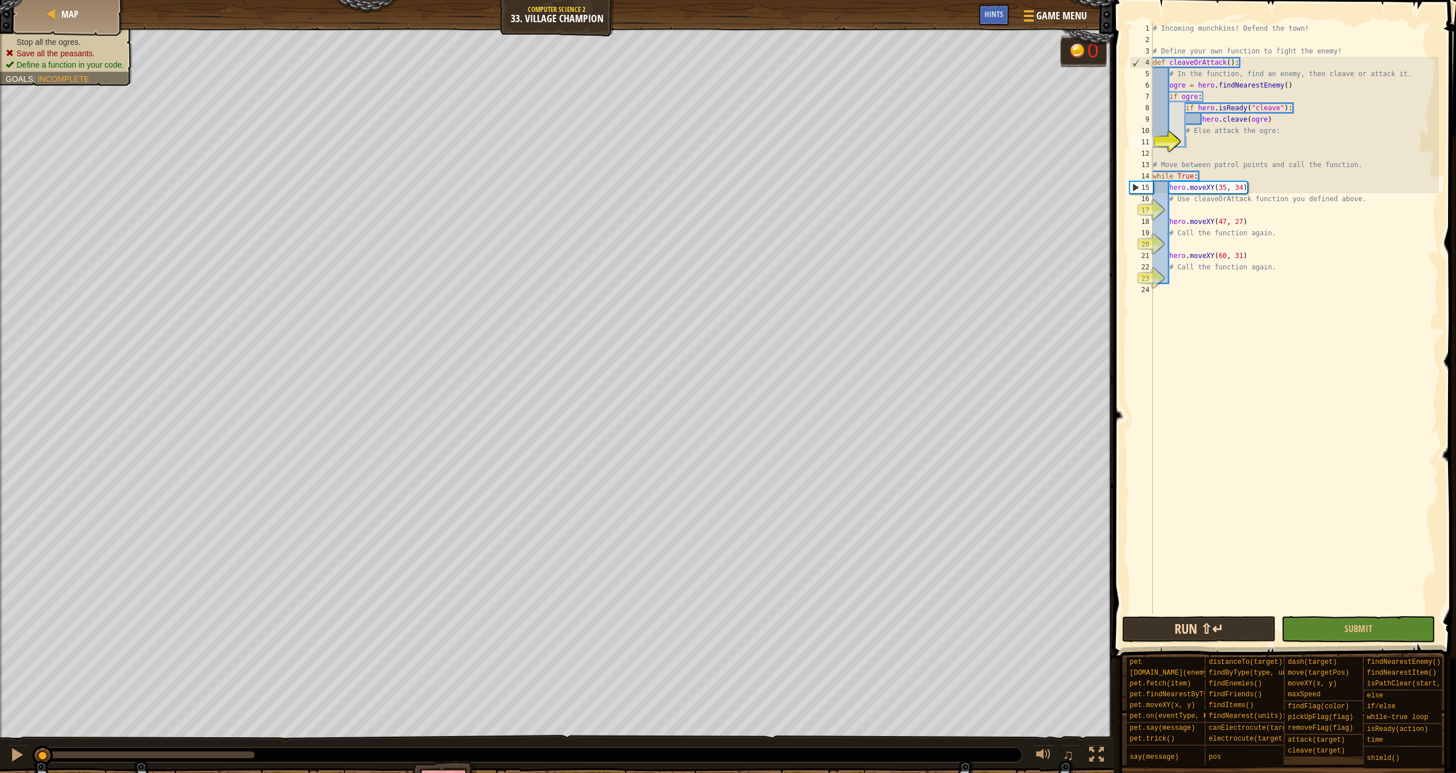
click at [1199, 638] on button "Run ⇧↵" at bounding box center [1199, 629] width 154 height 26
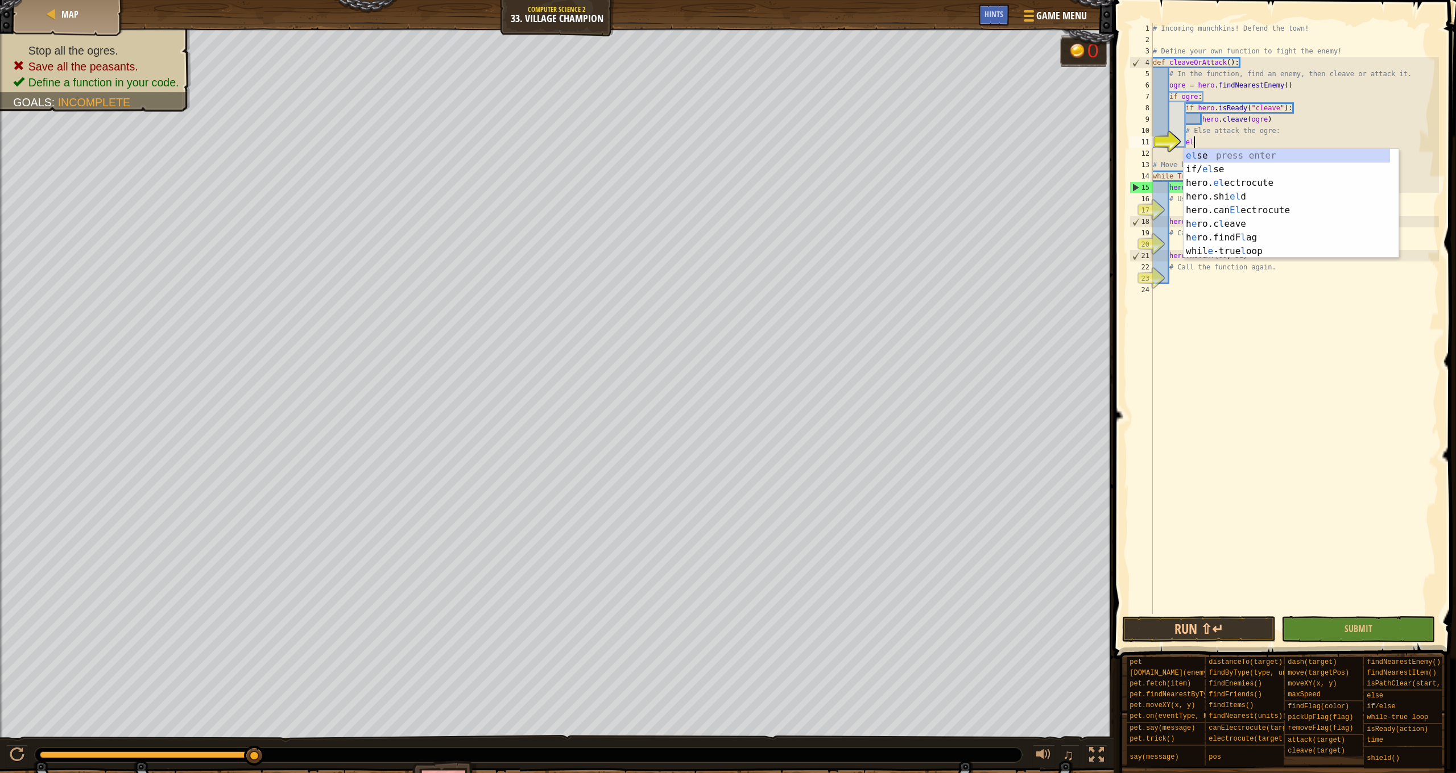
type textarea "el"
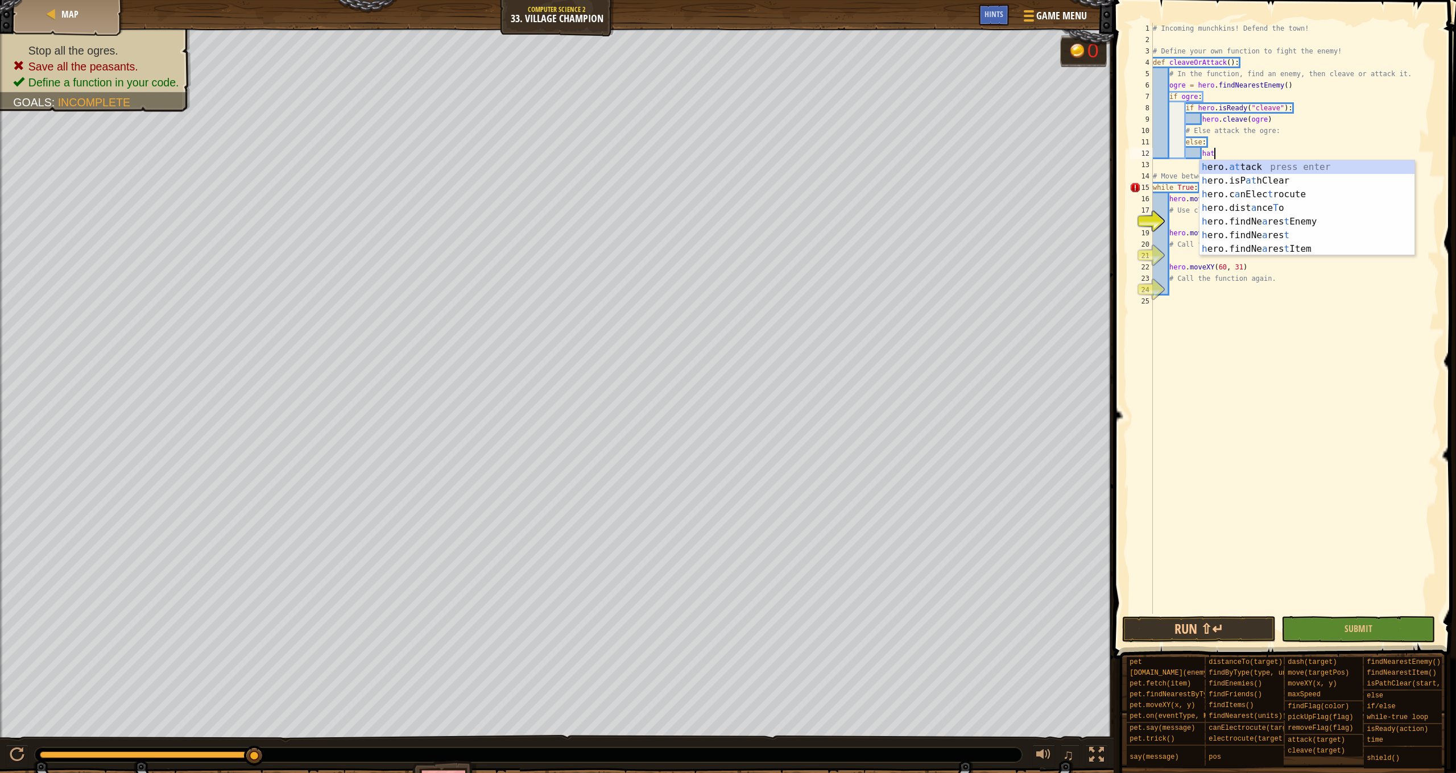
scroll to position [5, 5]
type textarea "hero.attack(enemy)"
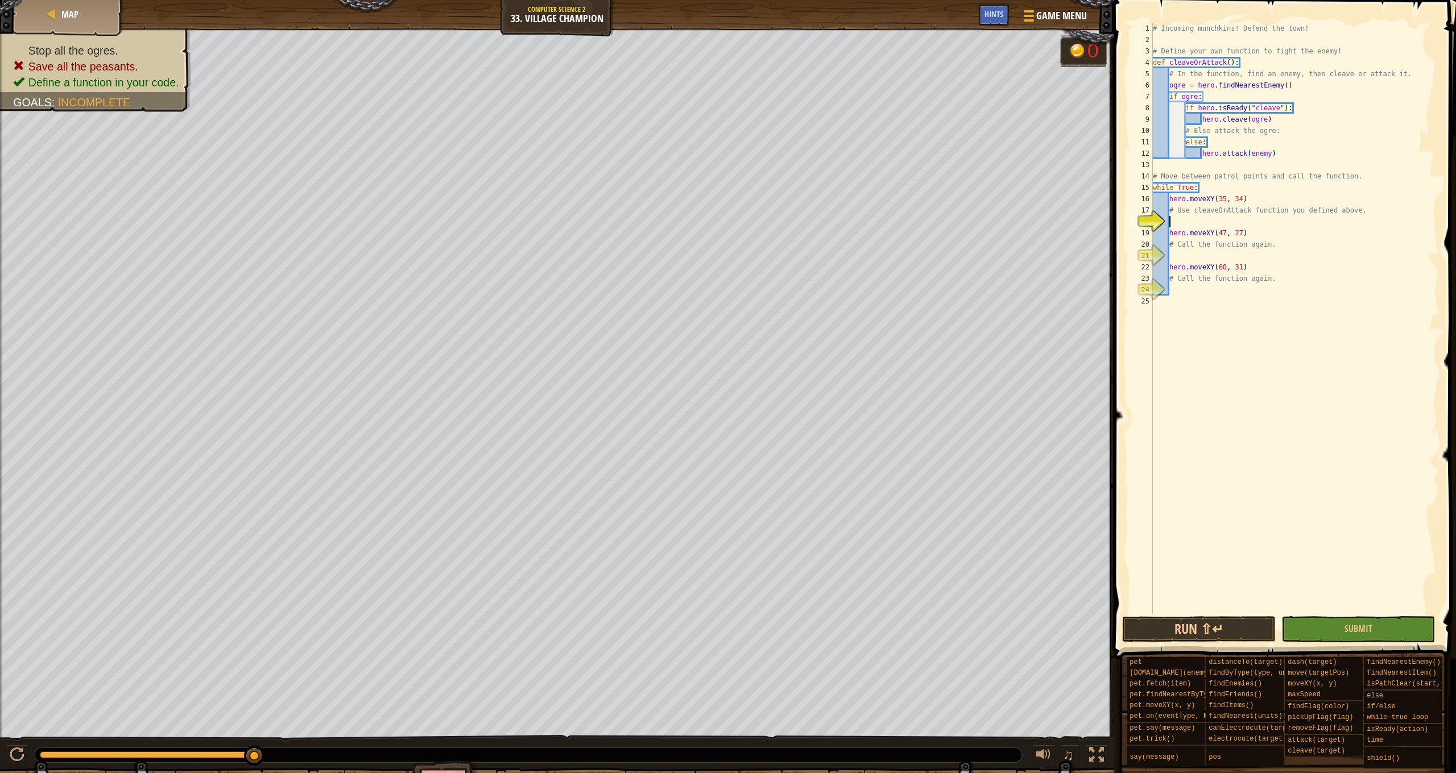
click at [1186, 221] on div "# Incoming munchkins! Defend the town! # Define your own function to fight the …" at bounding box center [1294, 330] width 288 height 614
type textarea "cleaveOrAttack"
click at [1195, 260] on div "# Incoming munchkins! Defend the town! # Define your own function to fight the …" at bounding box center [1294, 330] width 288 height 614
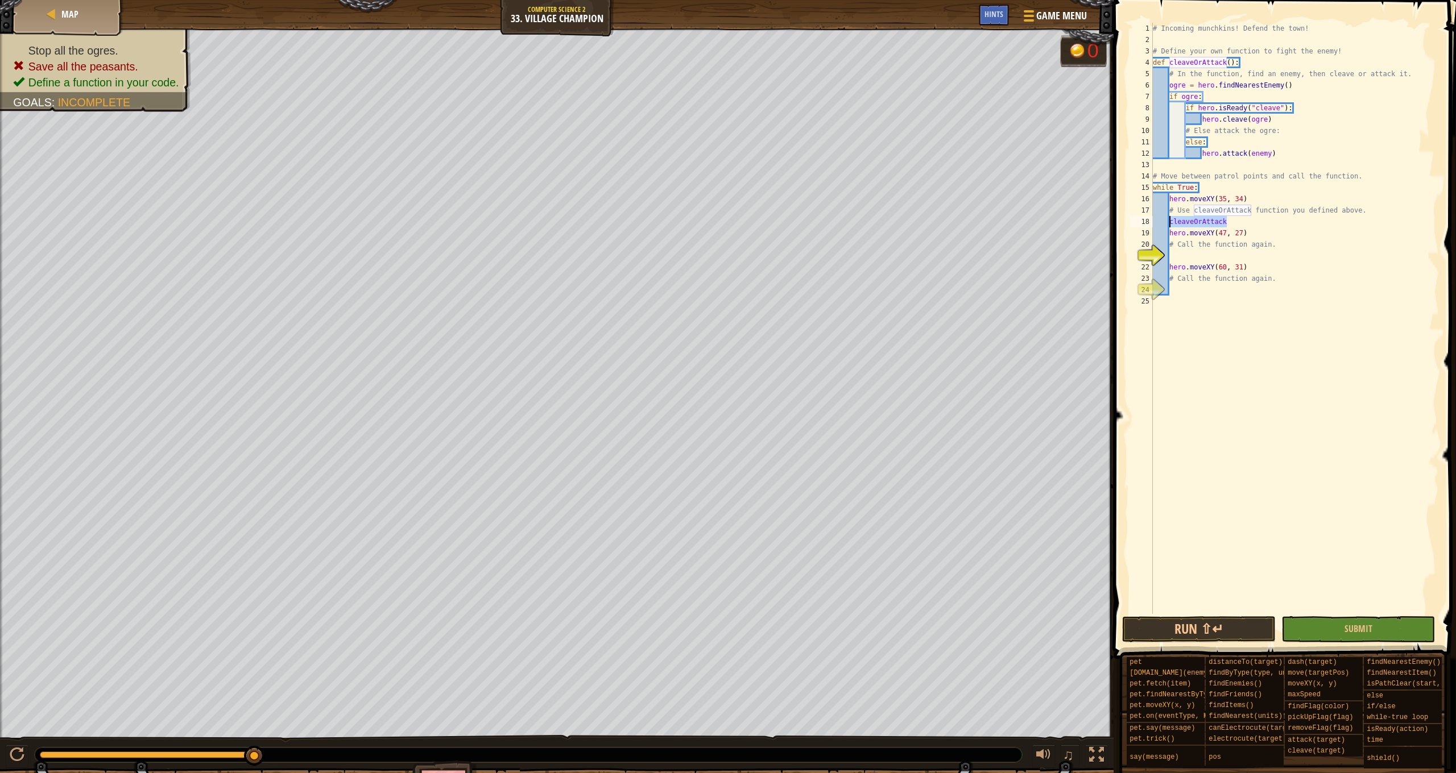
drag, startPoint x: 1228, startPoint y: 223, endPoint x: 1169, endPoint y: 223, distance: 59.1
click at [1169, 223] on div "# Incoming munchkins! Defend the town! # Define your own function to fight the …" at bounding box center [1294, 330] width 288 height 614
type textarea "cleaveOrAttack"
click at [1184, 251] on div "# Incoming munchkins! Defend the town! # Define your own function to fight the …" at bounding box center [1294, 330] width 288 height 614
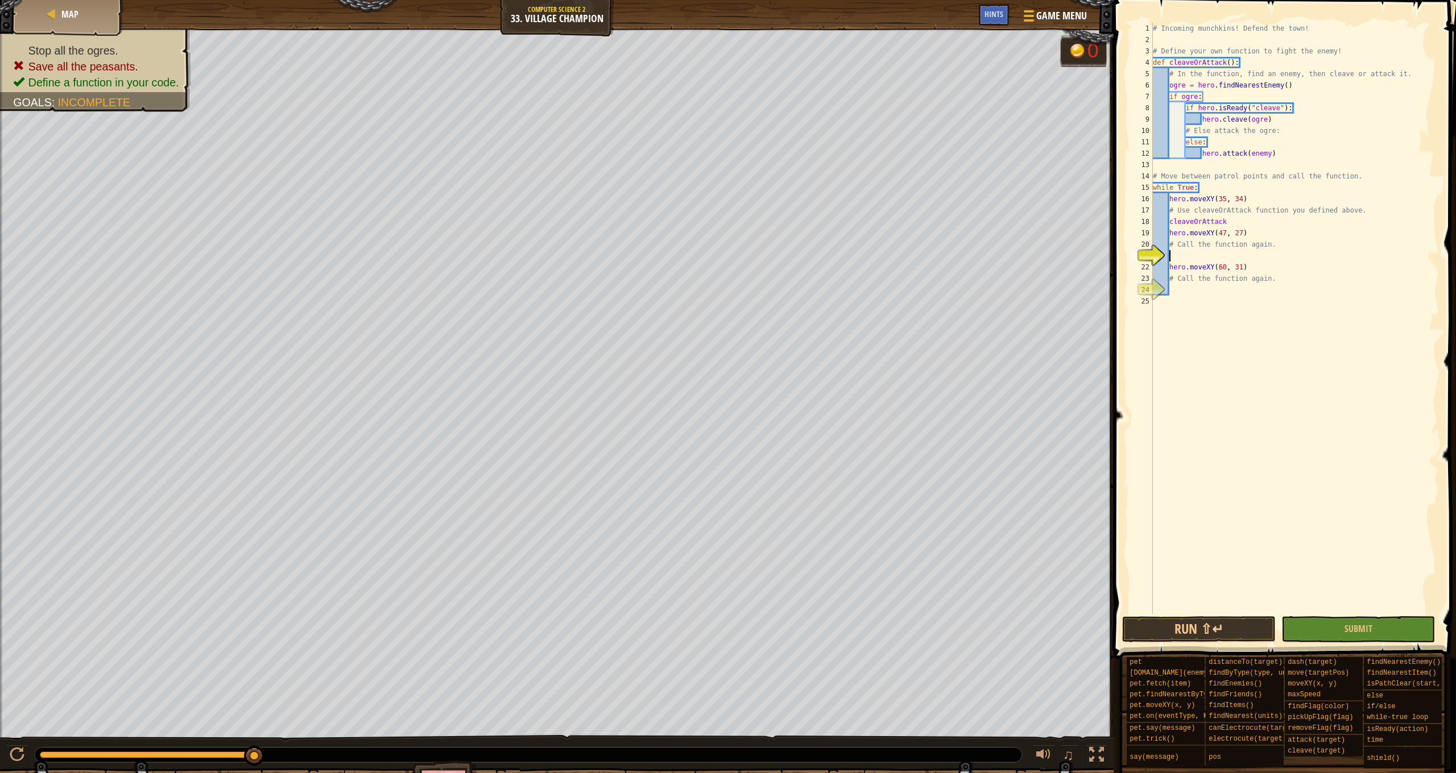
paste textarea "cleaveOrAttack"
type textarea "cleaveOrAttack"
paste textarea "cleaveOrAttack"
click at [1258, 627] on button "Run ⇧↵" at bounding box center [1199, 629] width 154 height 26
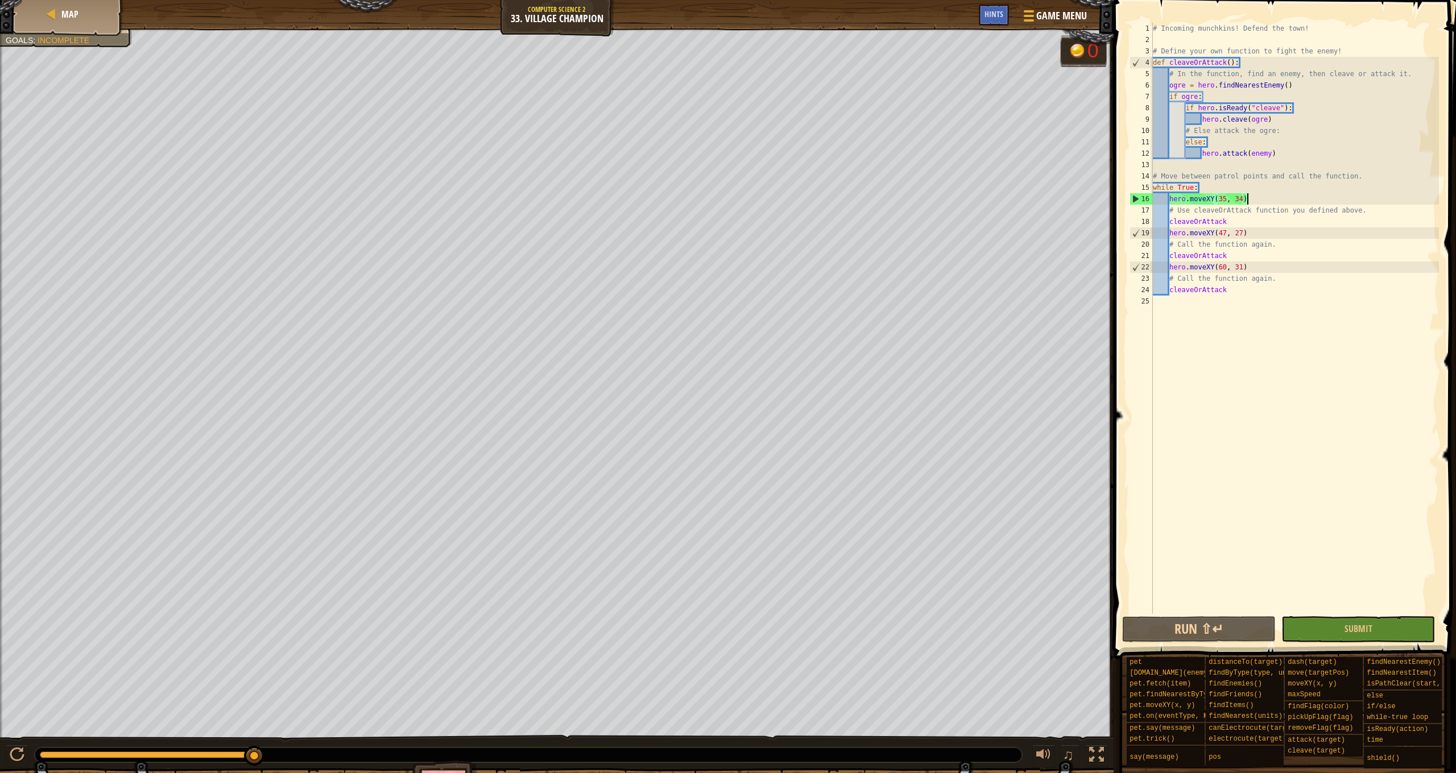
click at [1250, 200] on div "# Incoming munchkins! Defend the town! # Define your own function to fight the …" at bounding box center [1294, 330] width 288 height 614
type textarea "hero.moveXY(35, 34)"
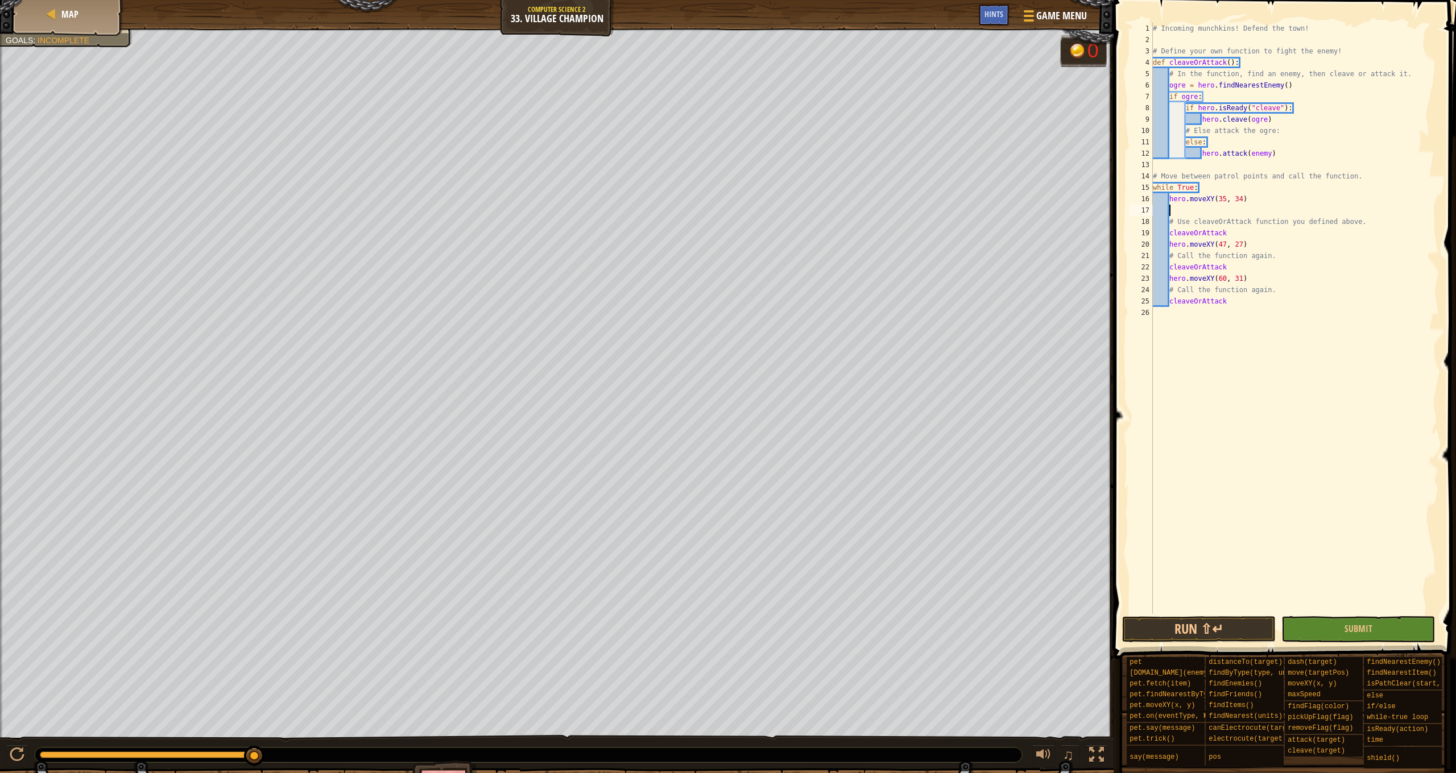
type textarea "i"
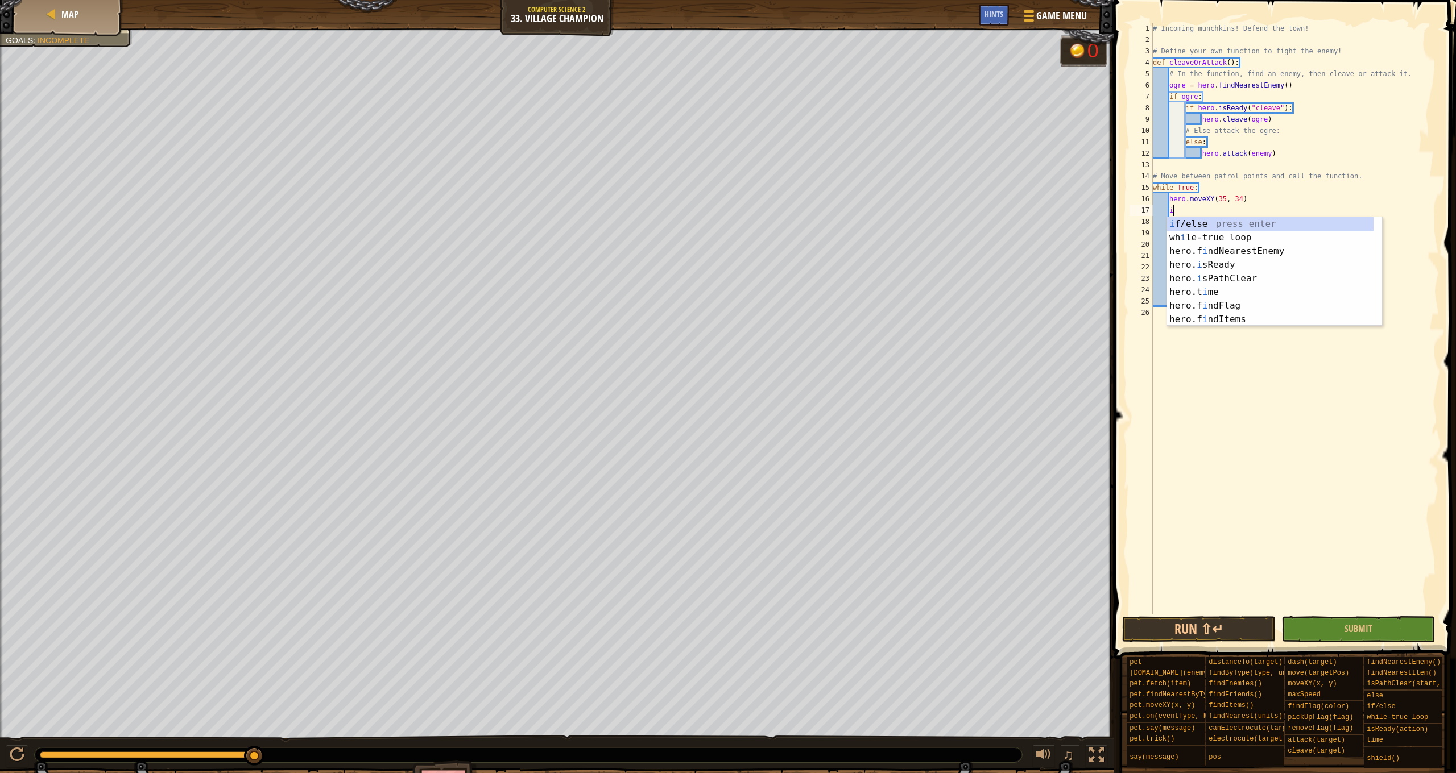
scroll to position [5, 1]
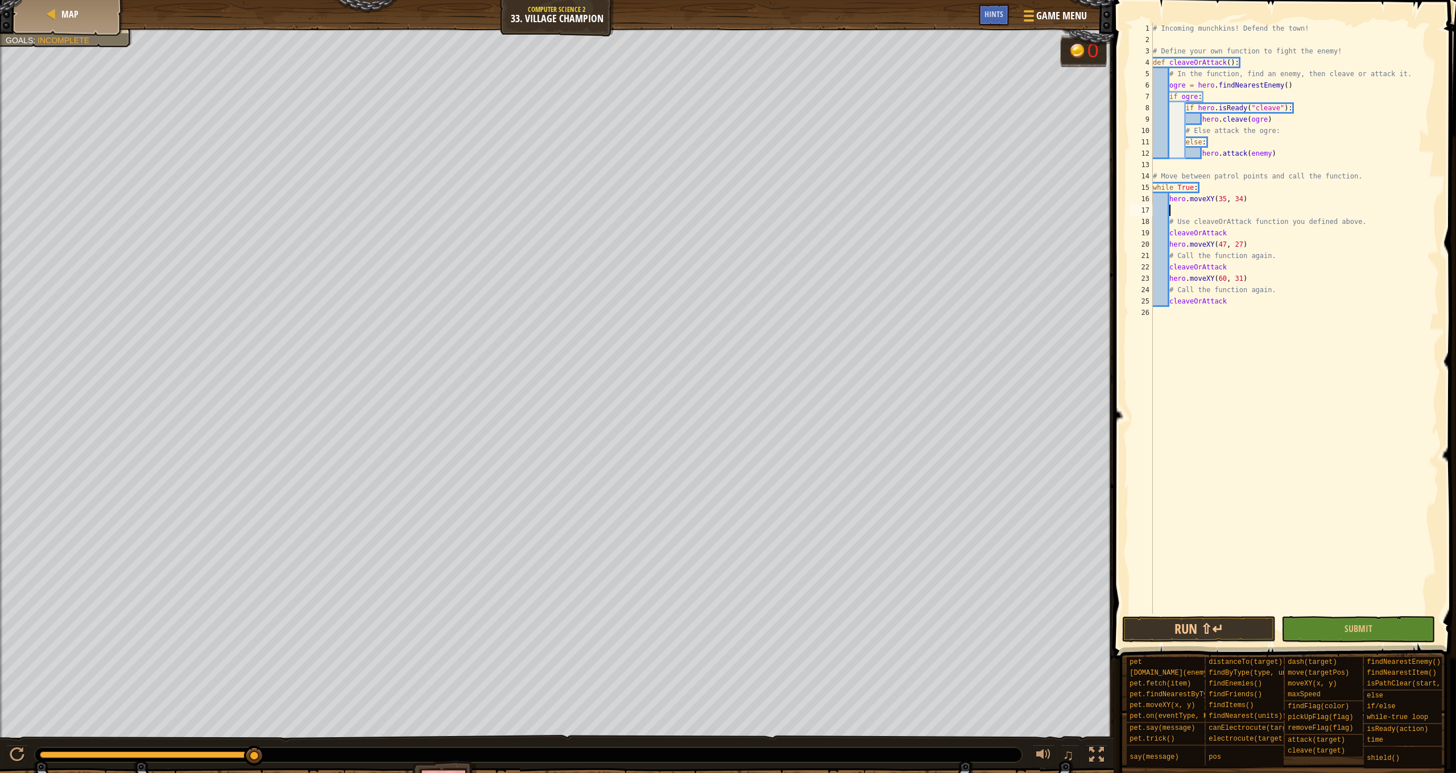
click at [1253, 197] on div "# Incoming munchkins! Defend the town! # Define your own function to fight the …" at bounding box center [1294, 330] width 288 height 614
click at [1271, 155] on div "# Incoming munchkins! Defend the town! # Define your own function to fight the …" at bounding box center [1294, 330] width 288 height 614
click at [1222, 633] on button "Run ⇧↵" at bounding box center [1199, 629] width 154 height 26
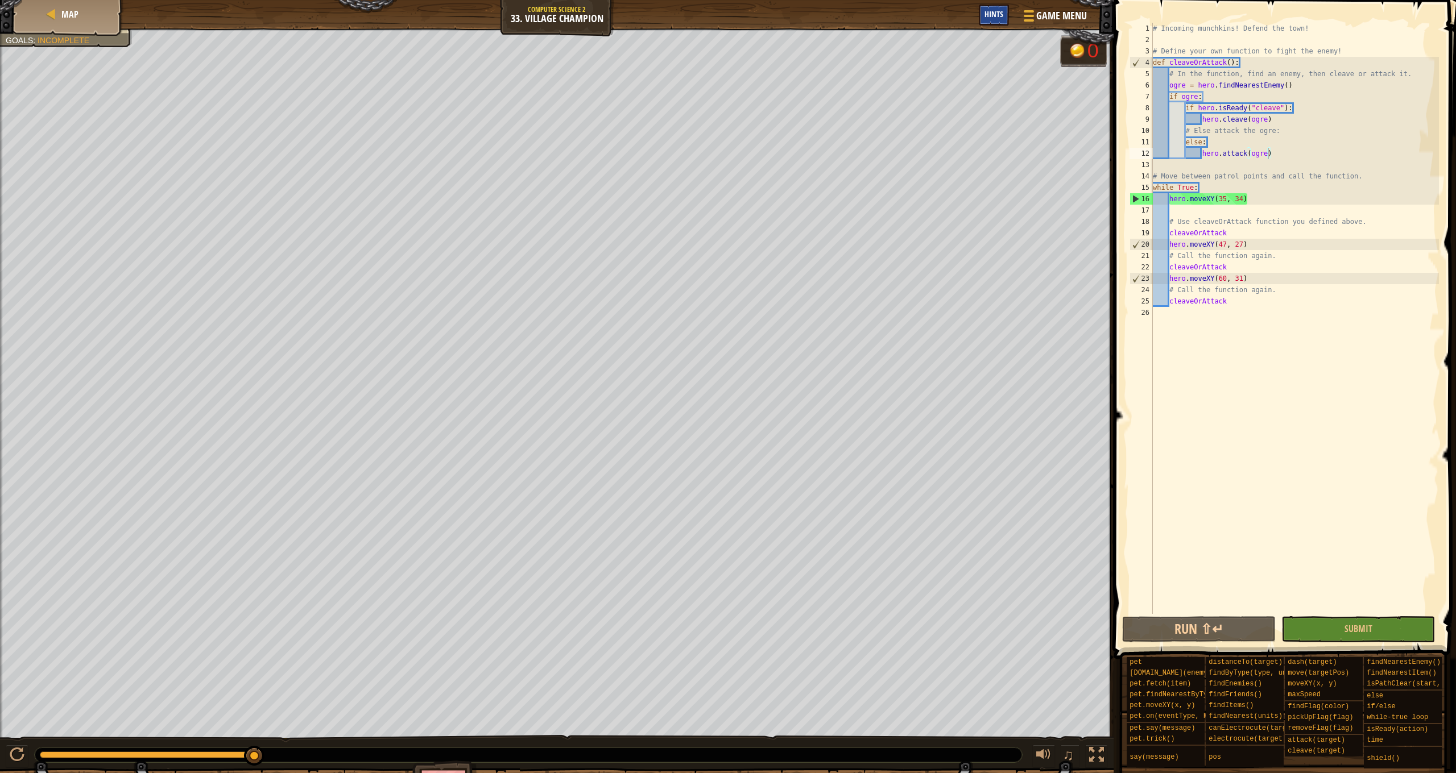
click at [987, 15] on span "Hints" at bounding box center [993, 14] width 19 height 11
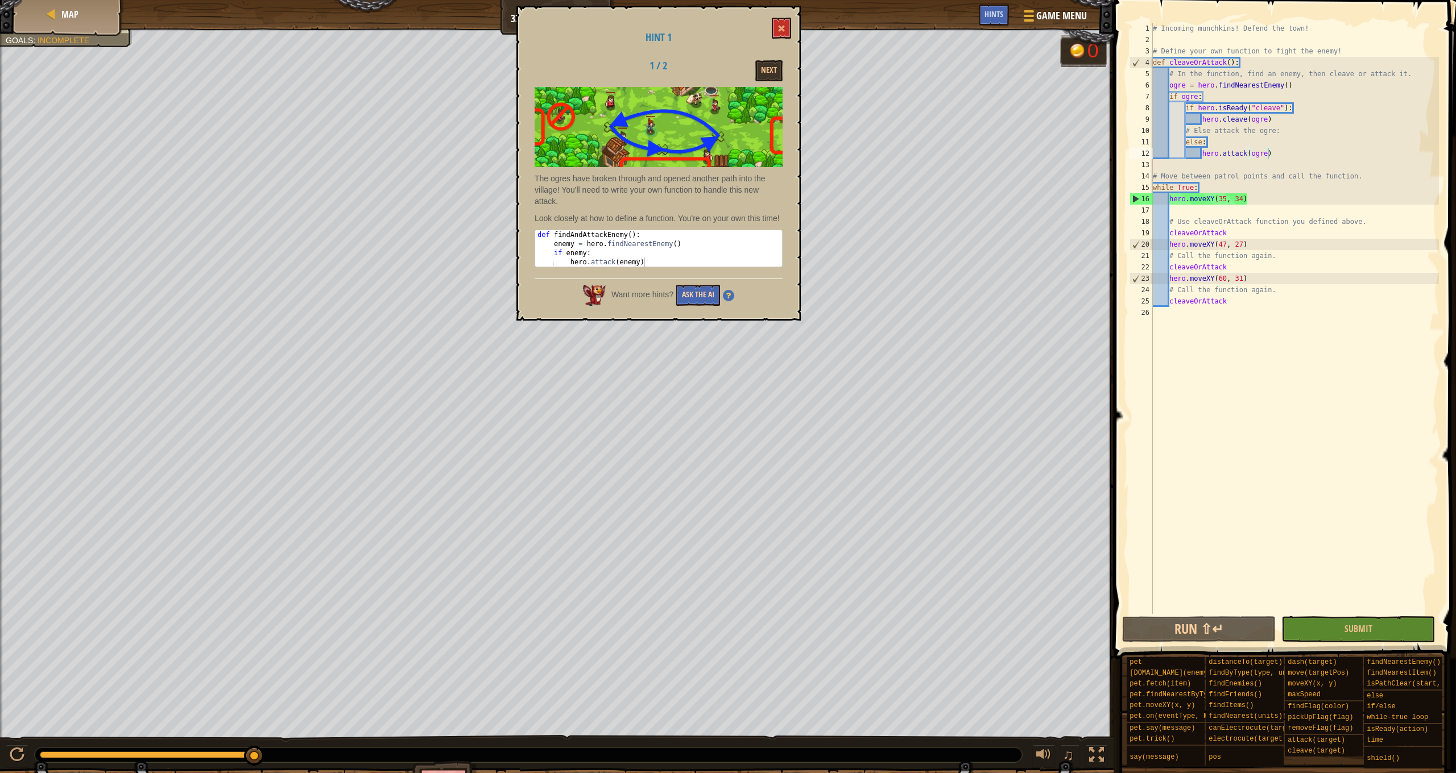
click at [719, 306] on button "Ask the AI" at bounding box center [698, 295] width 44 height 21
click at [702, 303] on button "Ask the AI" at bounding box center [698, 295] width 44 height 21
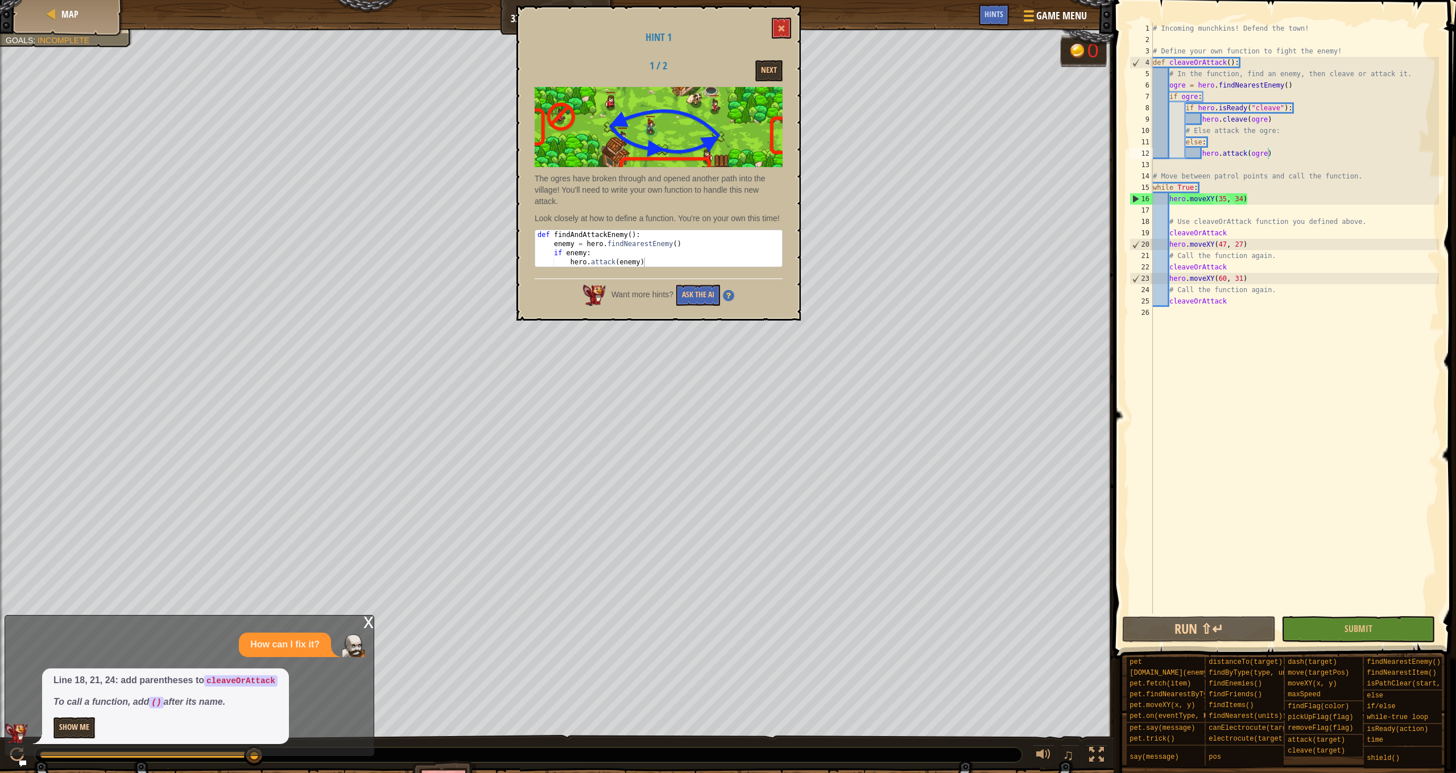
click at [84, 731] on button "Show Me" at bounding box center [74, 728] width 42 height 21
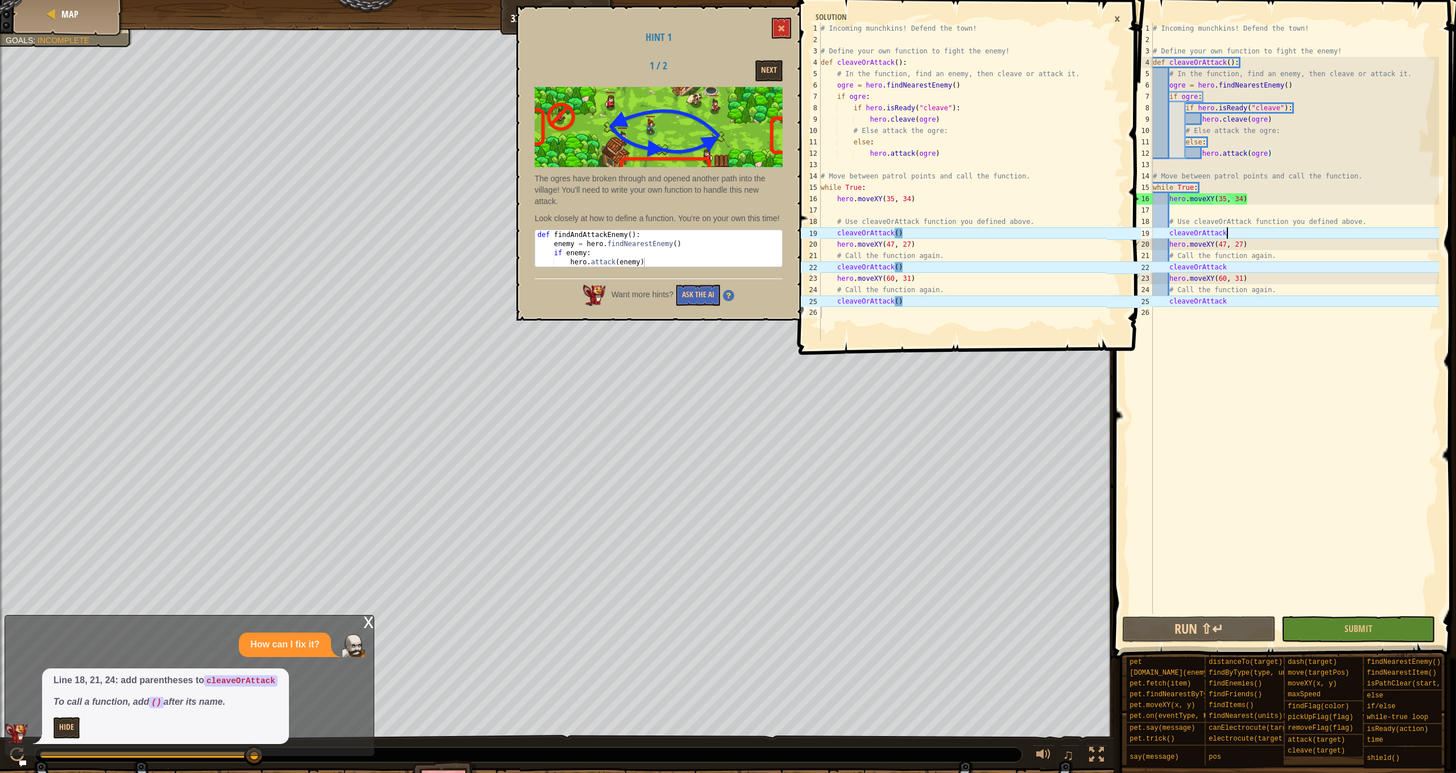
scroll to position [5, 6]
click at [1245, 228] on div "# Incoming munchkins! Defend the town! # Define your own function to fight the …" at bounding box center [1294, 330] width 288 height 614
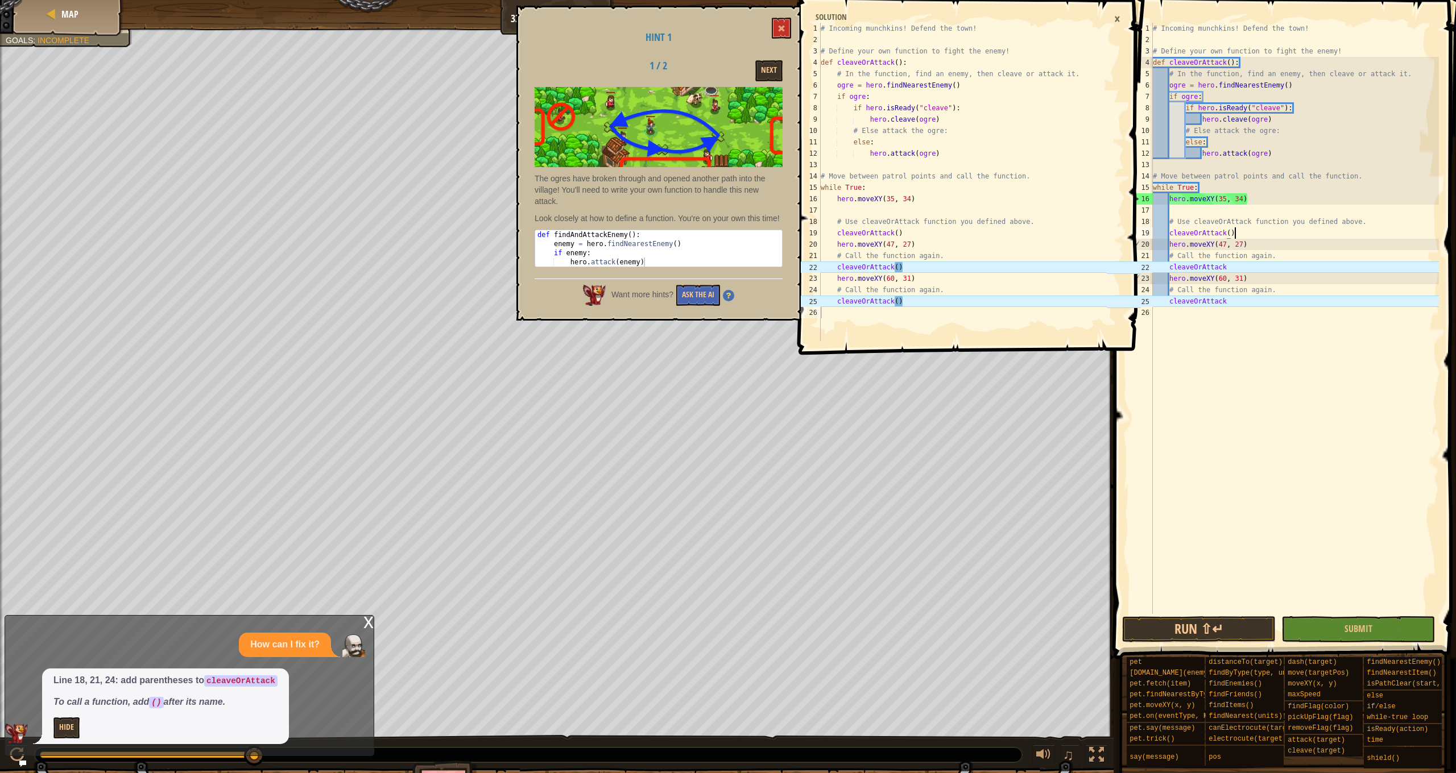
scroll to position [5, 6]
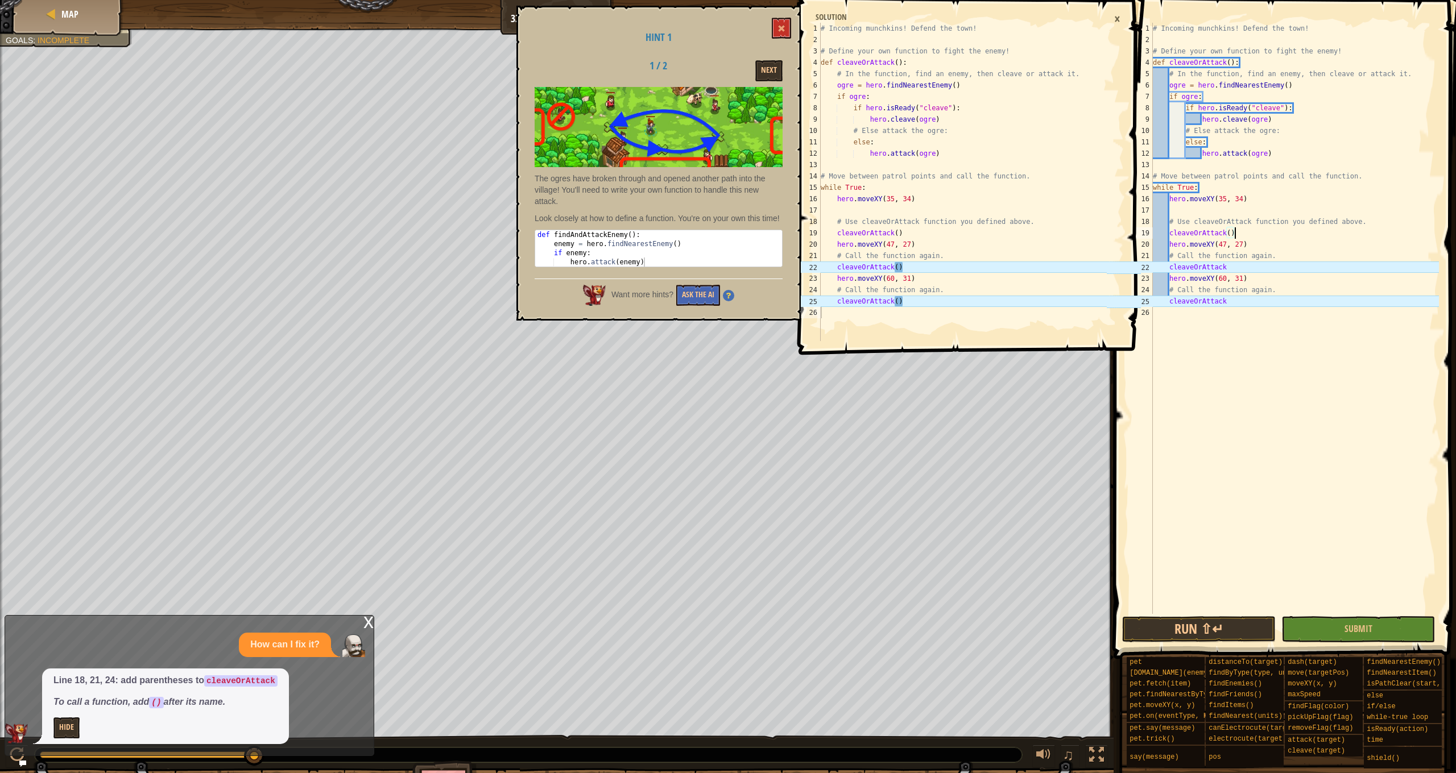
click at [1242, 266] on div "# Incoming munchkins! Defend the town! # Define your own function to fight the …" at bounding box center [1294, 330] width 288 height 614
click at [1255, 301] on div "# Incoming munchkins! Defend the town! # Define your own function to fight the …" at bounding box center [1294, 330] width 288 height 614
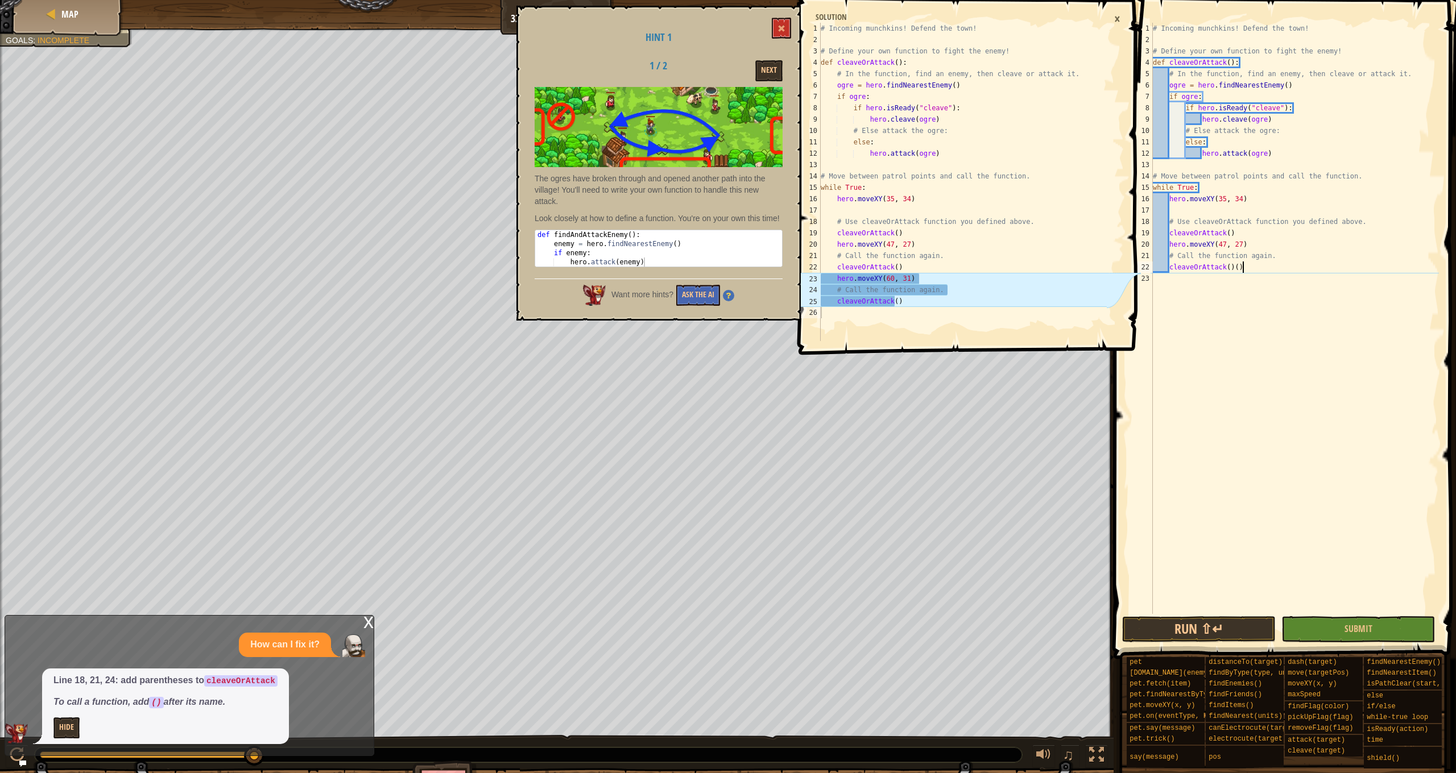
scroll to position [5, 0]
type textarea "cleaveOrAttack()"
click at [1182, 277] on div "# Incoming munchkins! Defend the town! # Define your own function to fight the …" at bounding box center [1294, 330] width 288 height 614
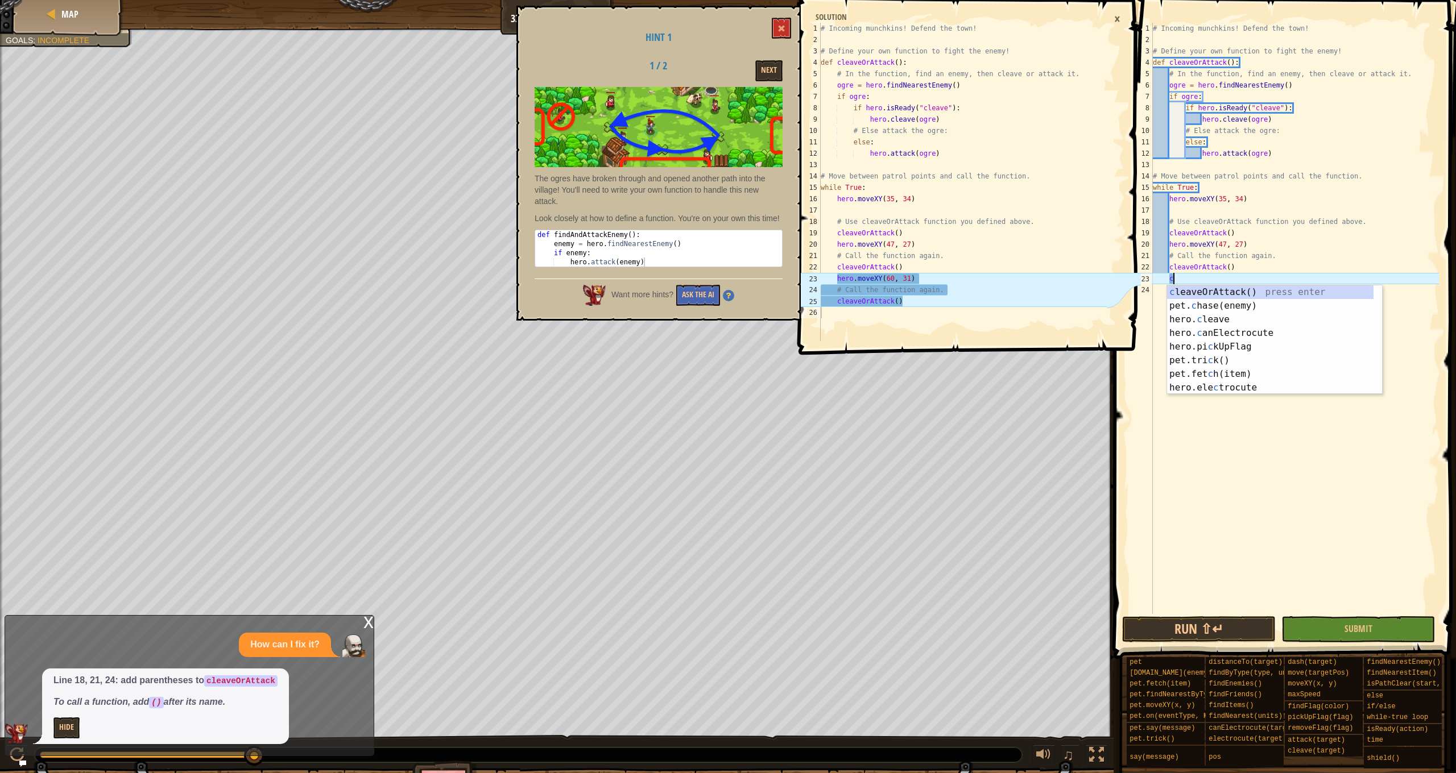
scroll to position [5, 1]
type textarea "cl"
click at [1214, 291] on div "cl eaveOrAttack() press enter hero. cl eave press enter hero.isPath Cl ear pres…" at bounding box center [1274, 333] width 215 height 96
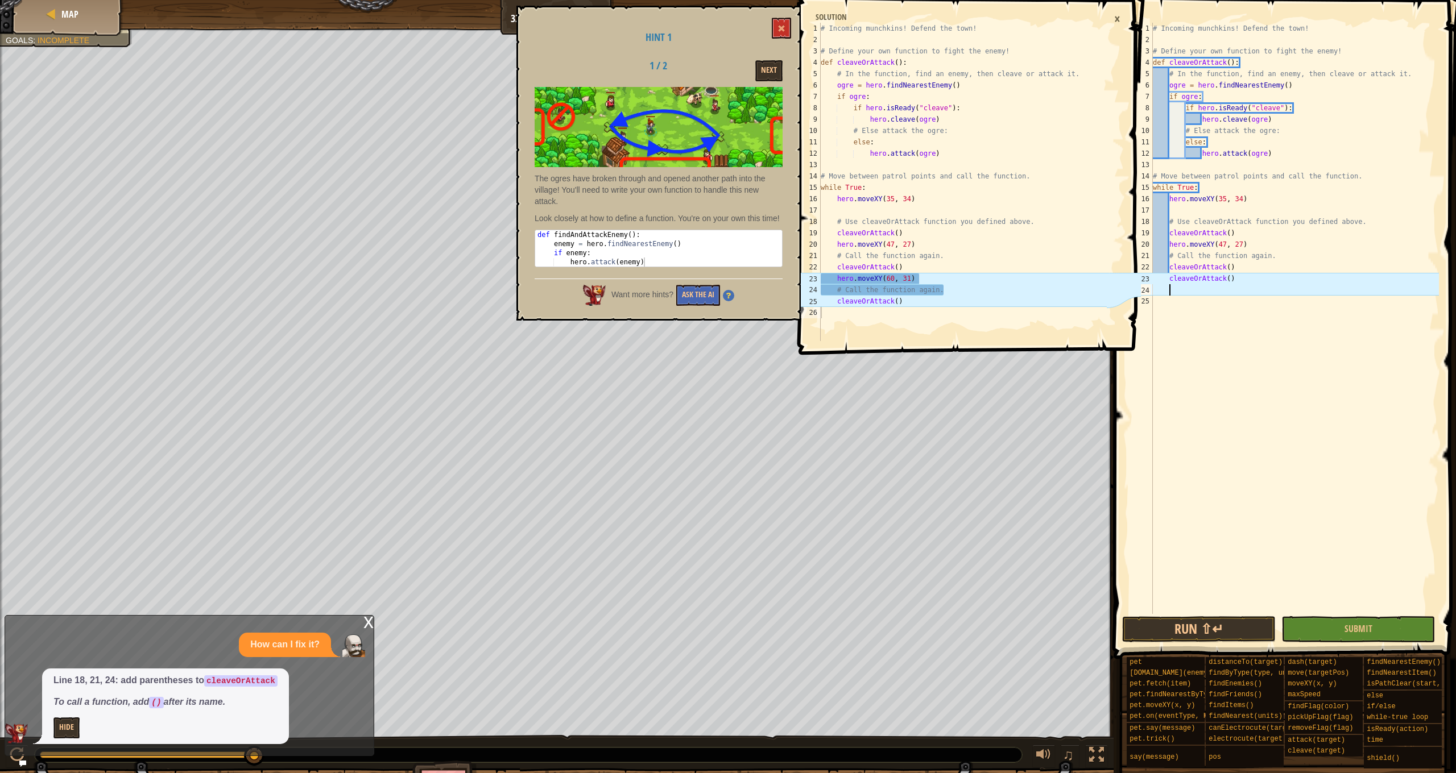
scroll to position [5, 1]
click at [1217, 624] on button "Run ⇧↵" at bounding box center [1199, 629] width 154 height 26
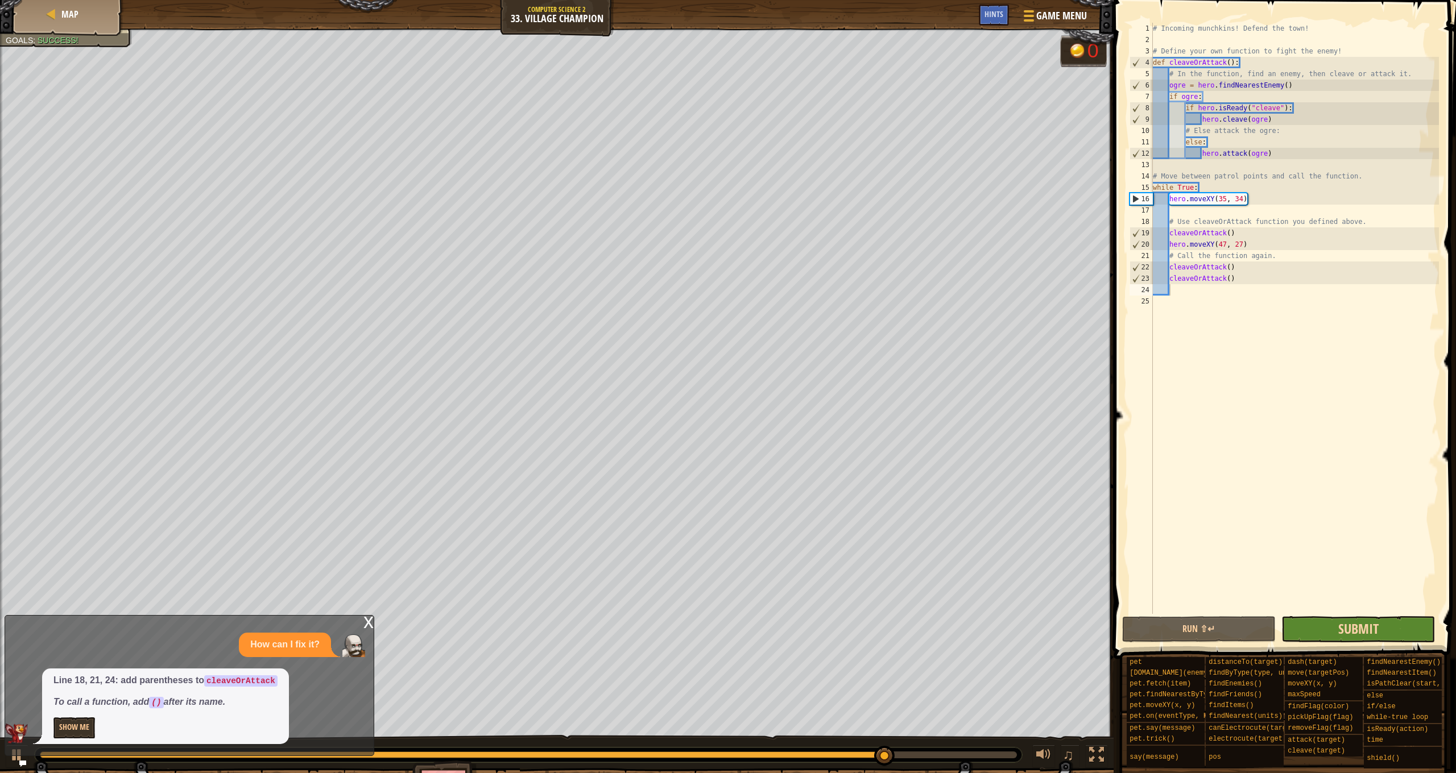
click at [1352, 626] on span "Submit" at bounding box center [1358, 629] width 40 height 18
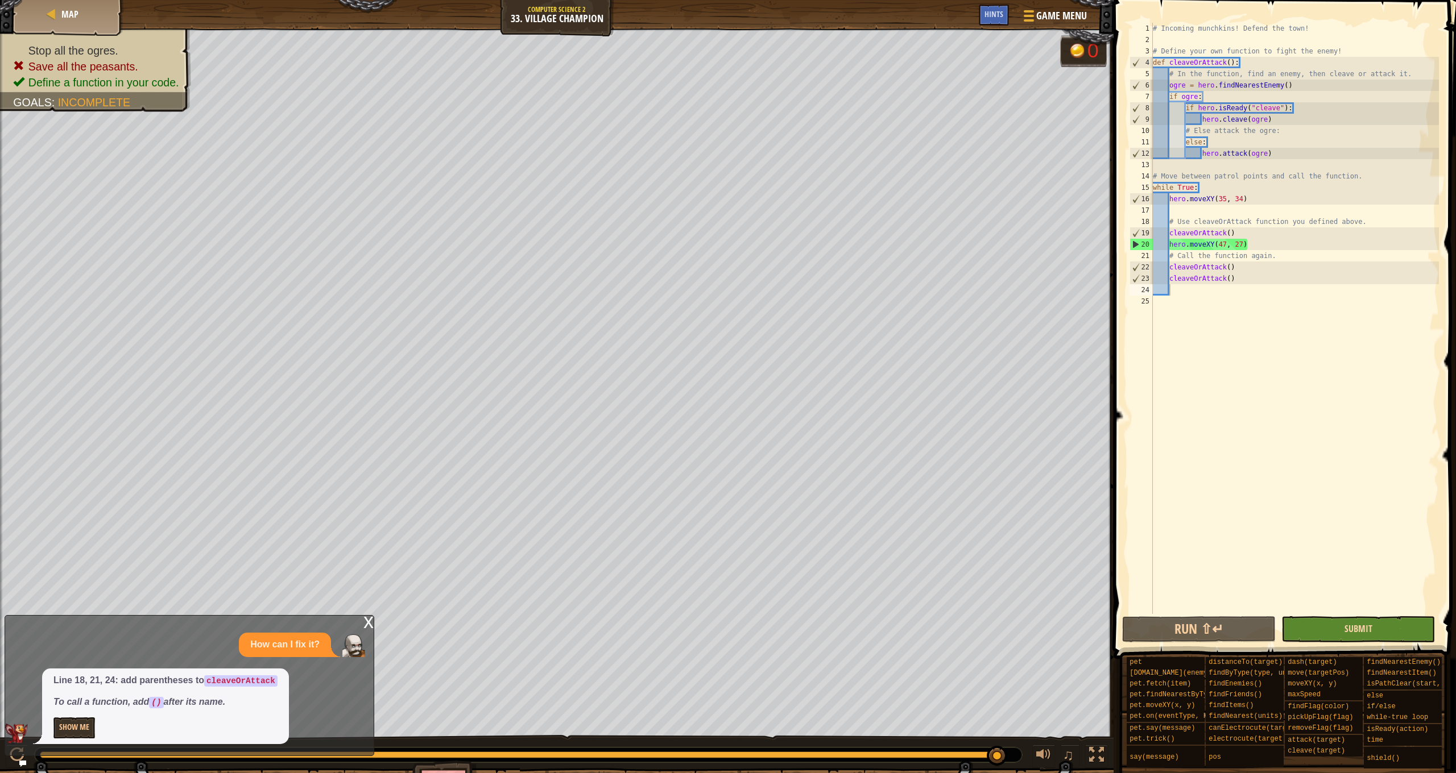
click at [1347, 624] on span "Submit" at bounding box center [1358, 629] width 28 height 13
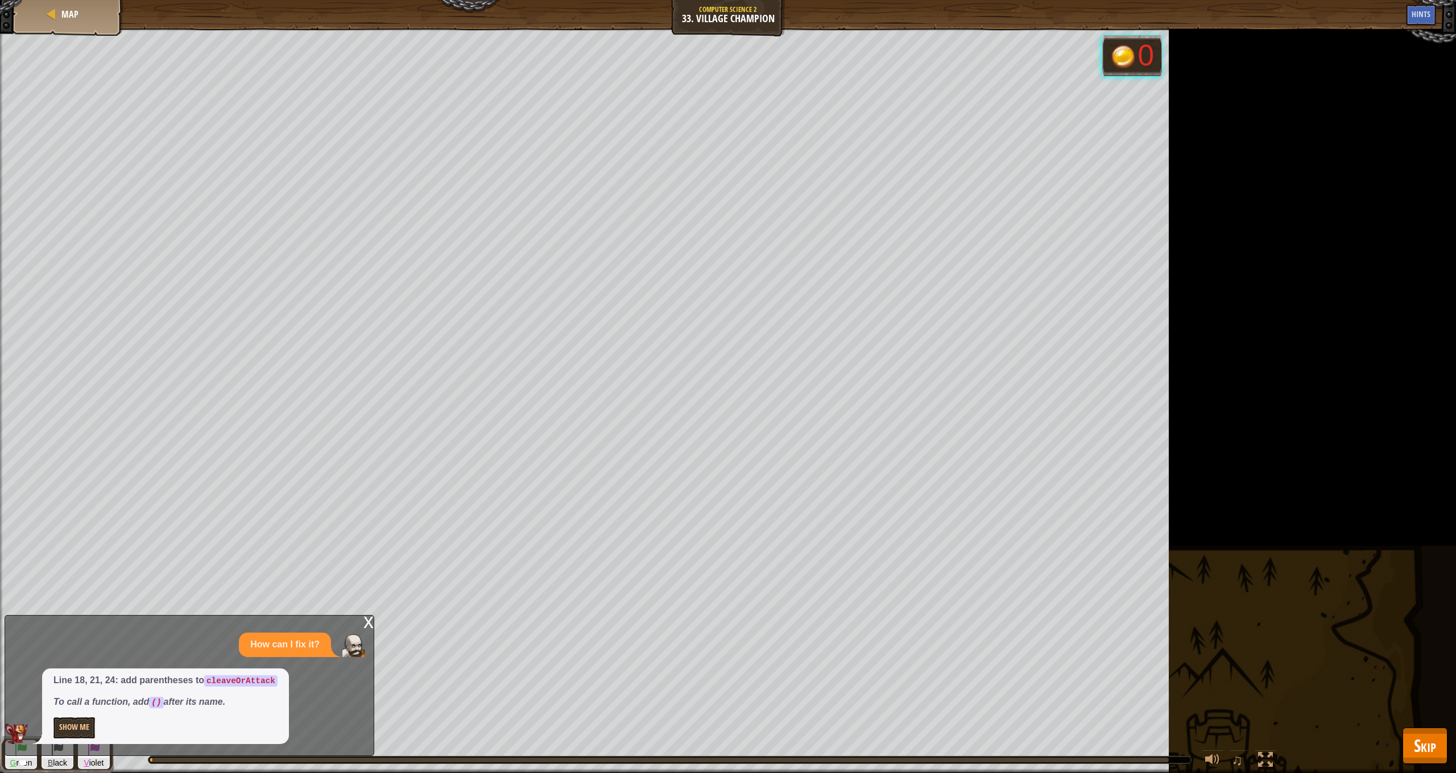
click at [1432, 739] on span "Skip" at bounding box center [1425, 745] width 22 height 23
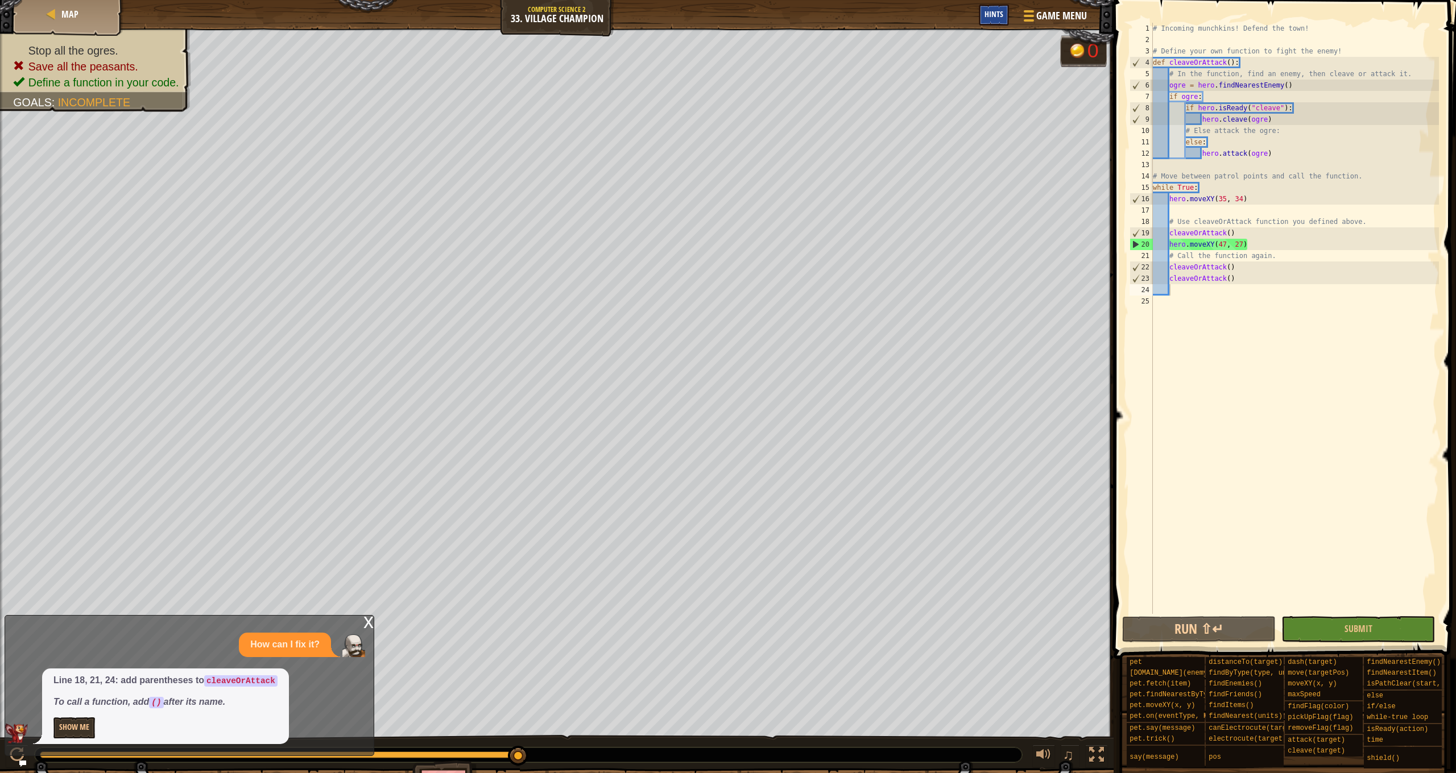
click at [998, 16] on span "Hints" at bounding box center [993, 14] width 19 height 11
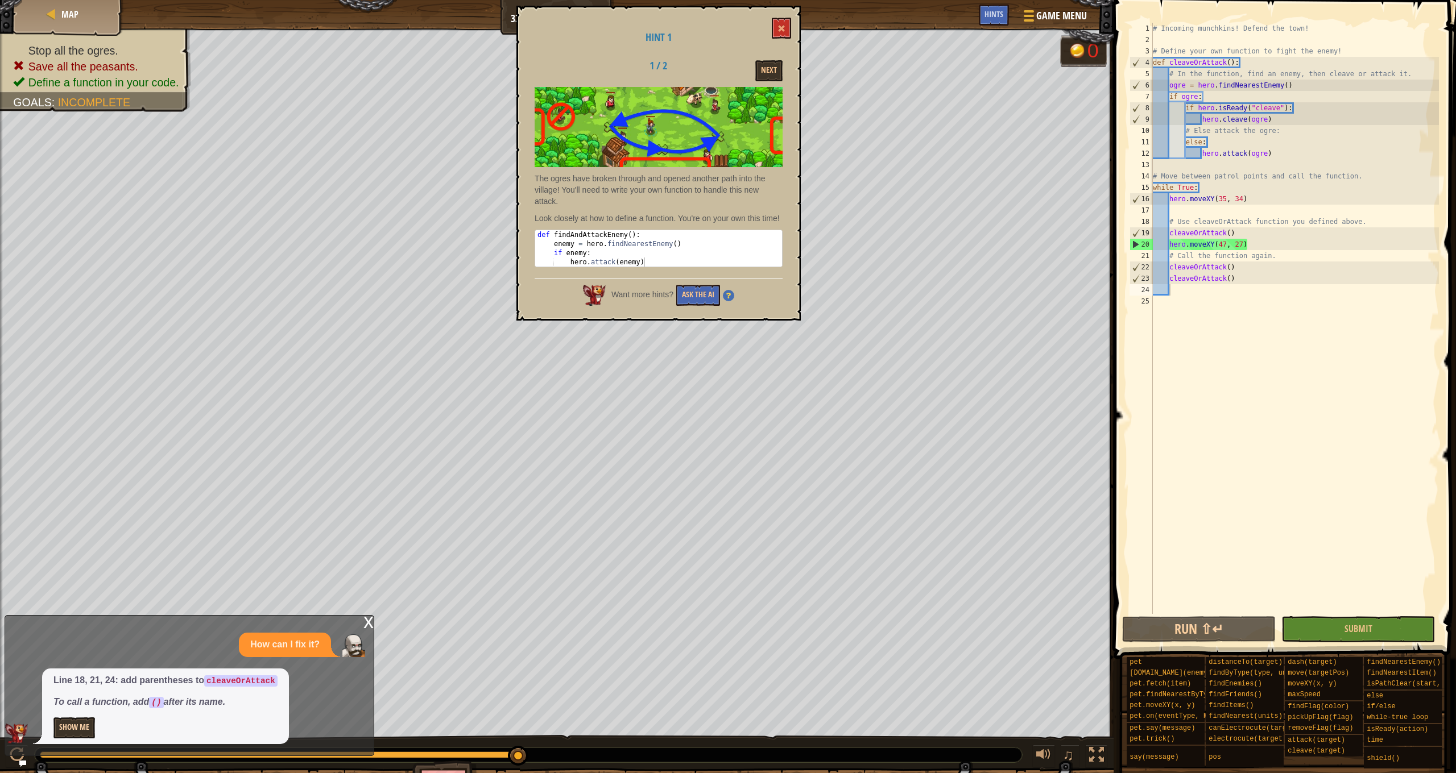
click at [85, 738] on button "Show Me" at bounding box center [74, 728] width 42 height 21
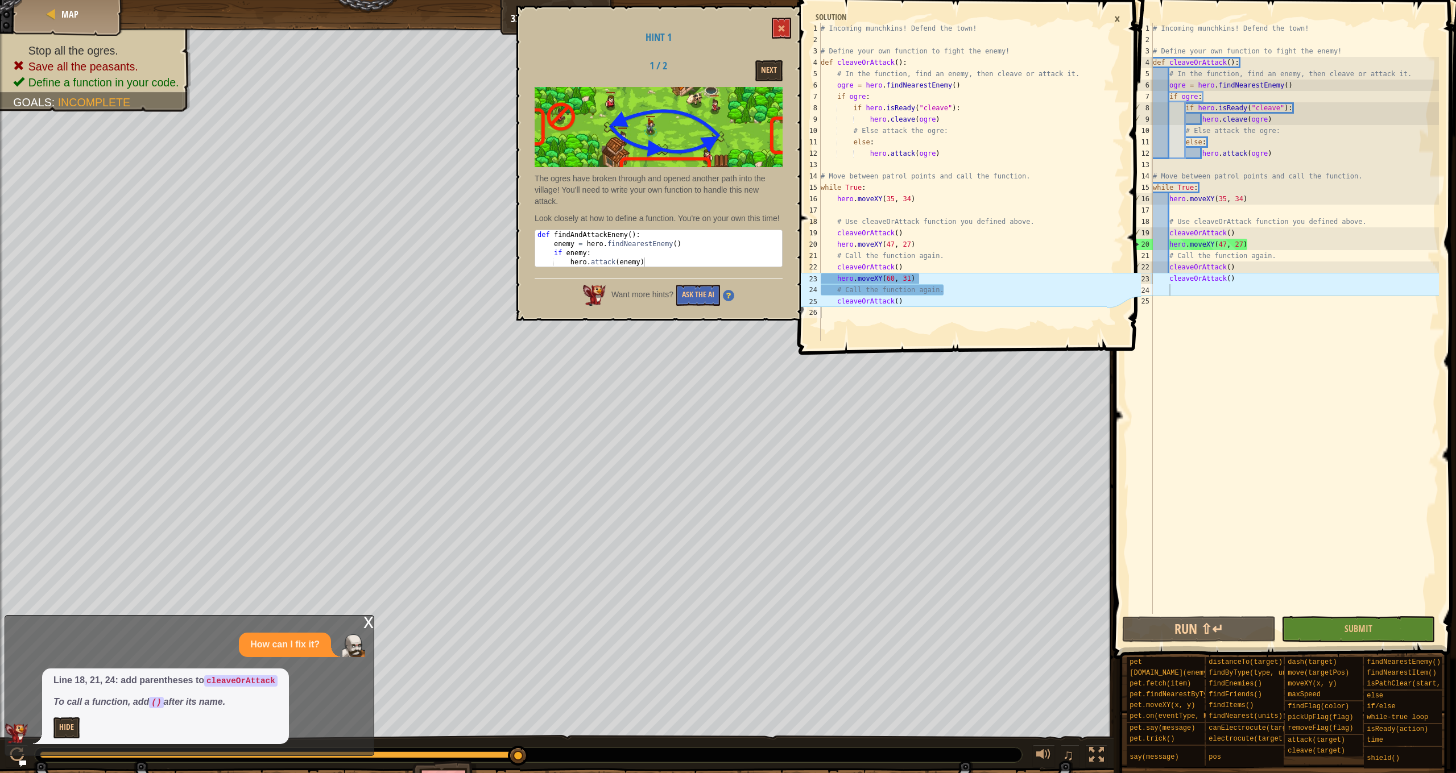
type textarea "cleaveOrAttack()"
click at [1241, 266] on div "# Incoming munchkins! Defend the town! # Define your own function to fight the …" at bounding box center [1294, 330] width 288 height 614
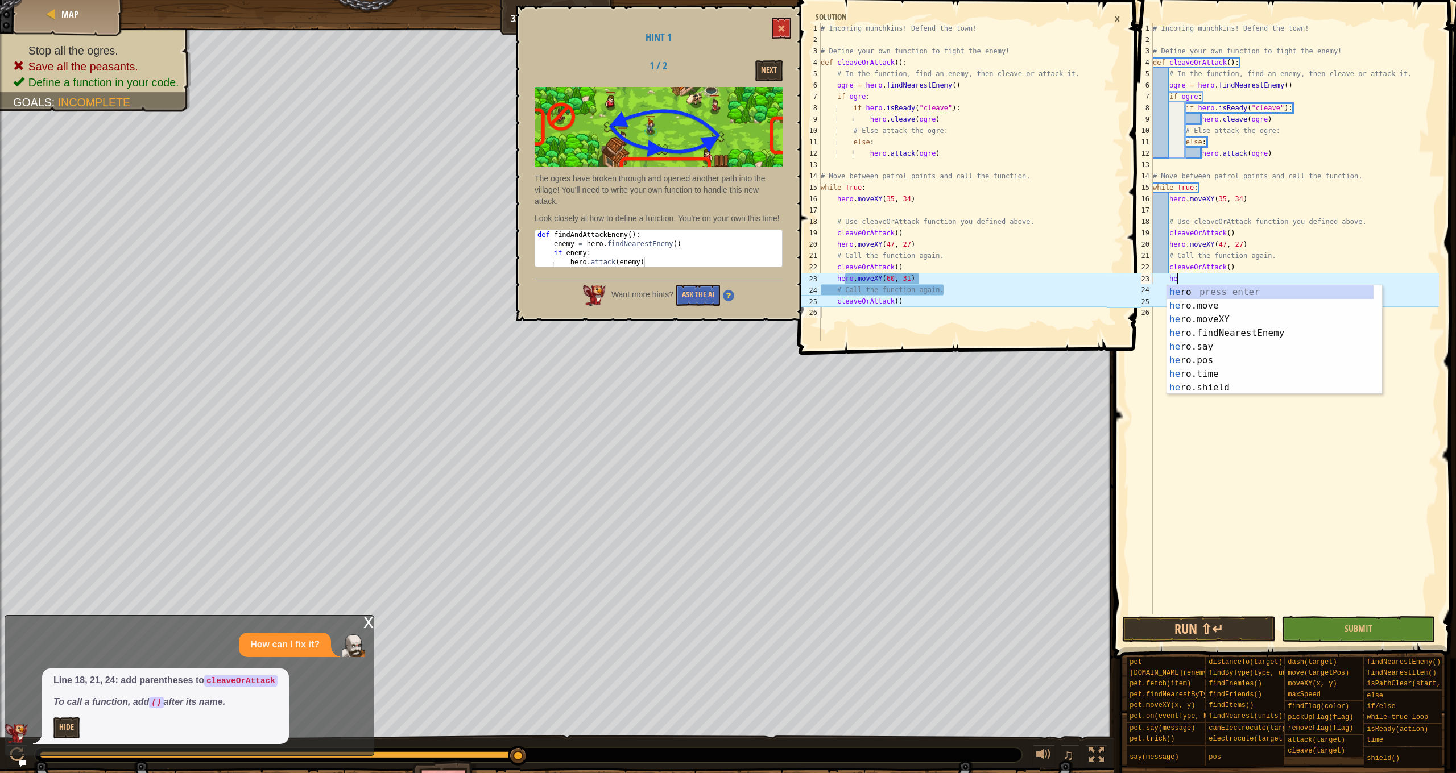
scroll to position [5, 2]
click at [1253, 316] on div "her o press enter her o.move press enter her o.moveXY press enter her o.findNea…" at bounding box center [1270, 353] width 206 height 136
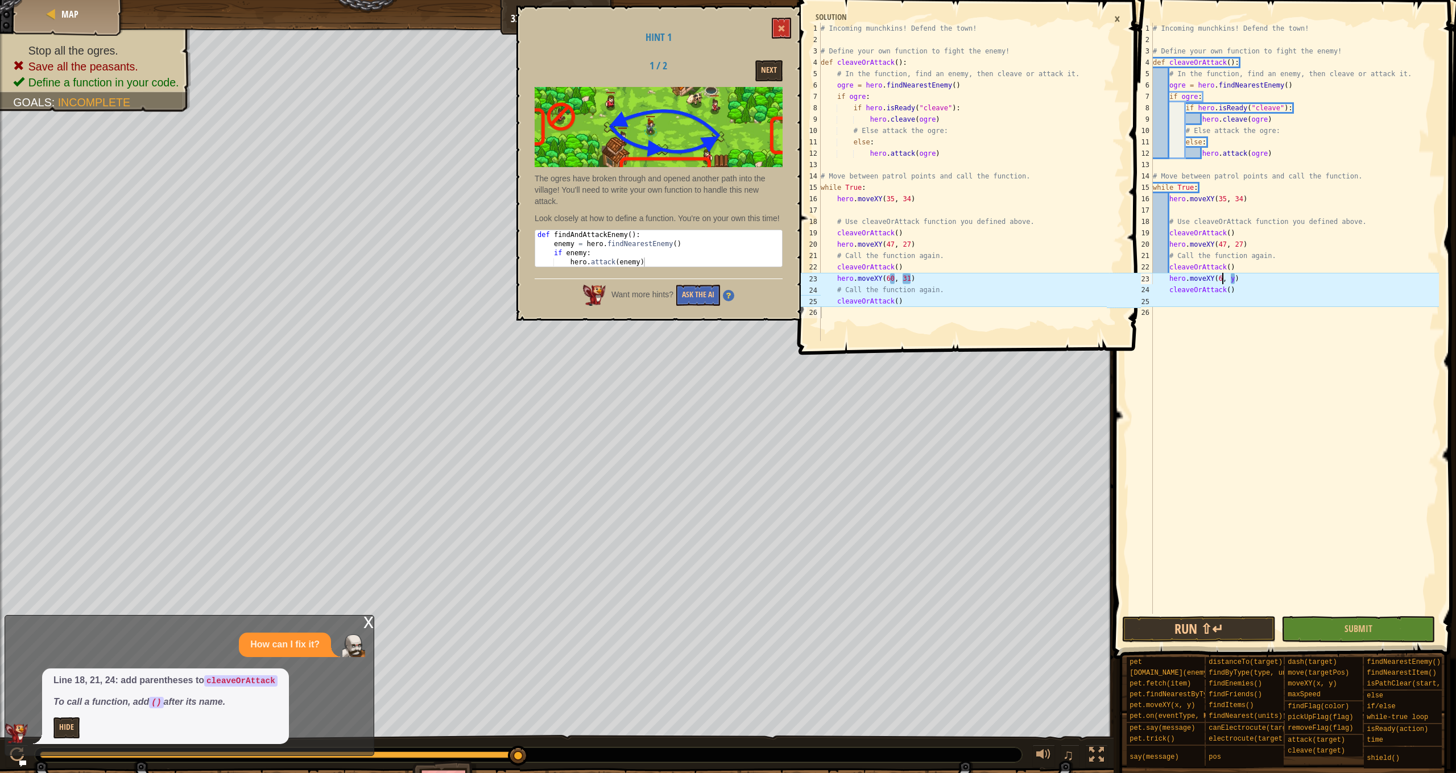
scroll to position [5, 6]
click at [1238, 279] on div "# Incoming munchkins! Defend the town! # Define your own function to fight the …" at bounding box center [1294, 330] width 288 height 614
type textarea "hero.moveXY(60, 31)"
click at [1238, 624] on button "Run ⇧↵" at bounding box center [1199, 629] width 154 height 26
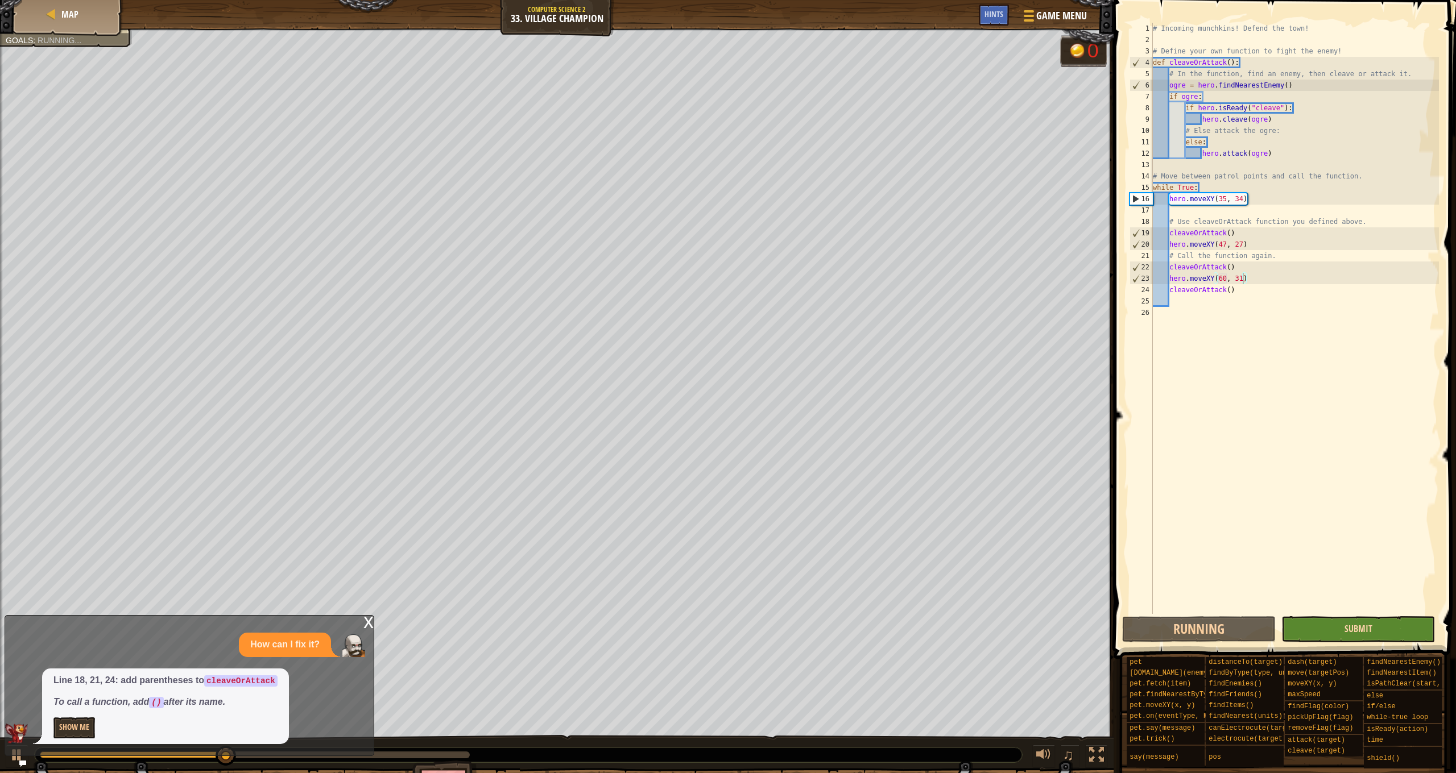
click at [1346, 623] on span "Submit" at bounding box center [1358, 629] width 28 height 13
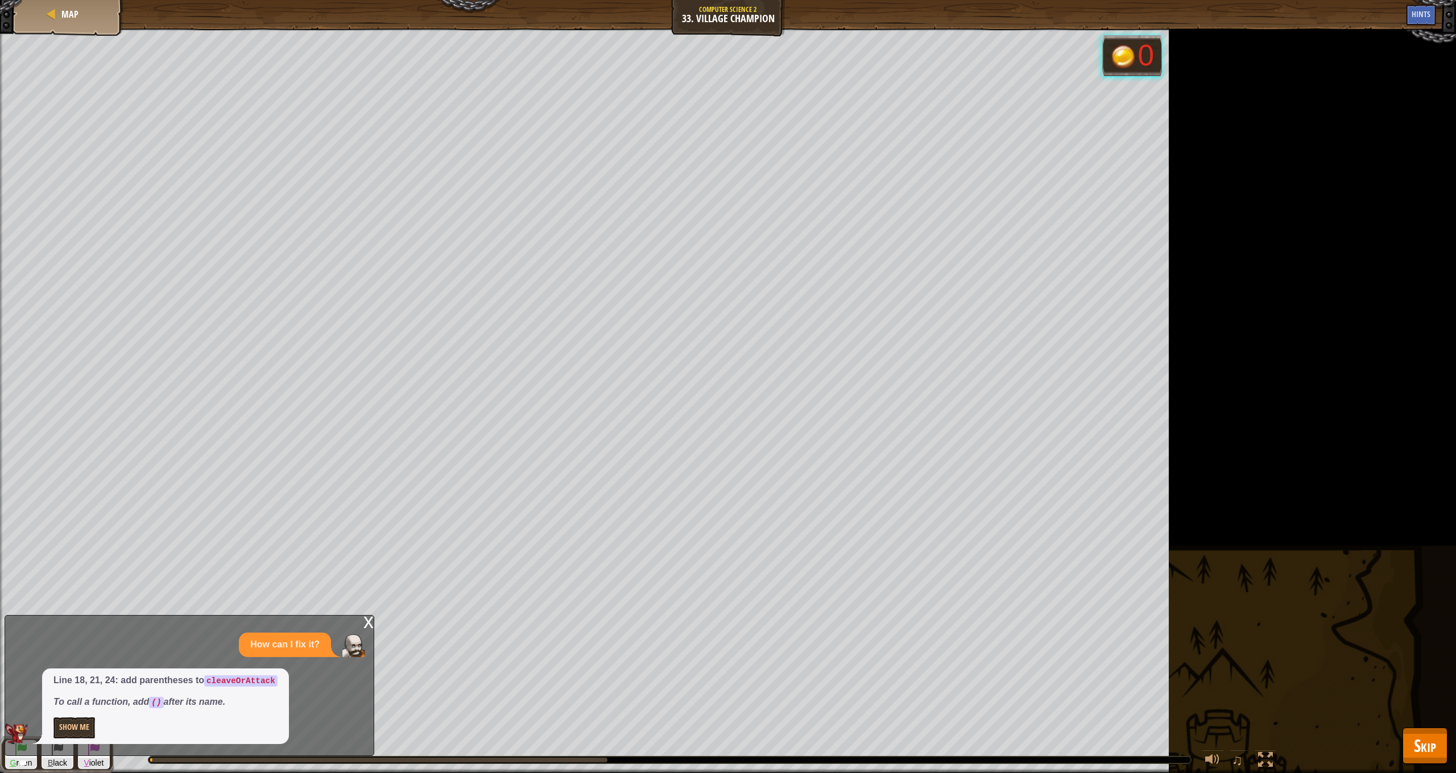
click at [1443, 759] on button "Skip" at bounding box center [1424, 746] width 45 height 36
